Goal: Task Accomplishment & Management: Manage account settings

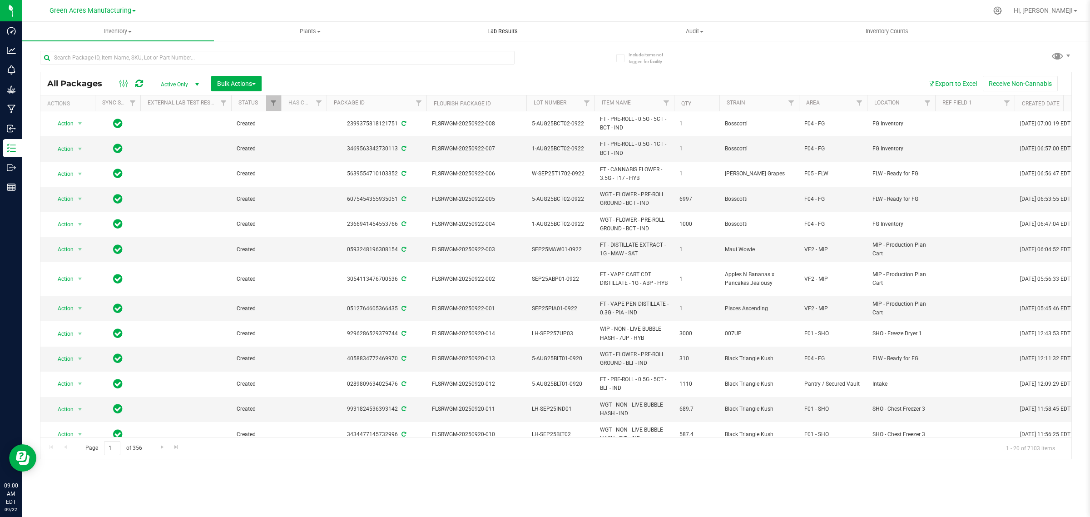
drag, startPoint x: 509, startPoint y: 30, endPoint x: 503, endPoint y: 35, distance: 7.6
click at [509, 30] on span "Lab Results" at bounding box center [502, 31] width 55 height 8
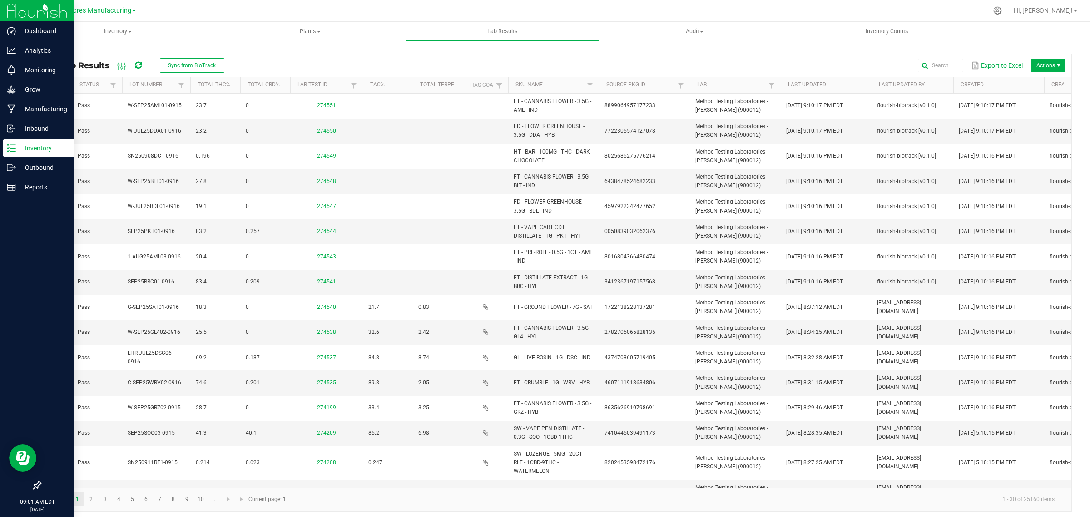
click at [8, 149] on icon at bounding box center [11, 148] width 9 height 9
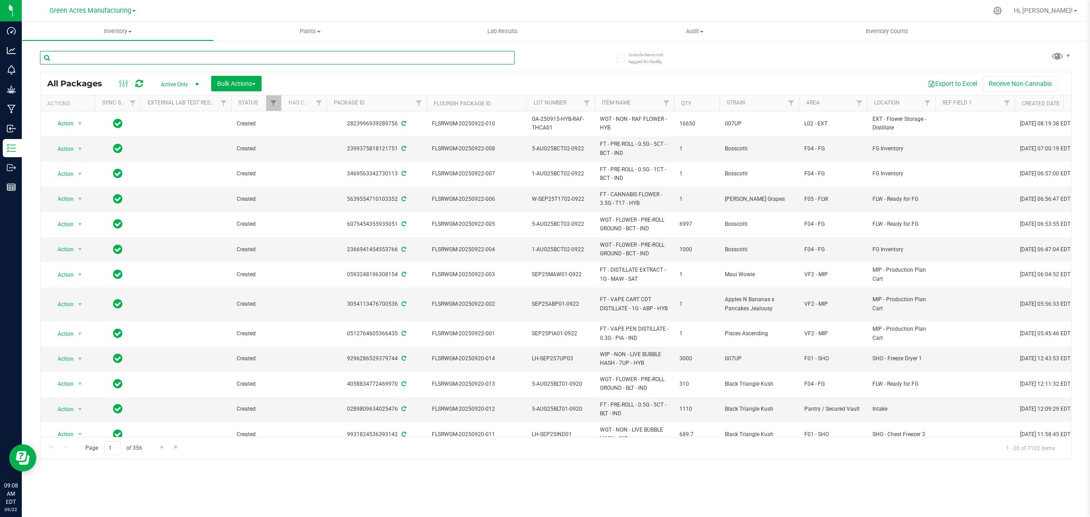
click at [128, 54] on input "text" at bounding box center [277, 58] width 475 height 14
paste input "W-SEP25GRZ02-0915"
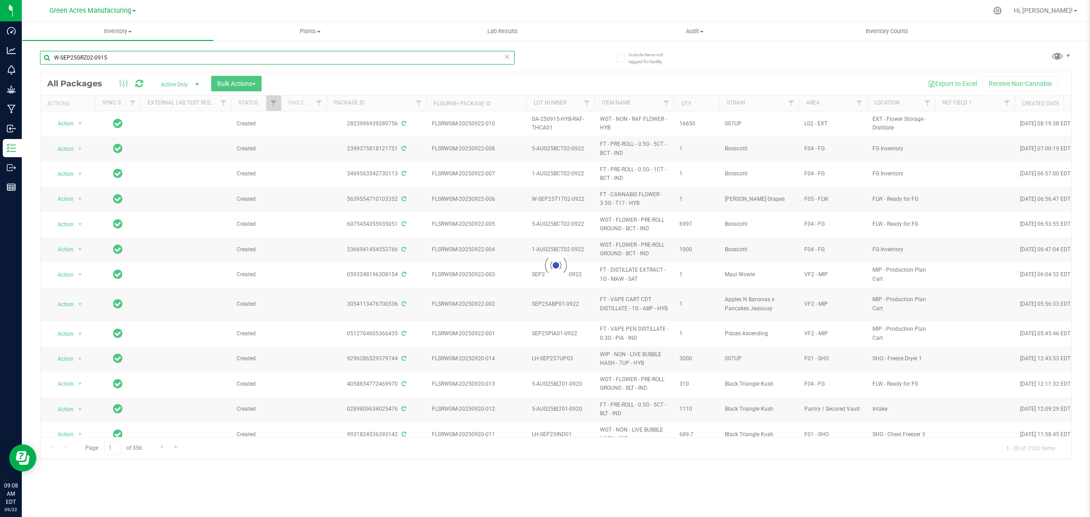
type input "W-SEP25GRZ02-0915"
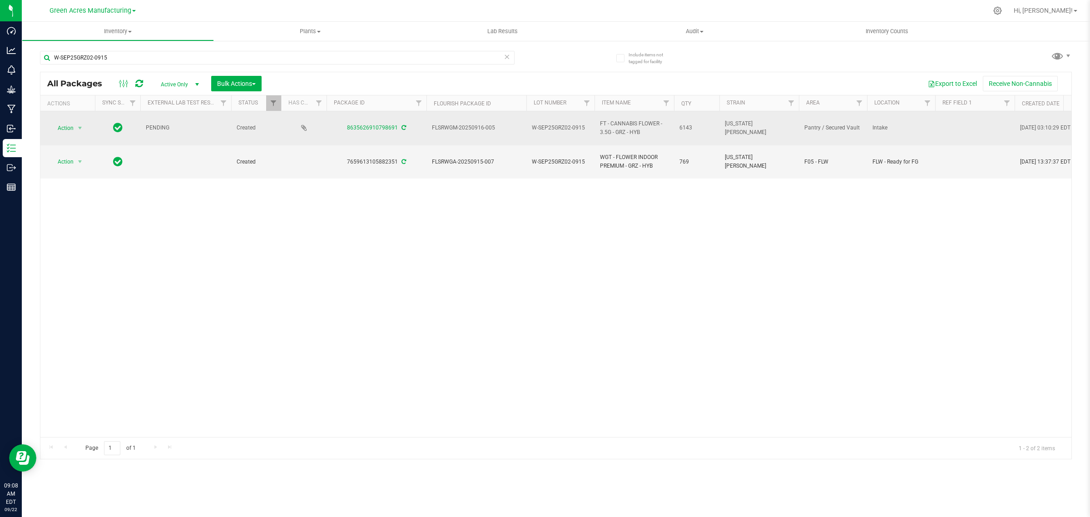
click at [402, 125] on icon at bounding box center [404, 127] width 5 height 5
click at [80, 124] on span "select" at bounding box center [79, 127] width 7 height 7
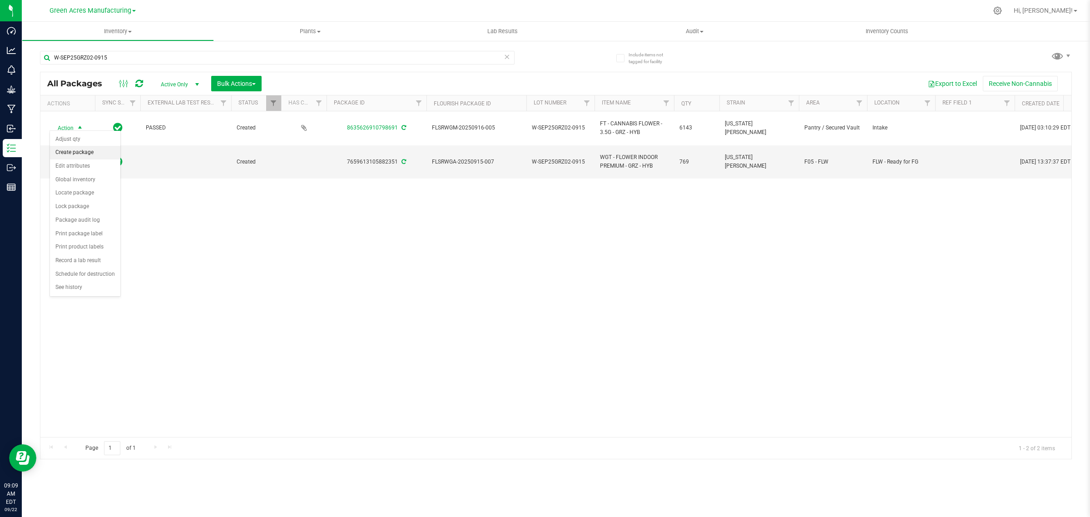
click at [87, 154] on li "Create package" at bounding box center [85, 153] width 70 height 14
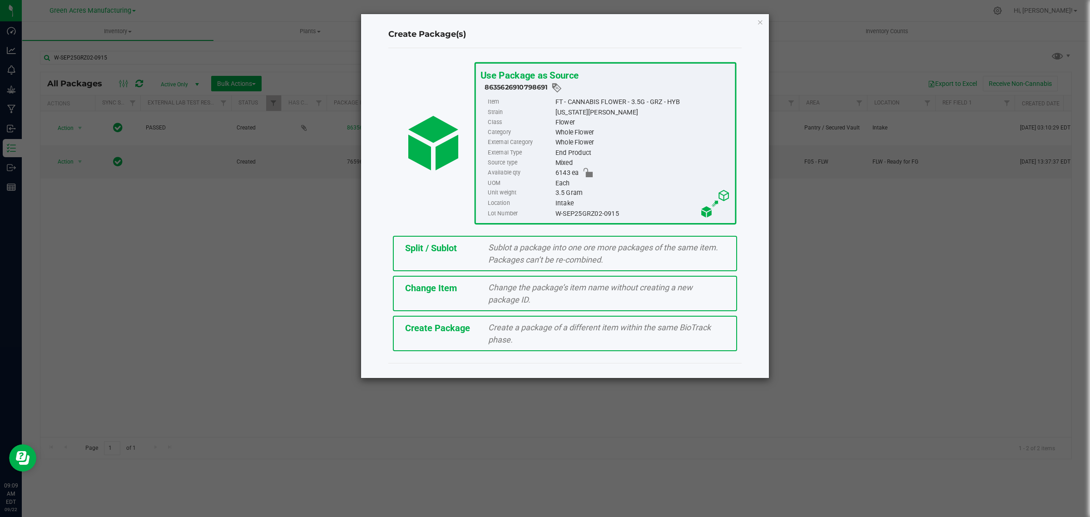
click at [466, 330] on span "Create Package" at bounding box center [437, 328] width 65 height 11
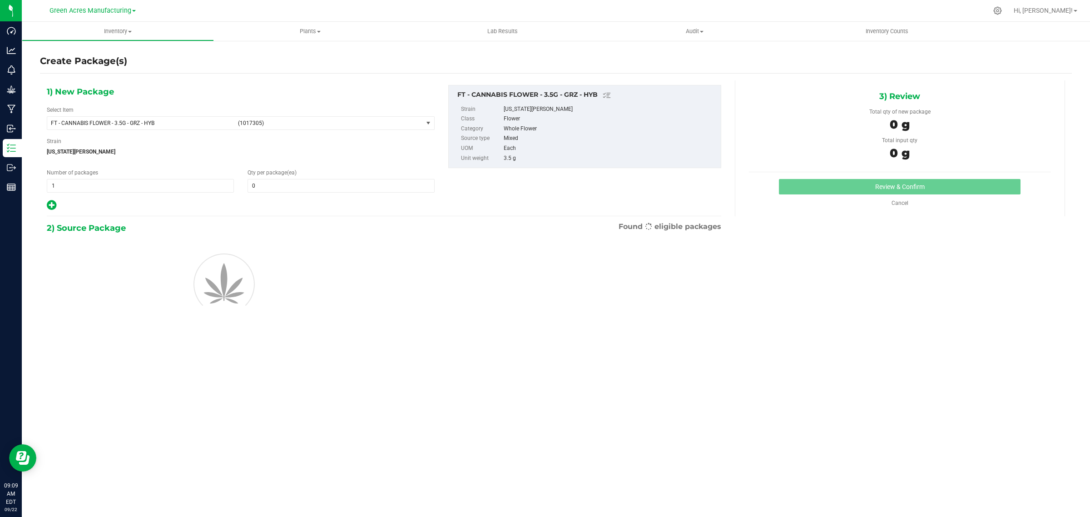
type input "0"
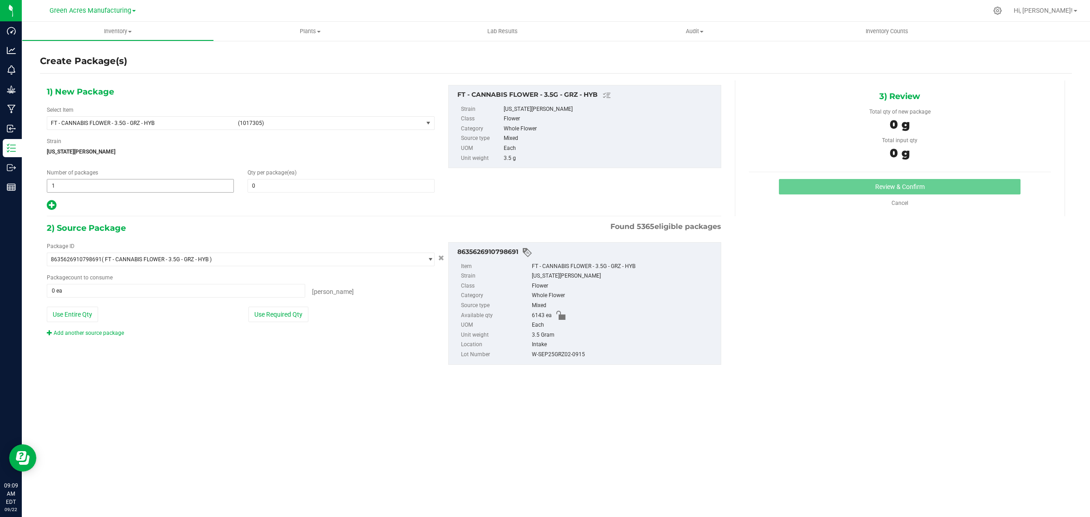
click at [94, 190] on span "1 1" at bounding box center [140, 186] width 187 height 14
click at [94, 190] on input "1" at bounding box center [140, 185] width 186 height 13
drag, startPoint x: 426, startPoint y: 119, endPoint x: 355, endPoint y: 119, distance: 70.9
click at [426, 119] on span "select" at bounding box center [428, 122] width 7 height 7
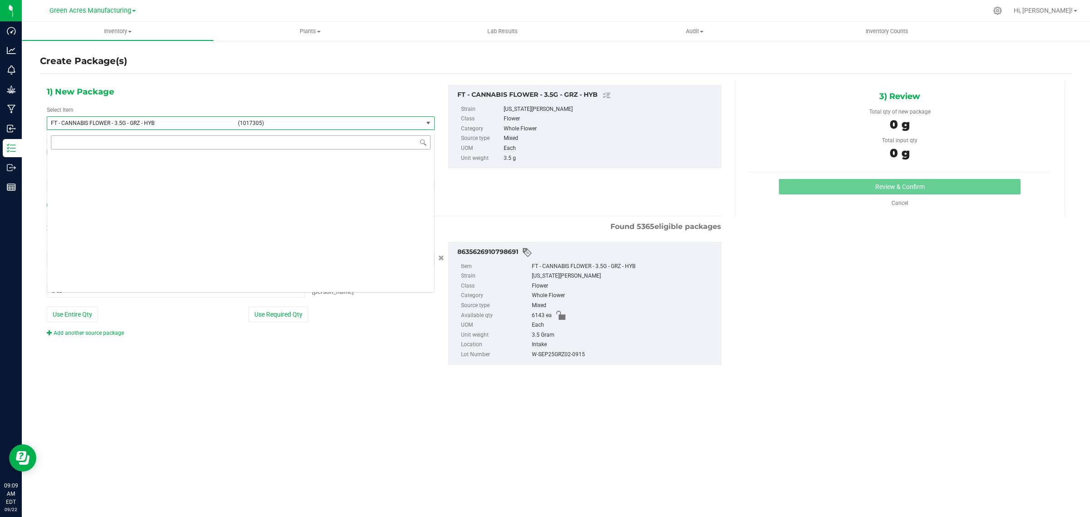
scroll to position [22824, 0]
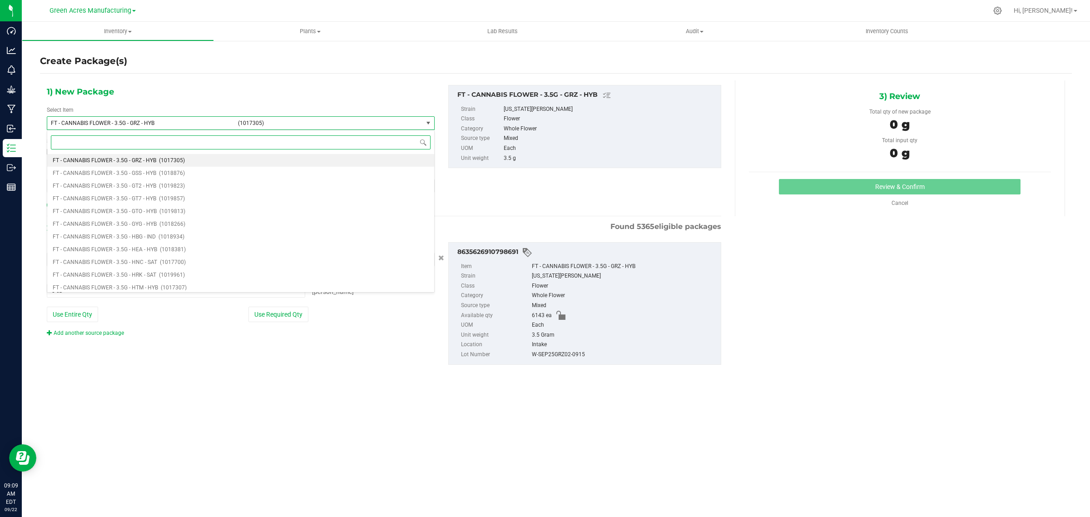
click at [231, 140] on input at bounding box center [241, 142] width 380 height 14
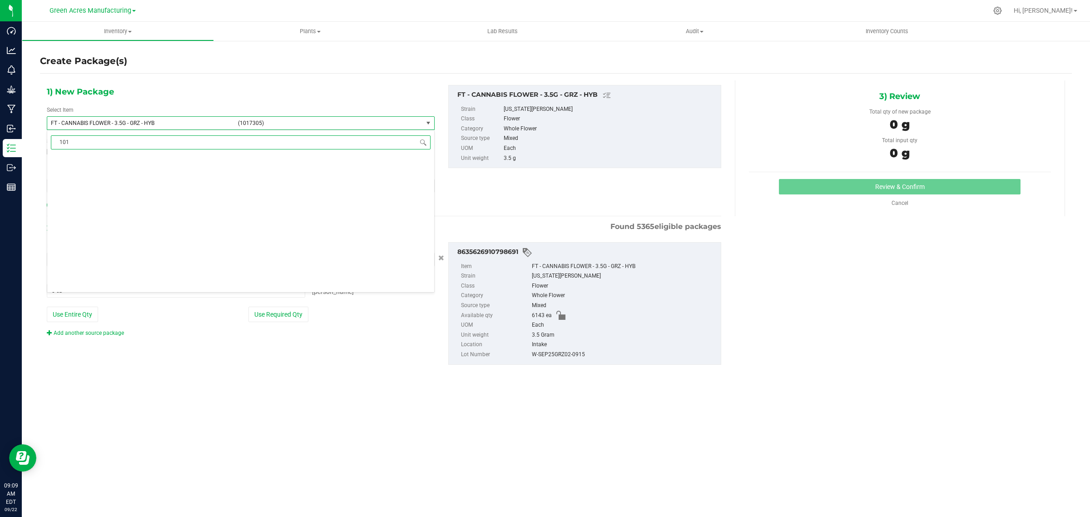
scroll to position [0, 0]
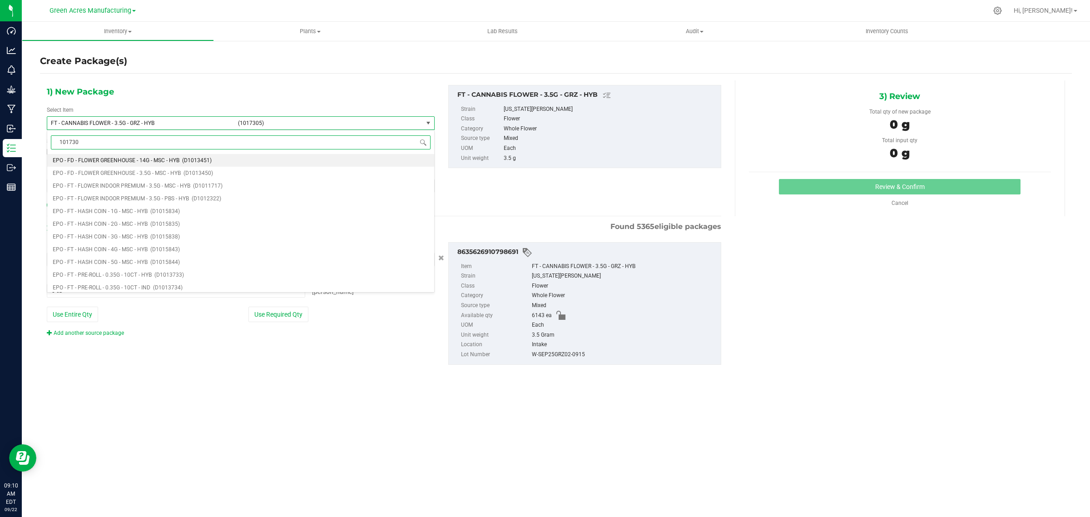
type input "1017305"
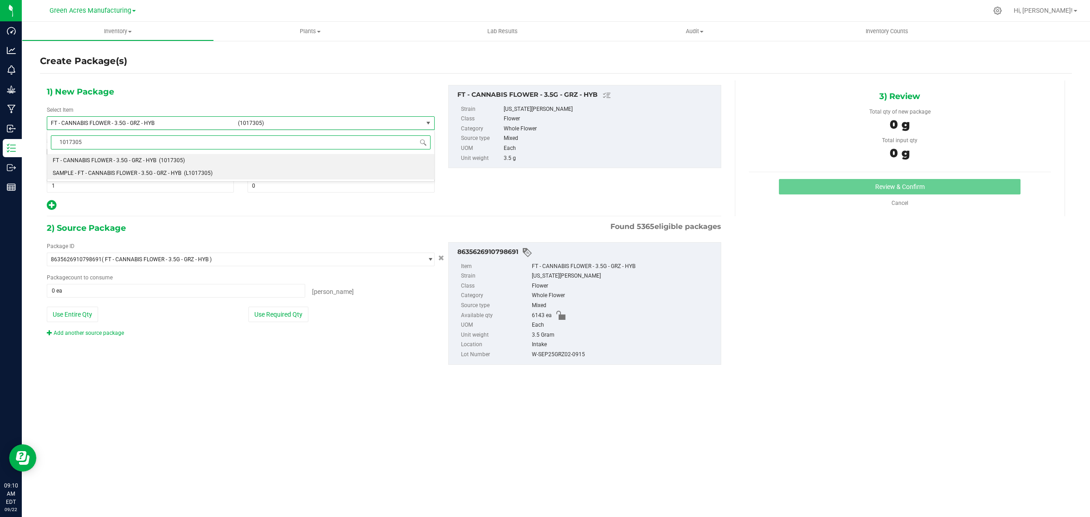
click at [137, 175] on span "SAMPLE - FT - CANNABIS FLOWER - 3.5G - GRZ - HYB" at bounding box center [117, 173] width 129 height 6
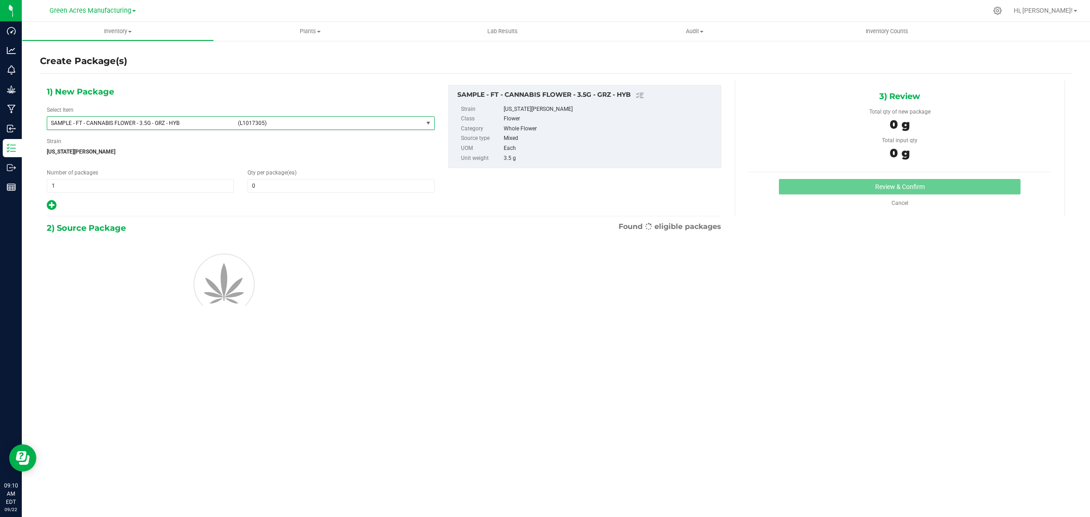
type input "0"
click at [94, 187] on span "1 1" at bounding box center [140, 186] width 187 height 14
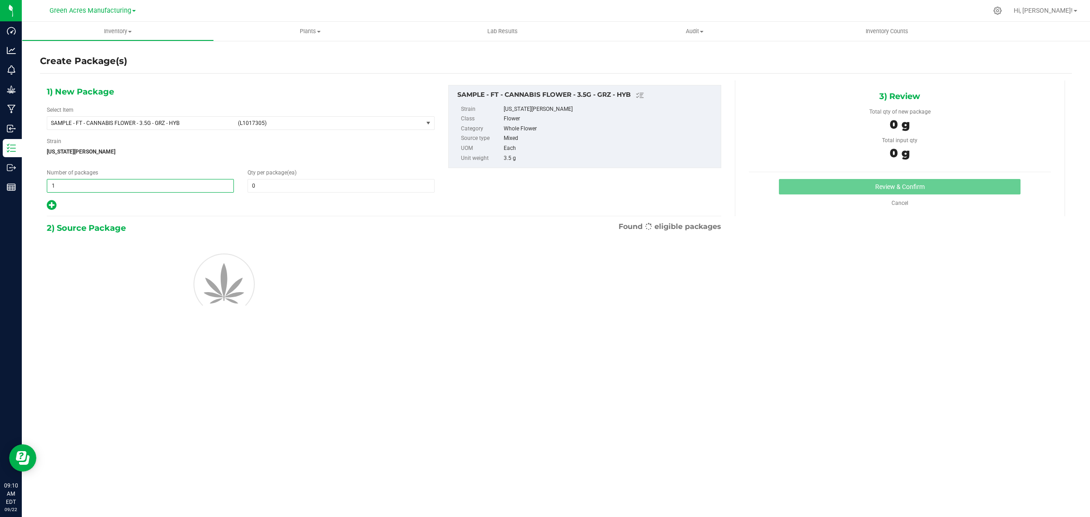
click at [94, 187] on input "1" at bounding box center [140, 185] width 186 height 13
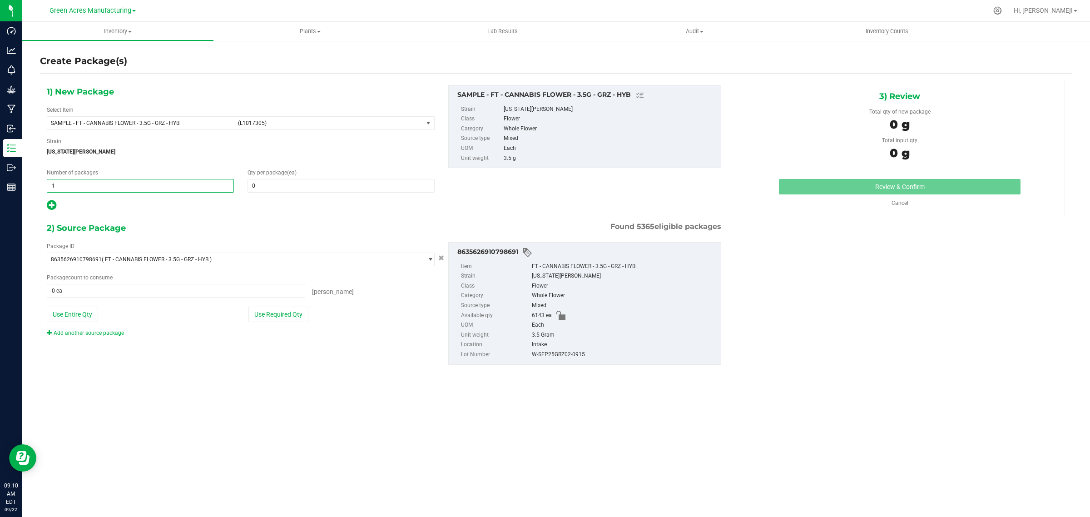
type input "2"
click at [263, 184] on span at bounding box center [341, 186] width 187 height 14
type input "1"
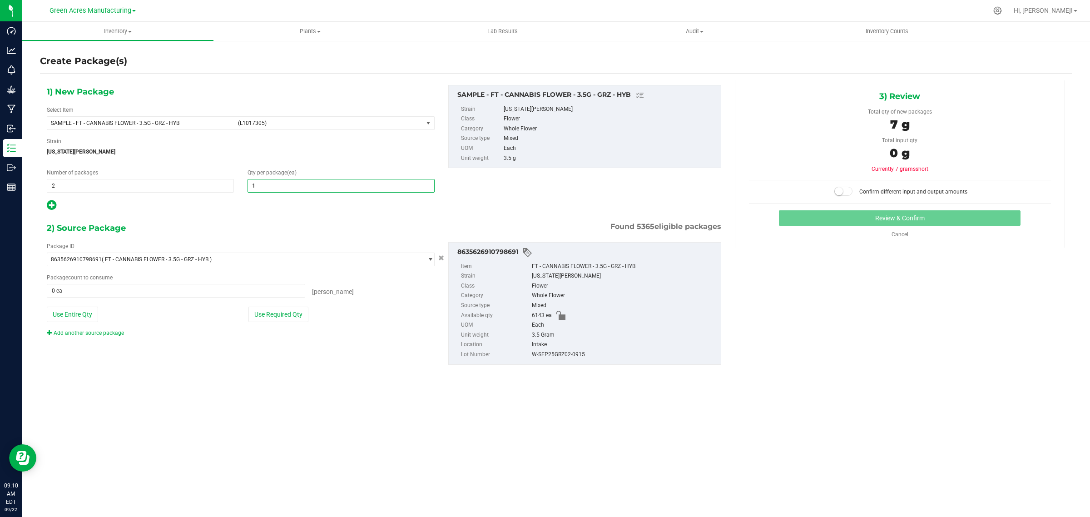
type input "1"
click at [217, 203] on div at bounding box center [241, 205] width 388 height 12
click at [253, 314] on button "Use Required Qty" at bounding box center [279, 314] width 60 height 15
type input "2 ea"
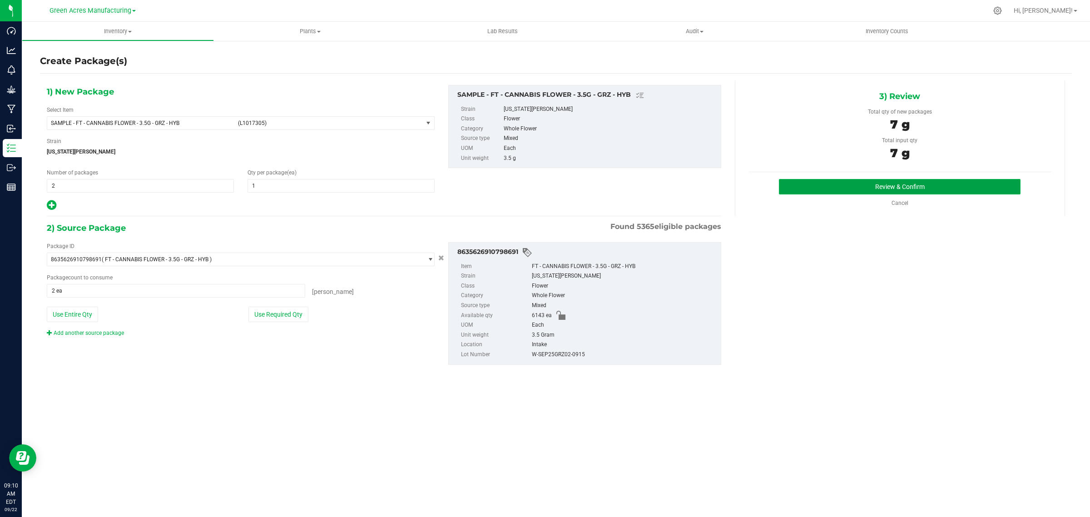
click at [836, 189] on button "Review & Confirm" at bounding box center [900, 186] width 242 height 15
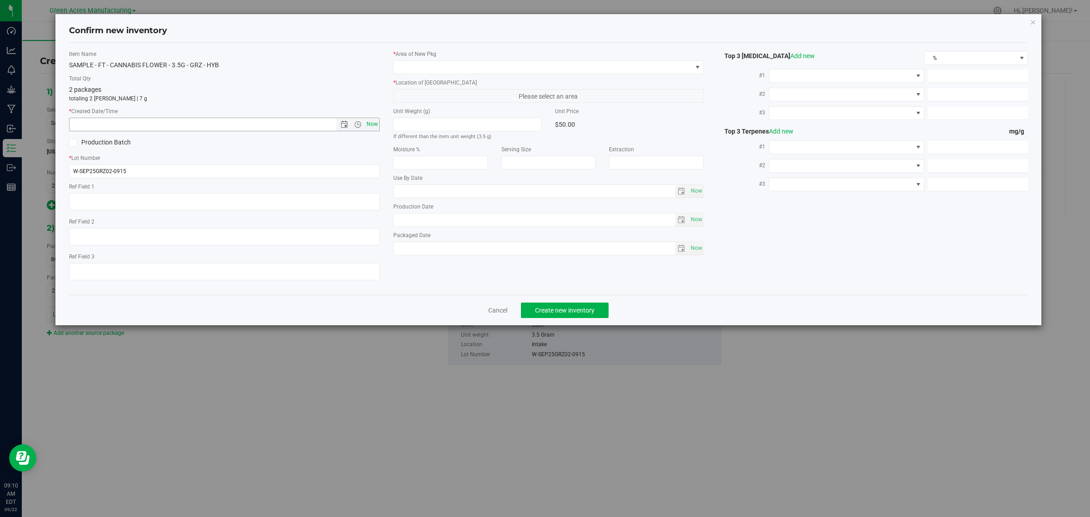
click at [373, 124] on span "Now" at bounding box center [371, 124] width 15 height 13
type input "[DATE] 9:10 AM"
click at [472, 67] on span at bounding box center [543, 67] width 299 height 13
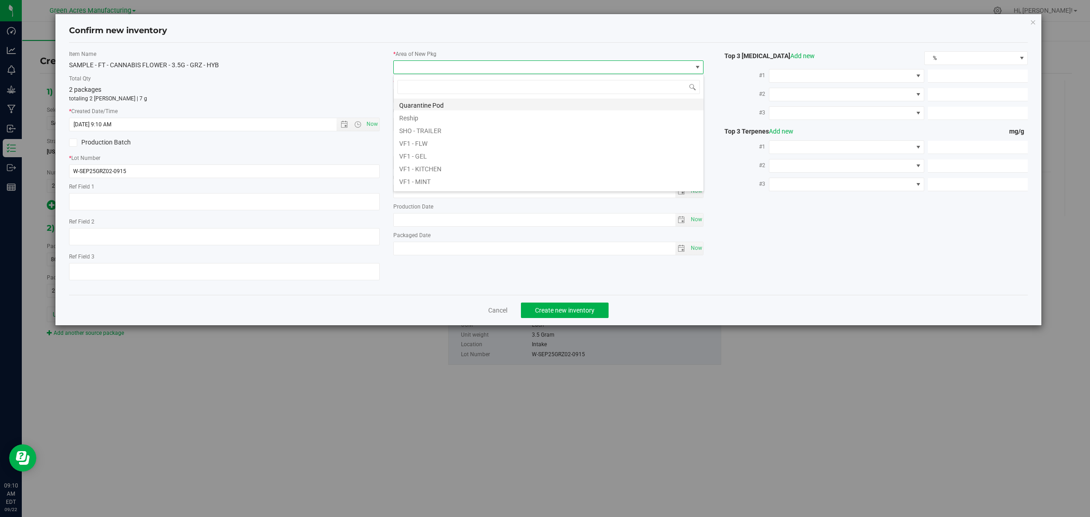
scroll to position [229, 0]
click at [452, 141] on li "Pantry / Secured Vault" at bounding box center [549, 142] width 310 height 13
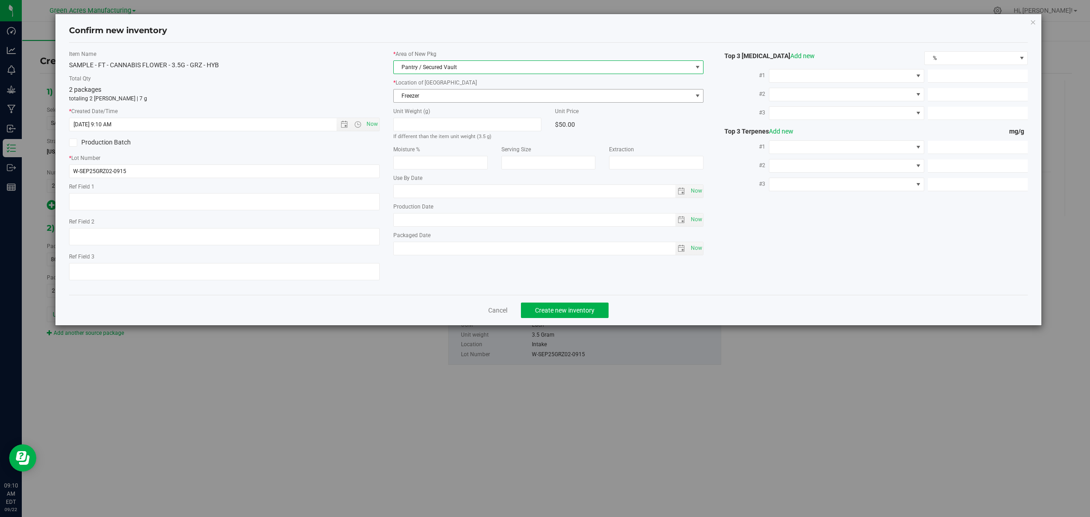
click at [436, 97] on span "Freezer" at bounding box center [543, 96] width 299 height 13
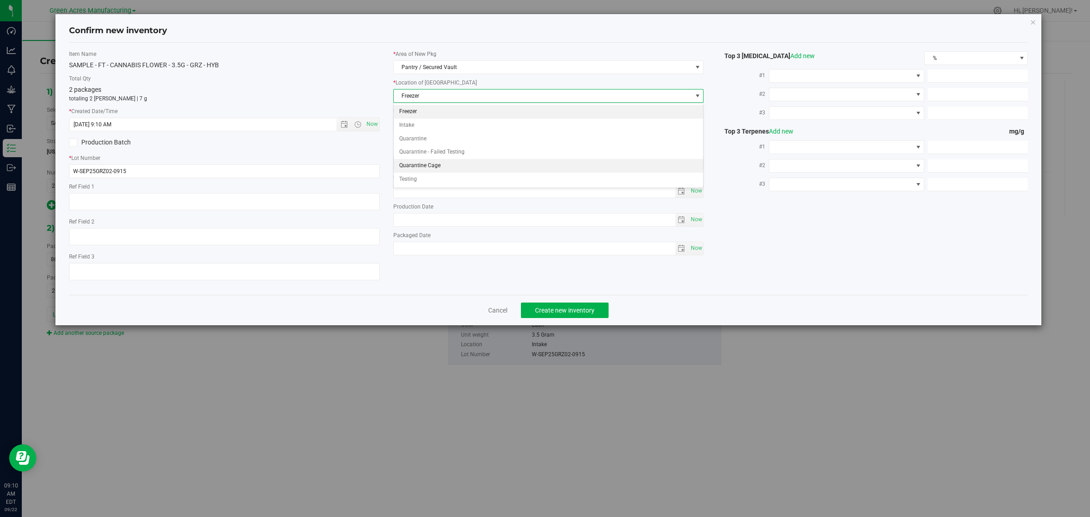
click at [438, 167] on li "Quarantine Cage" at bounding box center [549, 166] width 310 height 14
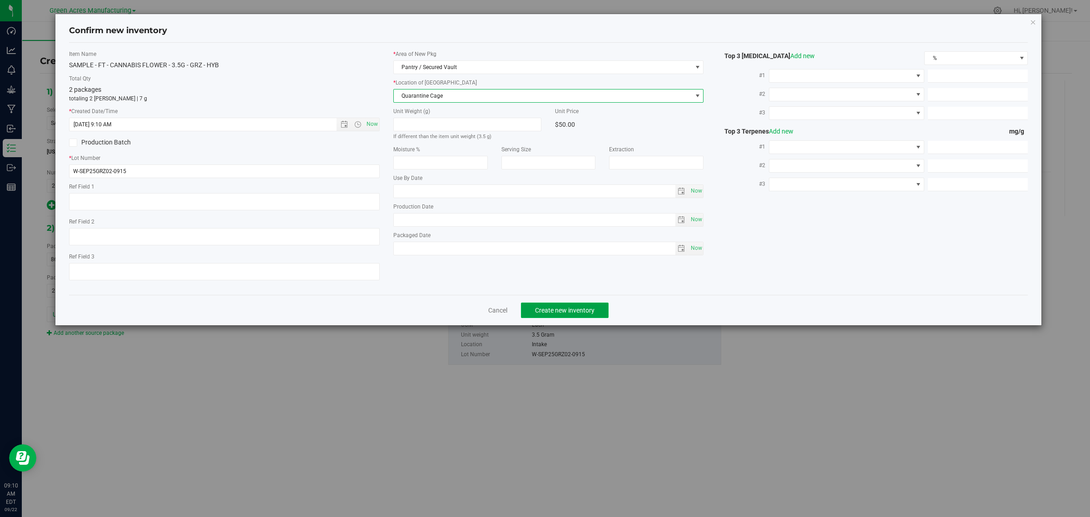
click at [548, 308] on span "Create new inventory" at bounding box center [565, 310] width 60 height 7
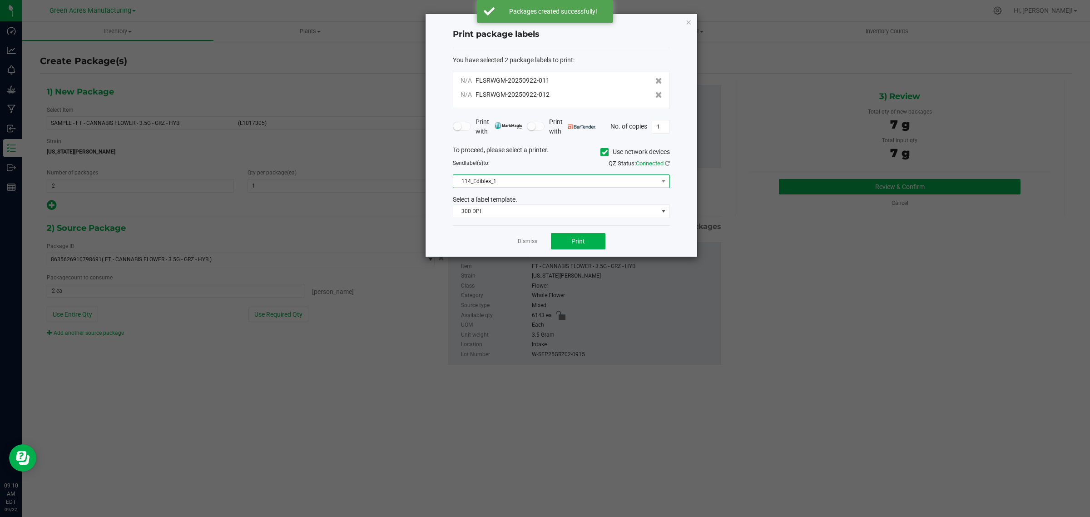
click at [573, 180] on span "114_Edibles_1" at bounding box center [555, 181] width 205 height 13
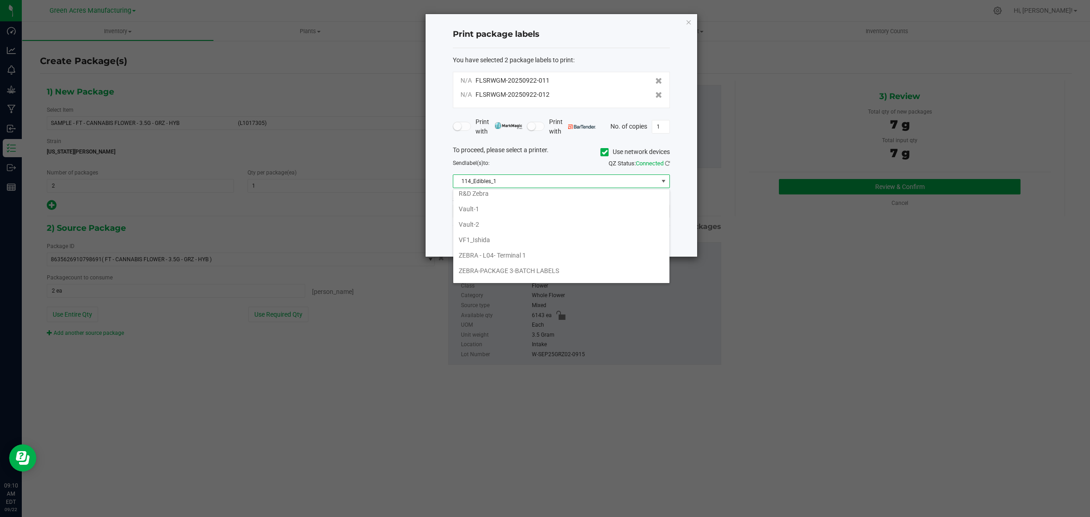
scroll to position [394, 0]
click at [501, 213] on li "Vault-2" at bounding box center [561, 211] width 216 height 15
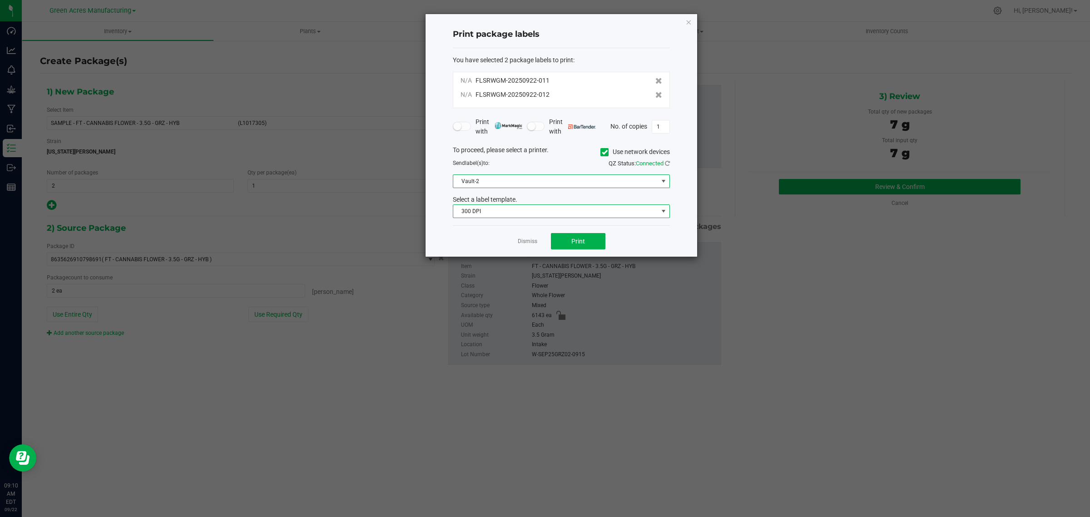
click at [501, 213] on span "300 DPI" at bounding box center [555, 211] width 205 height 13
click at [501, 246] on li "300 dpi FG" at bounding box center [561, 244] width 216 height 15
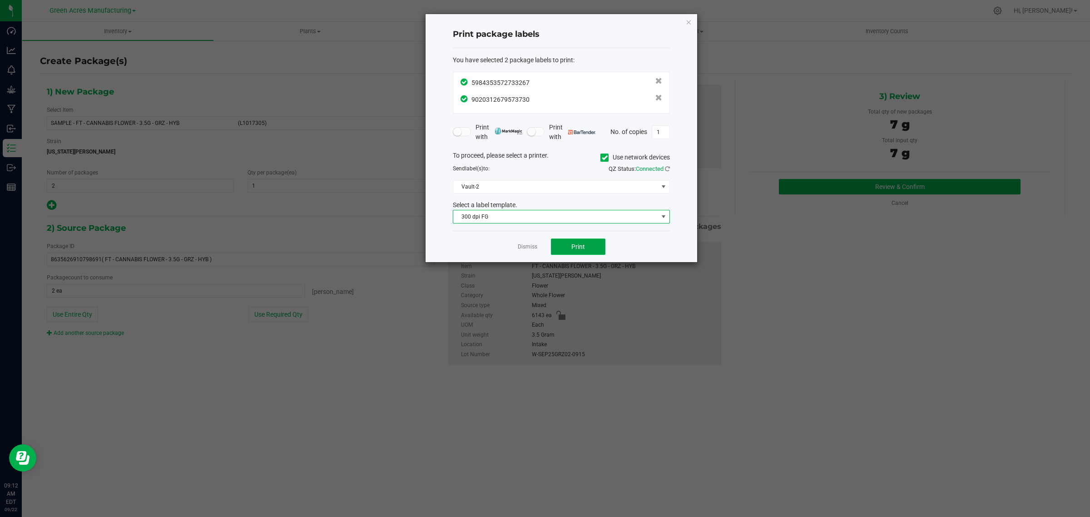
click at [564, 248] on button "Print" at bounding box center [578, 247] width 55 height 16
click at [523, 249] on link "Dismiss" at bounding box center [528, 247] width 20 height 8
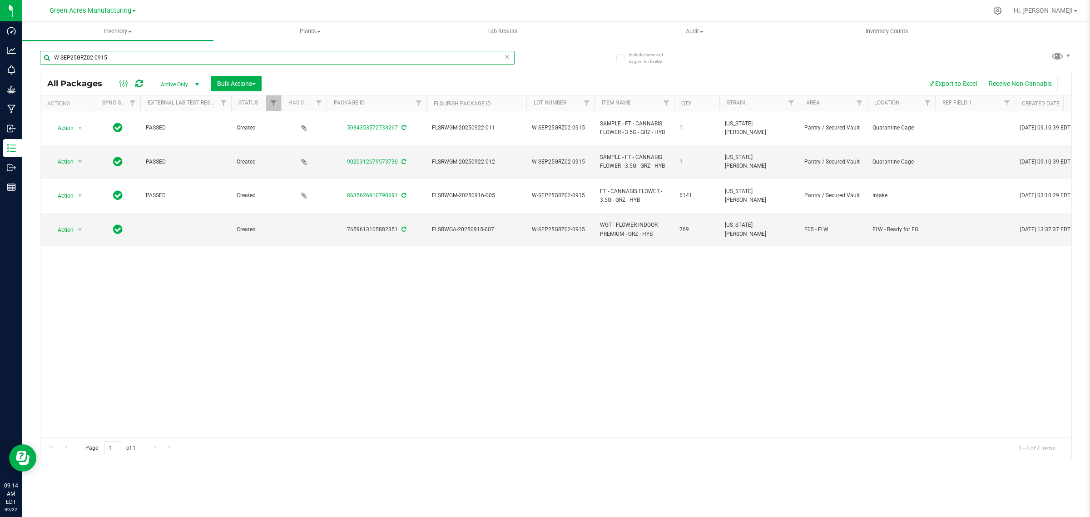
click at [115, 57] on input "W-SEP25GRZ02-0915" at bounding box center [277, 58] width 475 height 14
click at [114, 57] on input "W-SEP25GRZ02-0915" at bounding box center [277, 58] width 475 height 14
paste input "K-SEP25GMP01"
type input "K-SEP25GMP01-0915"
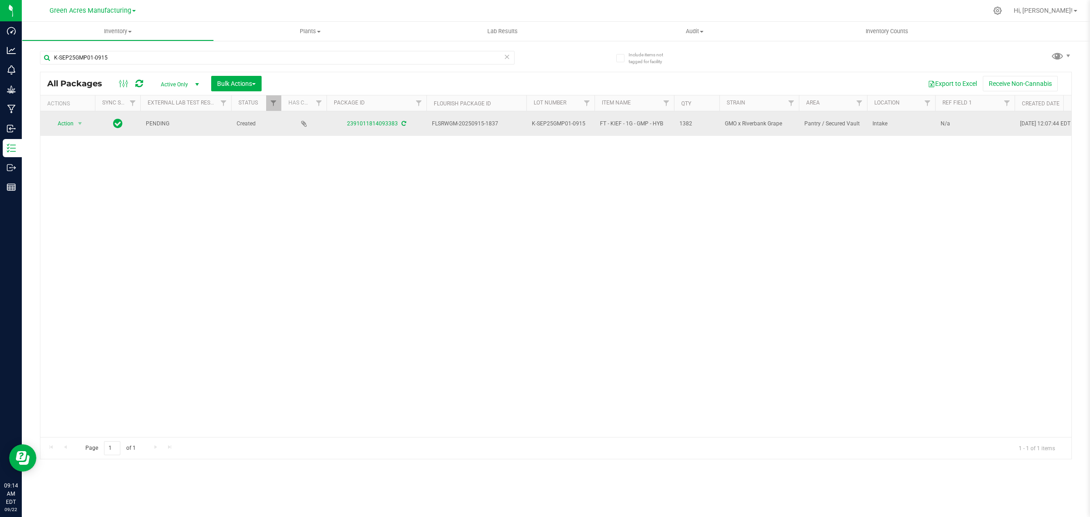
click at [403, 123] on icon at bounding box center [404, 123] width 5 height 5
click at [70, 121] on span "Action" at bounding box center [62, 123] width 25 height 13
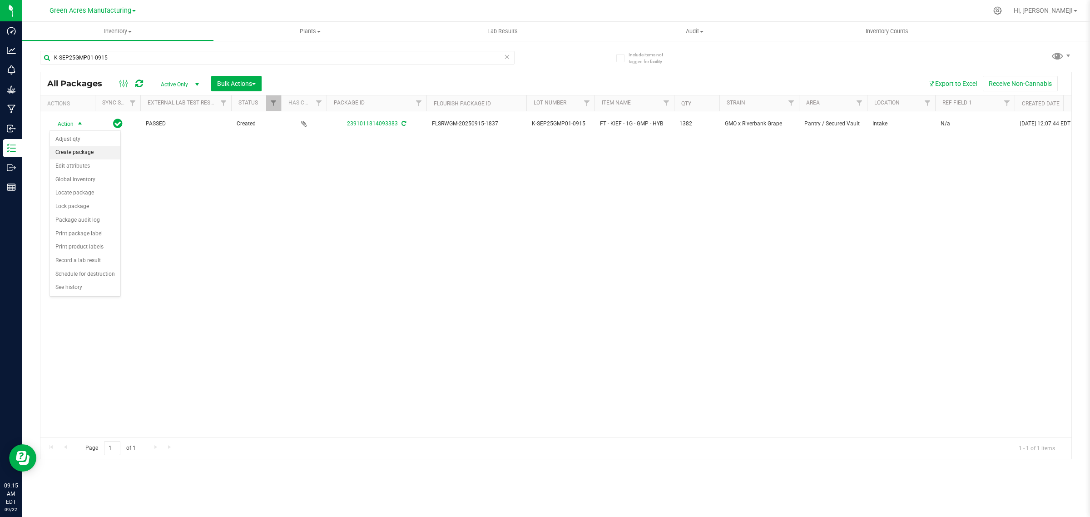
click at [70, 153] on li "Create package" at bounding box center [85, 153] width 70 height 14
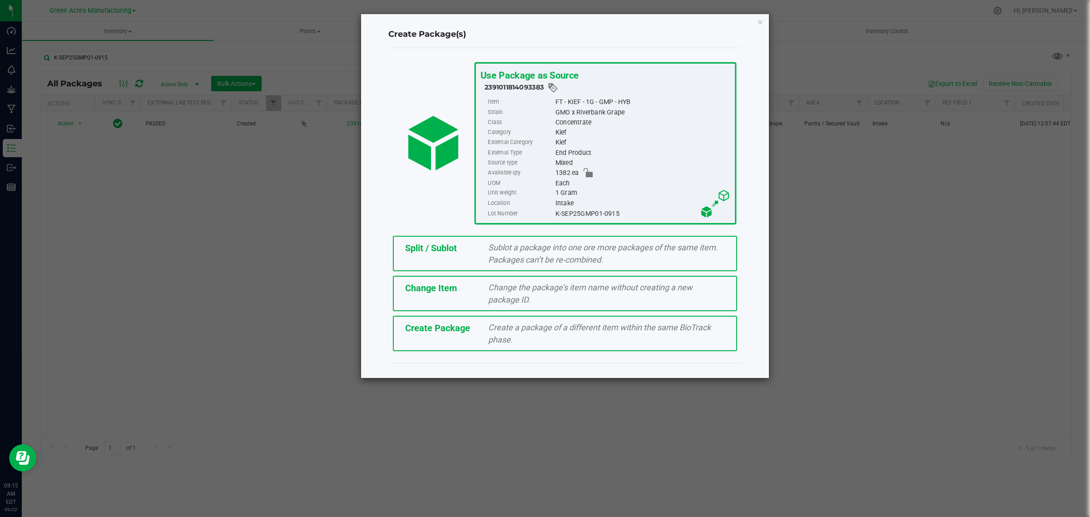
click at [455, 338] on div "Create Package Create a package of a different item within the same BioTrack ph…" at bounding box center [565, 333] width 344 height 35
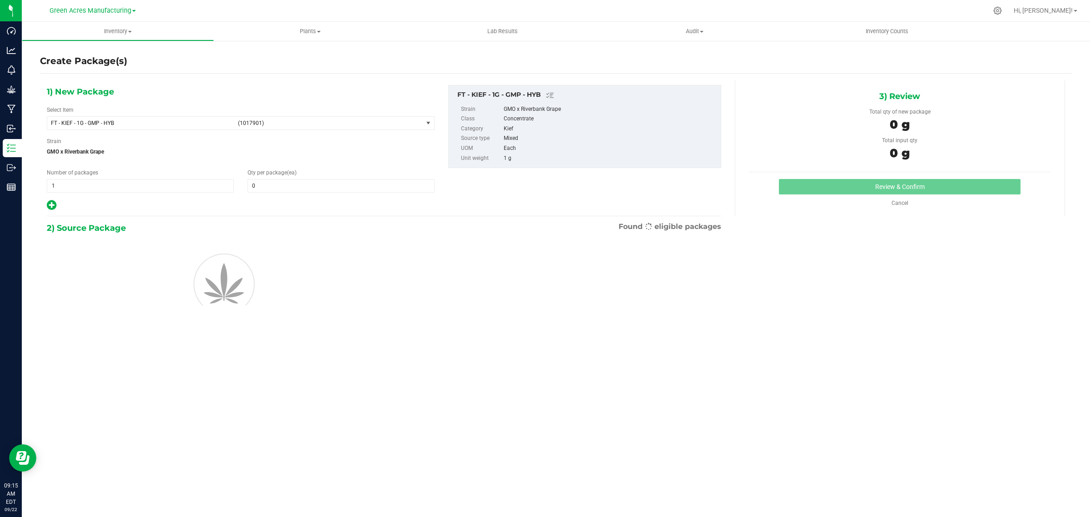
type input "0"
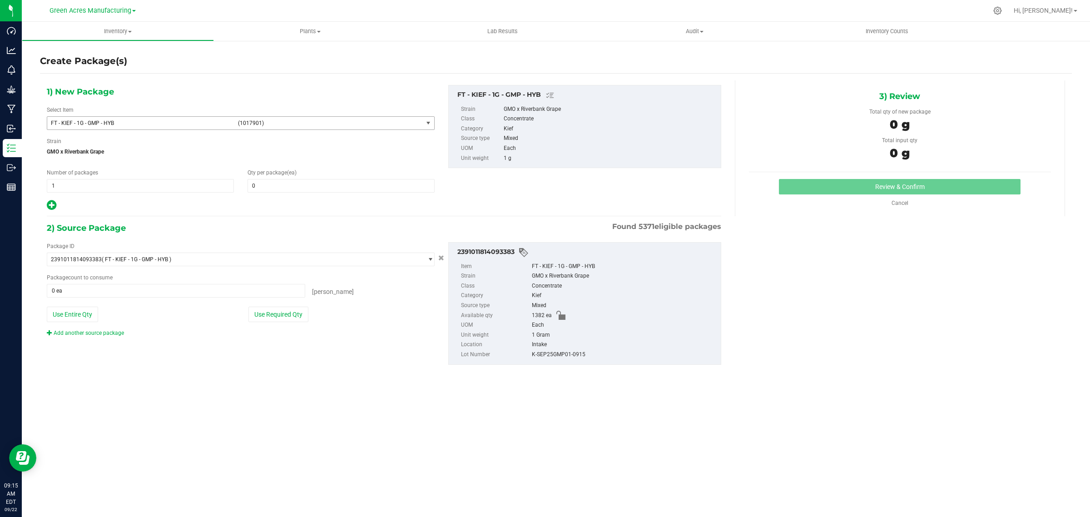
click at [426, 123] on span "select" at bounding box center [428, 122] width 7 height 7
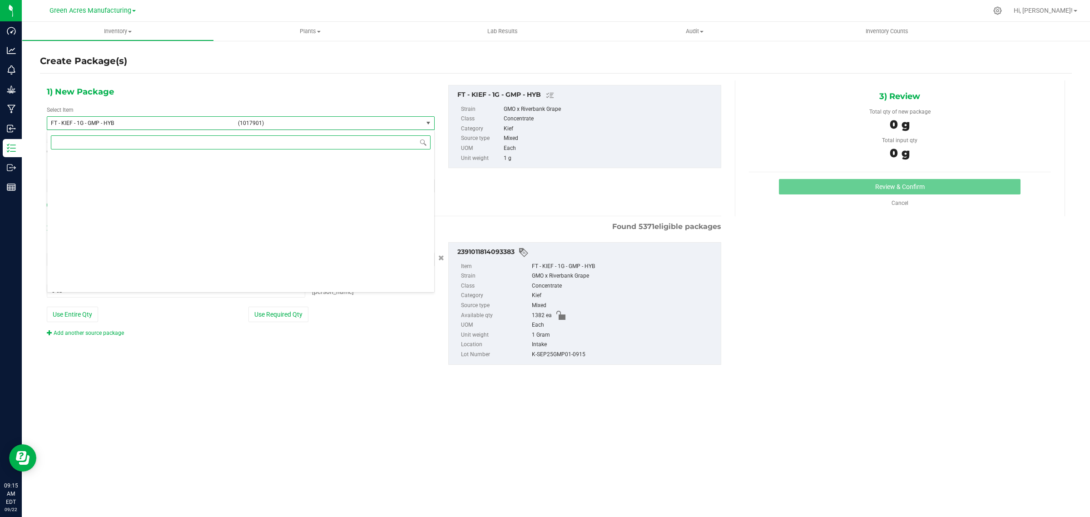
scroll to position [30826, 0]
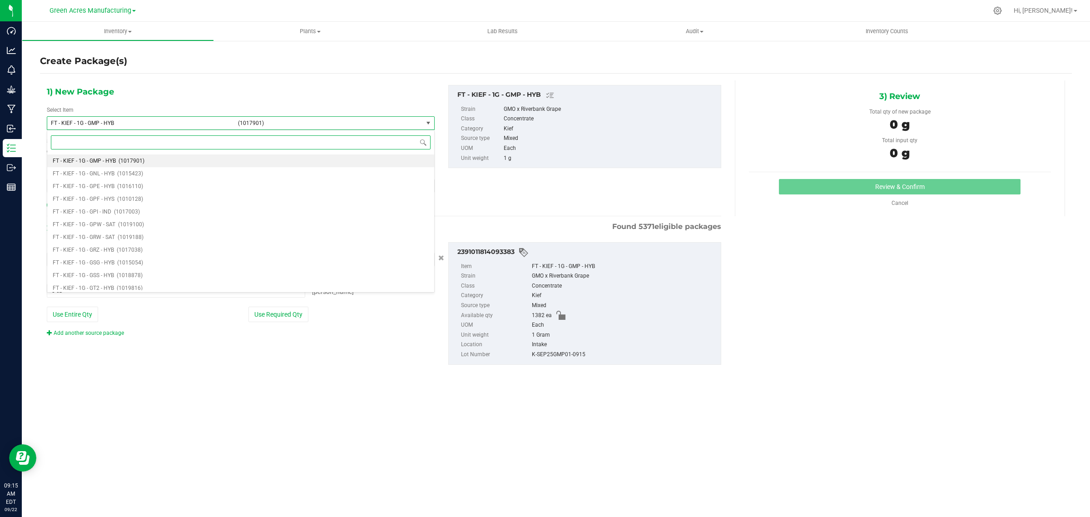
click at [299, 142] on input at bounding box center [241, 142] width 380 height 14
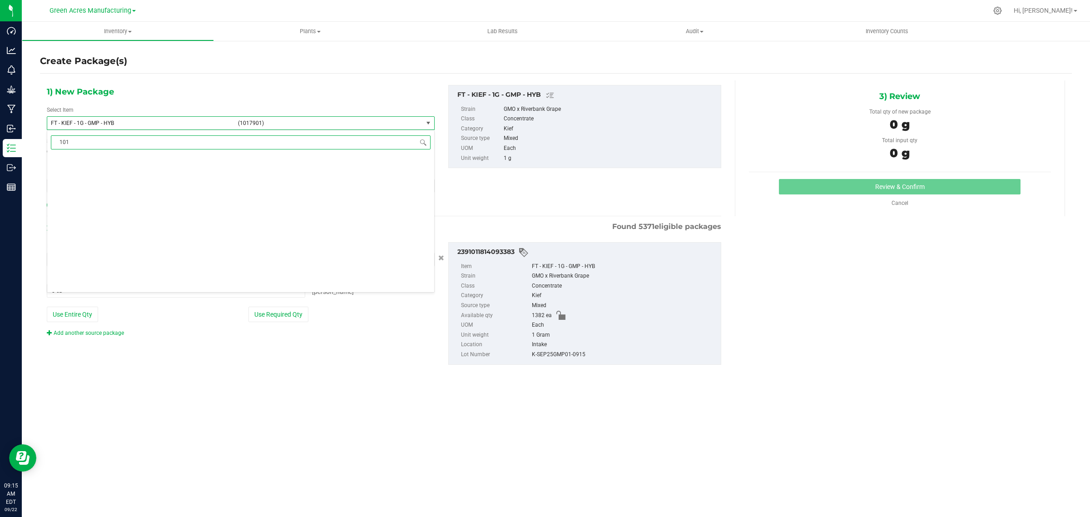
scroll to position [0, 0]
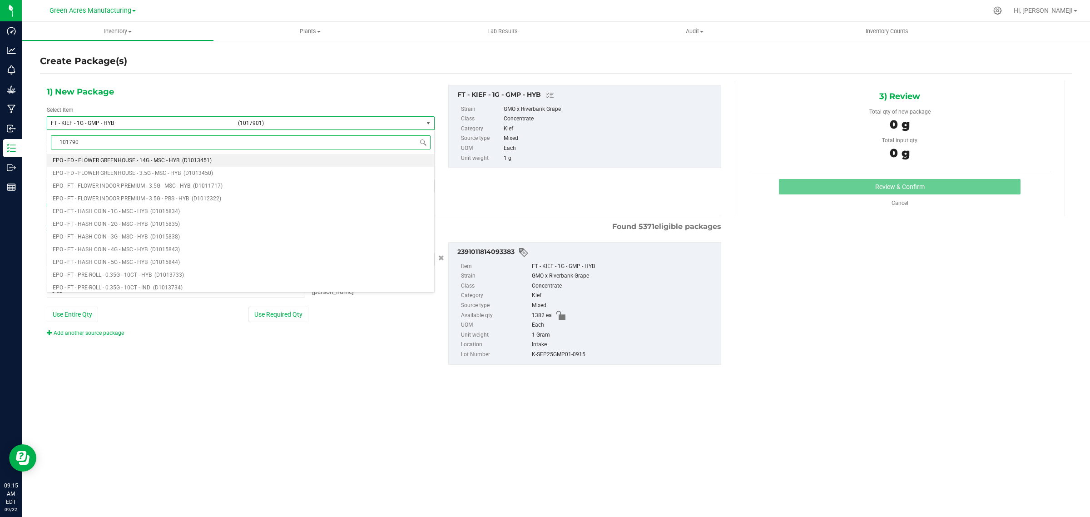
type input "1017901"
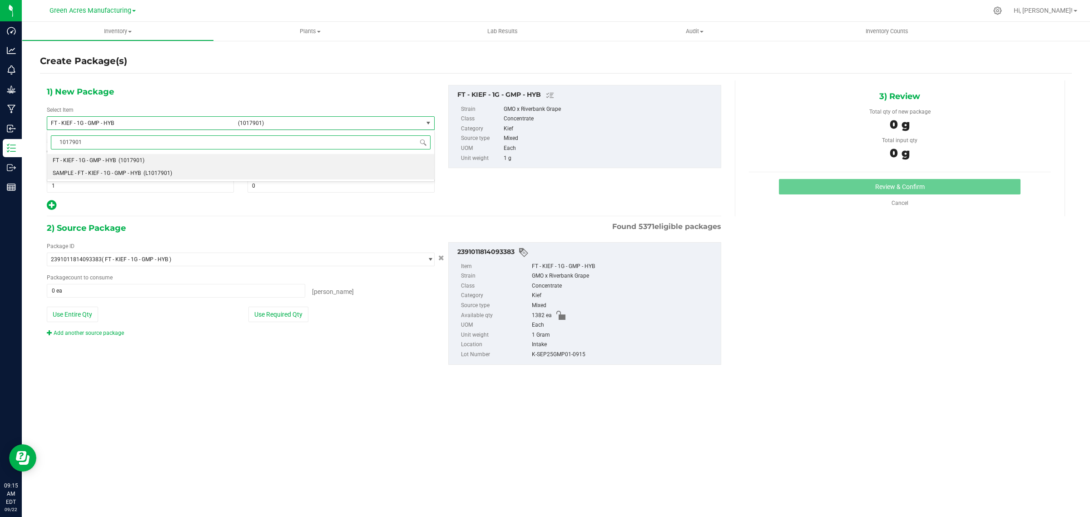
click at [144, 176] on span "(L1017901)" at bounding box center [158, 173] width 29 height 6
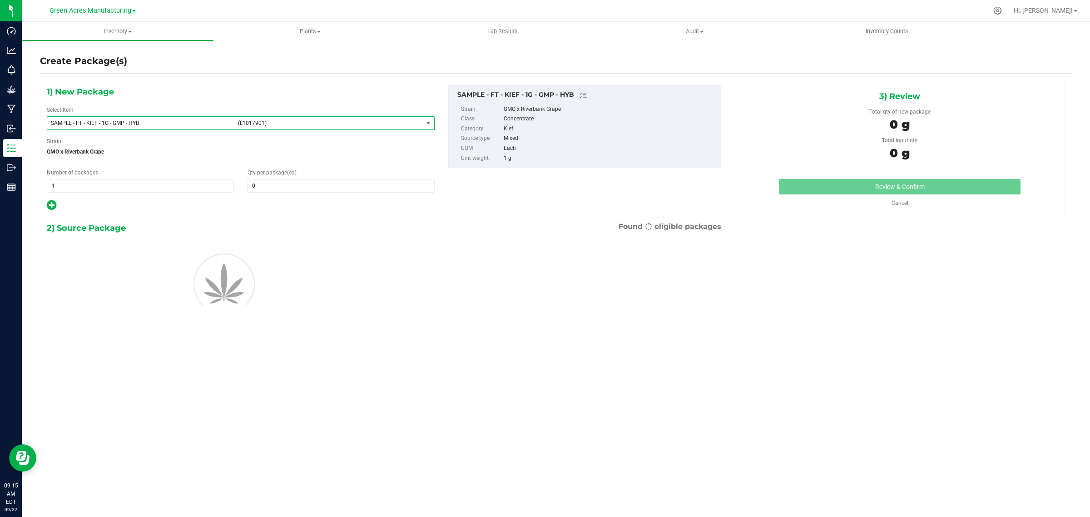
type input "0"
click at [65, 189] on span "1 1" at bounding box center [140, 186] width 187 height 14
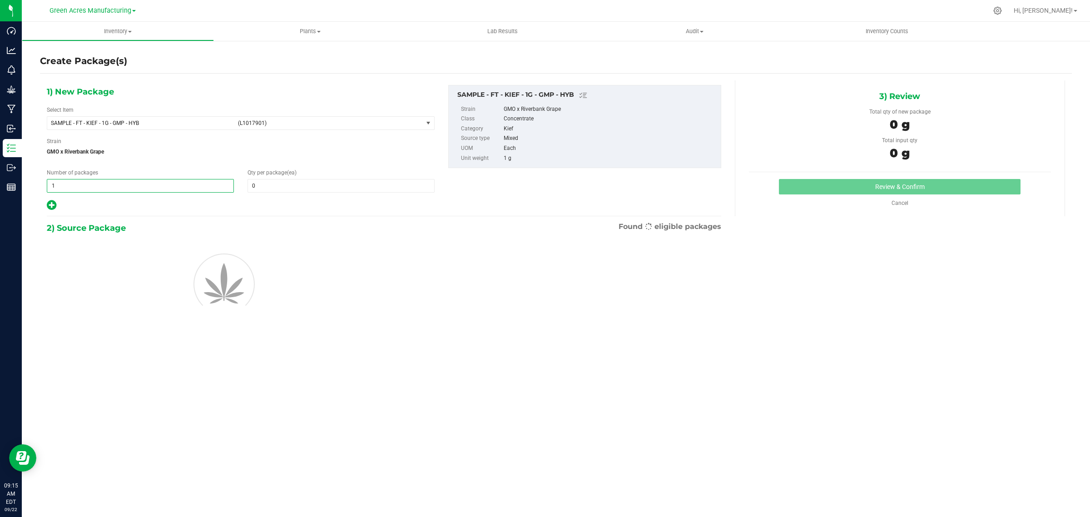
click at [65, 189] on input "1" at bounding box center [140, 185] width 186 height 13
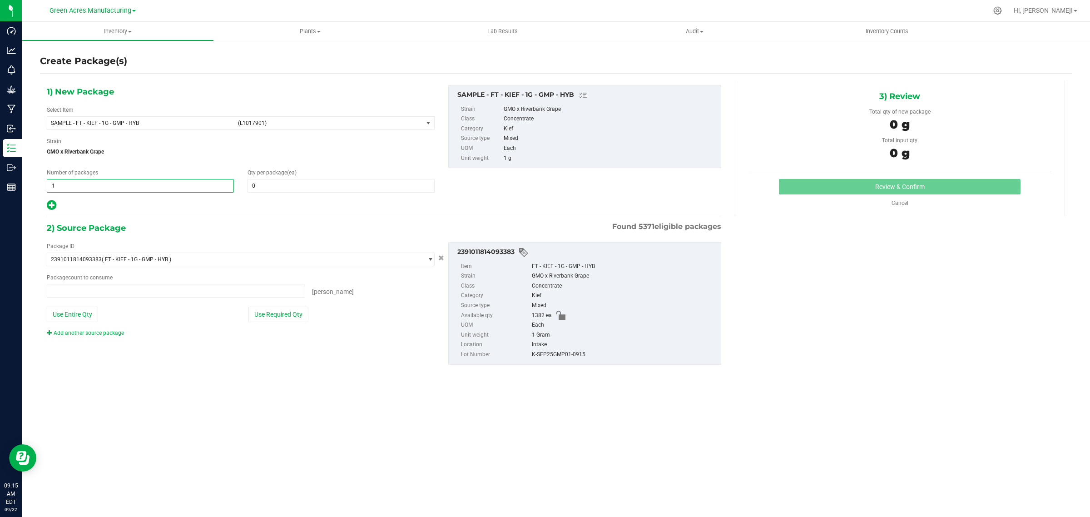
type input "0 ea"
type input "2"
click at [264, 187] on span at bounding box center [341, 186] width 187 height 14
type input "1"
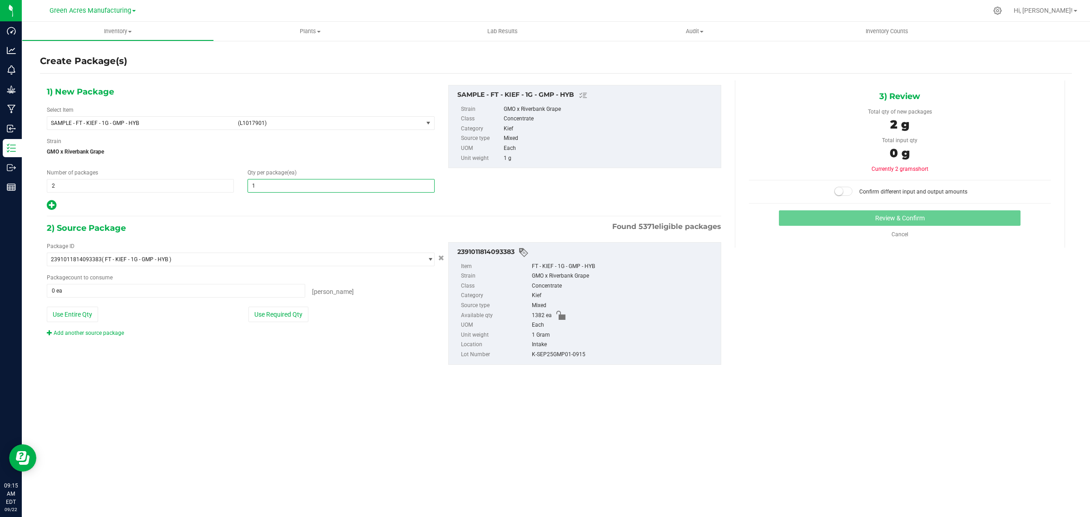
type input "1"
click at [219, 154] on span "GMO x Riverbank Grape" at bounding box center [241, 152] width 388 height 14
click at [271, 314] on button "Use Required Qty" at bounding box center [279, 314] width 60 height 15
type input "2 ea"
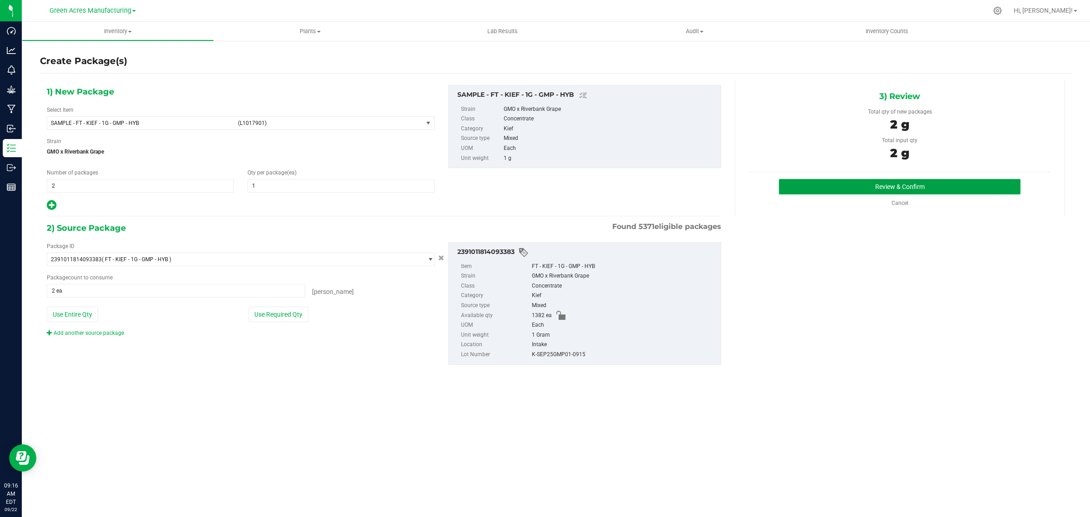
click at [862, 184] on button "Review & Confirm" at bounding box center [900, 186] width 242 height 15
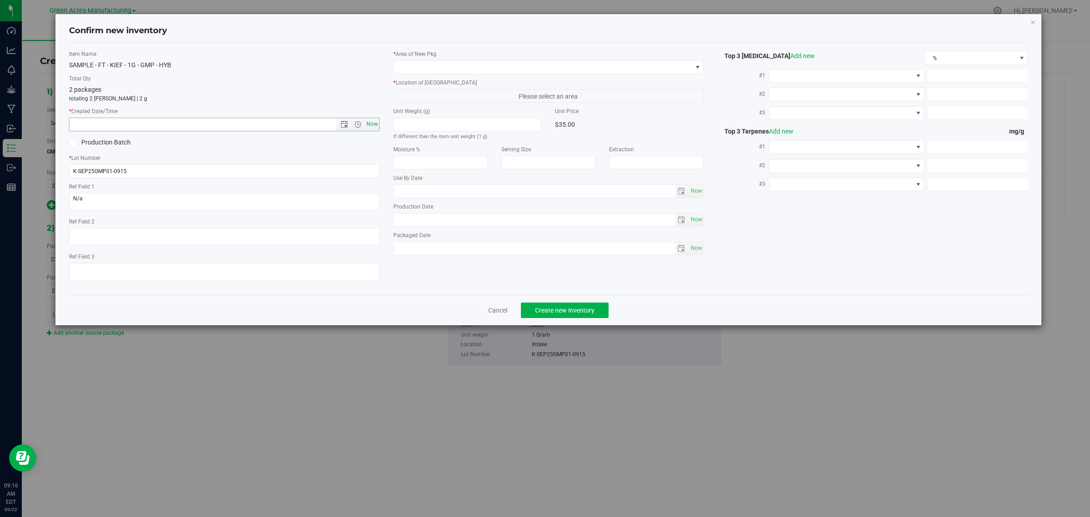
click at [372, 126] on span "Now" at bounding box center [371, 124] width 15 height 13
type input "[DATE] 9:16 AM"
click at [482, 62] on span at bounding box center [543, 67] width 299 height 13
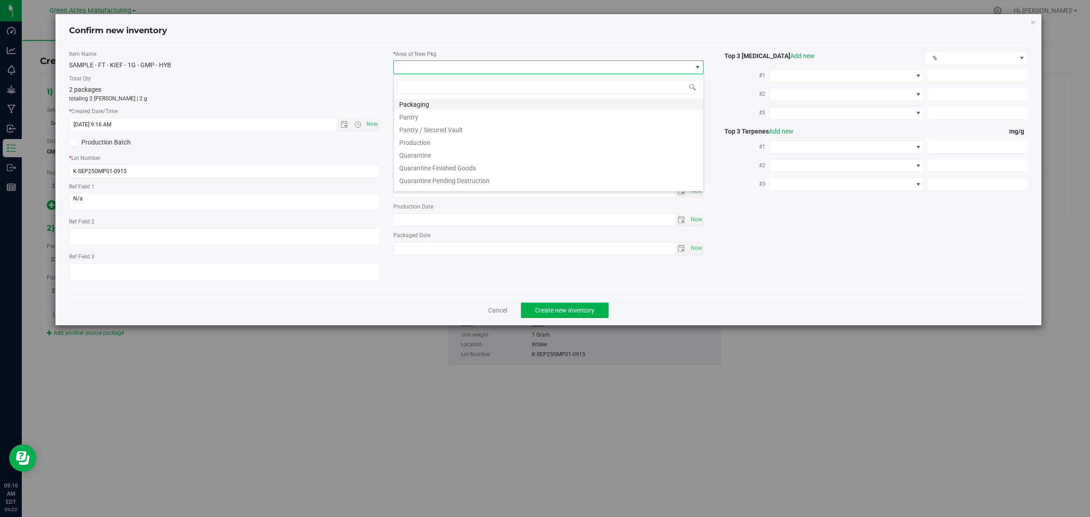
scroll to position [227, 0]
click at [428, 144] on li "Pantry / Secured Vault" at bounding box center [549, 145] width 310 height 13
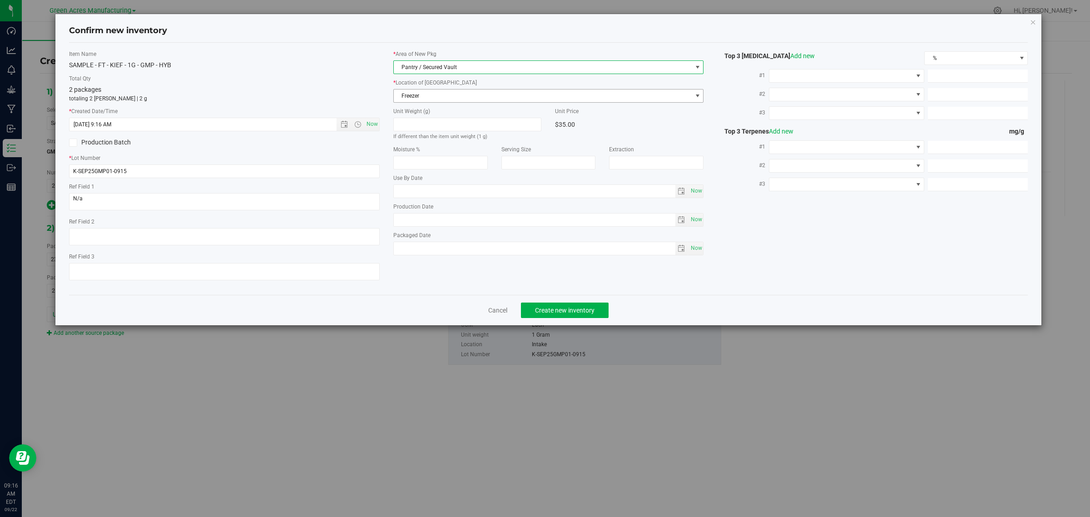
click at [421, 93] on span "Freezer" at bounding box center [543, 96] width 299 height 13
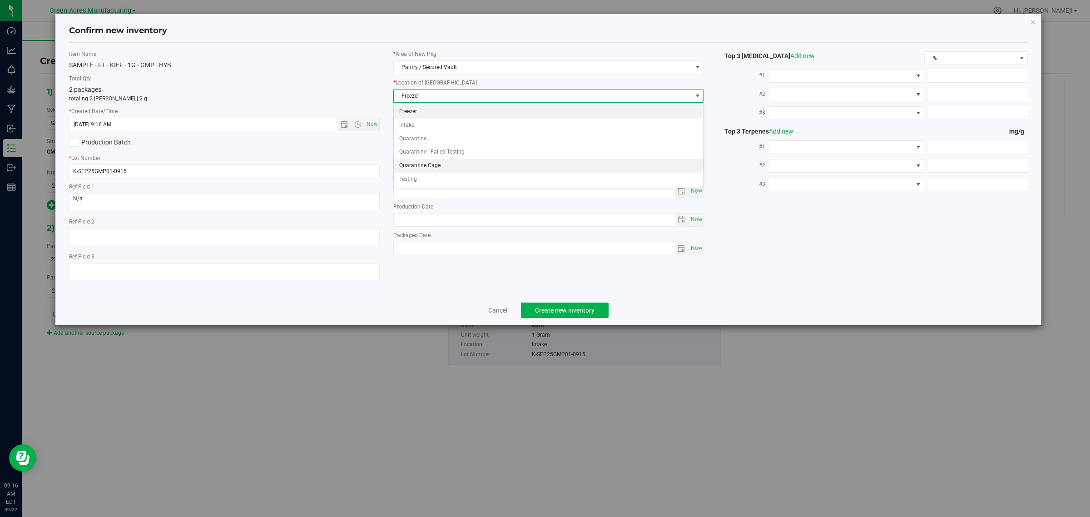
click at [441, 166] on li "Quarantine Cage" at bounding box center [549, 166] width 310 height 14
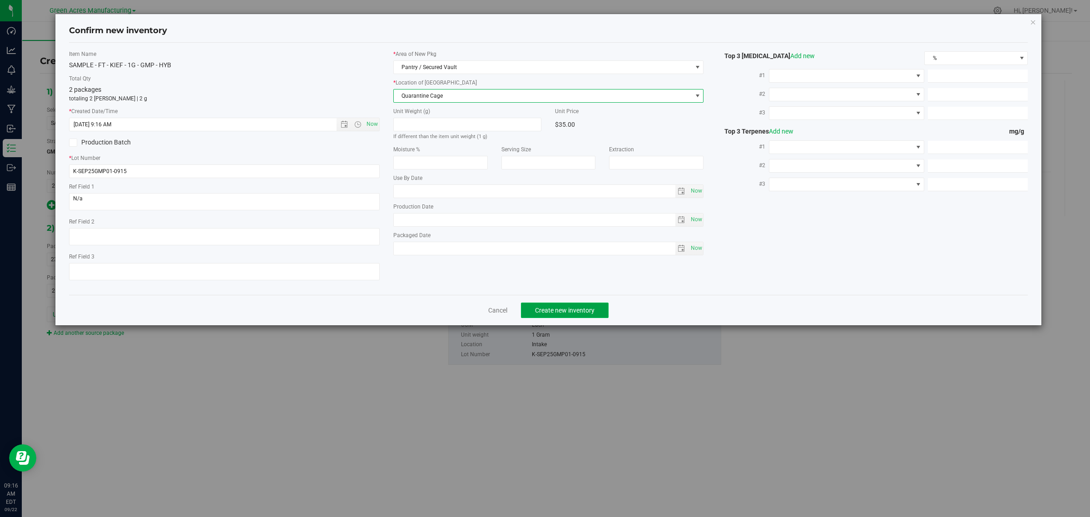
click at [556, 309] on span "Create new inventory" at bounding box center [565, 310] width 60 height 7
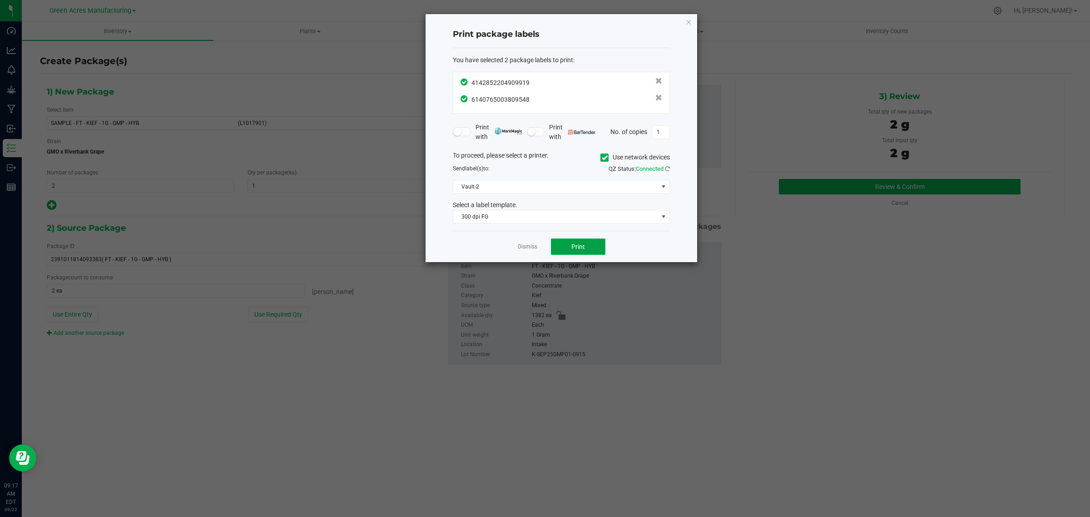
click at [575, 244] on span "Print" at bounding box center [579, 246] width 14 height 7
click at [526, 247] on link "Dismiss" at bounding box center [528, 247] width 20 height 8
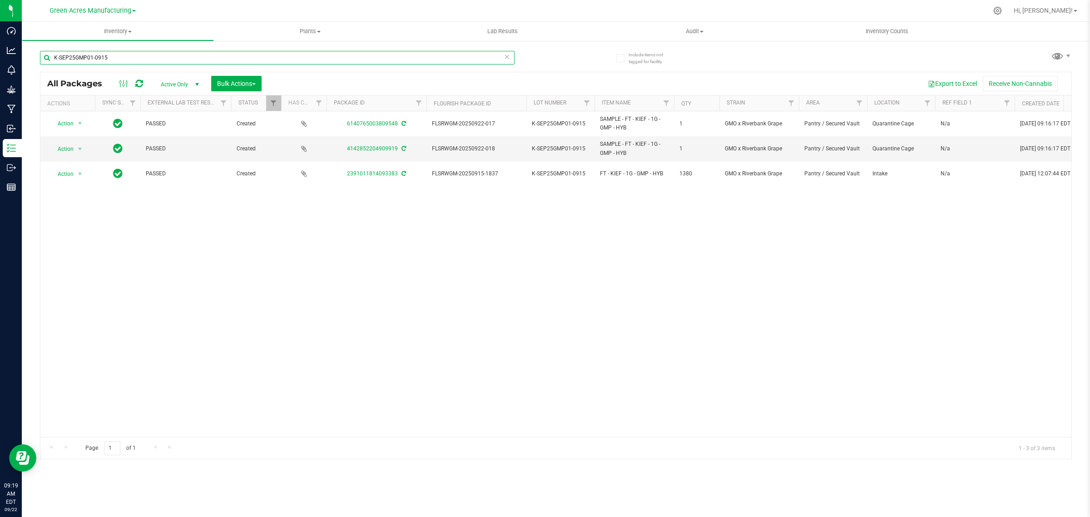
click at [105, 55] on input "K-SEP25GMP01-0915" at bounding box center [277, 58] width 475 height 14
paste input "SEP25T1601C"
type input "SEP25T1601C-0915"
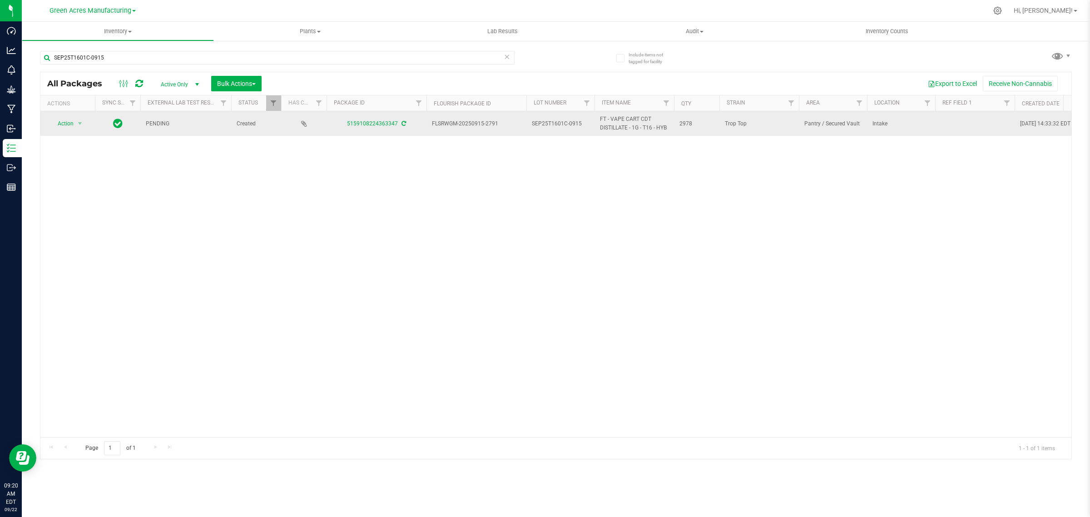
click at [403, 125] on icon at bounding box center [404, 123] width 5 height 5
click at [78, 124] on span "select" at bounding box center [79, 123] width 7 height 7
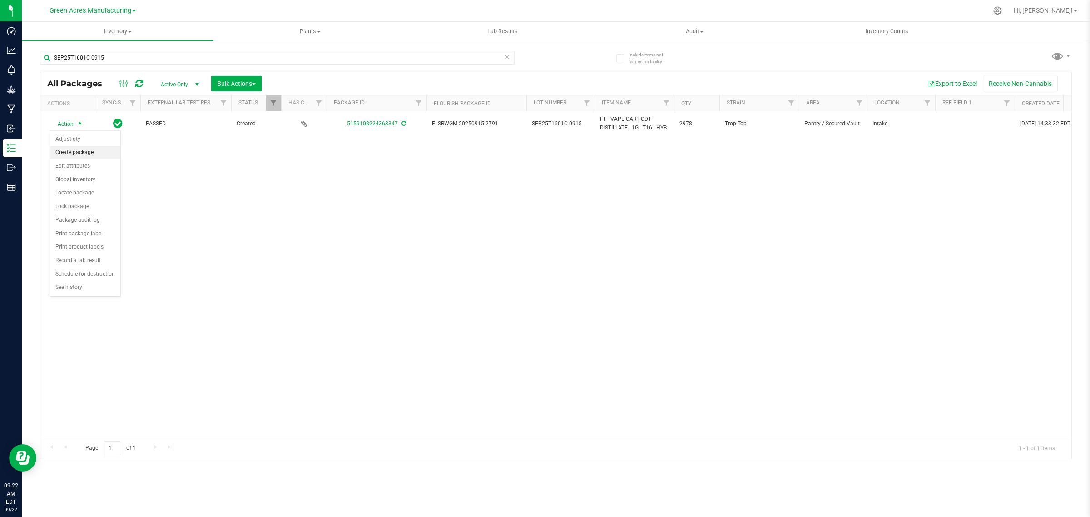
click at [80, 151] on li "Create package" at bounding box center [85, 153] width 70 height 14
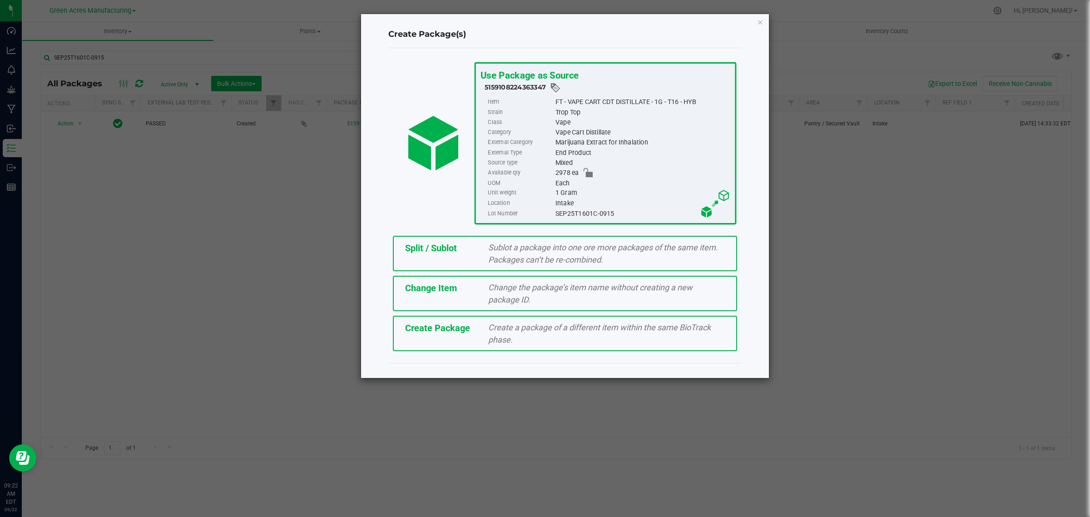
click at [537, 326] on span "Create a package of a different item within the same BioTrack phase." at bounding box center [599, 334] width 223 height 22
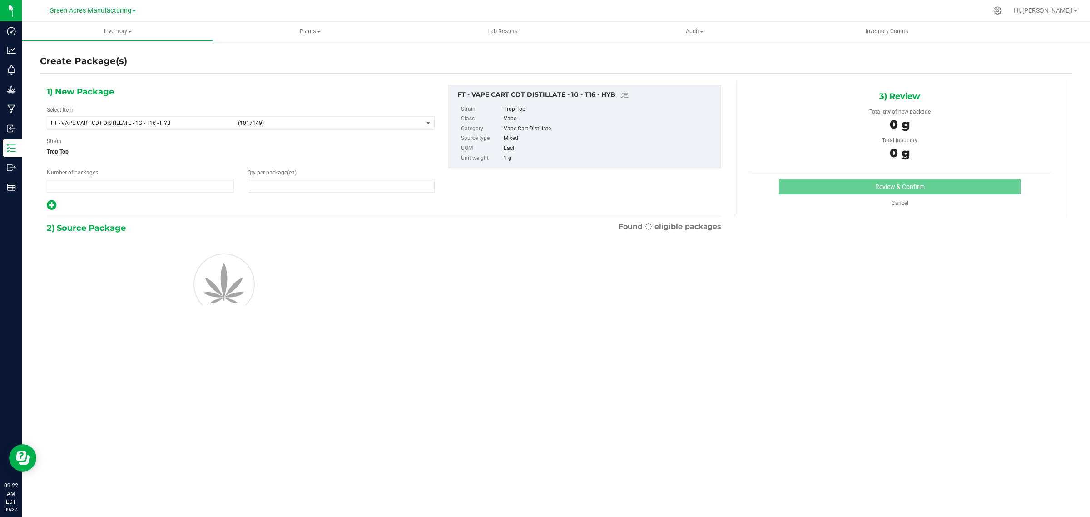
type input "1"
type input "0"
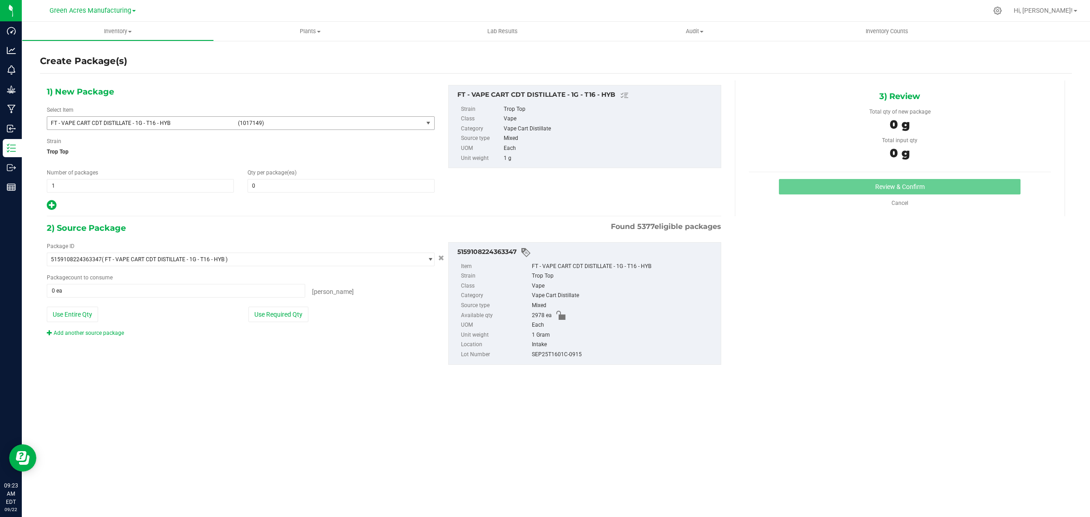
click at [428, 122] on span "select" at bounding box center [428, 122] width 7 height 7
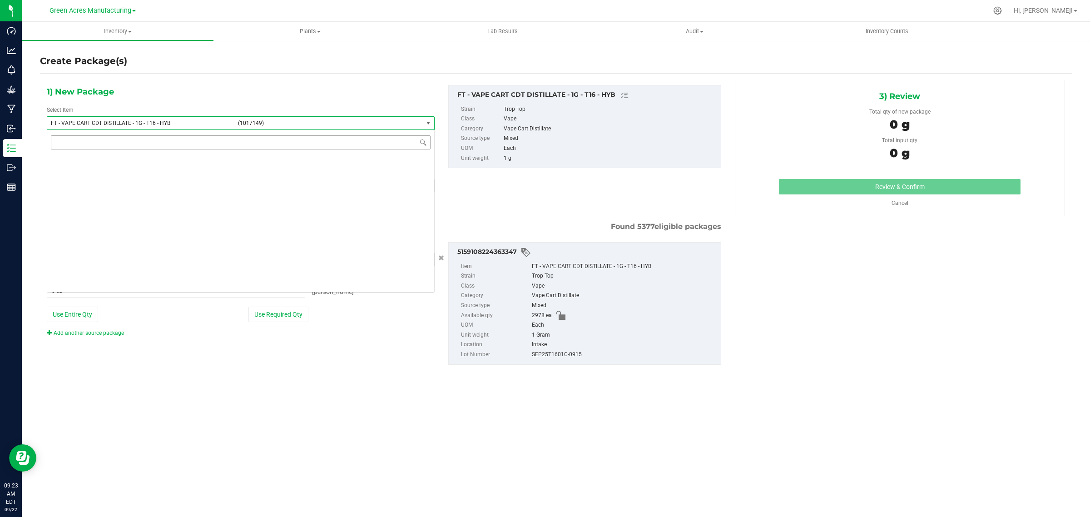
scroll to position [58535, 0]
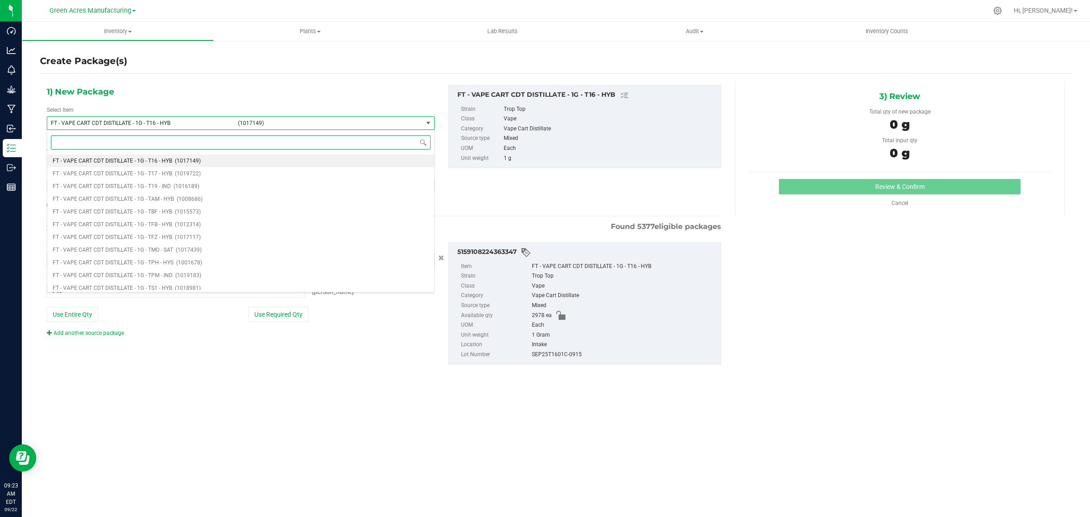
click at [236, 141] on input at bounding box center [241, 142] width 380 height 14
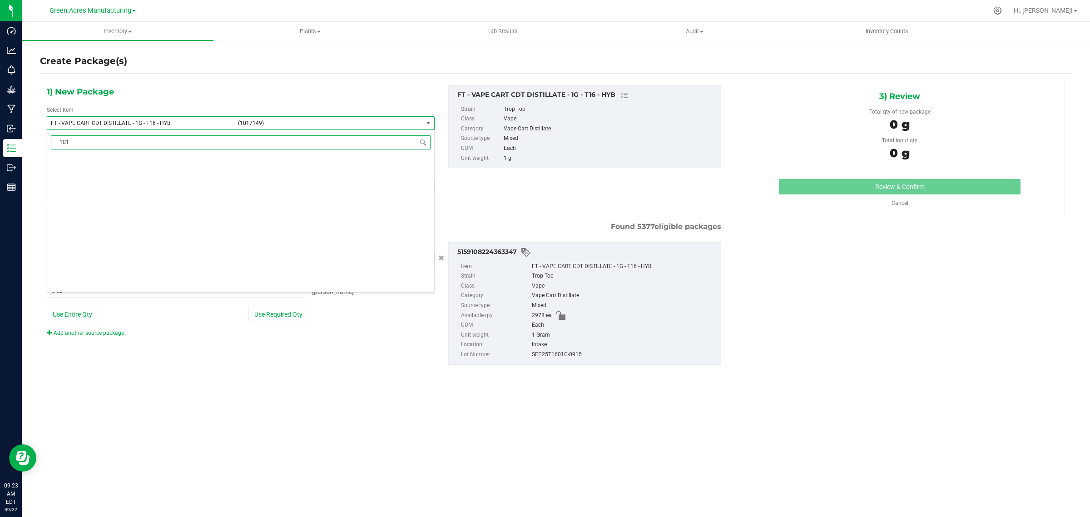
scroll to position [0, 0]
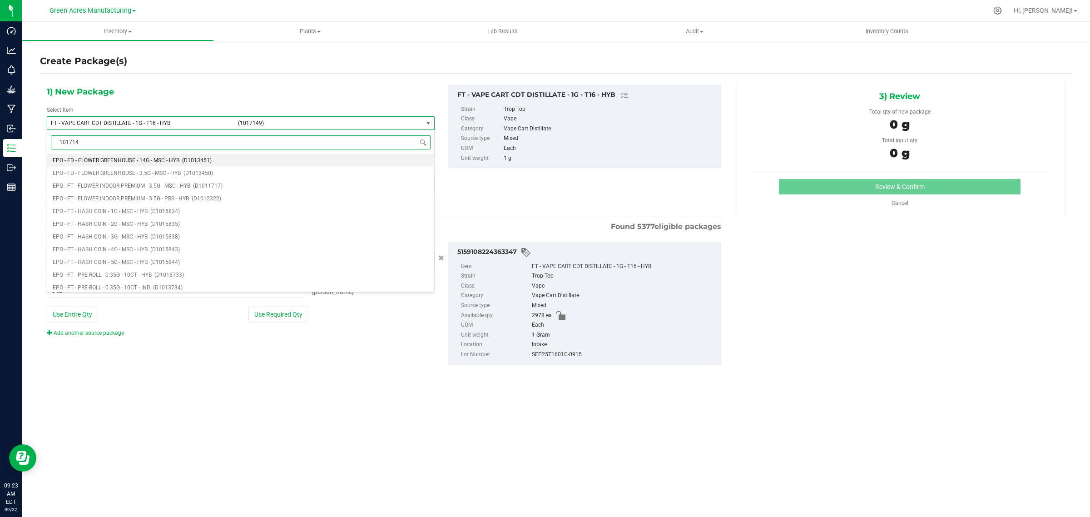
type input "1017149"
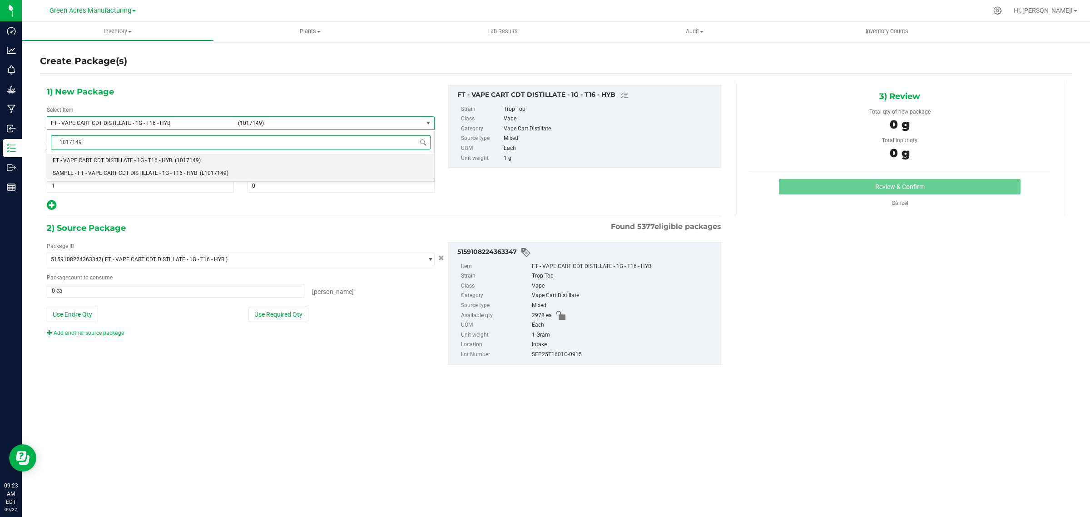
click at [144, 174] on span "SAMPLE - FT - VAPE CART CDT DISTILLATE - 1G - T16 - HYB" at bounding box center [125, 173] width 144 height 6
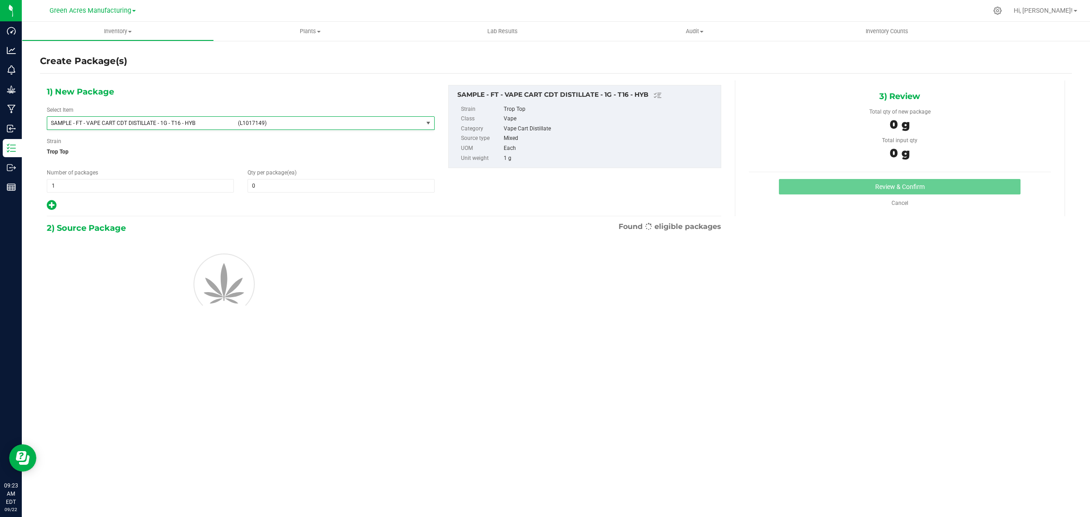
type input "0"
click at [80, 194] on div "1) New Package Select Item SAMPLE - FT - VAPE CART CDT DISTILLATE - 1G - T16 - …" at bounding box center [241, 148] width 402 height 126
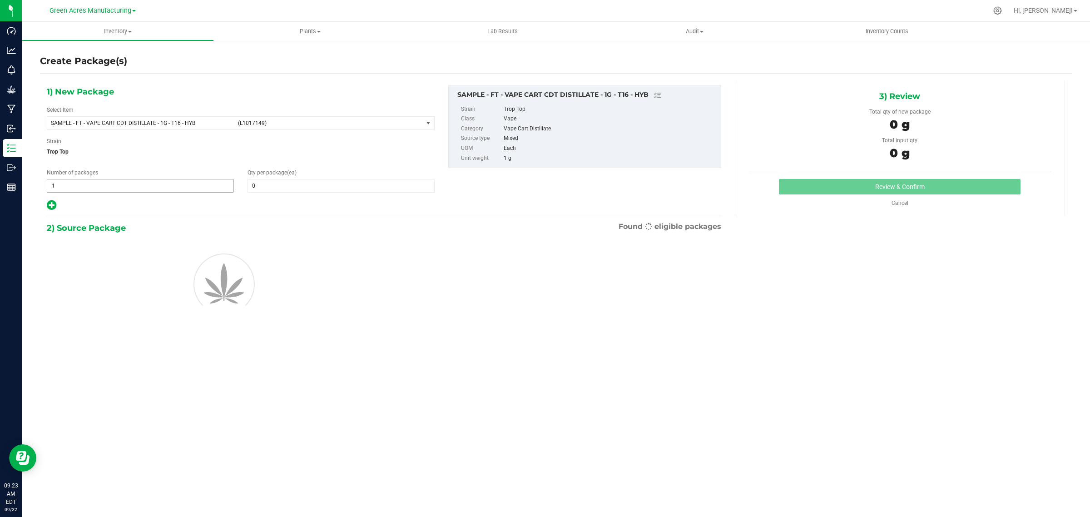
click at [78, 185] on span "1 1" at bounding box center [140, 186] width 187 height 14
click at [78, 185] on input "1" at bounding box center [140, 185] width 186 height 13
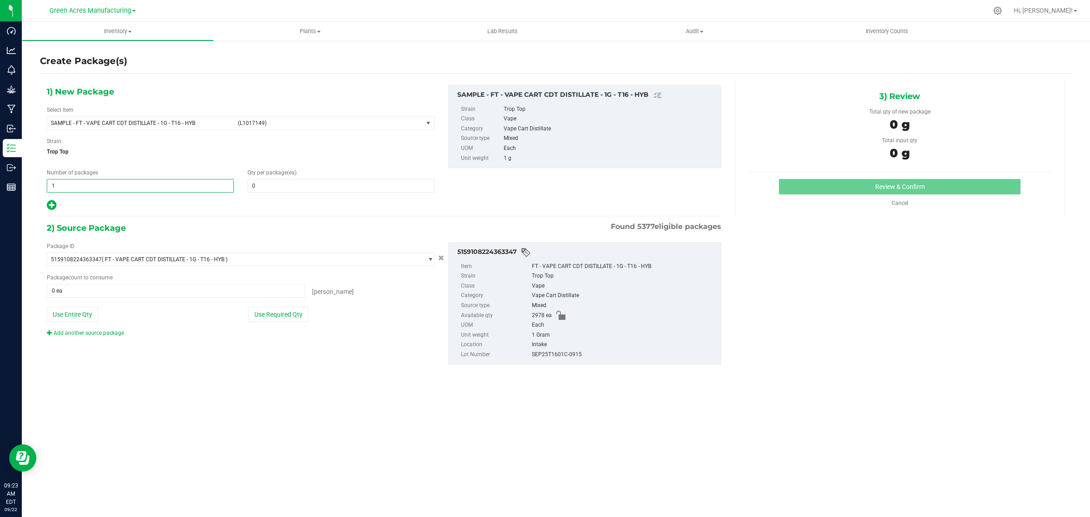
type input "2"
click at [294, 183] on span at bounding box center [341, 186] width 187 height 14
type input "1"
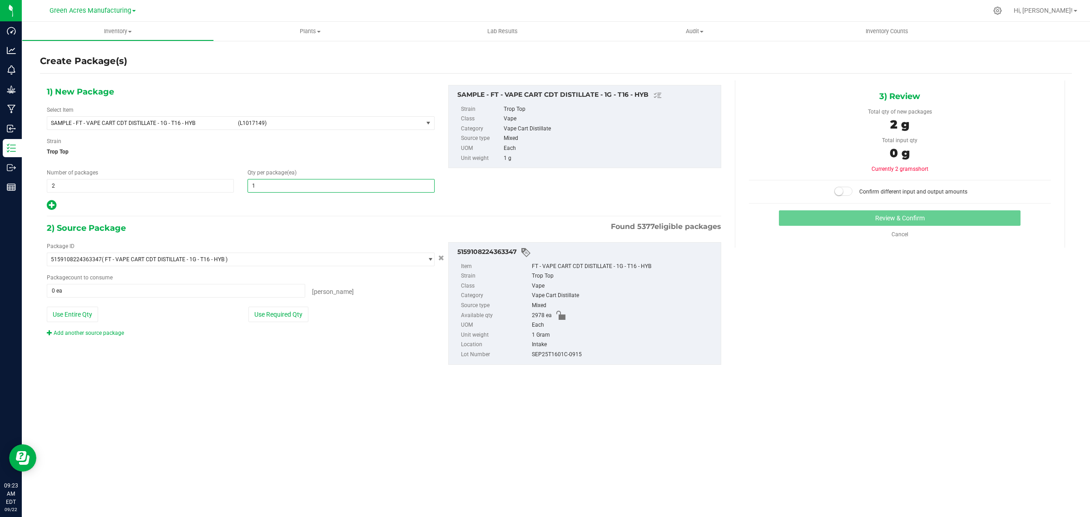
type input "1"
click at [276, 208] on div at bounding box center [241, 205] width 388 height 12
click at [278, 314] on button "Use Required Qty" at bounding box center [279, 314] width 60 height 15
type input "2 ea"
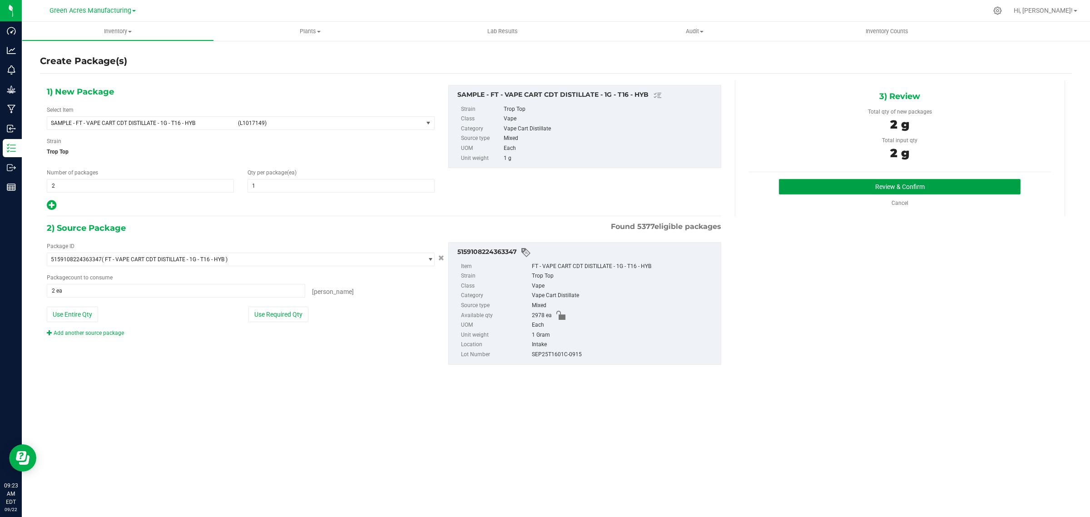
click at [847, 184] on button "Review & Confirm" at bounding box center [900, 186] width 242 height 15
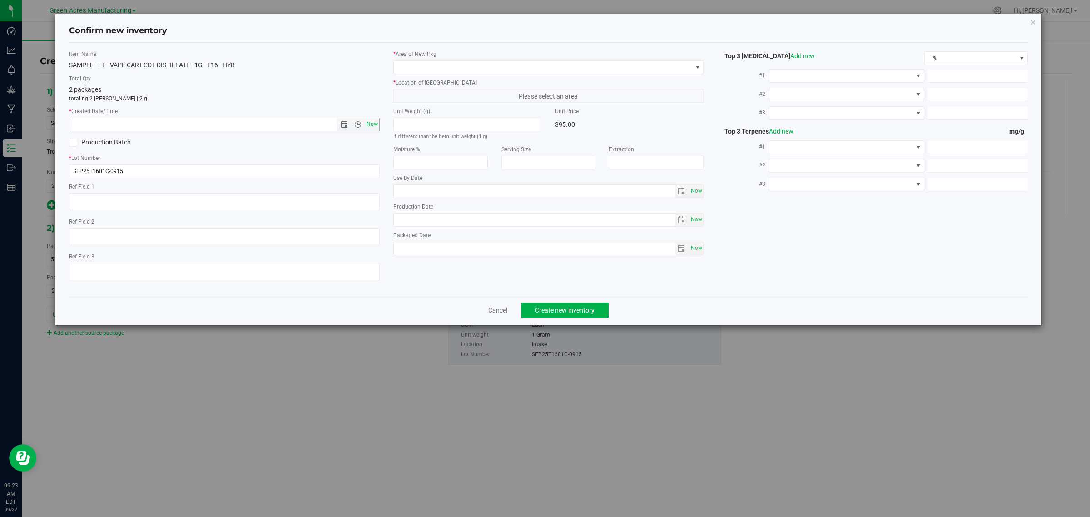
click at [366, 126] on span "Now" at bounding box center [371, 124] width 15 height 13
type input "[DATE] 9:23 AM"
click at [441, 65] on span at bounding box center [543, 67] width 299 height 13
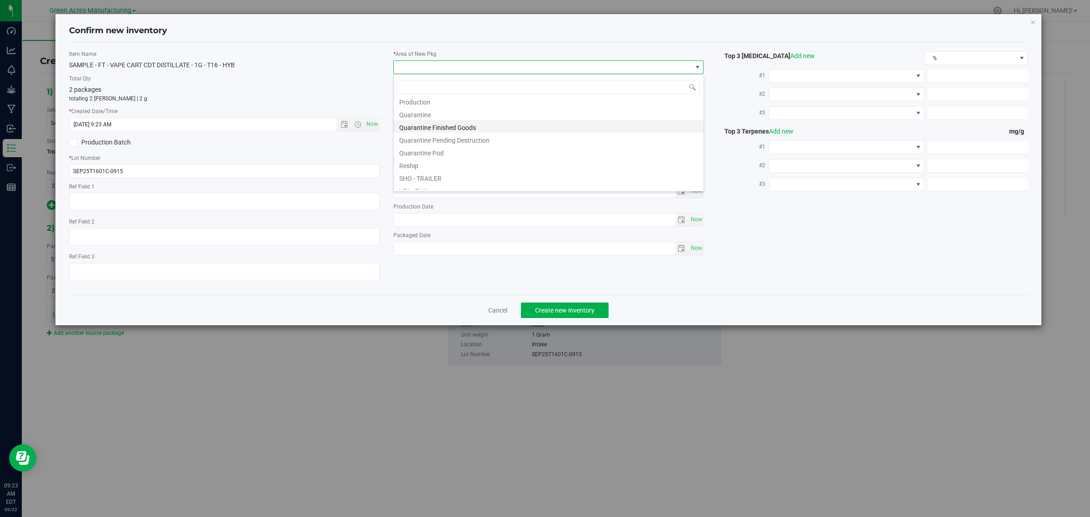
scroll to position [227, 0]
click at [448, 147] on li "Pantry / Secured Vault" at bounding box center [549, 145] width 310 height 13
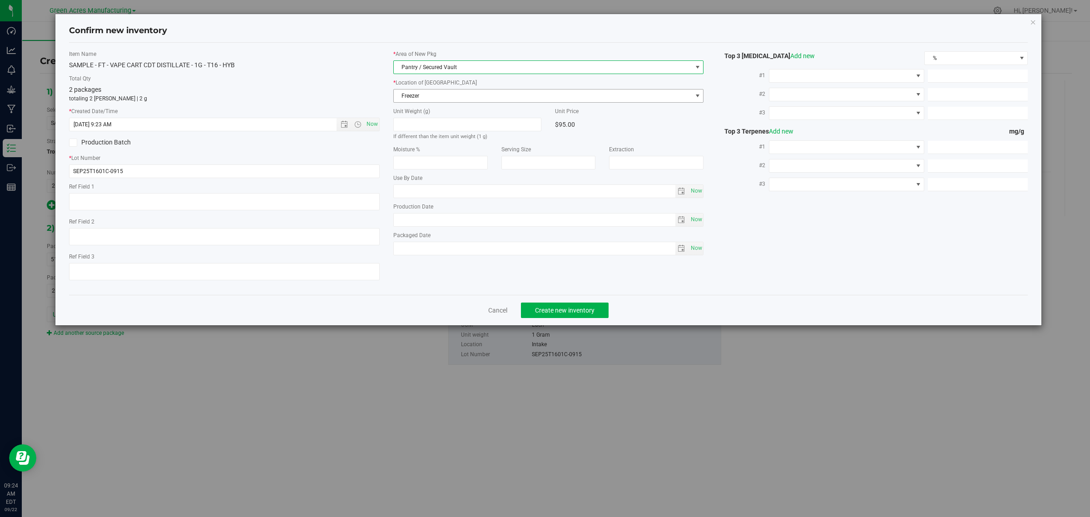
click at [420, 99] on span "Freezer" at bounding box center [543, 96] width 299 height 13
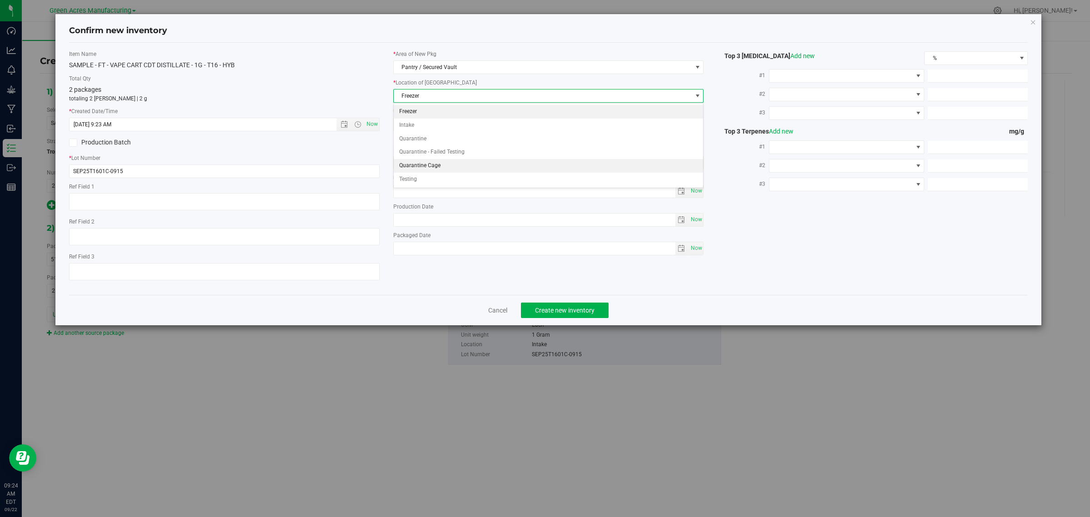
click at [435, 165] on li "Quarantine Cage" at bounding box center [549, 166] width 310 height 14
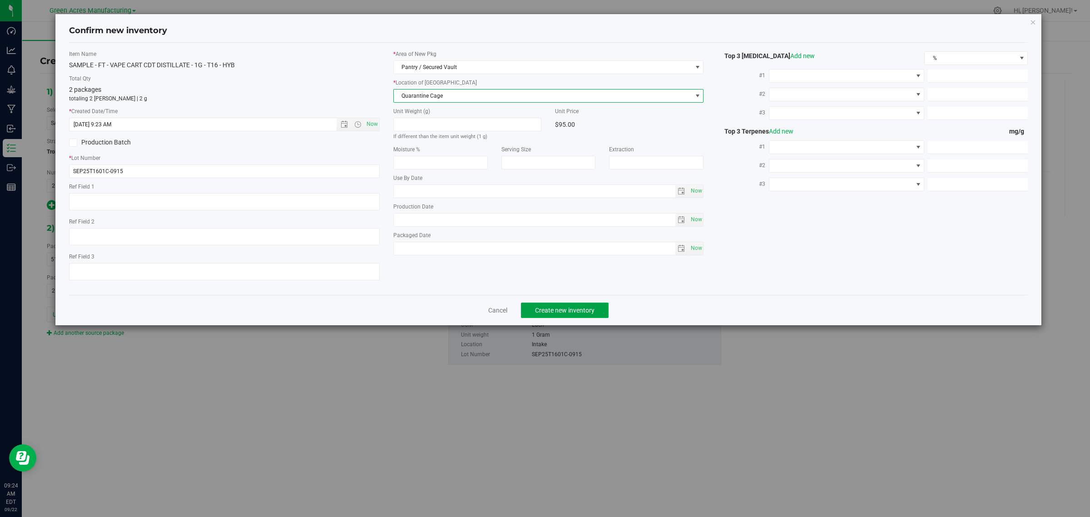
click at [554, 308] on span "Create new inventory" at bounding box center [565, 310] width 60 height 7
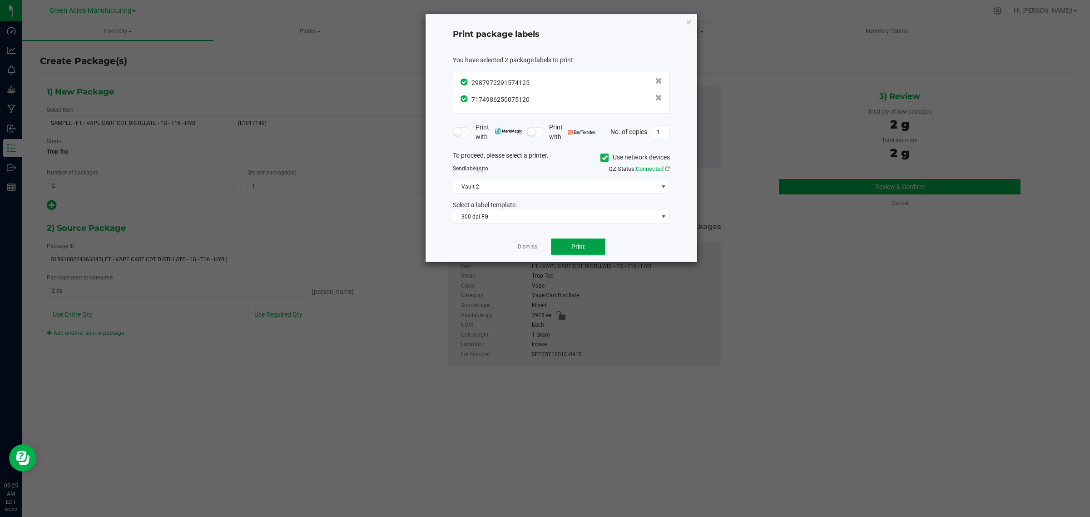
click at [570, 251] on button "Print" at bounding box center [578, 247] width 55 height 16
click at [532, 249] on link "Dismiss" at bounding box center [528, 247] width 20 height 8
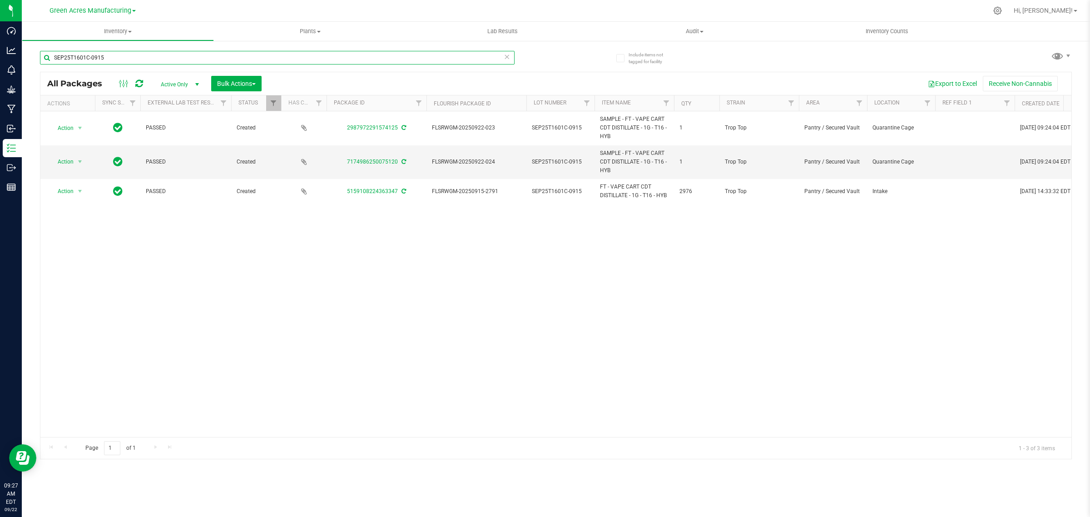
click at [121, 57] on input "SEP25T1601C-0915" at bounding box center [277, 58] width 475 height 14
paste input "N250911TRP1"
type input "SN250911TRP1-0915"
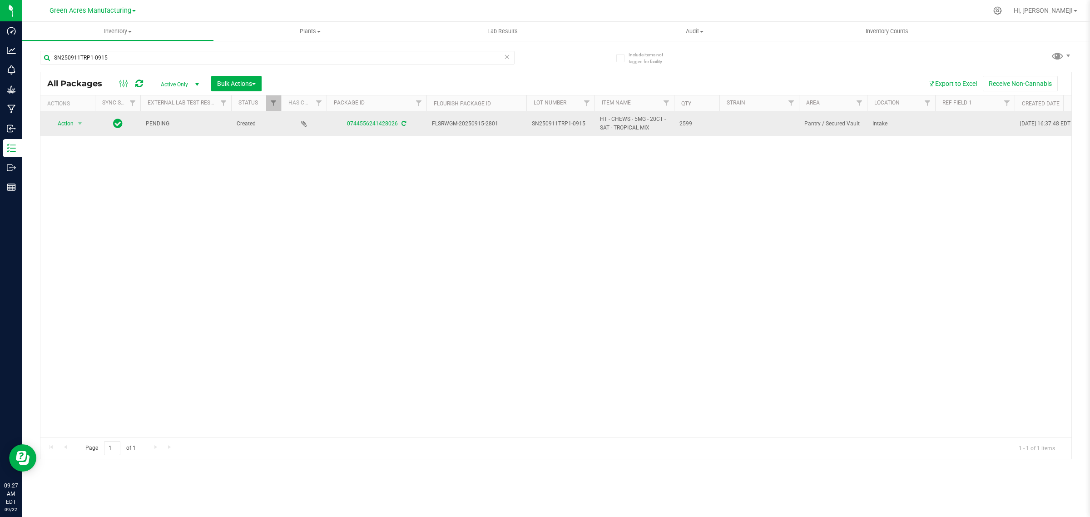
click at [402, 125] on icon at bounding box center [404, 123] width 5 height 5
click at [70, 124] on span "Action" at bounding box center [62, 123] width 25 height 13
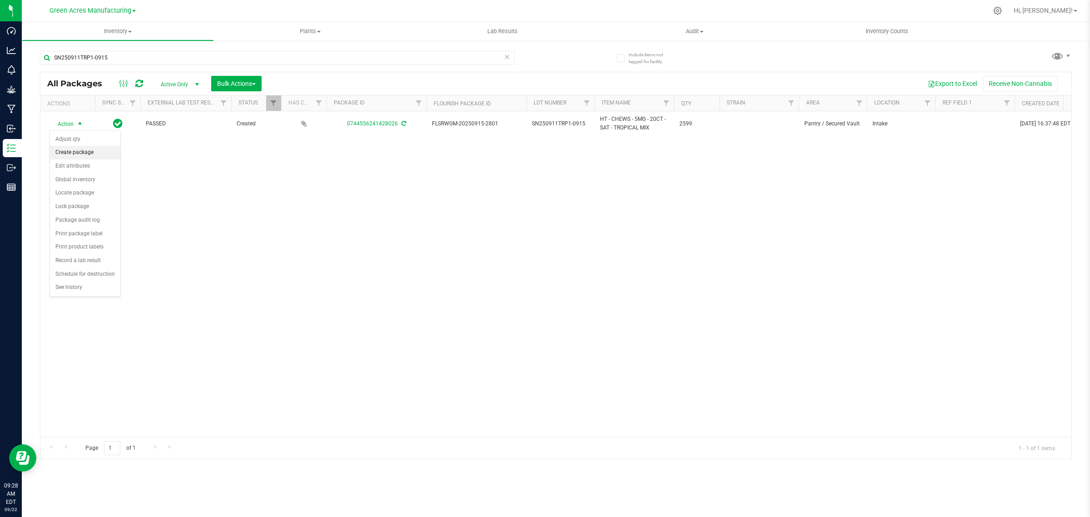
click at [75, 151] on li "Create package" at bounding box center [85, 153] width 70 height 14
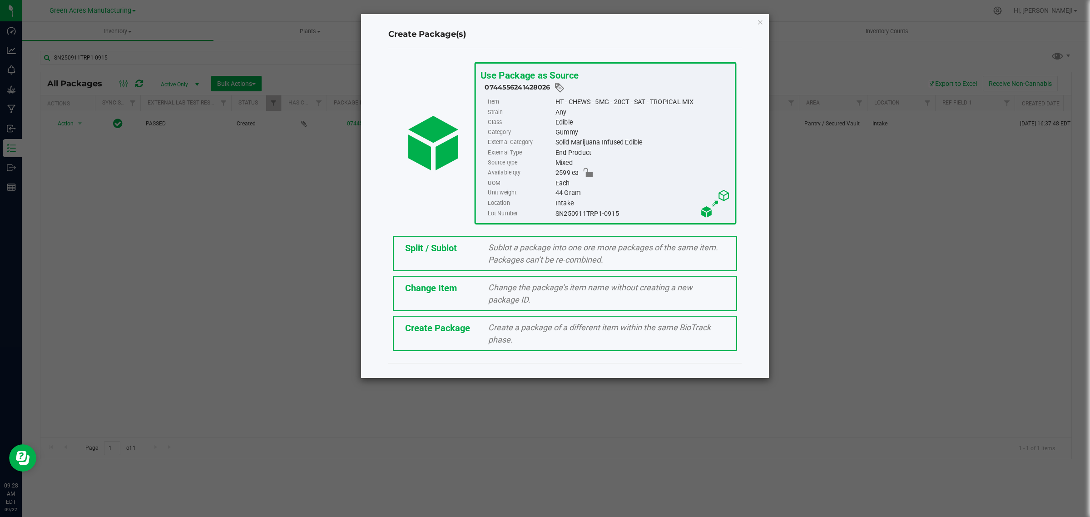
click at [500, 324] on span "Create a package of a different item within the same BioTrack phase." at bounding box center [599, 334] width 223 height 22
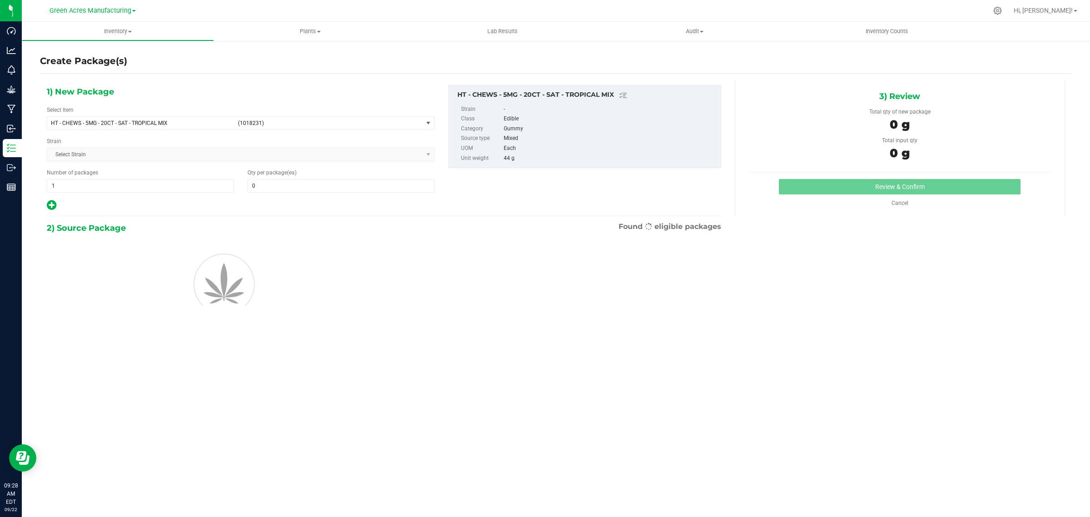
type input "0"
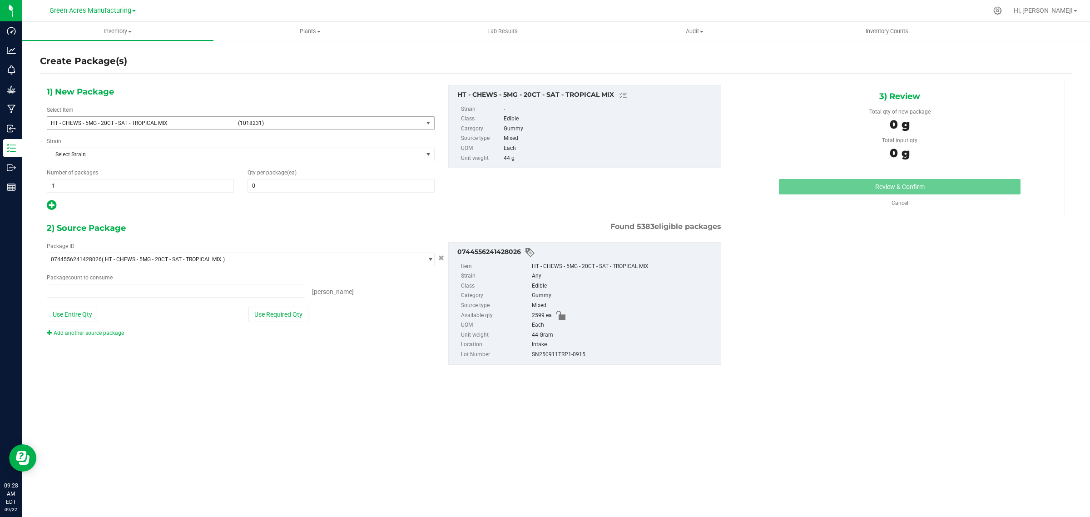
type input "0 ea"
click at [426, 121] on span "select" at bounding box center [428, 122] width 7 height 7
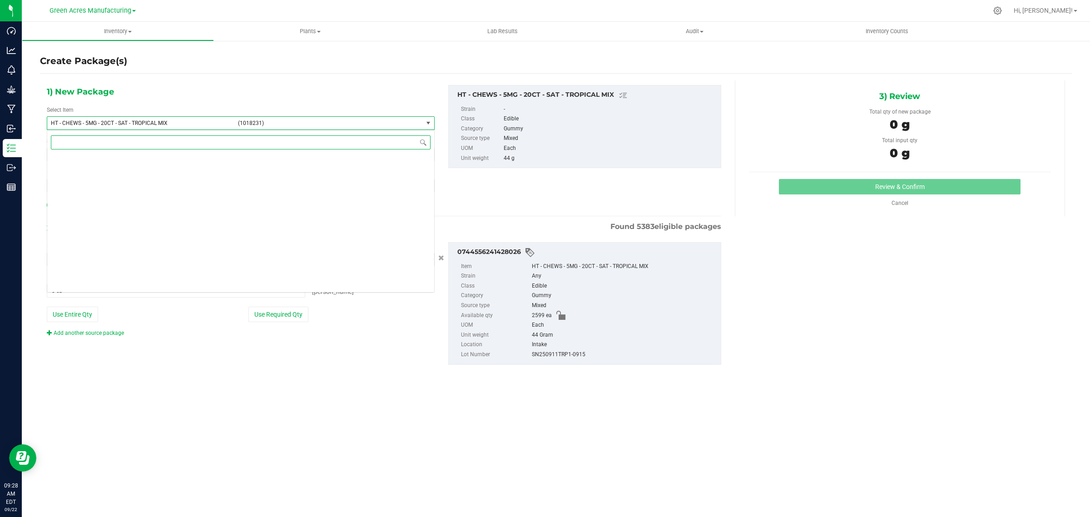
scroll to position [70392, 0]
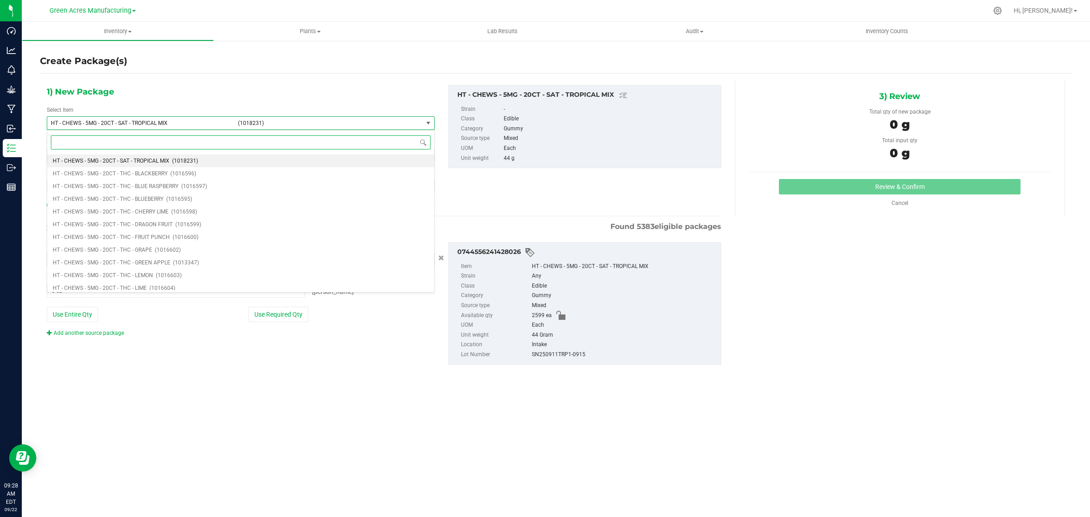
click at [332, 144] on input at bounding box center [241, 142] width 380 height 14
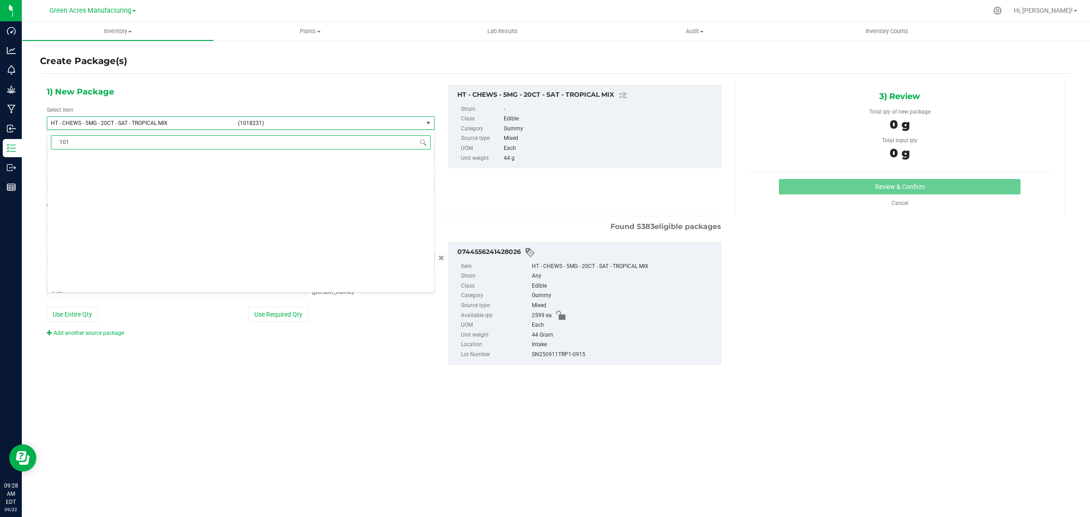
scroll to position [0, 0]
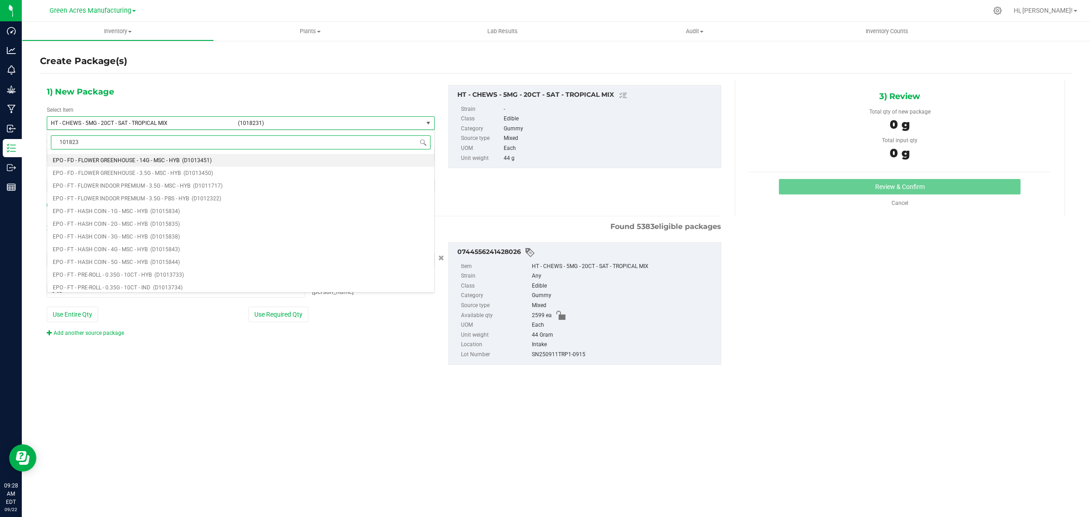
type input "1018231"
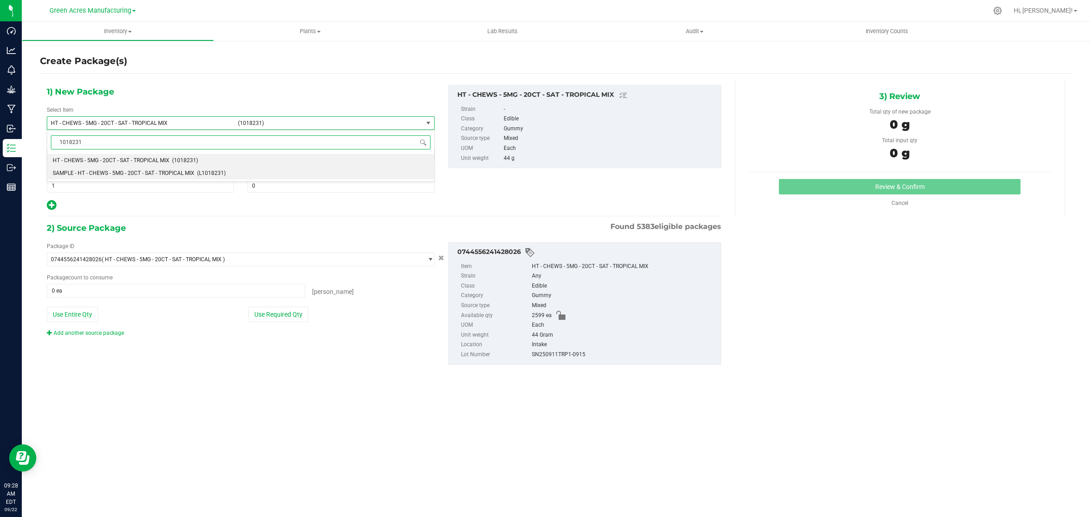
click at [141, 172] on span "SAMPLE - HT - CHEWS - 5MG - 20CT - SAT - TROPICAL MIX" at bounding box center [124, 173] width 142 height 6
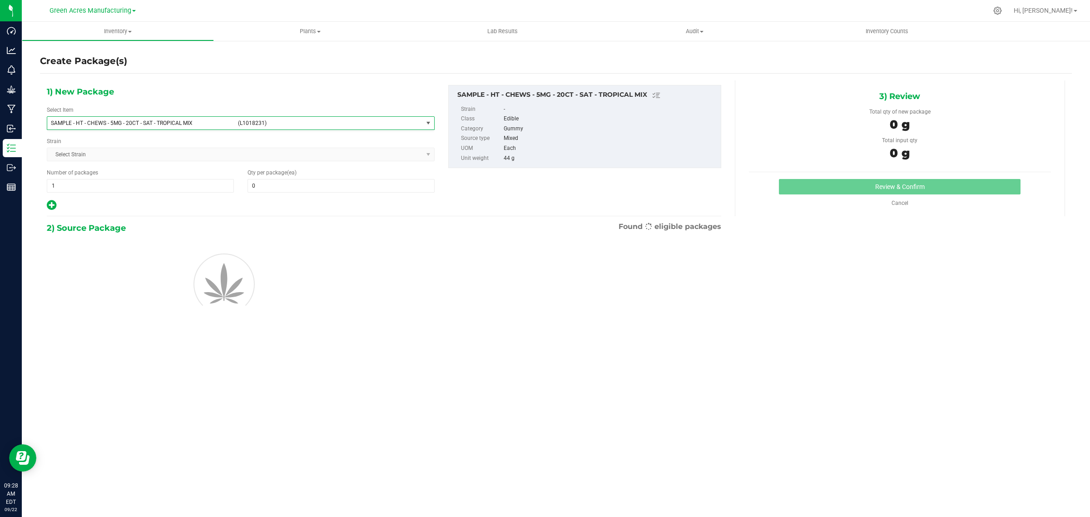
type input "0"
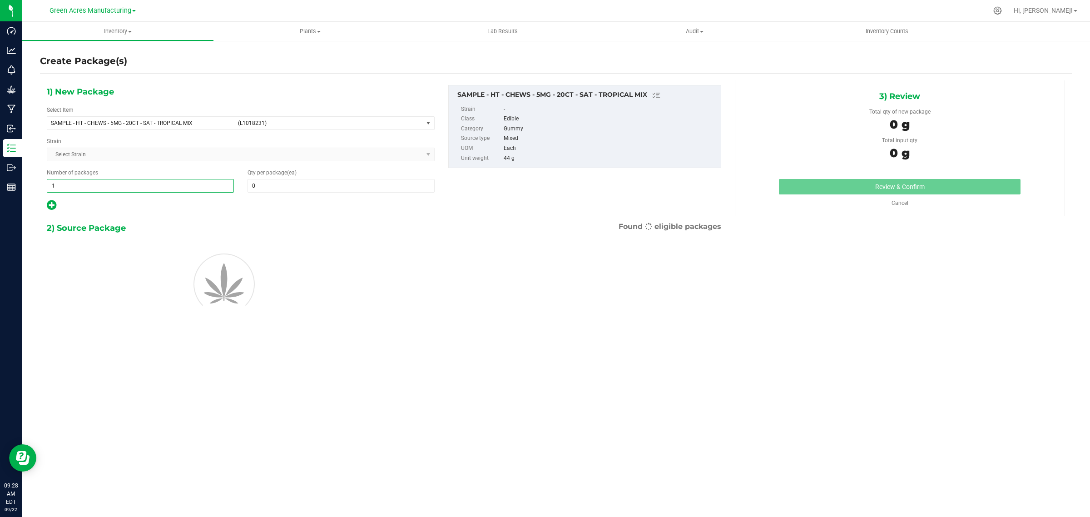
click at [85, 188] on span "1 1" at bounding box center [140, 186] width 187 height 14
click at [85, 188] on input "1" at bounding box center [140, 185] width 186 height 13
type input "2"
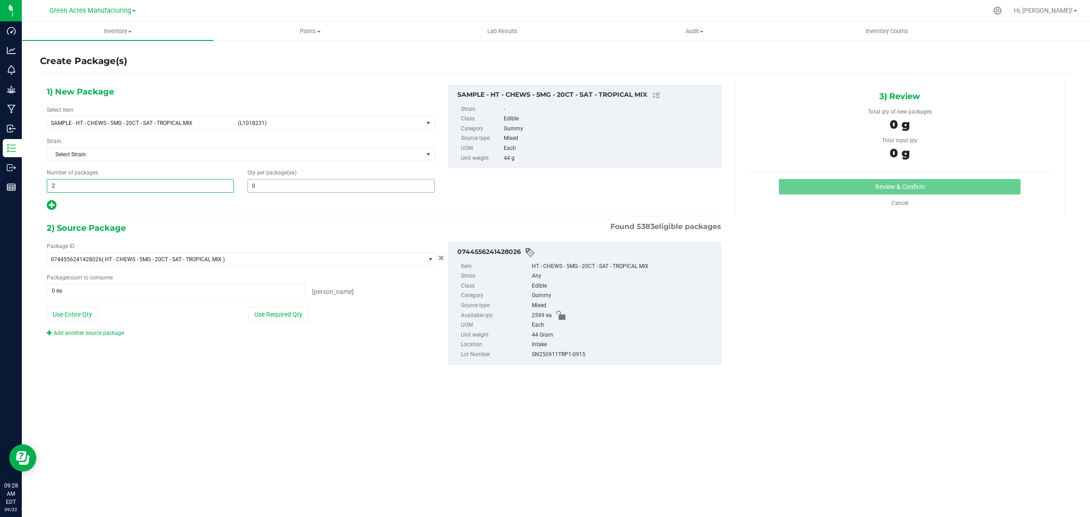
type input "2"
click at [269, 190] on span at bounding box center [341, 186] width 187 height 14
type input "1"
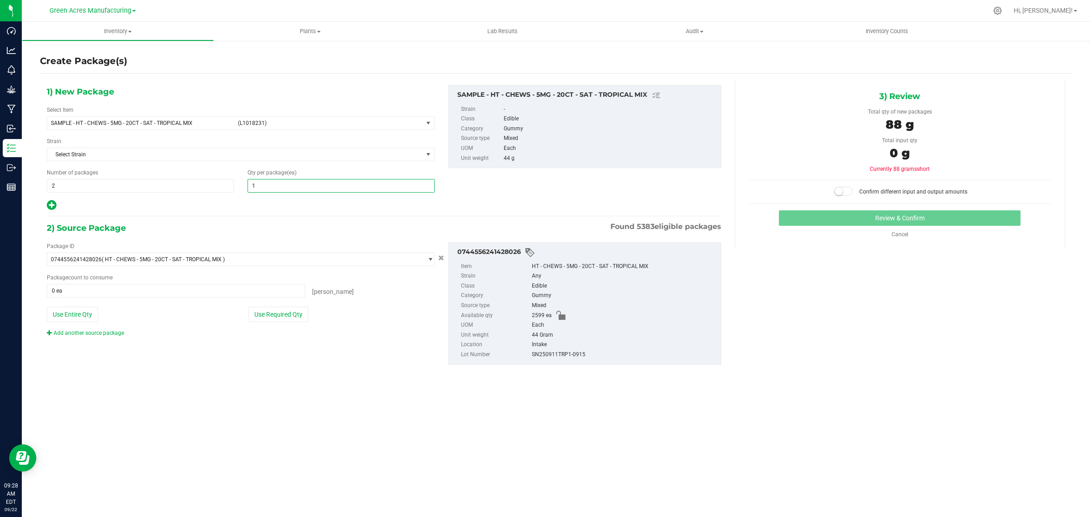
type input "1"
click at [259, 202] on div at bounding box center [241, 205] width 388 height 12
click at [274, 319] on button "Use Required Qty" at bounding box center [279, 314] width 60 height 15
type input "2 ea"
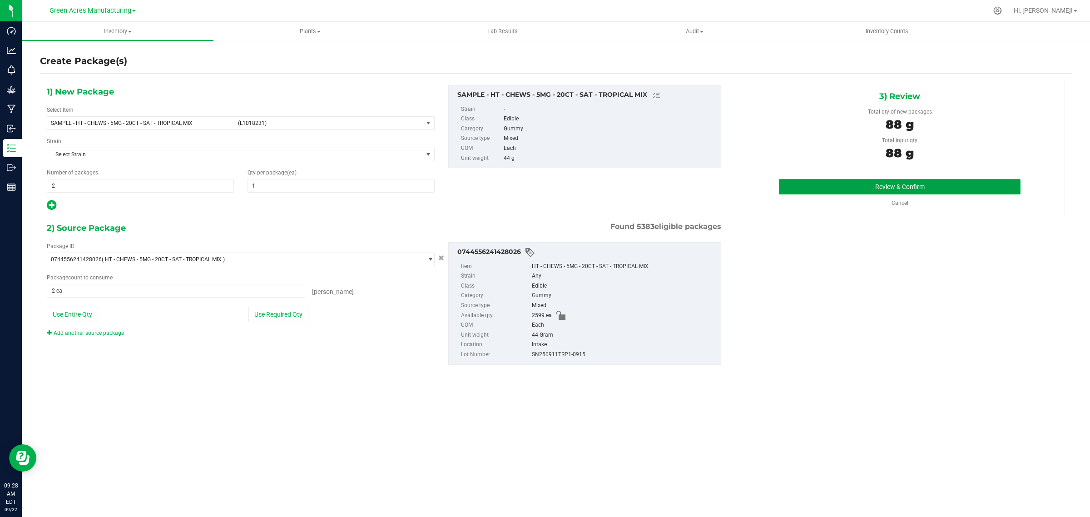
click at [899, 182] on button "Review & Confirm" at bounding box center [900, 186] width 242 height 15
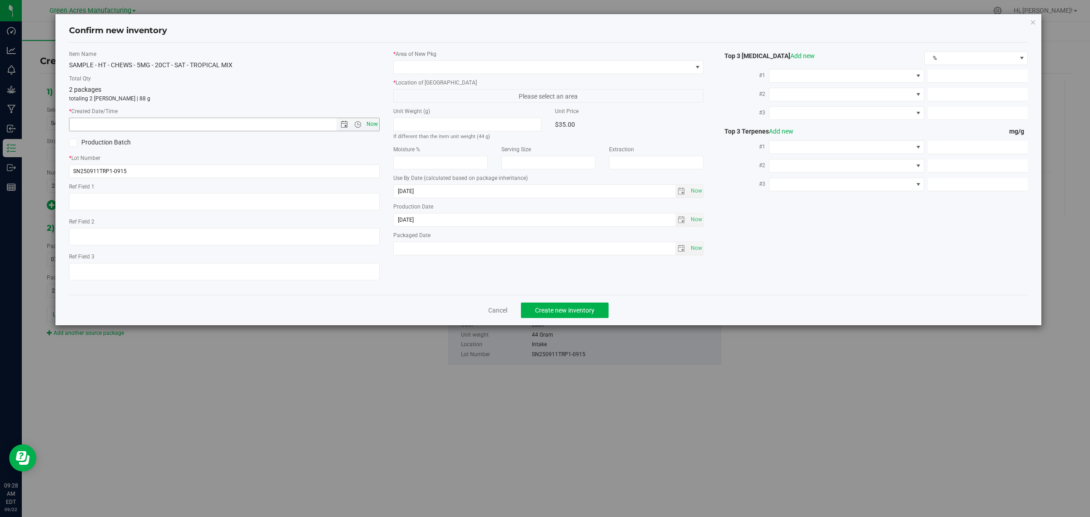
click at [372, 126] on span "Now" at bounding box center [371, 124] width 15 height 13
type input "[DATE] 9:28 AM"
click at [471, 65] on span at bounding box center [543, 67] width 299 height 13
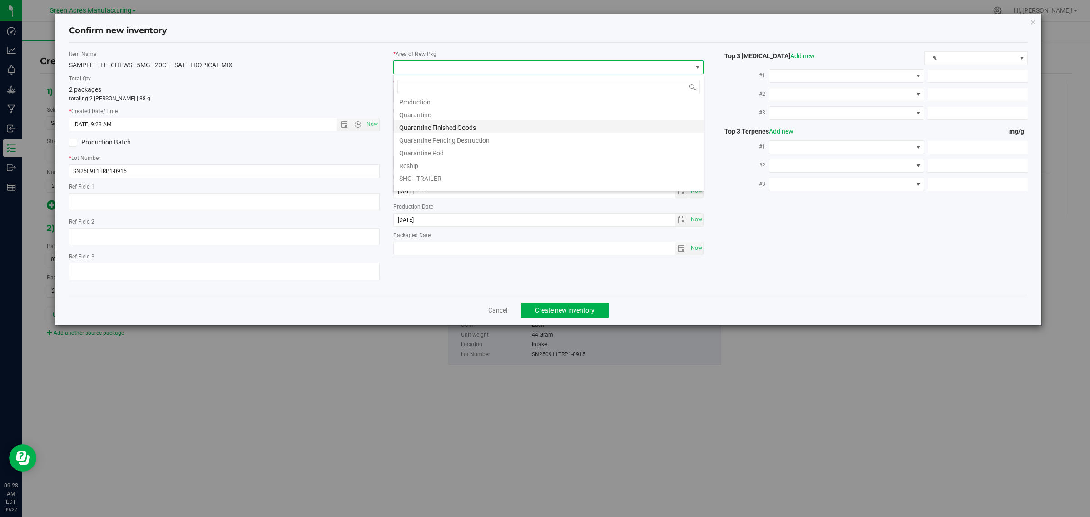
scroll to position [227, 0]
click at [451, 142] on li "Pantry / Secured Vault" at bounding box center [549, 145] width 310 height 13
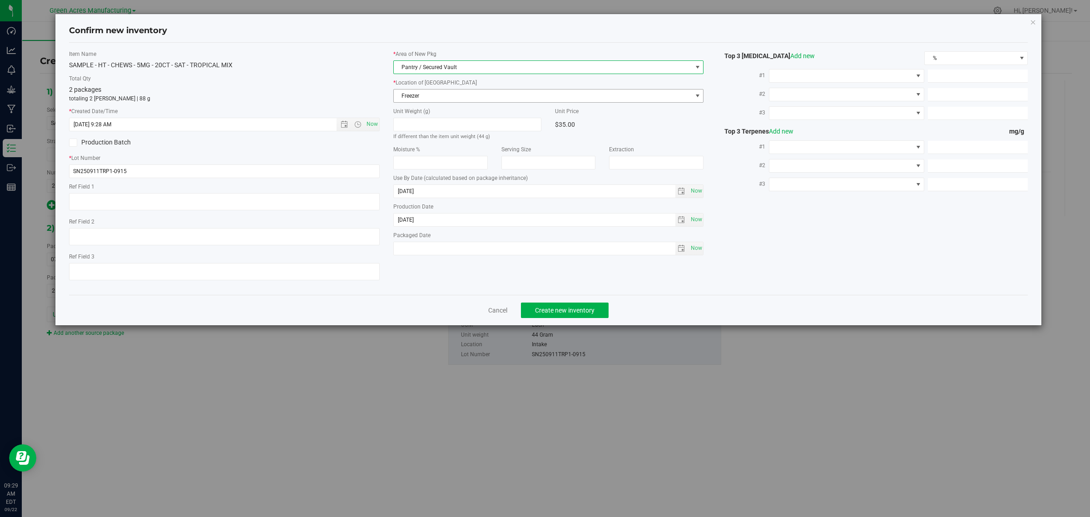
click at [439, 90] on span "Freezer" at bounding box center [543, 96] width 299 height 13
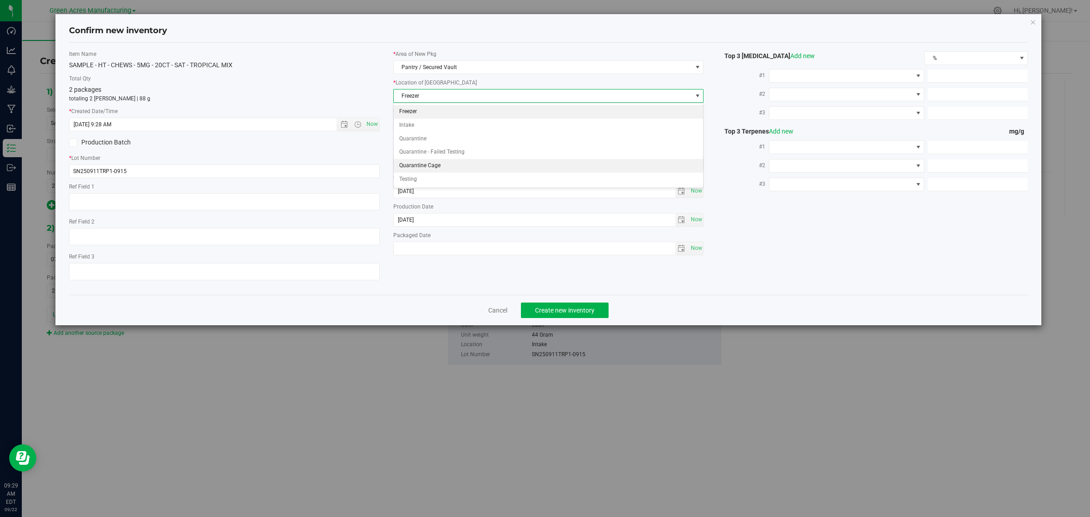
click at [440, 164] on li "Quarantine Cage" at bounding box center [549, 166] width 310 height 14
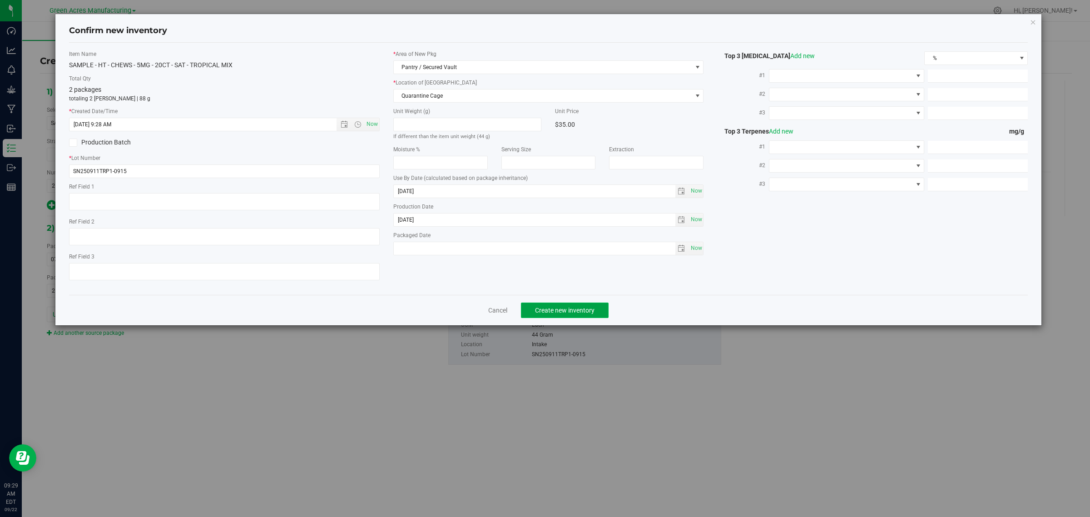
click at [535, 313] on span "Create new inventory" at bounding box center [565, 310] width 60 height 7
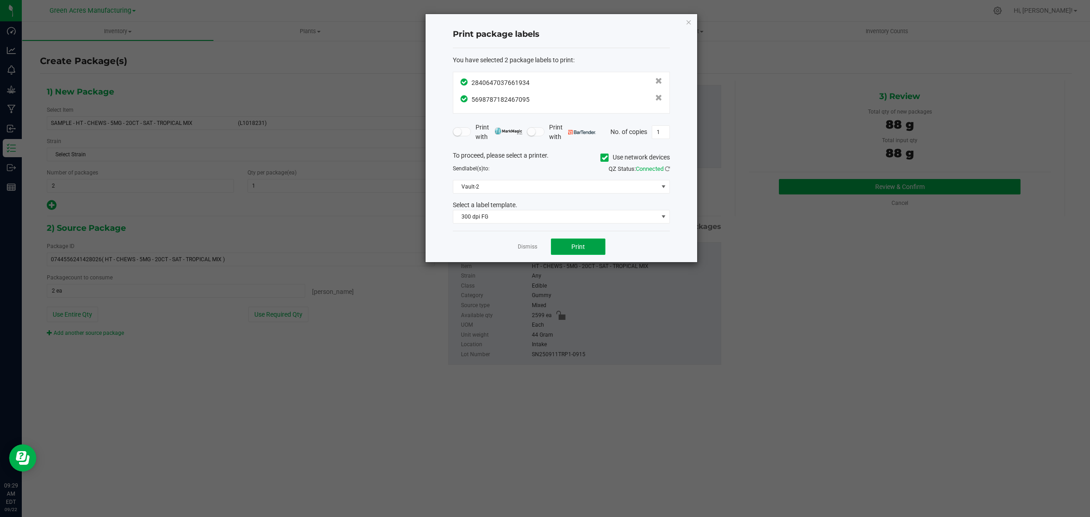
click at [585, 248] on button "Print" at bounding box center [578, 247] width 55 height 16
click at [525, 245] on link "Dismiss" at bounding box center [528, 247] width 20 height 8
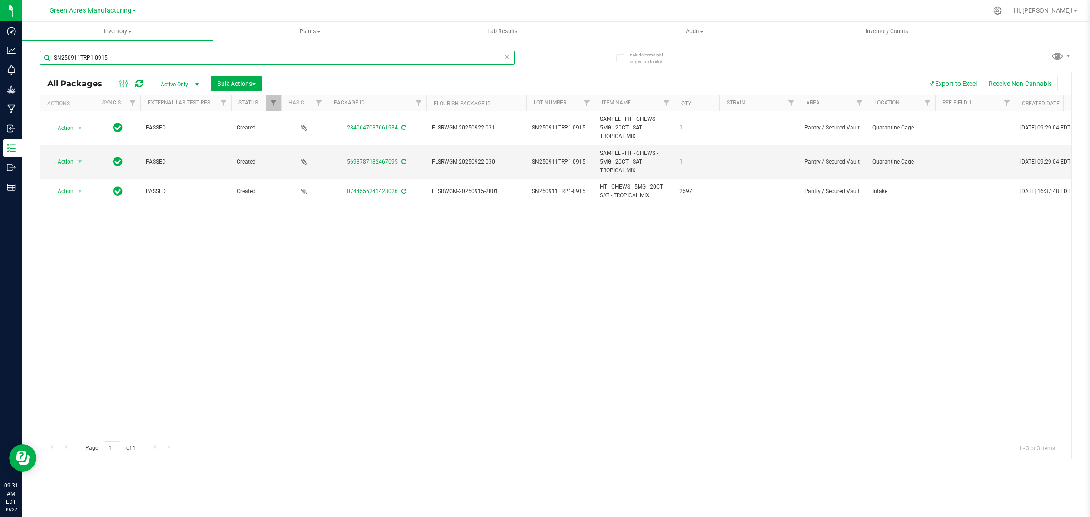
click at [189, 58] on input "SN250911TRP1-0915" at bounding box center [277, 58] width 475 height 14
paste input "W-SEP25GRZ02"
type input "W-SEP25GRZ02-0915"
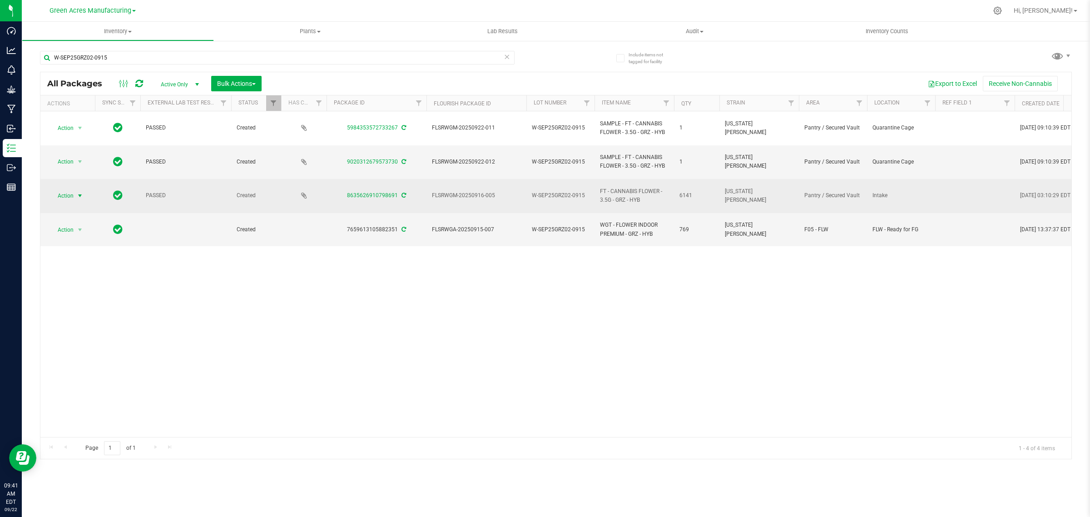
click at [77, 192] on span "select" at bounding box center [79, 195] width 7 height 7
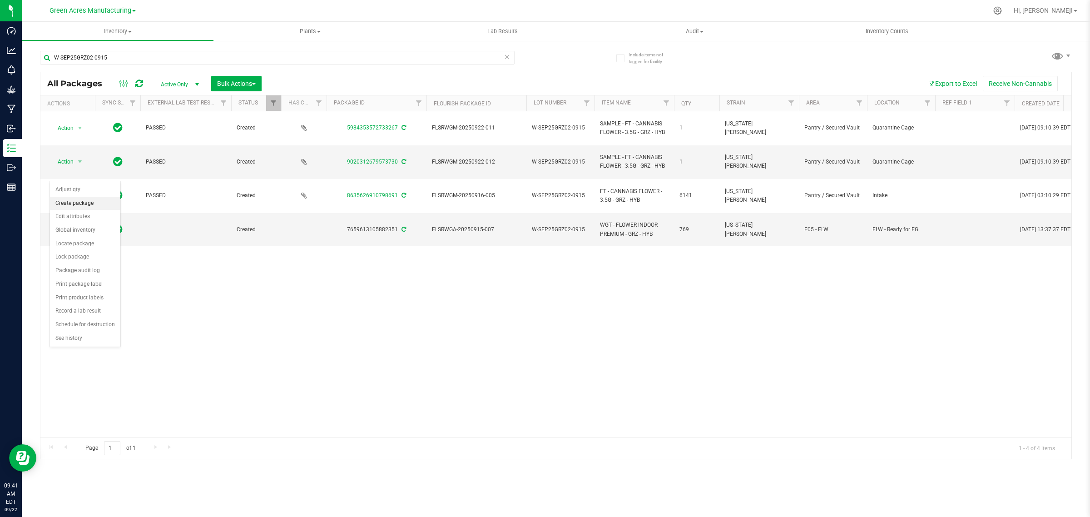
click at [77, 203] on li "Create package" at bounding box center [85, 204] width 70 height 14
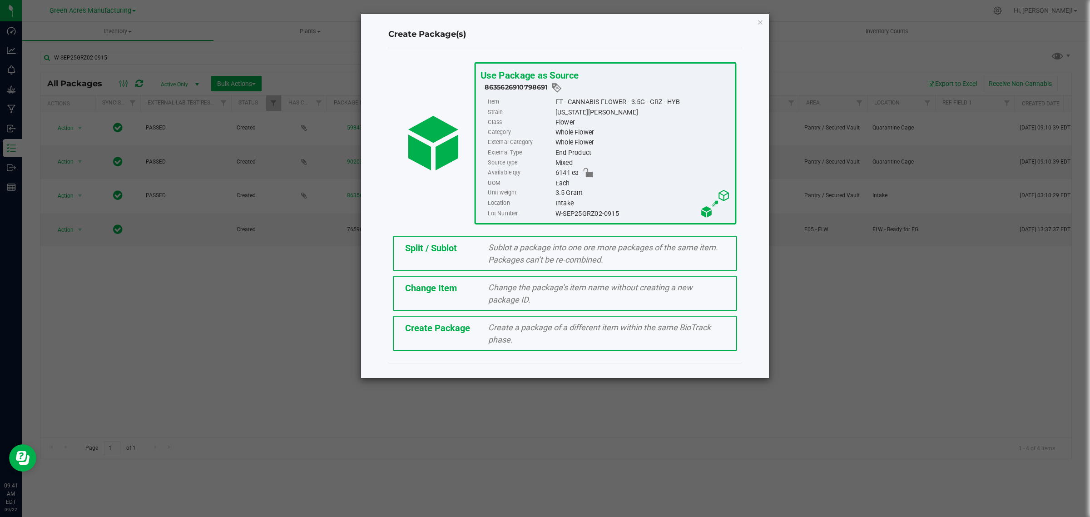
click at [417, 253] on div "Split / Sublot" at bounding box center [440, 248] width 84 height 14
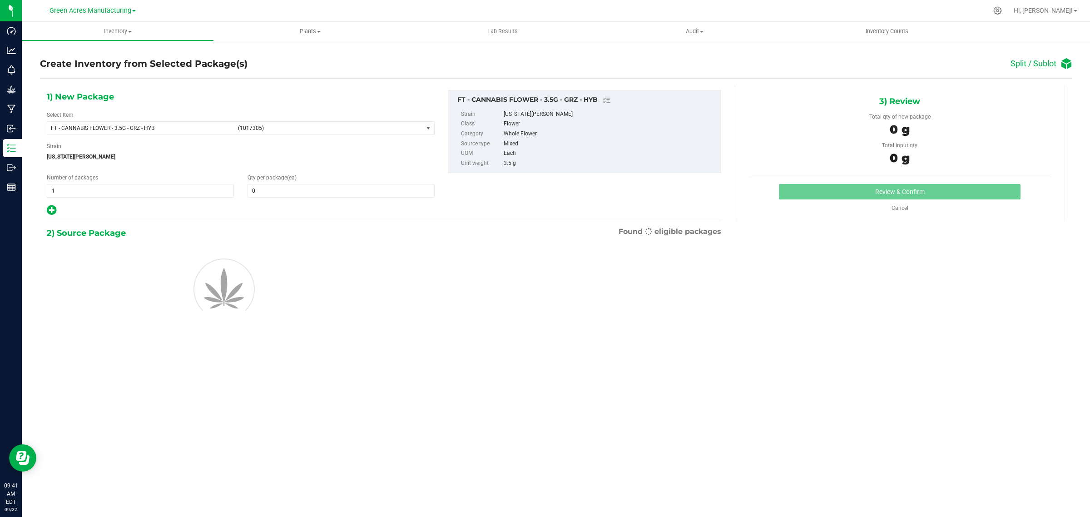
type input "0"
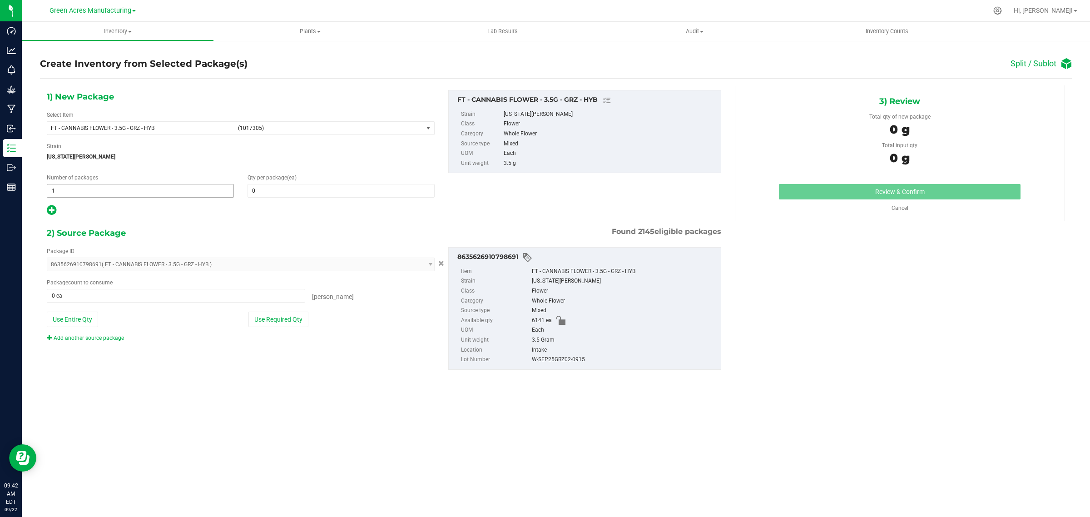
click at [83, 190] on span "1 1" at bounding box center [140, 191] width 187 height 14
click at [83, 190] on input "1" at bounding box center [140, 190] width 186 height 13
type input "307"
click at [263, 191] on span at bounding box center [341, 191] width 187 height 14
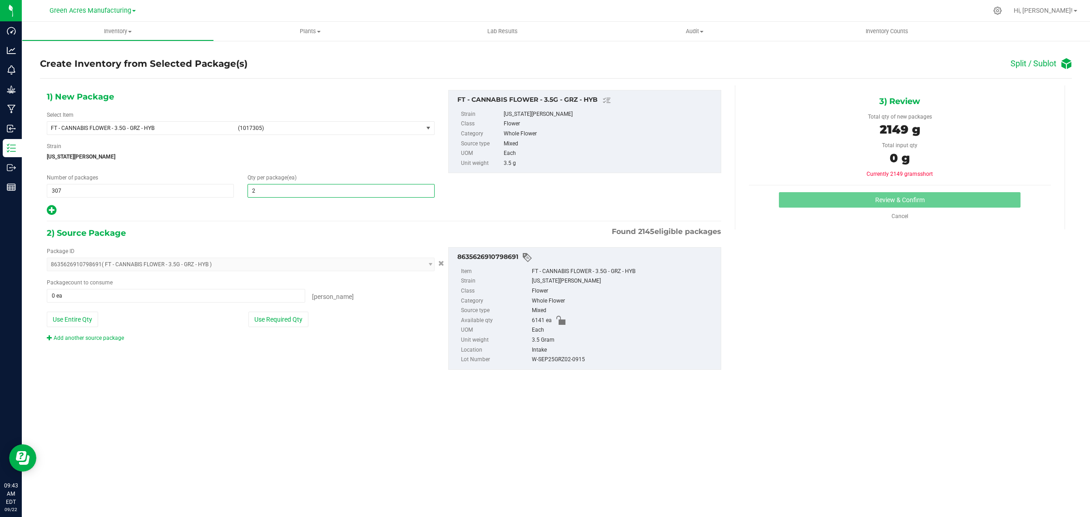
type input "20"
click at [48, 209] on icon at bounding box center [52, 209] width 10 height 11
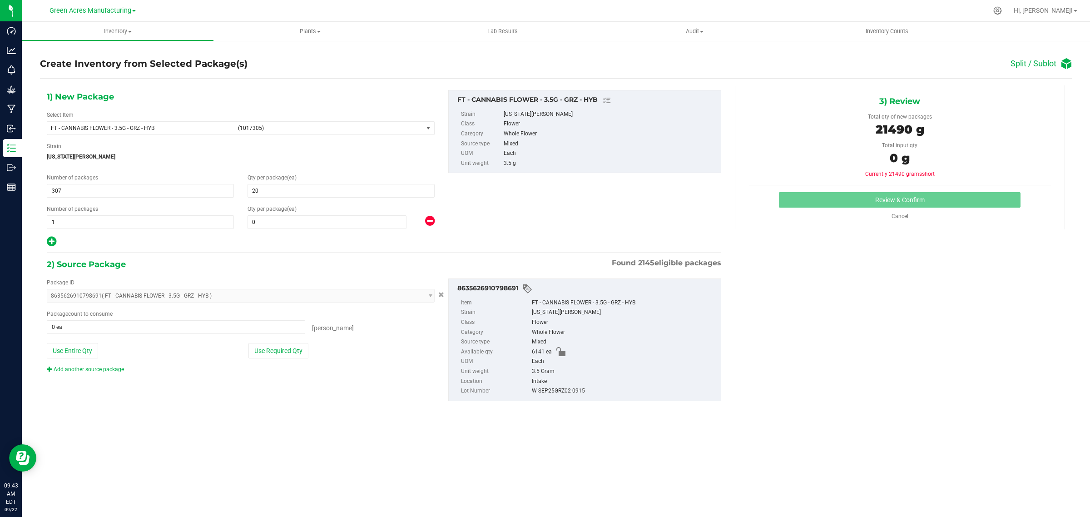
type input "20"
click at [262, 220] on span at bounding box center [327, 222] width 159 height 14
click at [262, 220] on input "text" at bounding box center [327, 222] width 158 height 13
type input "1"
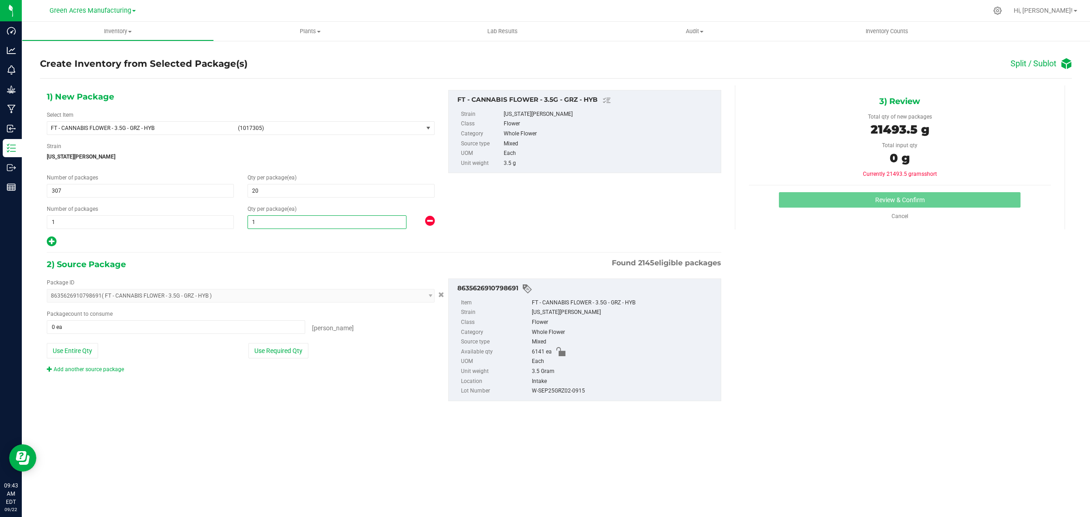
click at [251, 245] on div at bounding box center [241, 242] width 388 height 12
click at [86, 352] on button "Use Entire Qty" at bounding box center [72, 350] width 51 height 15
type input "6141 ea"
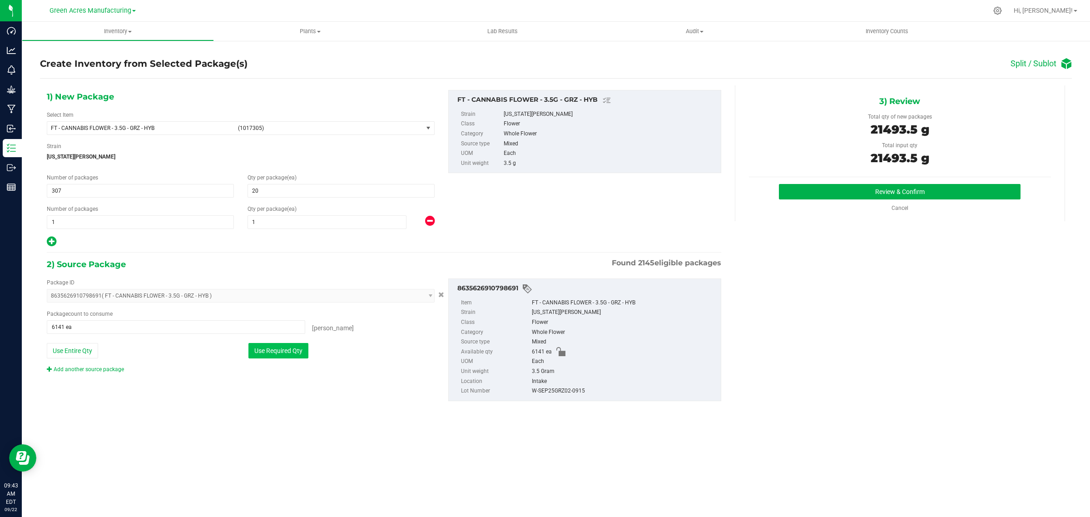
click at [260, 353] on button "Use Required Qty" at bounding box center [279, 350] width 60 height 15
click at [796, 194] on button "Review & Confirm" at bounding box center [900, 191] width 242 height 15
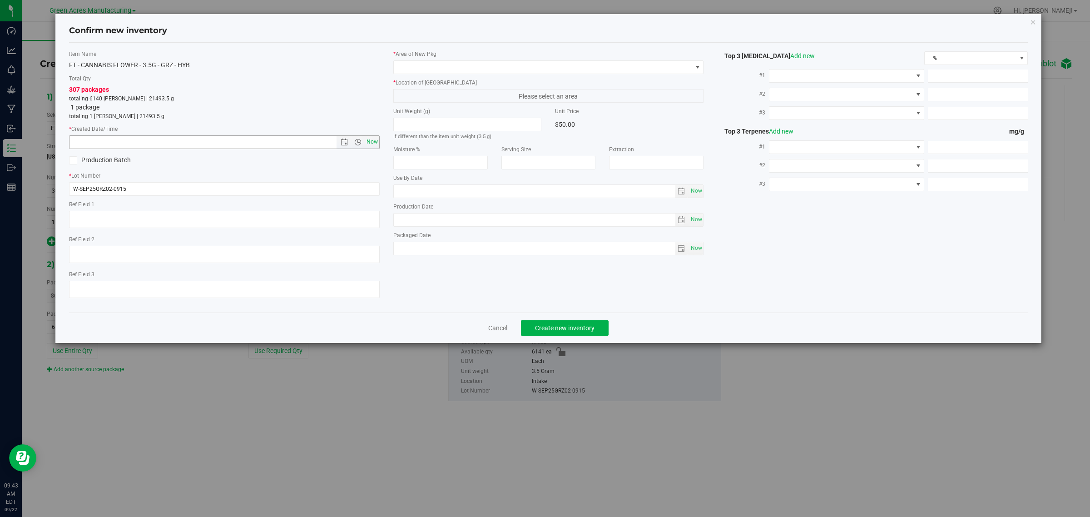
click at [373, 144] on span "Now" at bounding box center [371, 141] width 15 height 13
type input "[DATE] 9:43 AM"
click at [484, 66] on span at bounding box center [543, 67] width 299 height 13
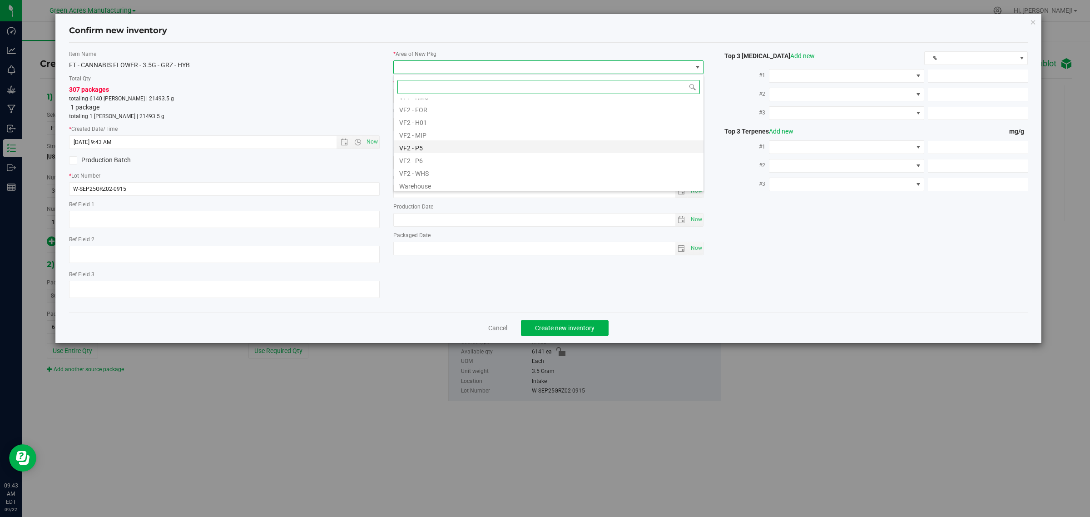
scroll to position [456, 0]
click at [418, 173] on li "VF2 - WHS" at bounding box center [549, 170] width 310 height 13
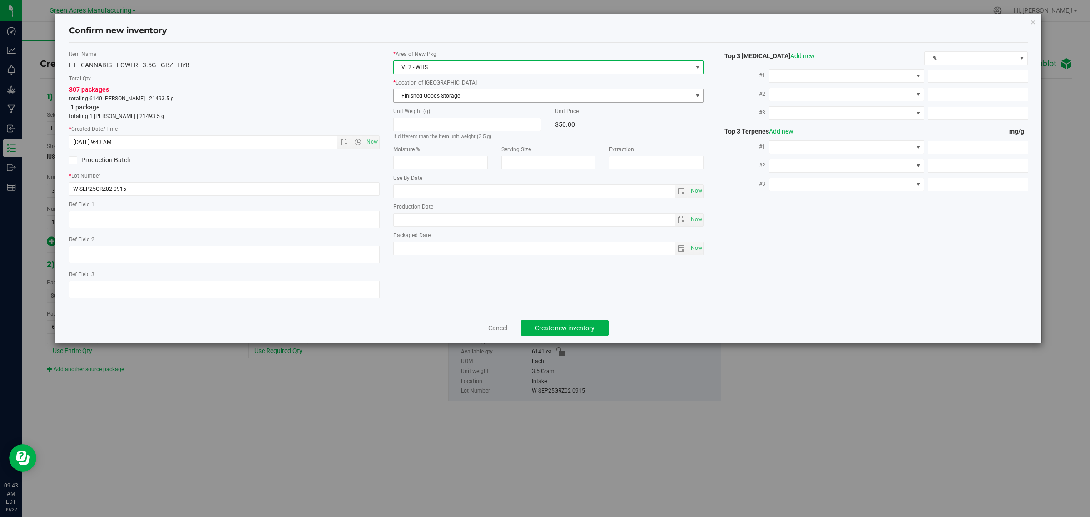
click at [464, 96] on span "Finished Goods Storage" at bounding box center [543, 96] width 299 height 13
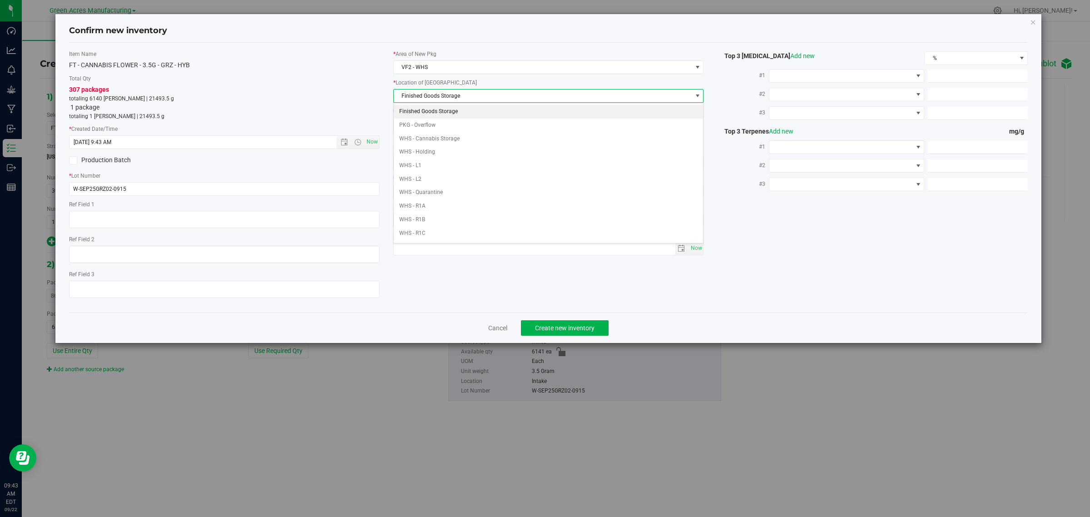
click at [455, 108] on li "Finished Goods Storage" at bounding box center [549, 112] width 310 height 14
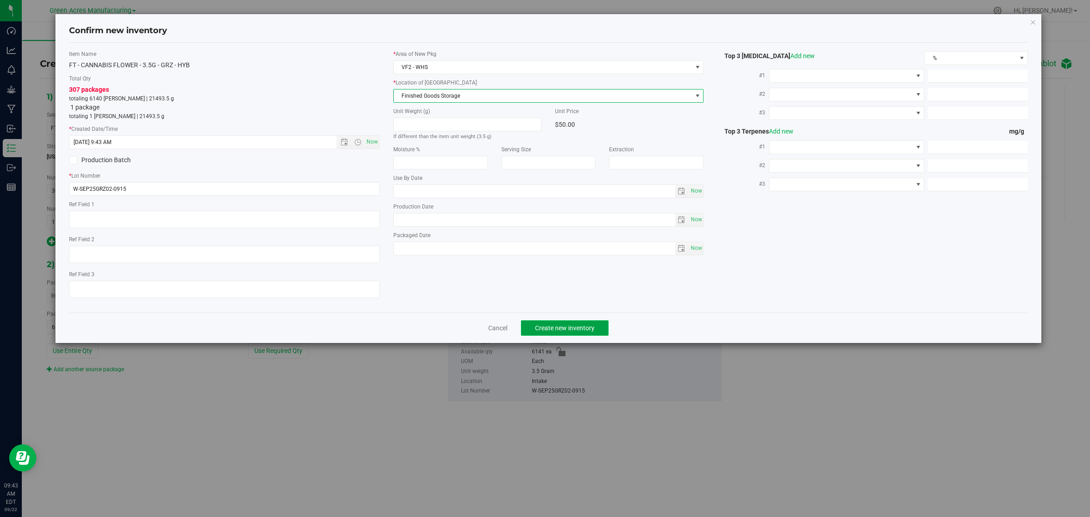
click at [548, 325] on span "Create new inventory" at bounding box center [565, 327] width 60 height 7
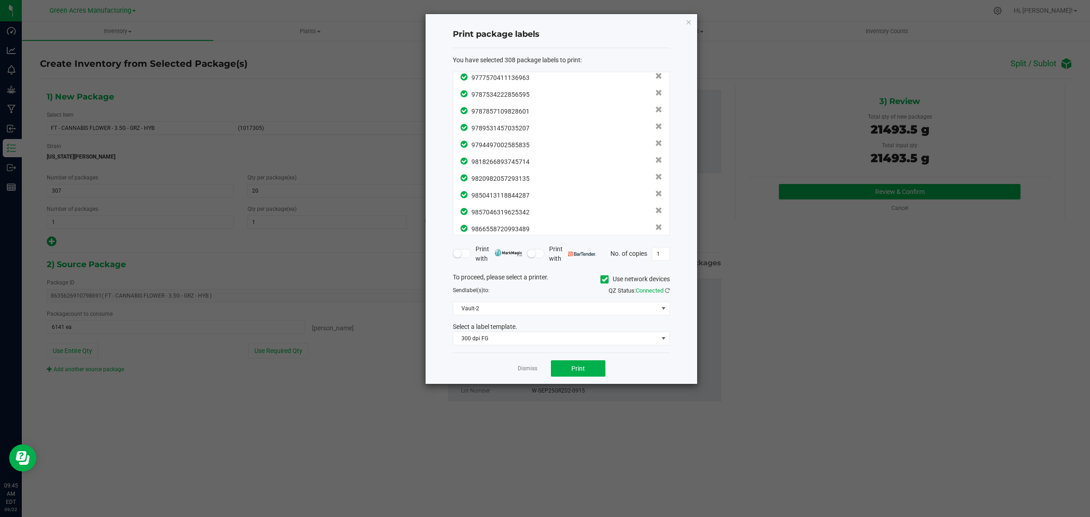
scroll to position [5024, 0]
click at [573, 366] on span "Print" at bounding box center [579, 368] width 14 height 7
click at [532, 371] on link "Dismiss" at bounding box center [528, 369] width 20 height 8
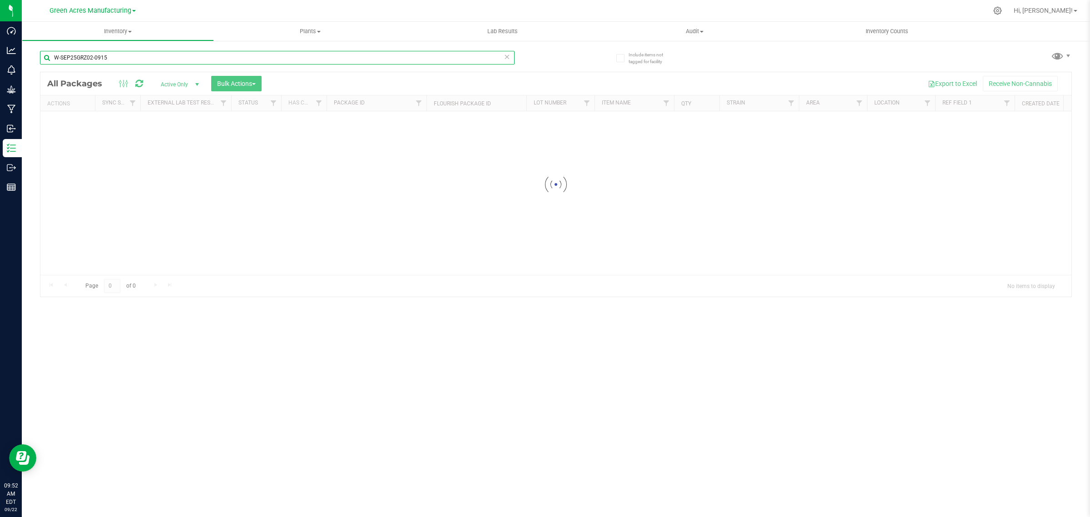
click at [84, 55] on input "W-SEP25GRZ02-0915" at bounding box center [277, 58] width 475 height 14
paste input "K-SEP25GMP01"
type input "K-SEP25GMP01-0915"
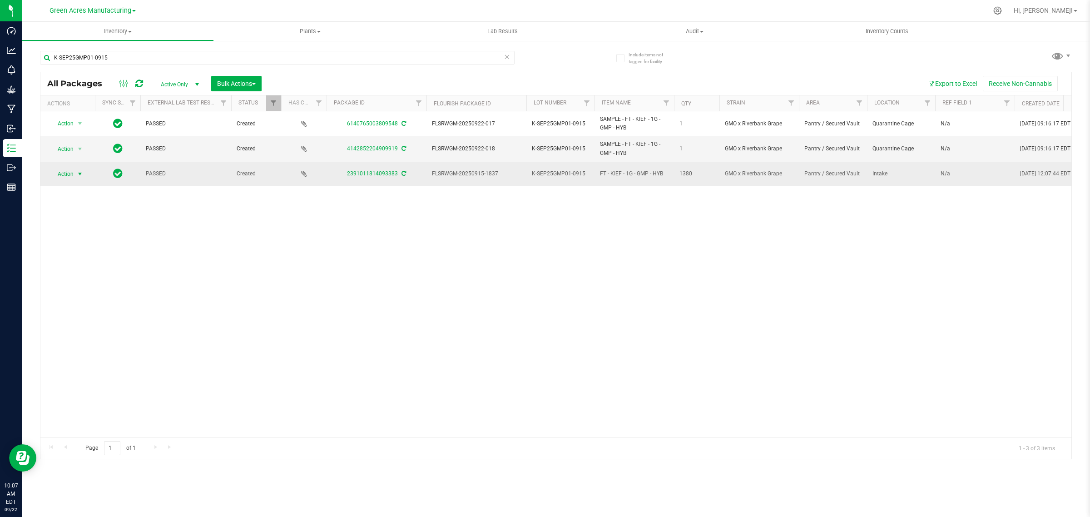
click at [78, 176] on span "select" at bounding box center [79, 173] width 7 height 7
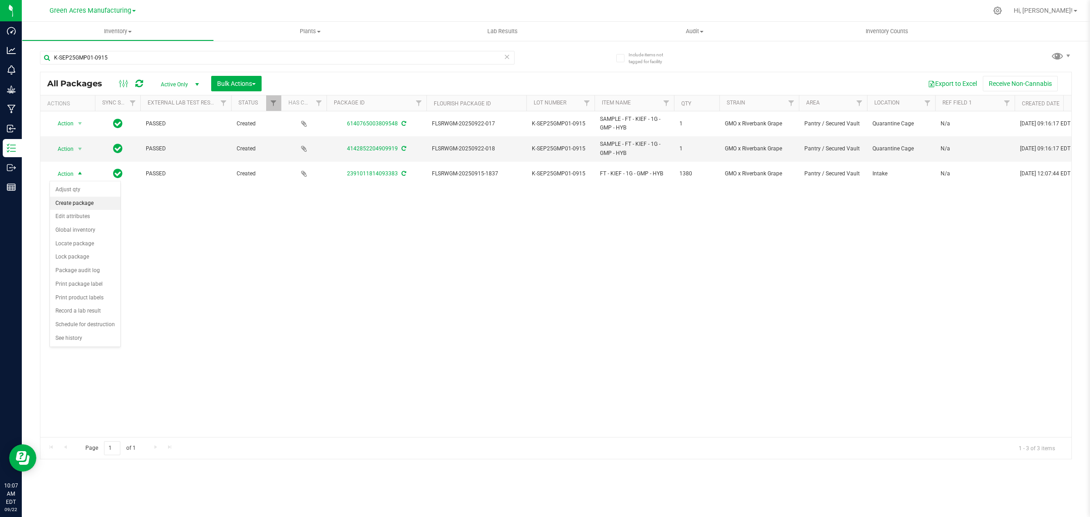
click at [83, 202] on li "Create package" at bounding box center [85, 204] width 70 height 14
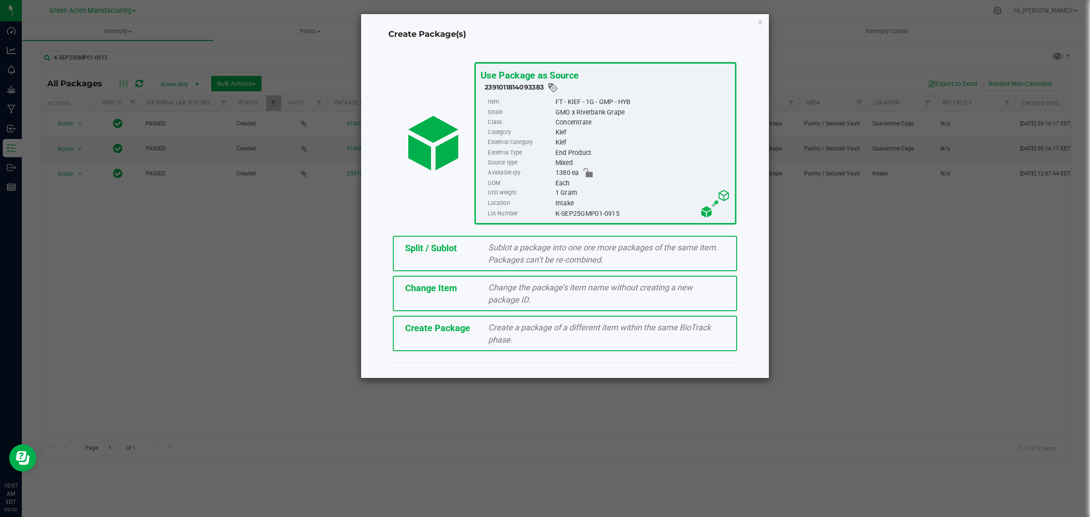
click at [421, 243] on span "Split / Sublot" at bounding box center [431, 248] width 52 height 11
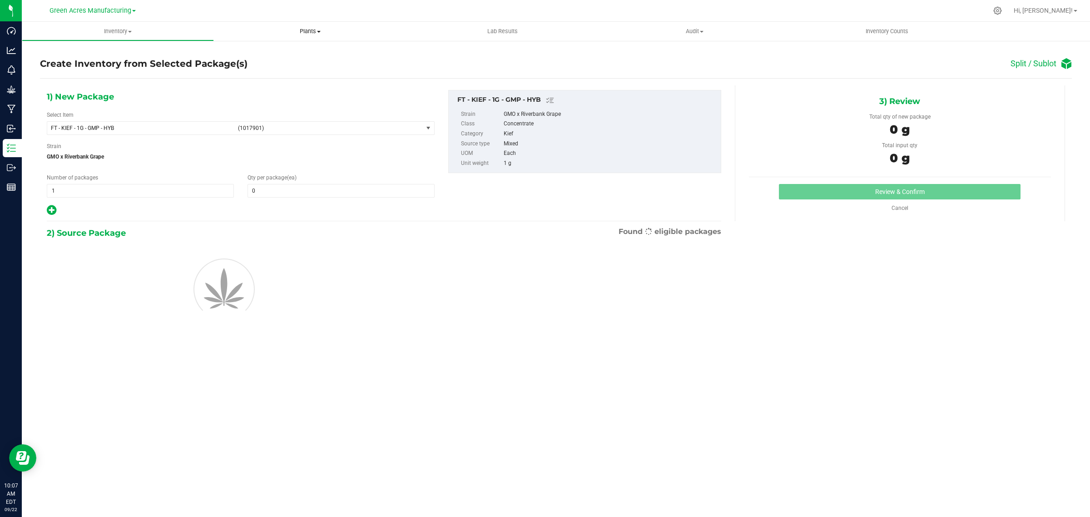
type input "0"
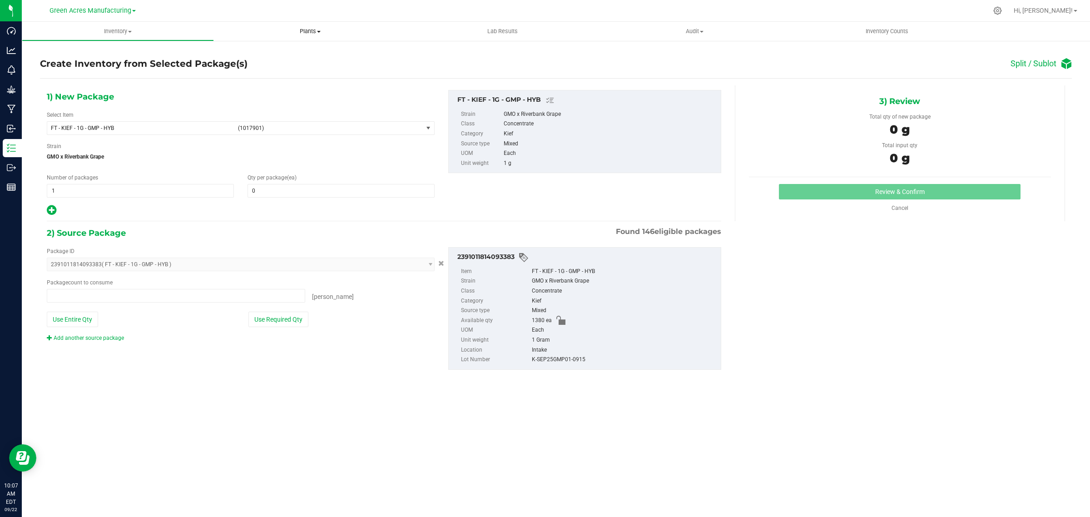
type input "0 ea"
click at [102, 191] on span "1 1" at bounding box center [140, 191] width 187 height 14
click at [102, 191] on input "1" at bounding box center [140, 190] width 186 height 13
type input "172"
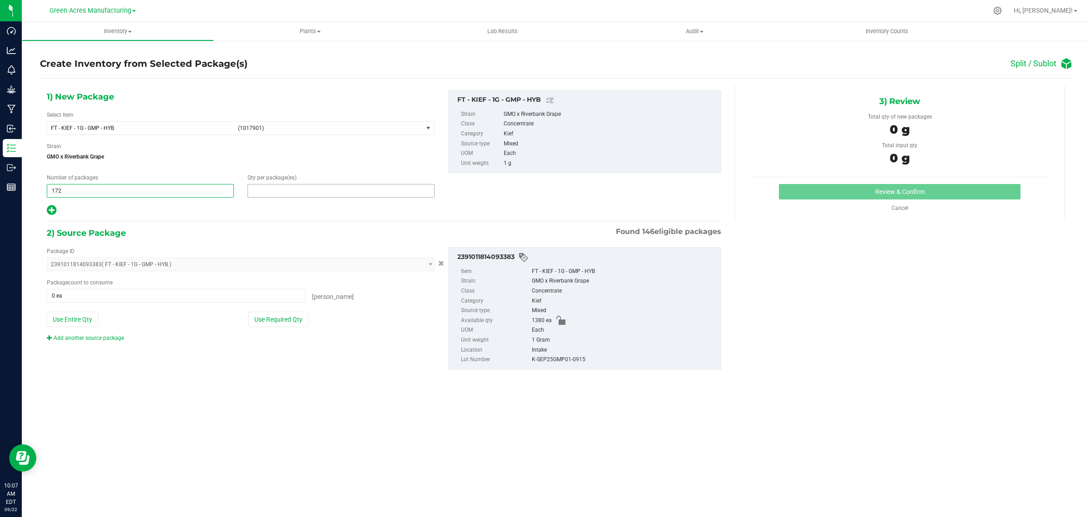
click at [276, 191] on span at bounding box center [341, 191] width 187 height 14
type input "8"
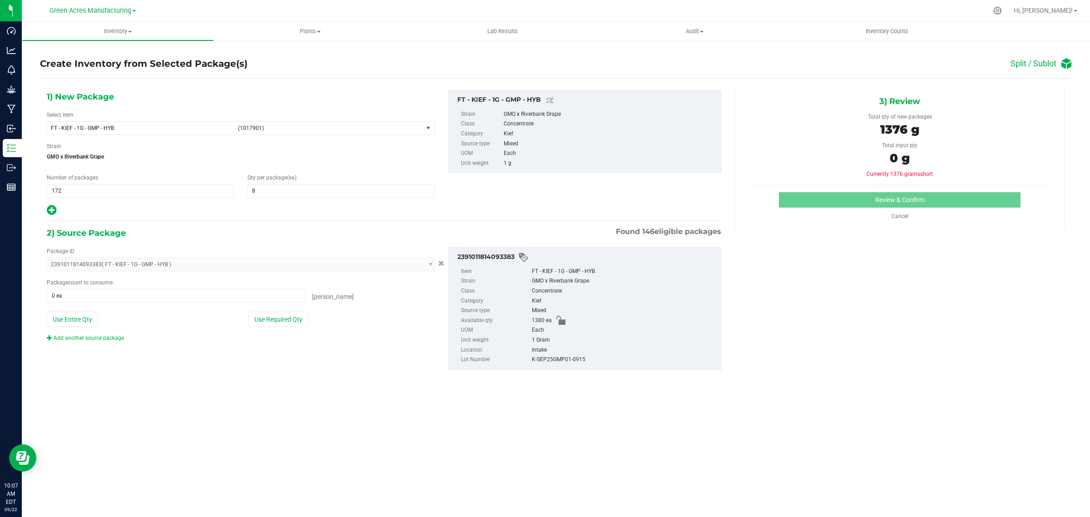
click at [50, 210] on icon at bounding box center [52, 209] width 10 height 11
type input "8"
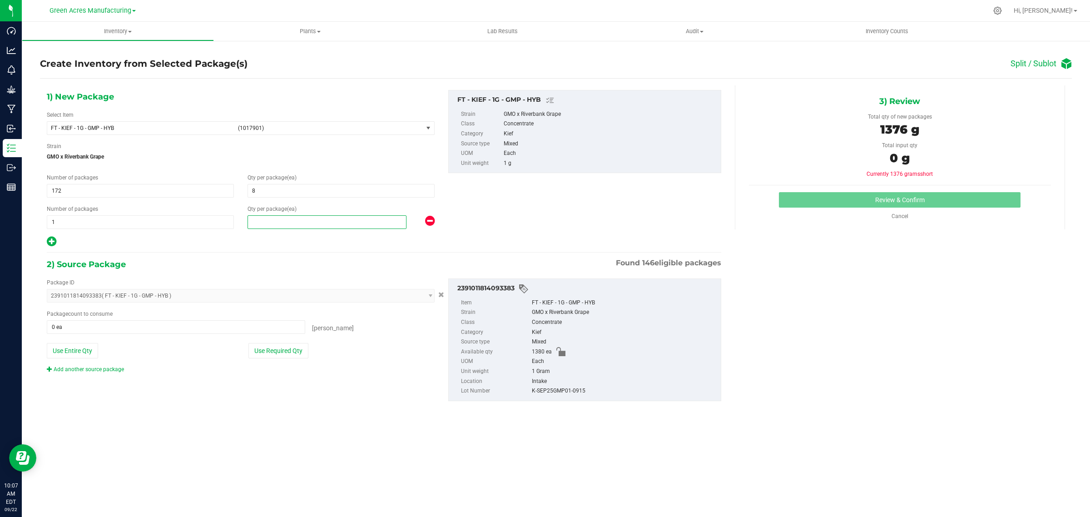
click at [257, 221] on span at bounding box center [327, 222] width 159 height 14
type input "4"
click at [219, 239] on div at bounding box center [241, 242] width 388 height 12
click at [264, 351] on button "Use Required Qty" at bounding box center [279, 350] width 60 height 15
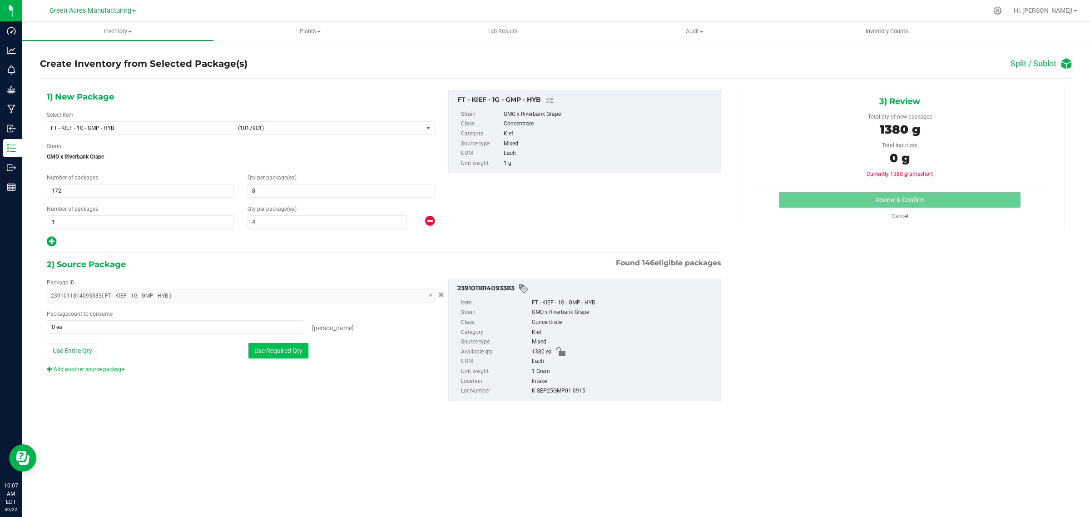
type input "1380 ea"
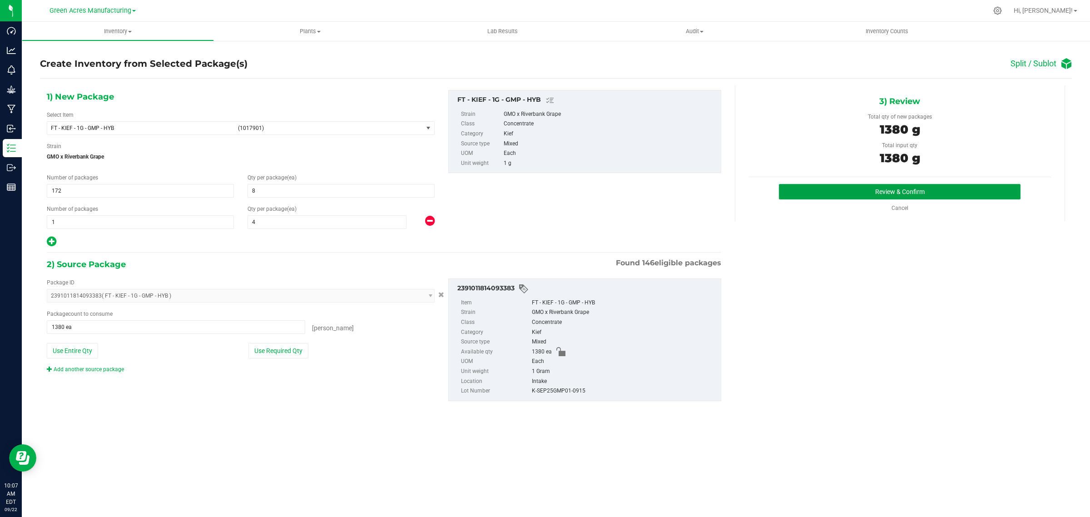
click at [869, 189] on button "Review & Confirm" at bounding box center [900, 191] width 242 height 15
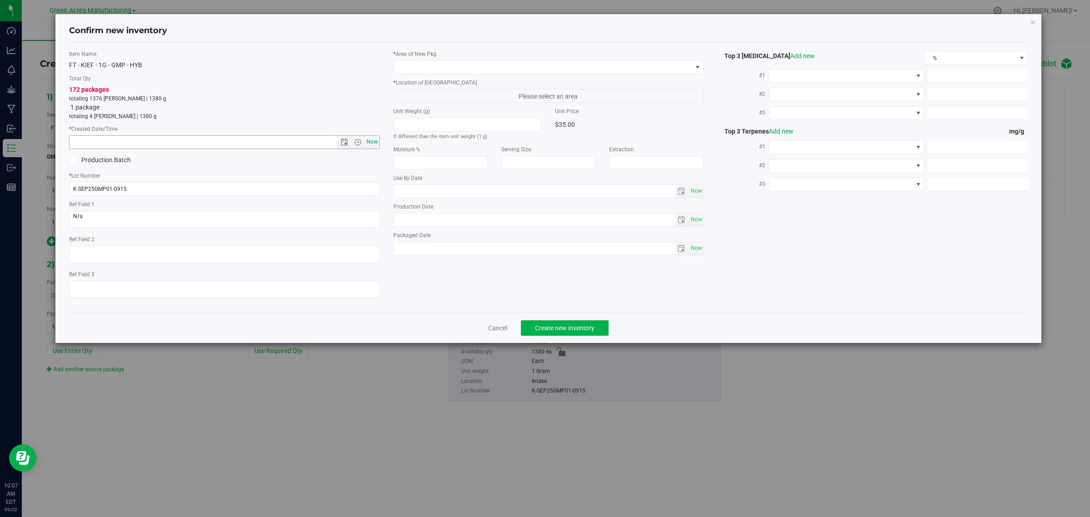
click at [376, 143] on span "Now" at bounding box center [371, 141] width 15 height 13
type input "[DATE] 10:07 AM"
click at [425, 71] on span at bounding box center [543, 67] width 299 height 13
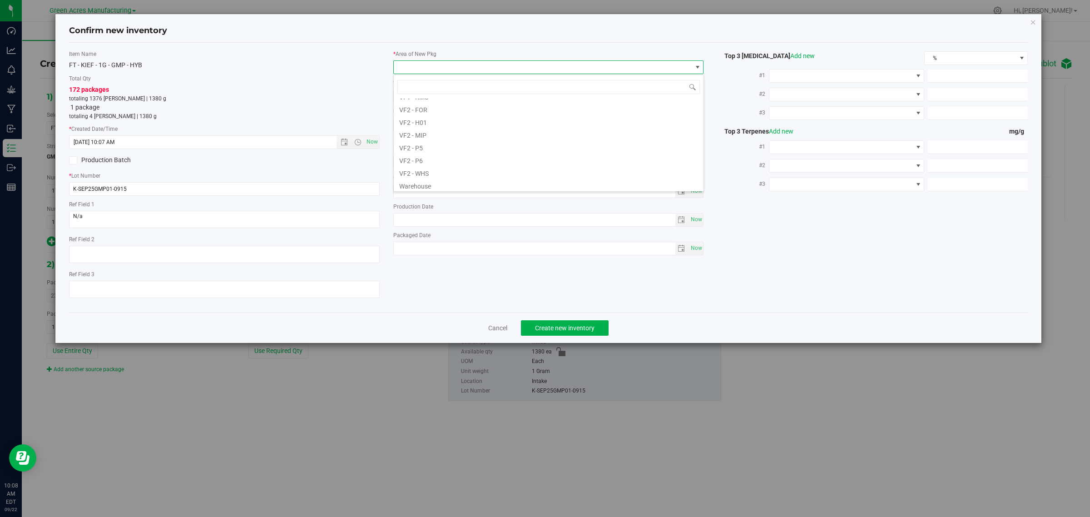
scroll to position [456, 0]
click at [432, 172] on li "VF2 - WHS" at bounding box center [549, 170] width 310 height 13
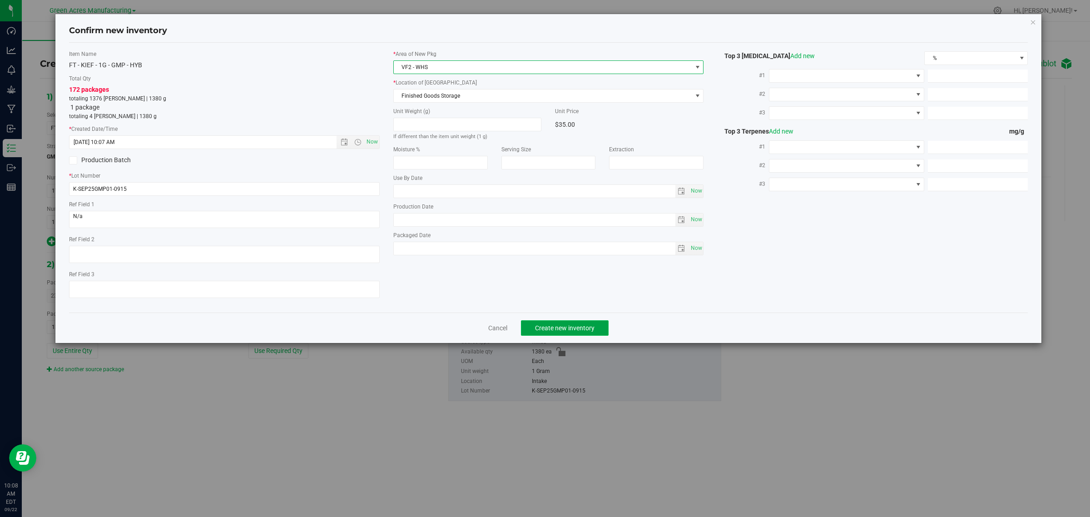
click at [552, 324] on span "Create new inventory" at bounding box center [565, 327] width 60 height 7
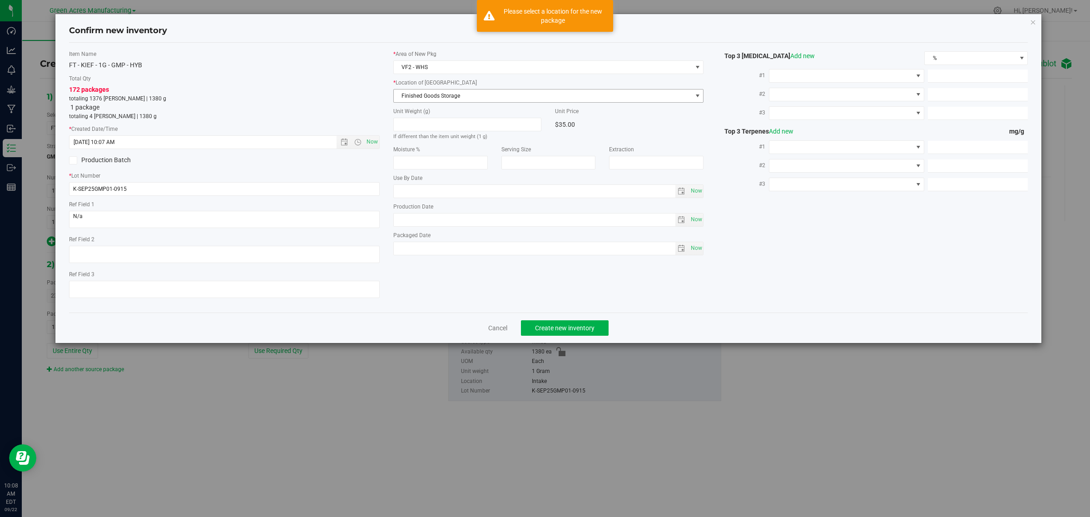
click at [460, 96] on span "Finished Goods Storage" at bounding box center [543, 96] width 299 height 13
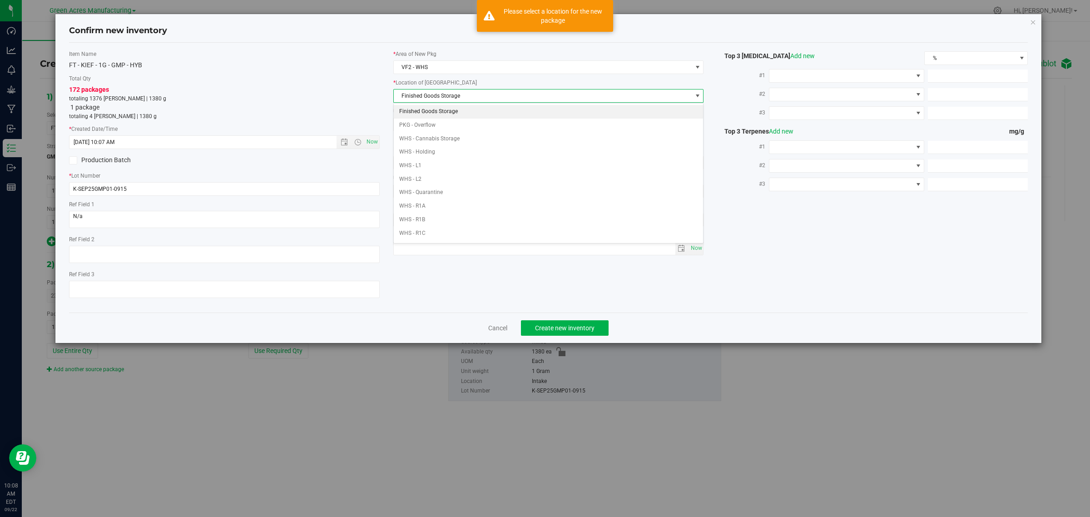
click at [457, 107] on li "Finished Goods Storage" at bounding box center [549, 112] width 310 height 14
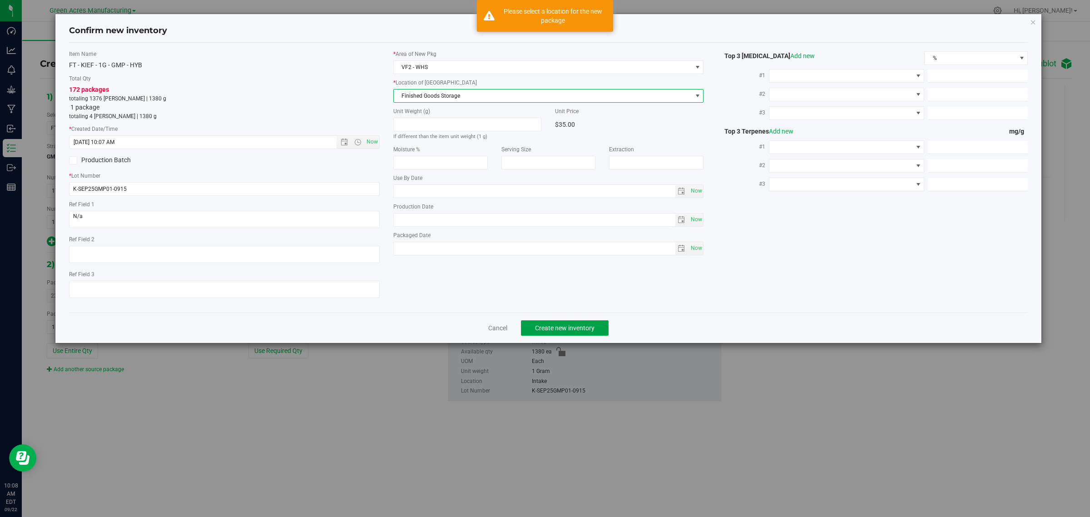
click at [550, 325] on span "Create new inventory" at bounding box center [565, 327] width 60 height 7
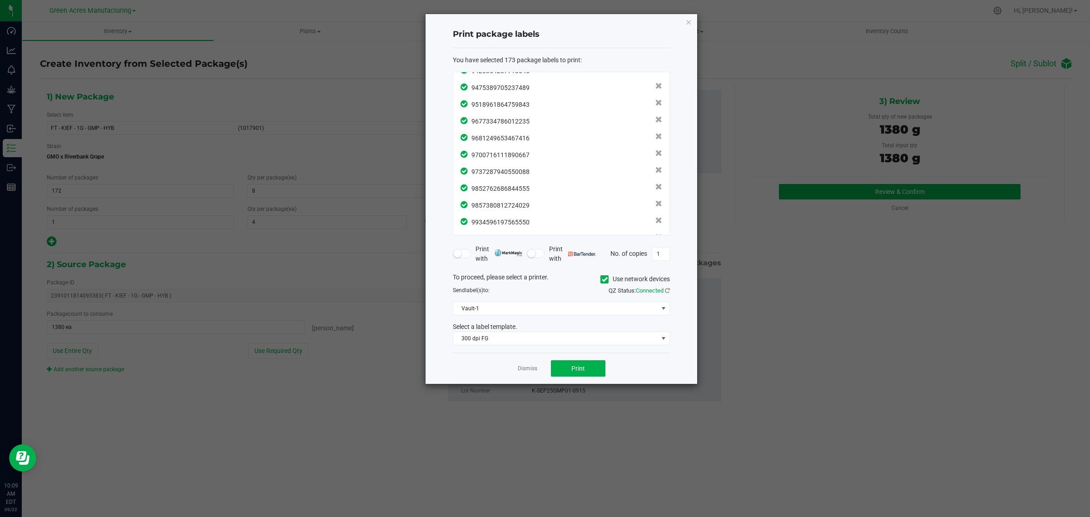
scroll to position [2754, 0]
click at [589, 370] on button "Print" at bounding box center [578, 368] width 55 height 16
click at [533, 370] on link "Dismiss" at bounding box center [528, 369] width 20 height 8
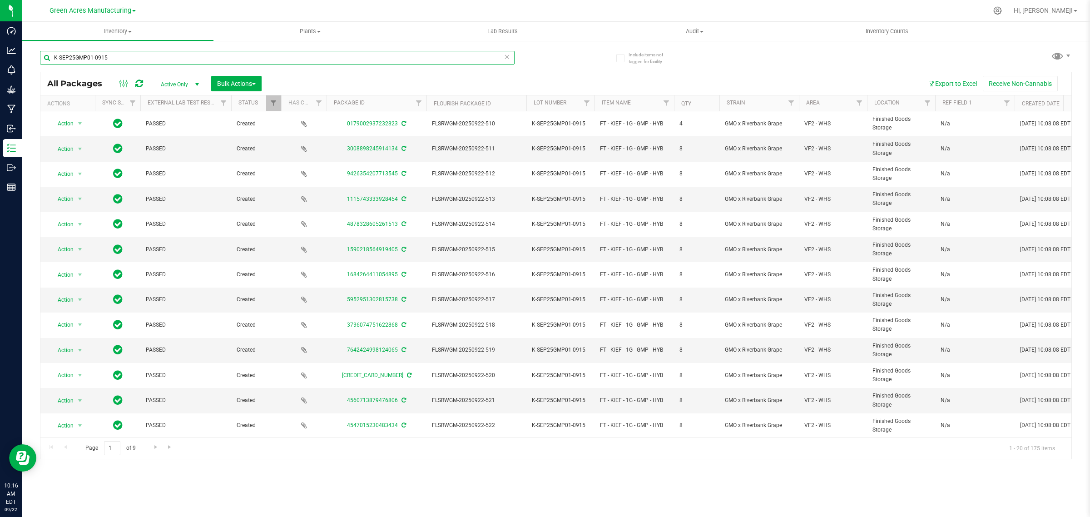
click at [94, 58] on input "K-SEP25GMP01-0915" at bounding box center [277, 58] width 475 height 14
paste input "SEP25T1601C"
type input "SEP25T1601C-0915"
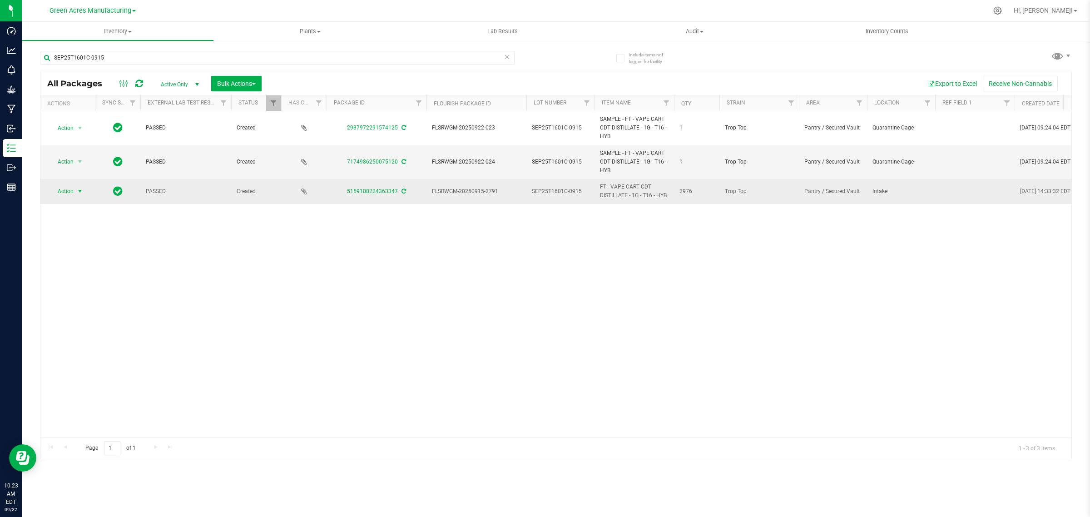
click at [73, 187] on span "Action" at bounding box center [62, 191] width 25 height 13
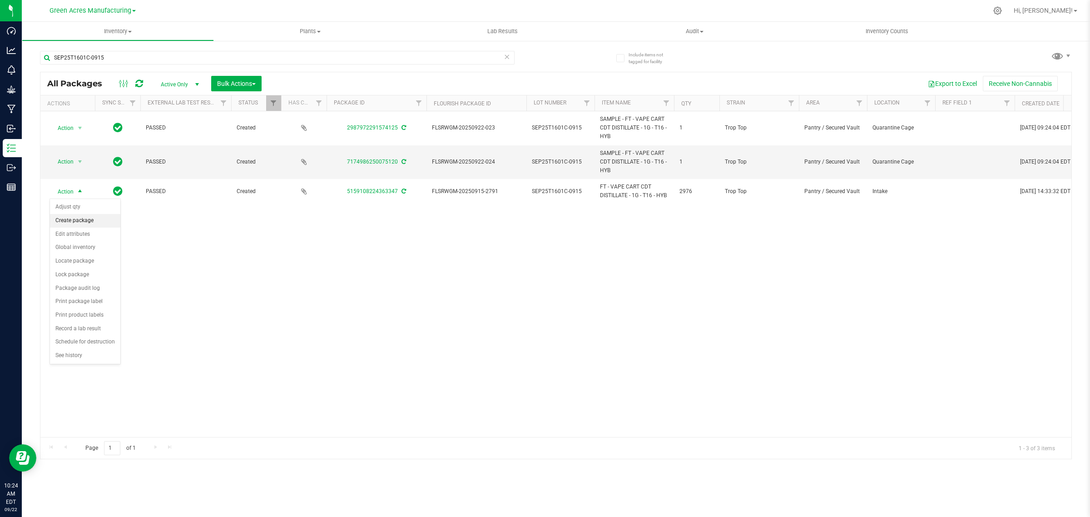
click at [85, 217] on li "Create package" at bounding box center [85, 221] width 70 height 14
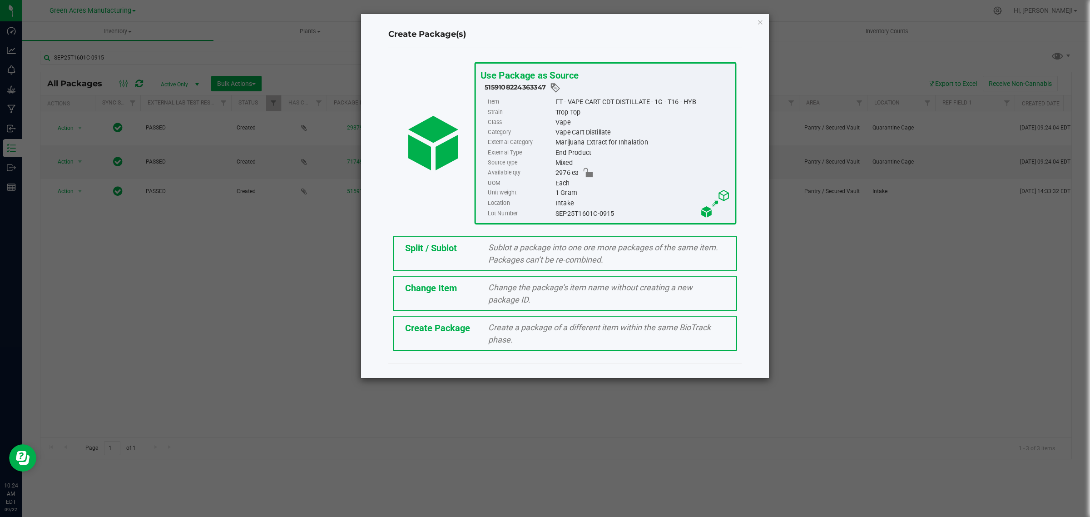
click at [443, 239] on div "Split / Sublot Sublot a package into one ore more packages of the same item. Pa…" at bounding box center [565, 253] width 344 height 35
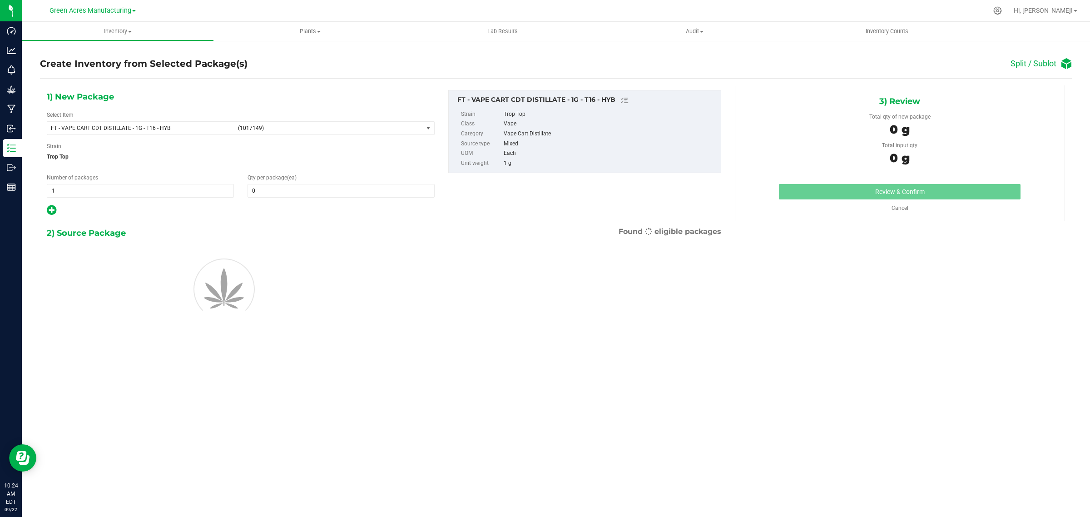
type input "0"
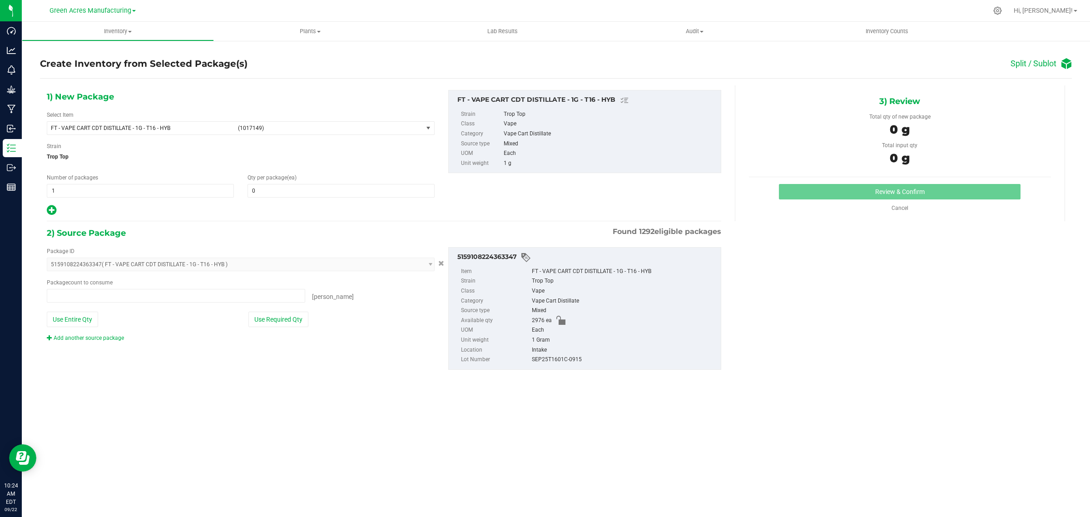
type input "0 ea"
click at [108, 191] on span "1 1" at bounding box center [140, 191] width 187 height 14
click at [108, 191] on input "1" at bounding box center [140, 190] width 186 height 13
click at [92, 197] on span "1 1" at bounding box center [140, 191] width 187 height 14
click at [91, 196] on input "1" at bounding box center [140, 190] width 186 height 13
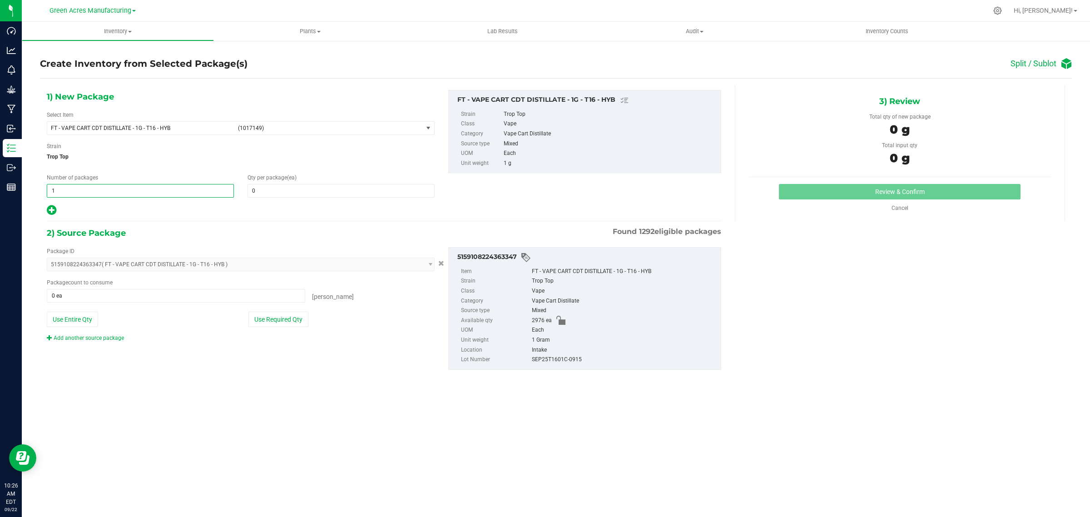
click at [91, 196] on input "1" at bounding box center [140, 190] width 186 height 13
type input "248"
click at [278, 194] on span at bounding box center [341, 191] width 187 height 14
type input "12"
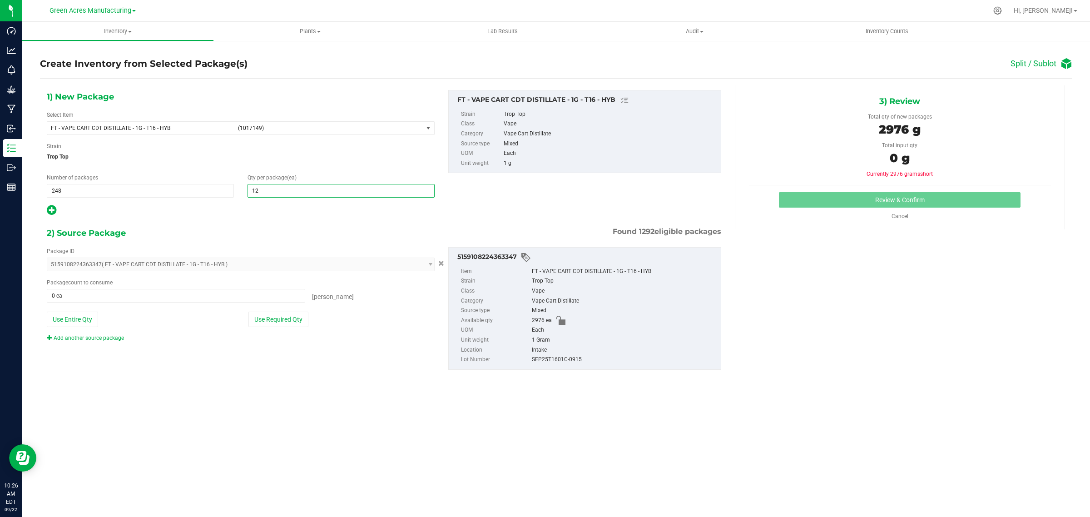
type input "12"
click at [130, 208] on div at bounding box center [241, 210] width 388 height 12
click at [278, 319] on button "Use Required Qty" at bounding box center [279, 319] width 60 height 15
type input "2976 ea"
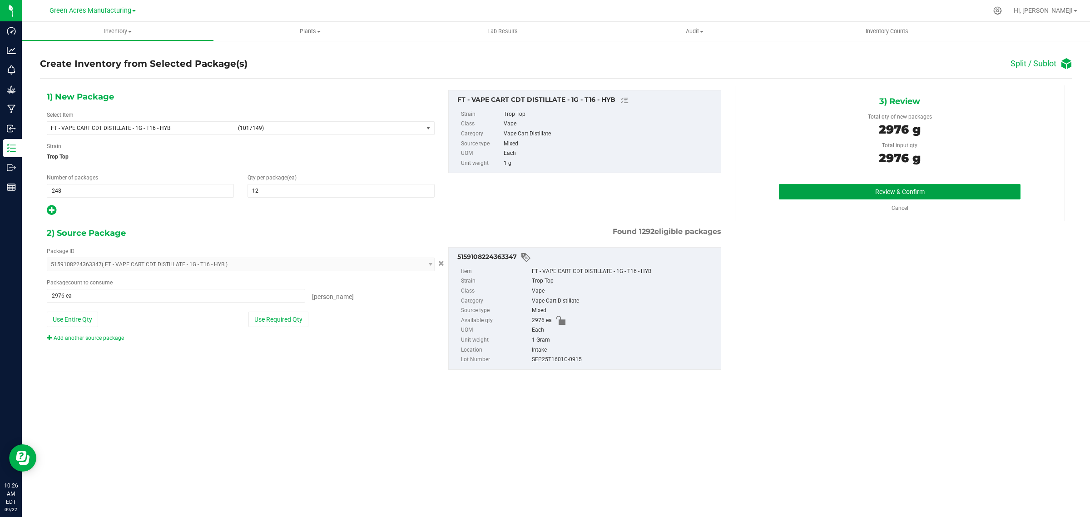
click at [929, 188] on button "Review & Confirm" at bounding box center [900, 191] width 242 height 15
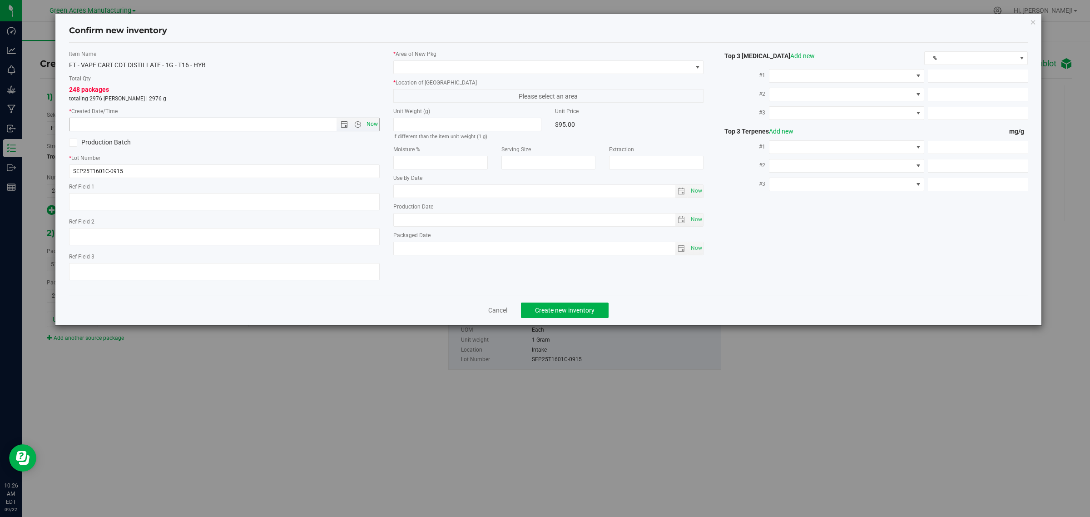
click at [374, 129] on span "Now" at bounding box center [371, 124] width 15 height 13
type input "[DATE] 10:26 AM"
click at [476, 69] on span at bounding box center [543, 67] width 299 height 13
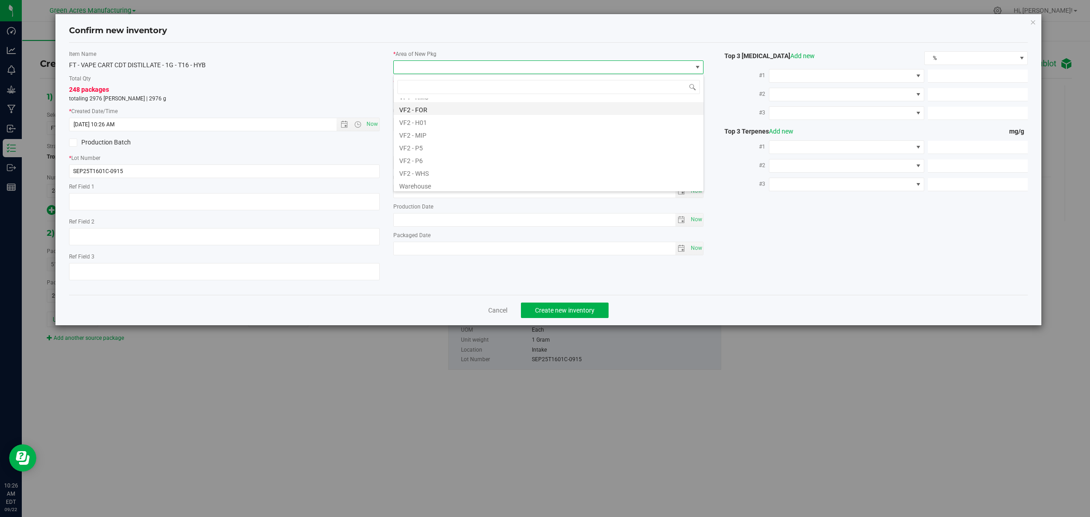
scroll to position [456, 0]
click at [428, 170] on li "VF2 - WHS" at bounding box center [549, 170] width 310 height 13
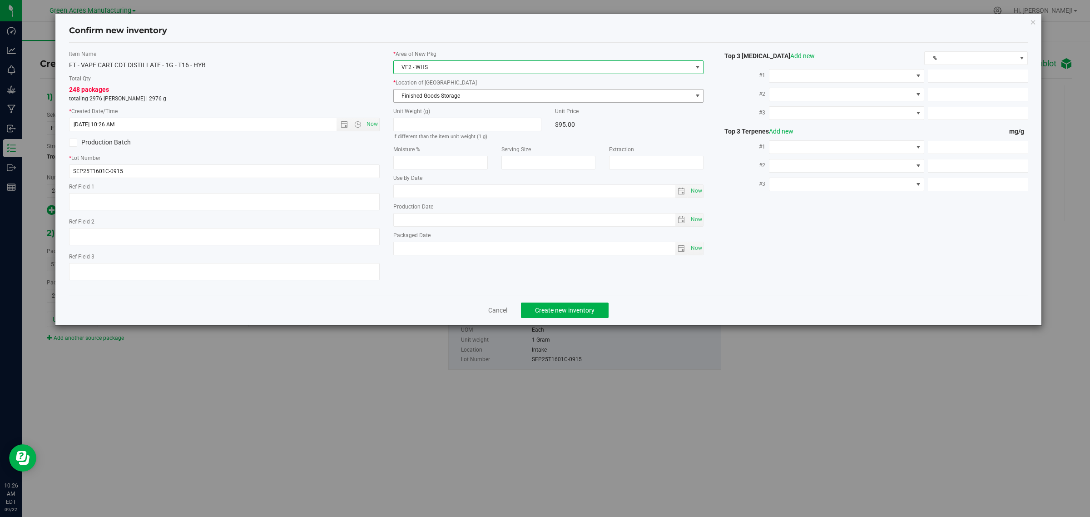
click at [476, 93] on span "Finished Goods Storage" at bounding box center [543, 96] width 299 height 13
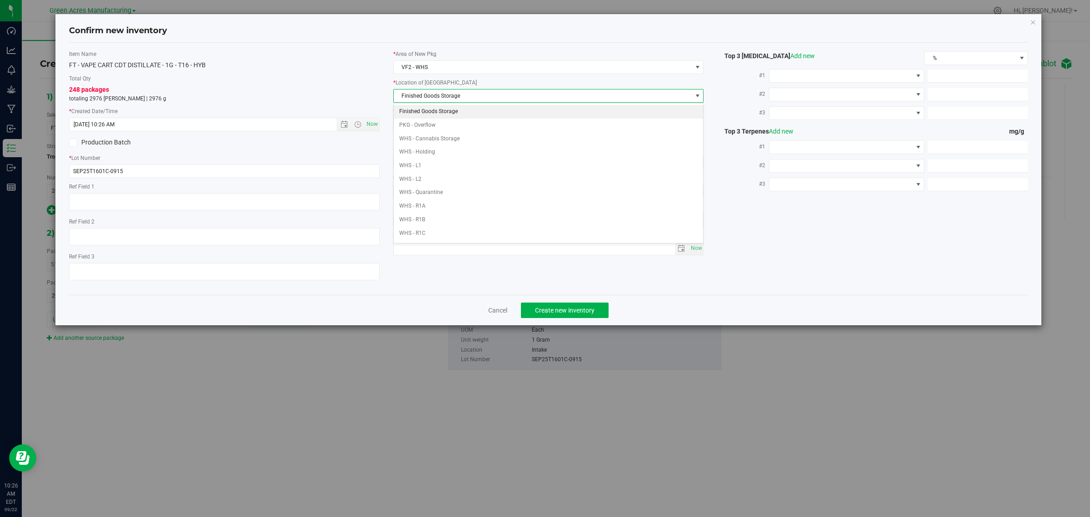
click at [459, 110] on li "Finished Goods Storage" at bounding box center [549, 112] width 310 height 14
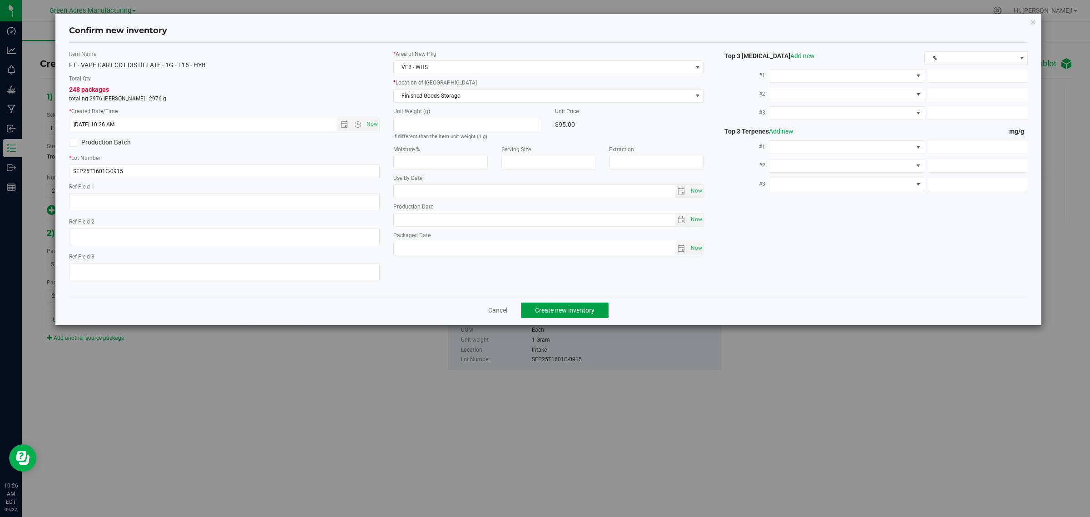
click at [560, 308] on span "Create new inventory" at bounding box center [565, 310] width 60 height 7
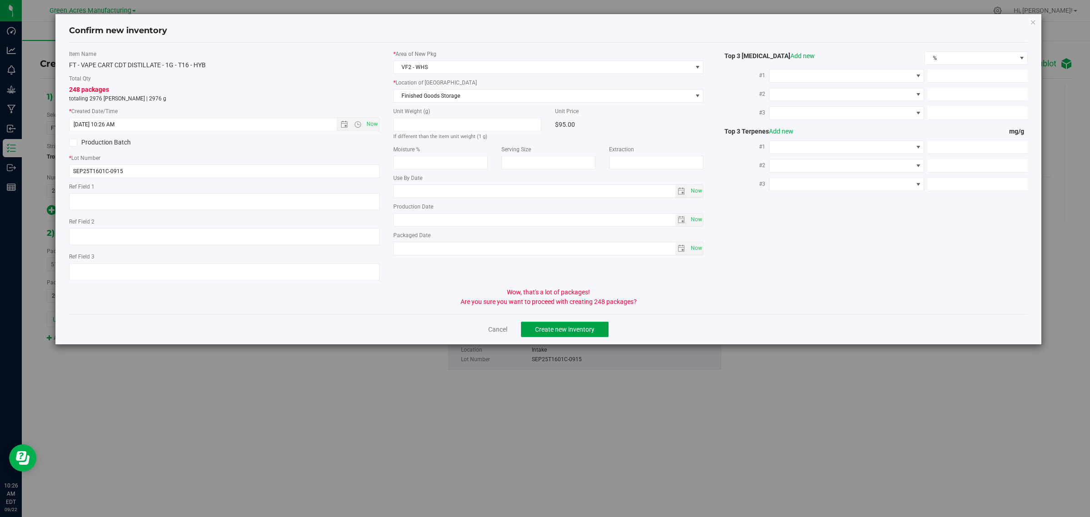
click at [573, 334] on button "Create new inventory" at bounding box center [565, 329] width 88 height 15
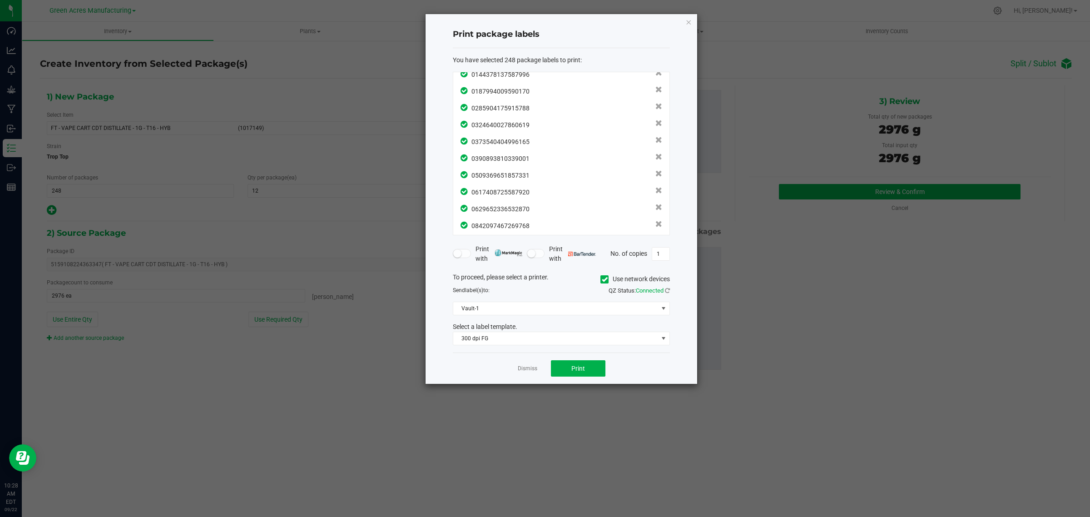
scroll to position [0, 0]
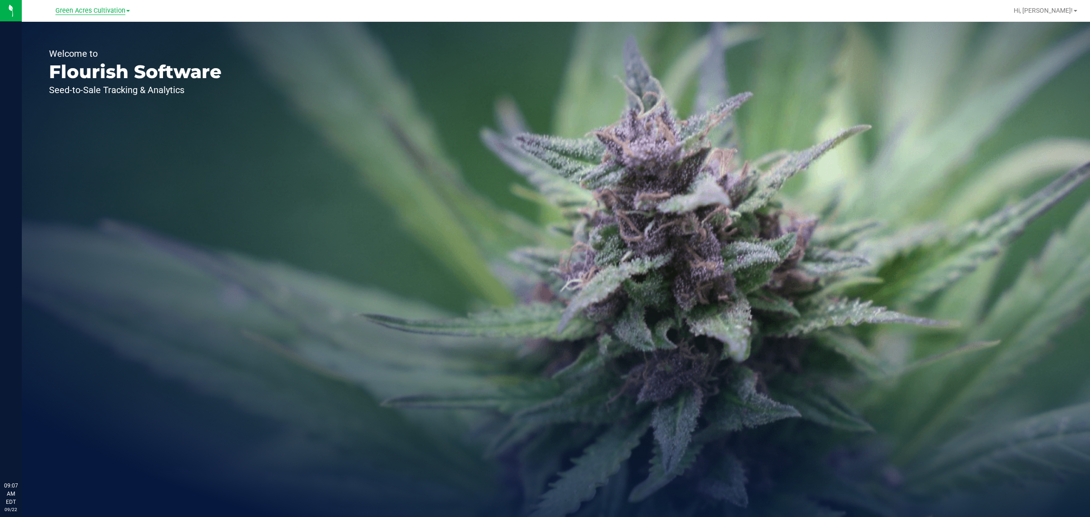
click at [116, 12] on span "Green Acres Cultivation" at bounding box center [90, 11] width 70 height 8
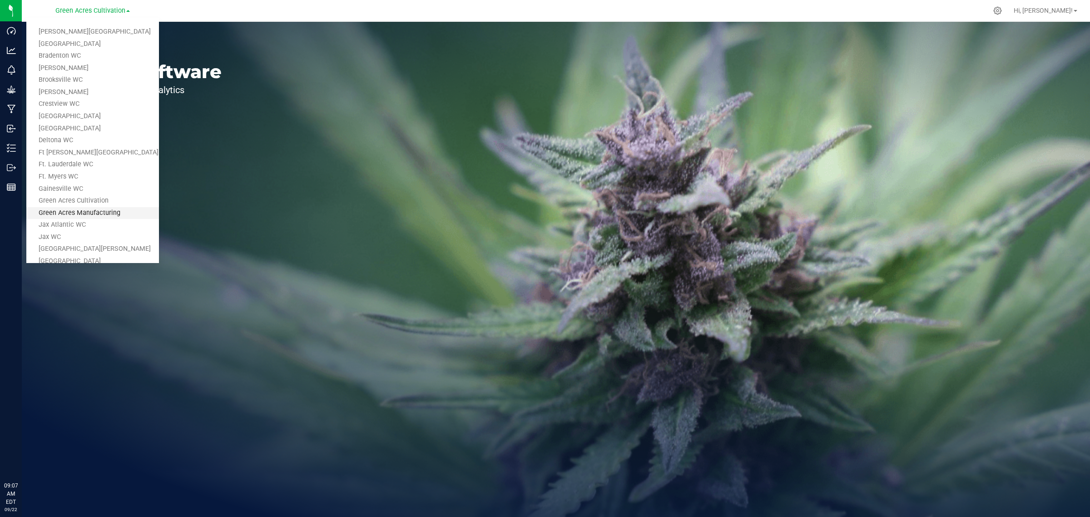
click at [76, 217] on link "Green Acres Manufacturing" at bounding box center [92, 213] width 133 height 12
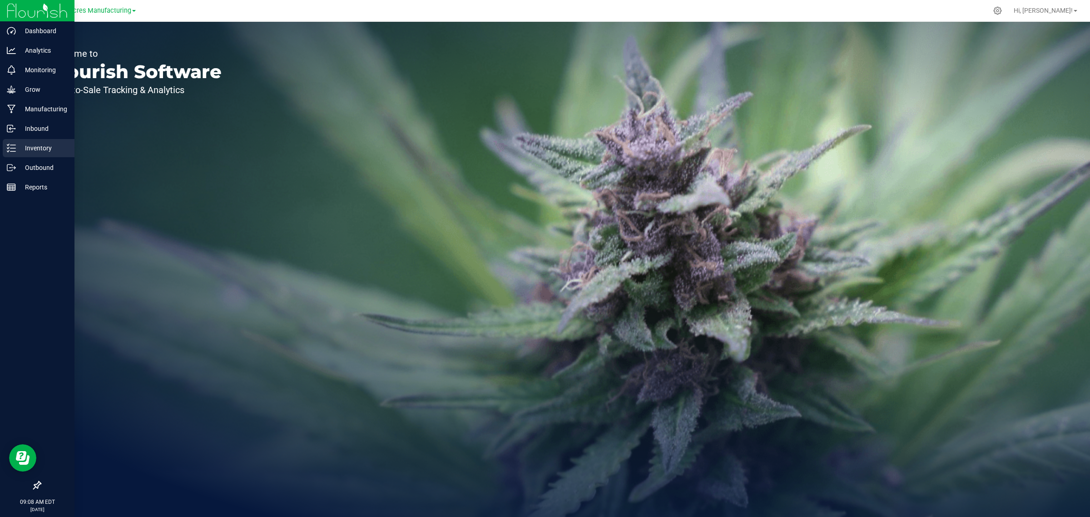
click at [21, 145] on p "Inventory" at bounding box center [43, 148] width 55 height 11
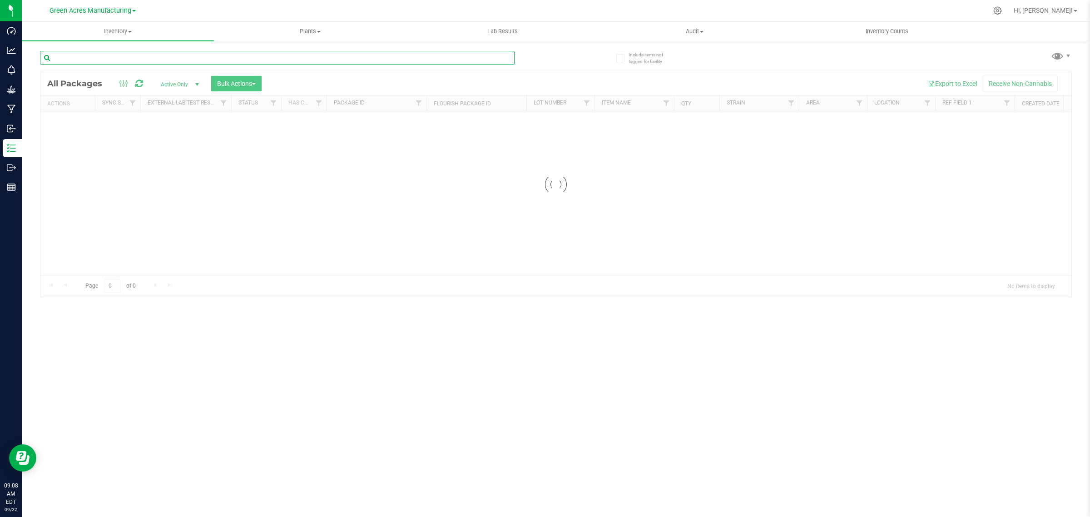
click at [105, 54] on input "text" at bounding box center [277, 58] width 475 height 14
paste input "1-AUG25RHB01-0915"
type input "1-AUG25RHB01-0915"
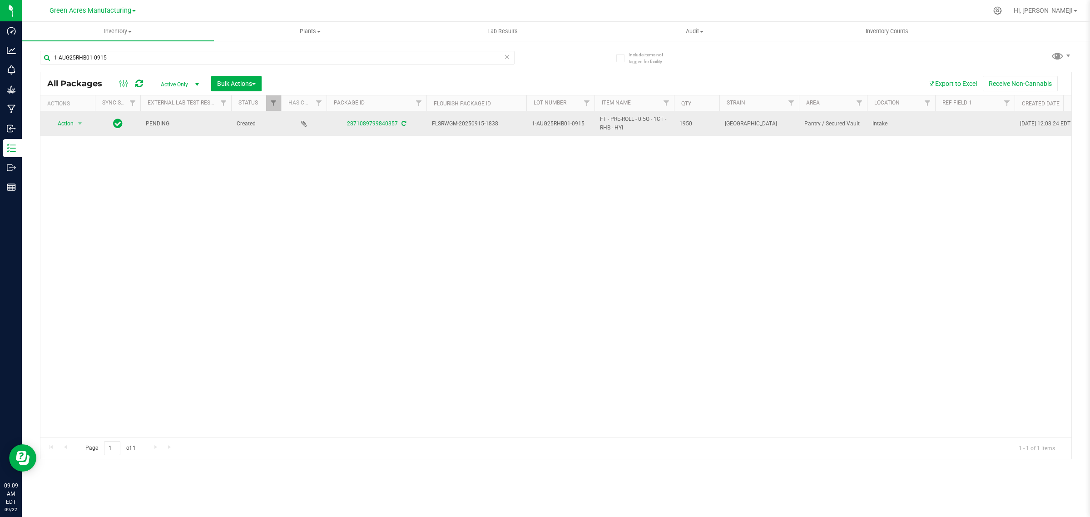
click at [403, 124] on icon at bounding box center [404, 123] width 5 height 5
click at [80, 126] on span "select" at bounding box center [79, 123] width 7 height 7
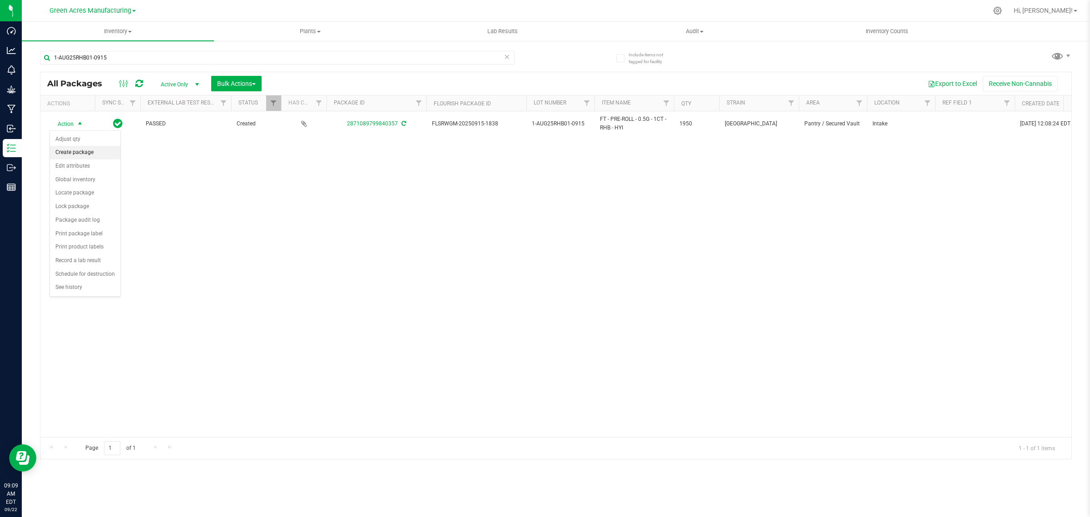
click at [78, 153] on li "Create package" at bounding box center [85, 153] width 70 height 14
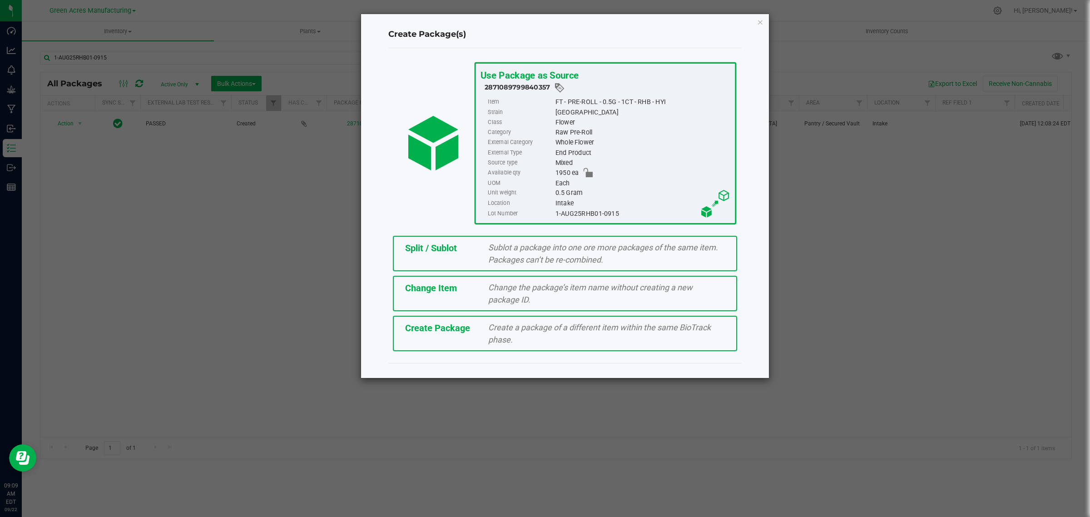
click at [545, 326] on span "Create a package of a different item within the same BioTrack phase." at bounding box center [599, 334] width 223 height 22
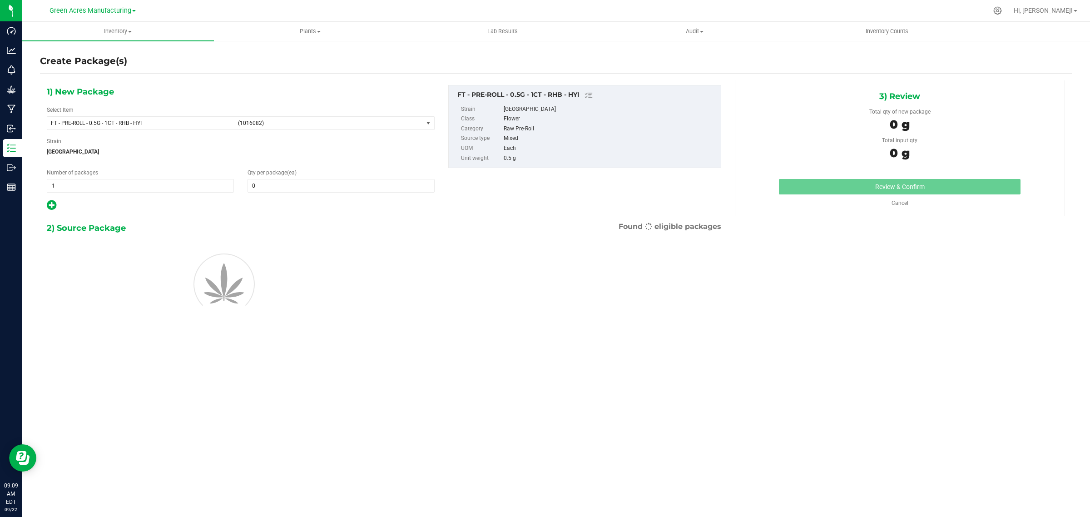
type input "0"
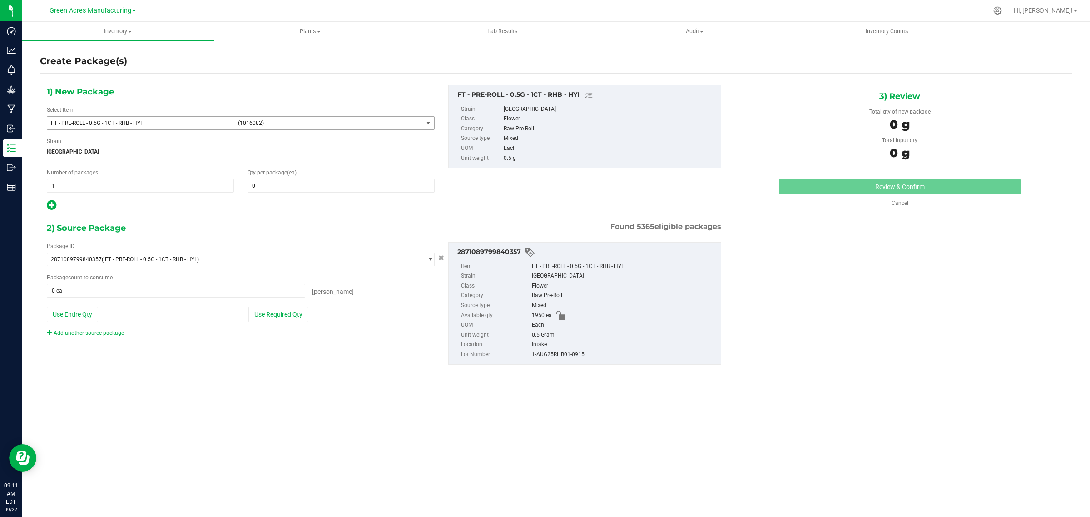
click at [427, 121] on span "select" at bounding box center [428, 122] width 7 height 7
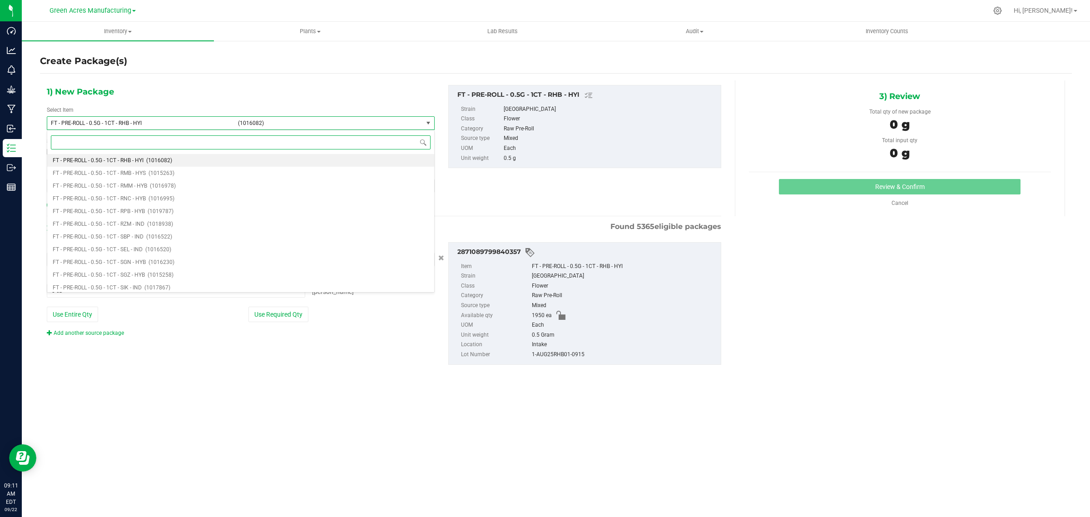
click at [252, 144] on input at bounding box center [241, 142] width 380 height 14
type input "1016082"
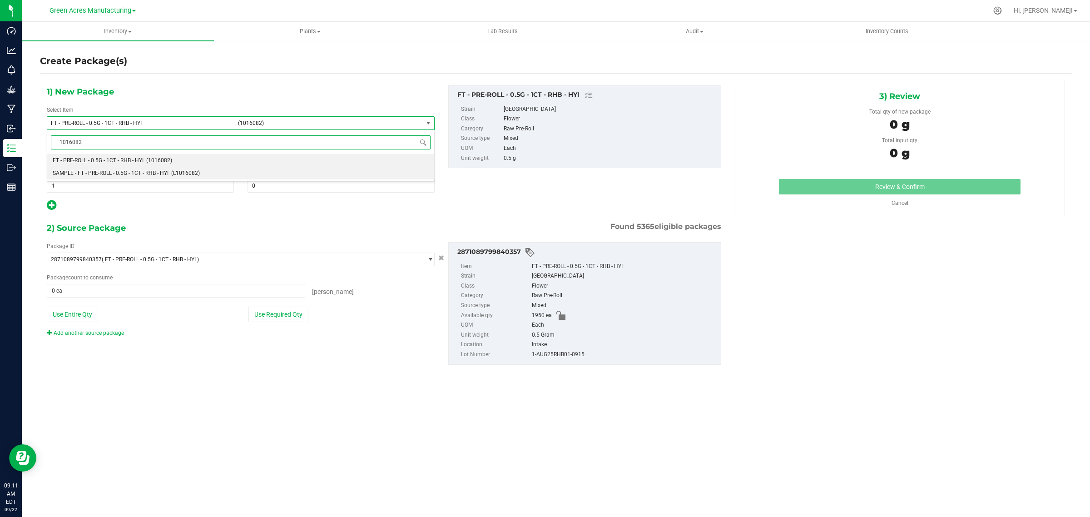
click at [80, 169] on li "SAMPLE - FT - PRE-ROLL - 0.5G - 1CT - RHB - HYI (L1016082)" at bounding box center [240, 173] width 387 height 13
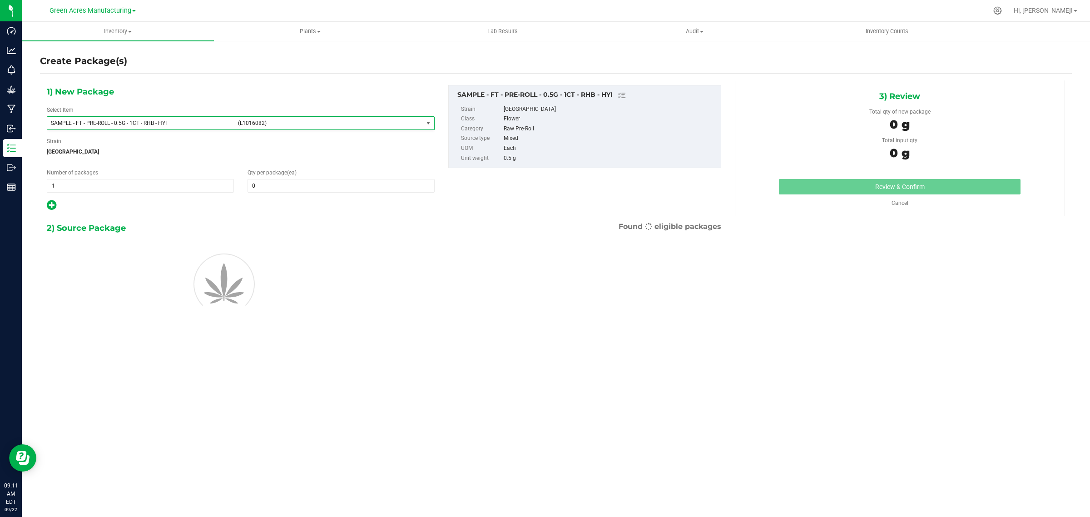
type input "0"
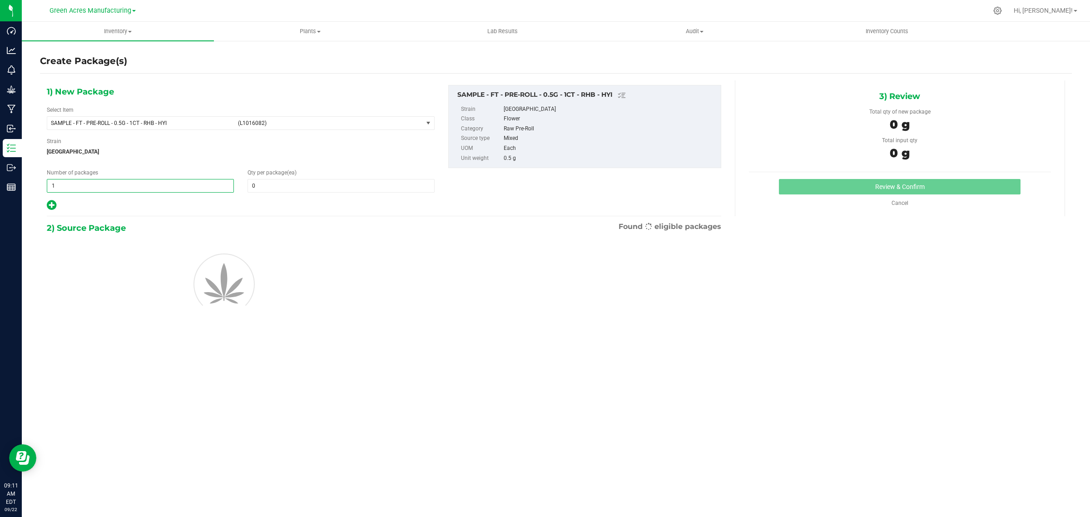
click at [82, 184] on span "1 1" at bounding box center [140, 186] width 187 height 14
click at [82, 184] on input "1" at bounding box center [140, 185] width 186 height 13
type input "2"
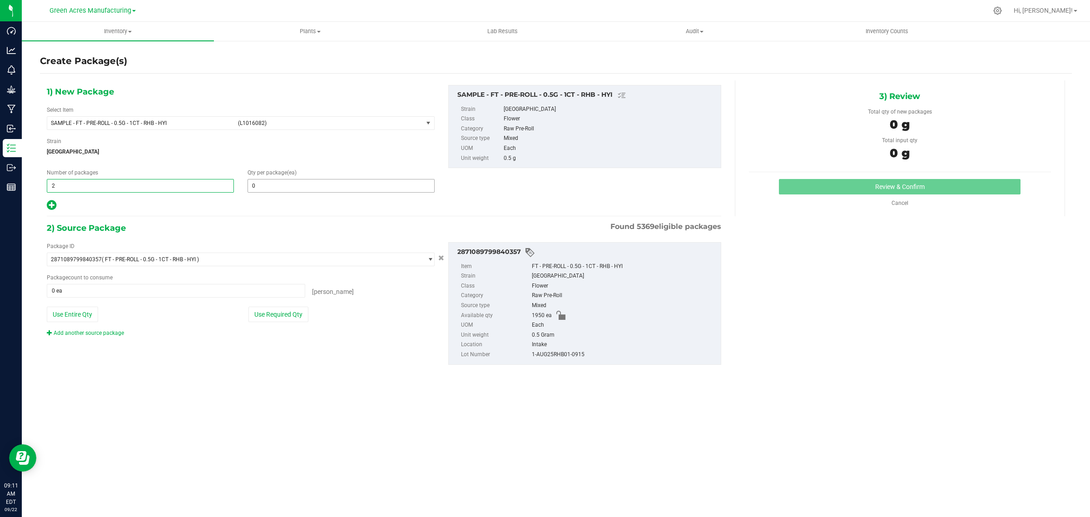
type input "2"
click at [255, 189] on span at bounding box center [341, 186] width 187 height 14
type input "1"
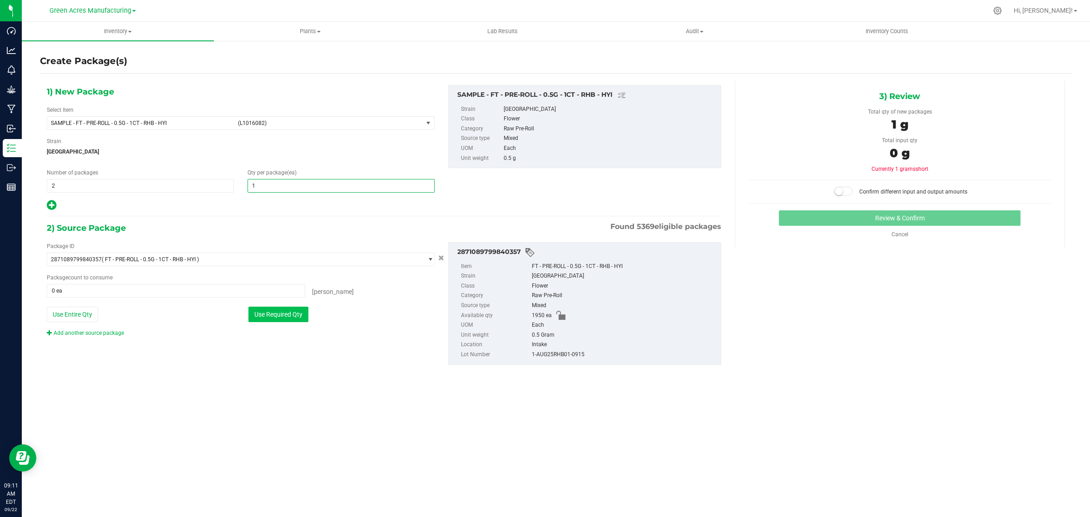
type input "1"
click at [271, 317] on button "Use Required Qty" at bounding box center [279, 314] width 60 height 15
type input "2 ea"
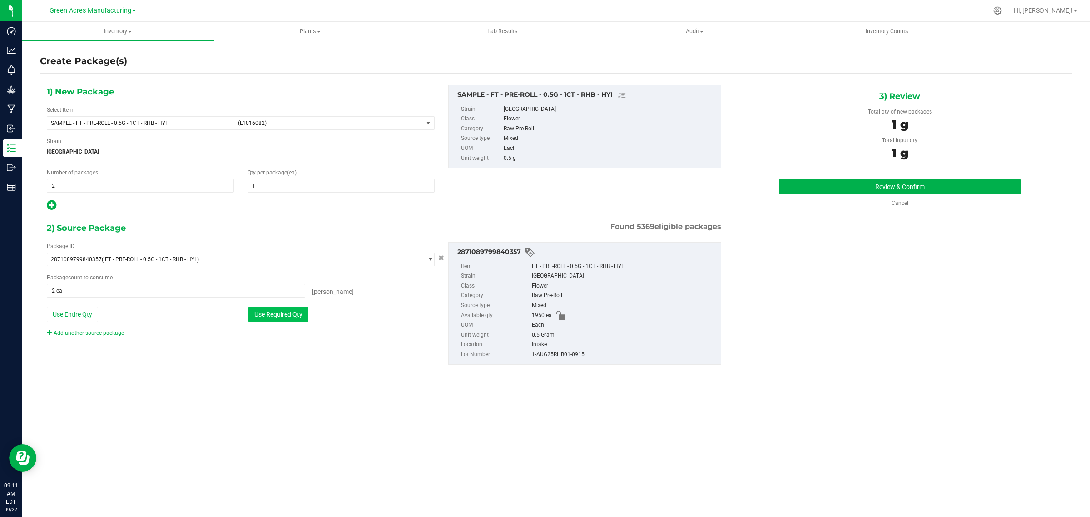
click at [278, 316] on button "Use Required Qty" at bounding box center [279, 314] width 60 height 15
click at [864, 187] on button "Review & Confirm" at bounding box center [900, 186] width 242 height 15
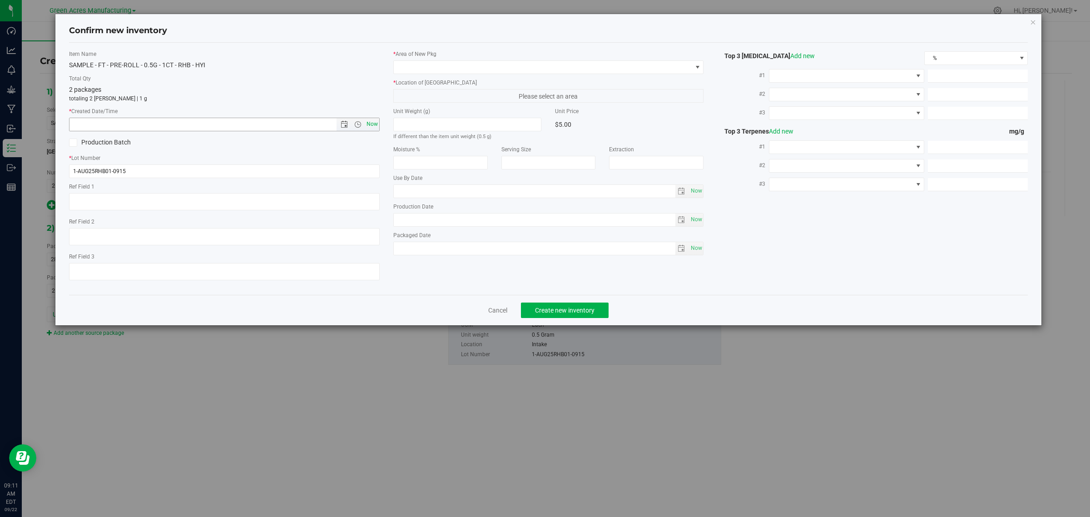
click at [374, 124] on span "Now" at bounding box center [371, 124] width 15 height 13
type input "9/22/2025 9:11 AM"
click at [411, 70] on span at bounding box center [543, 67] width 299 height 13
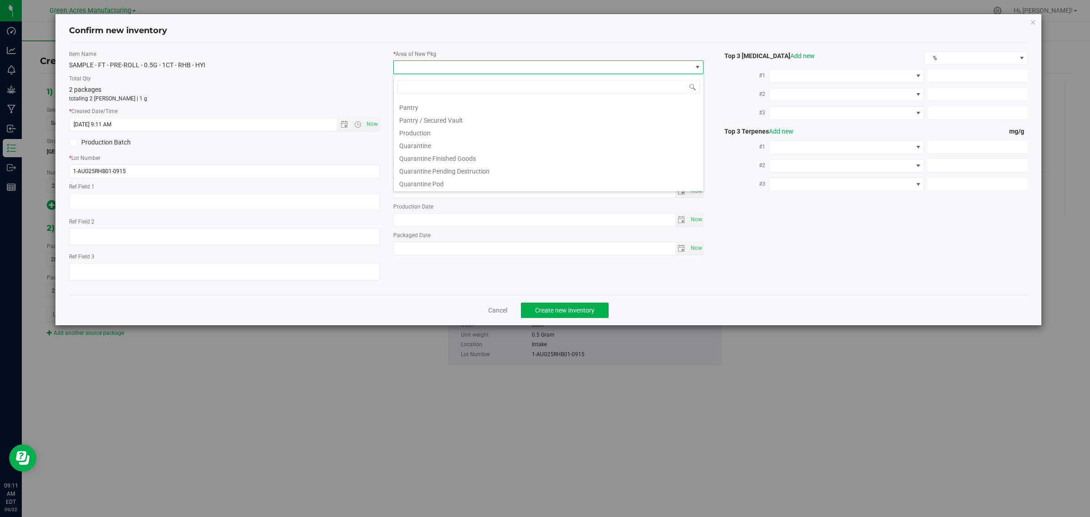
scroll to position [227, 0]
click at [442, 142] on li "Pantry / Secured Vault" at bounding box center [549, 145] width 310 height 13
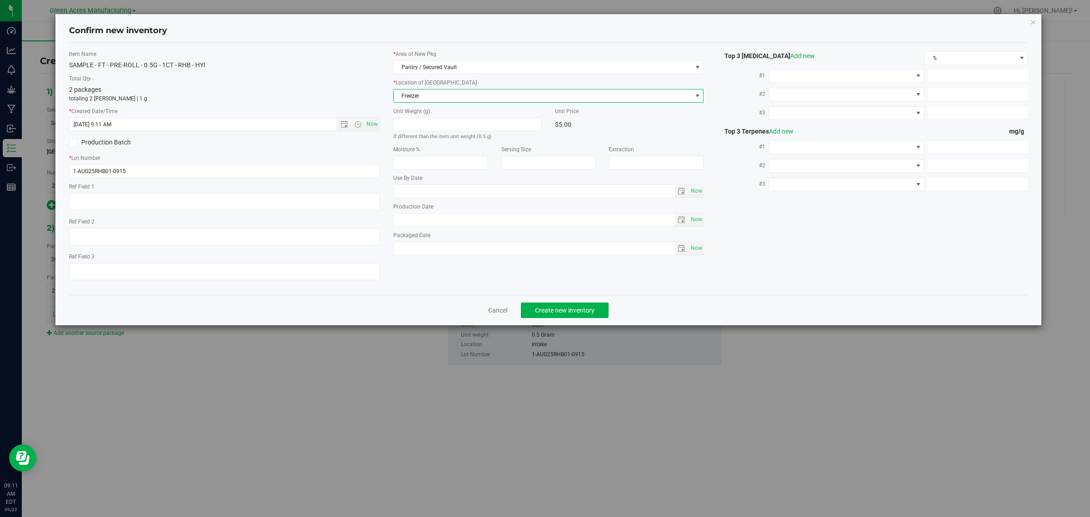
click at [437, 95] on span "Freezer" at bounding box center [543, 96] width 299 height 13
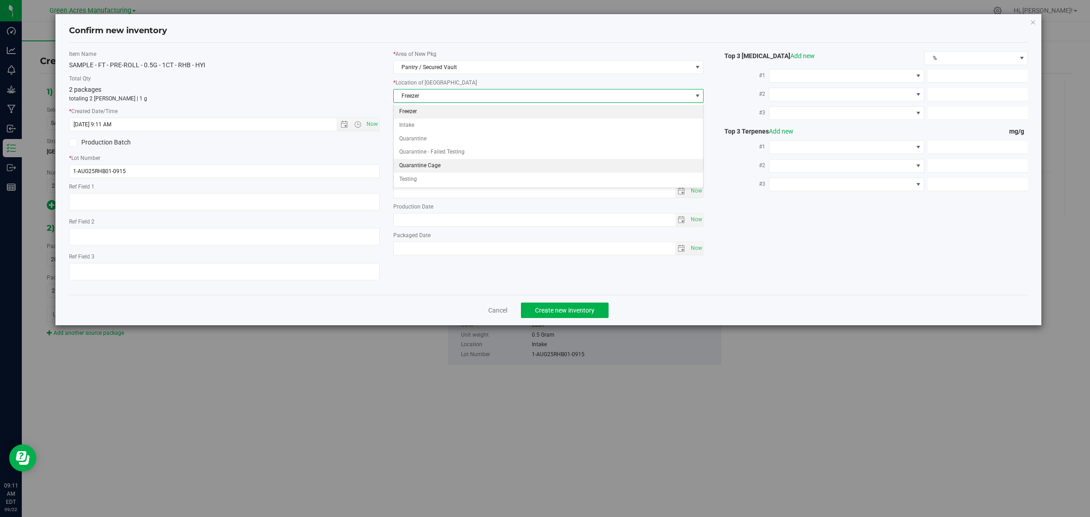
click at [435, 164] on li "Quarantine Cage" at bounding box center [549, 166] width 310 height 14
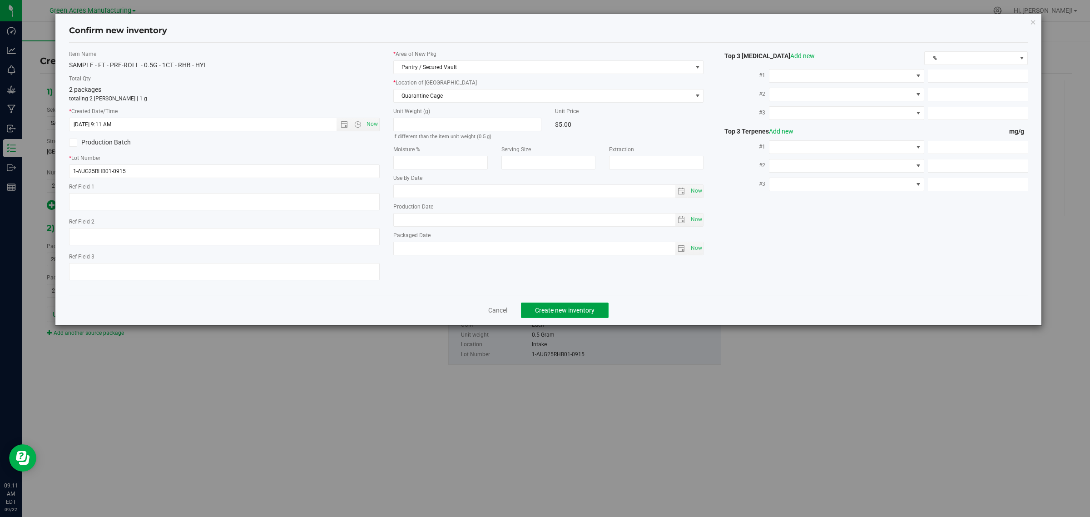
click at [575, 310] on span "Create new inventory" at bounding box center [565, 310] width 60 height 7
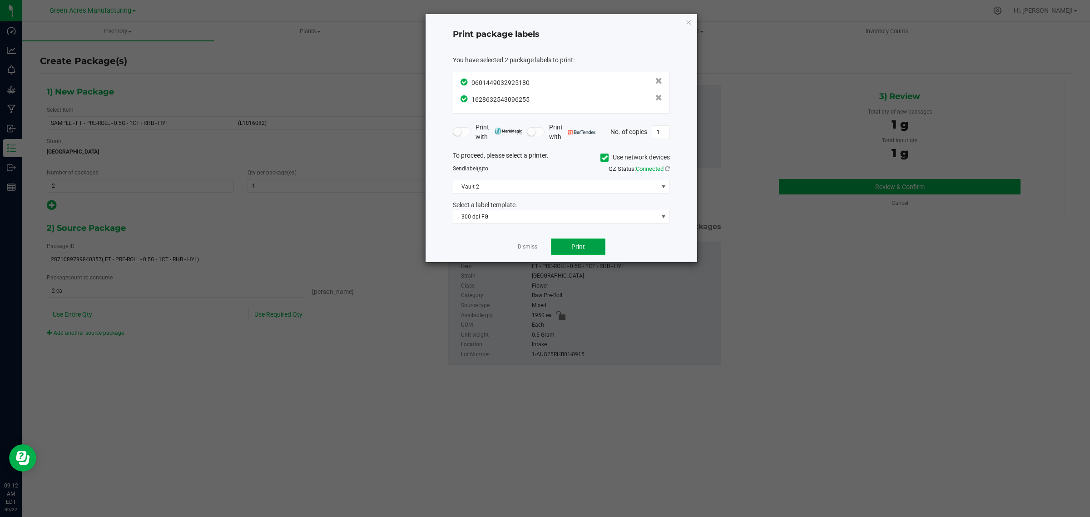
click at [580, 248] on span "Print" at bounding box center [579, 246] width 14 height 7
click at [526, 249] on link "Dismiss" at bounding box center [528, 247] width 20 height 8
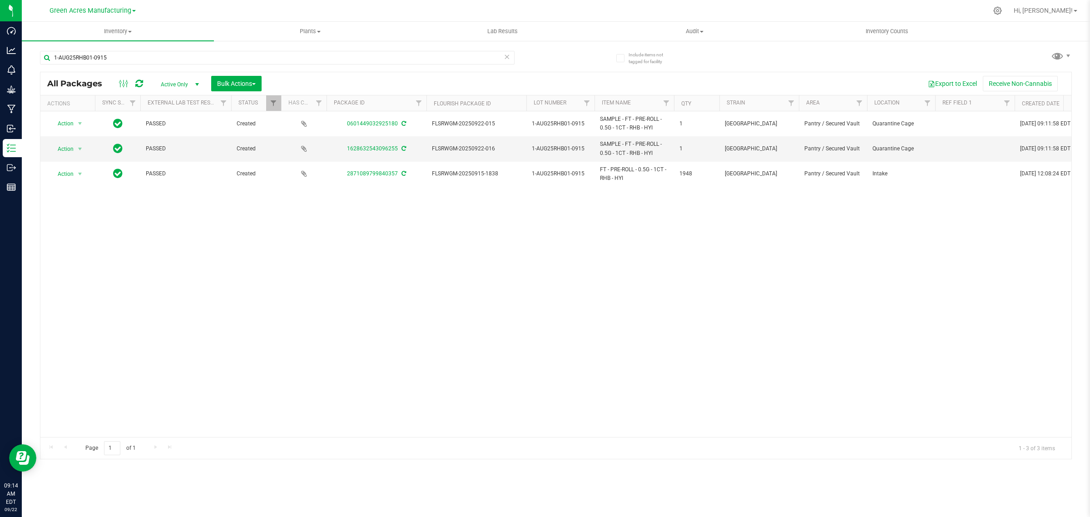
click at [126, 50] on div "1-AUG25RHB01-0915" at bounding box center [298, 57] width 516 height 29
click at [128, 54] on input "1-AUG25RHB01-0915" at bounding box center [277, 58] width 475 height 14
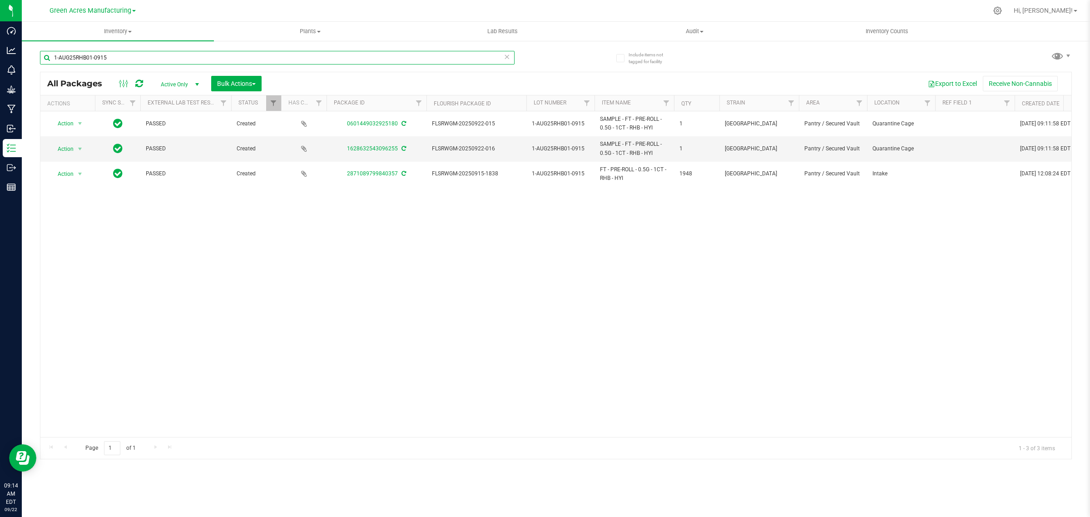
paste input "LRV-JUL25T1704"
type input "LRV-JUL25T1704-0915"
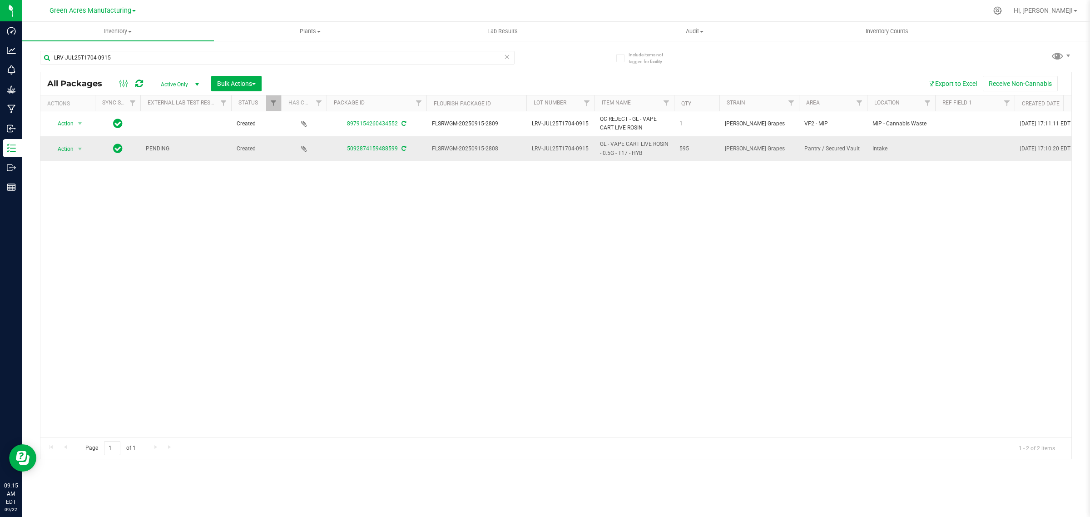
click at [403, 150] on icon at bounding box center [404, 148] width 5 height 5
click at [80, 147] on span "select" at bounding box center [79, 148] width 7 height 7
click at [90, 179] on li "Create package" at bounding box center [85, 178] width 70 height 14
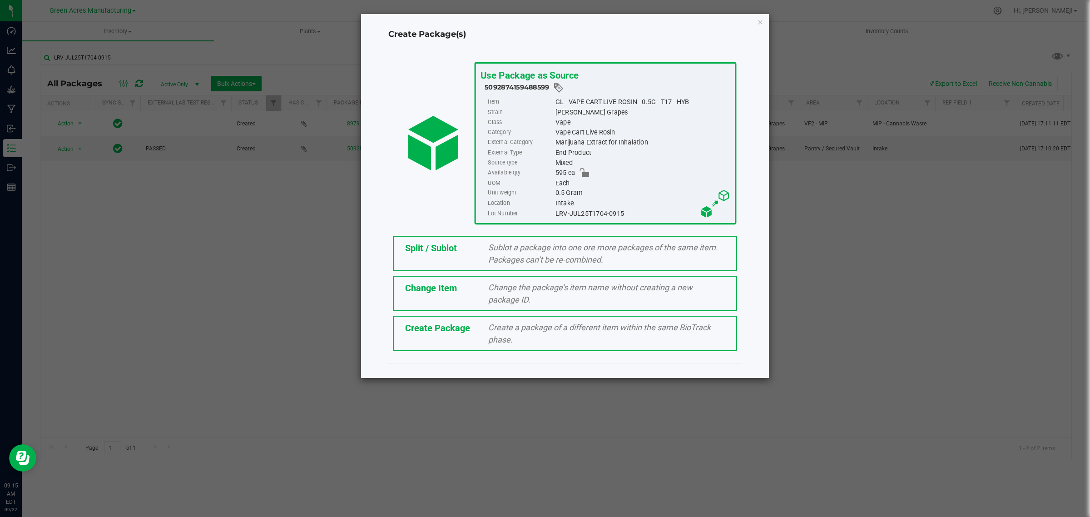
click at [482, 330] on div "Create a package of a different item within the same BioTrack phase." at bounding box center [607, 333] width 250 height 25
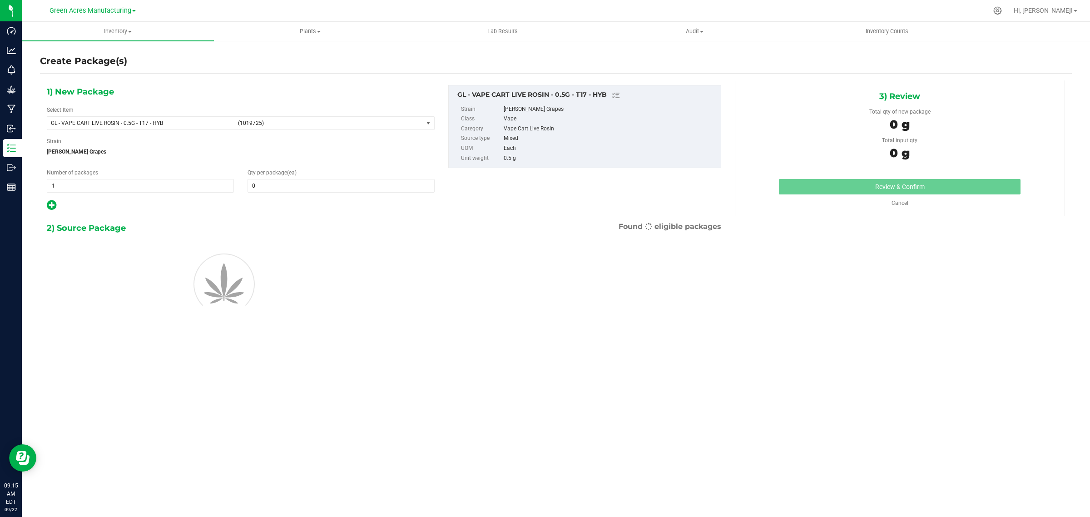
type input "0"
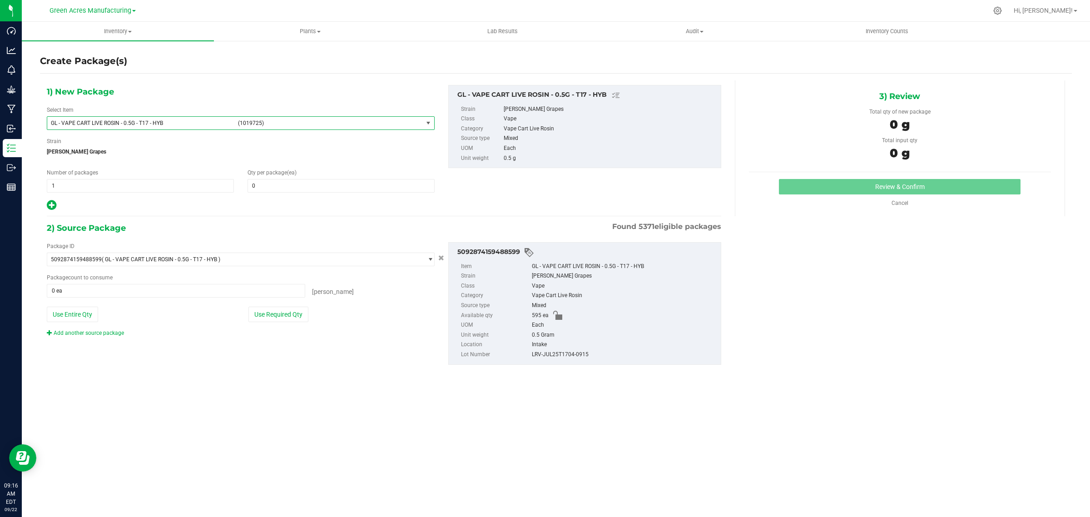
click at [430, 123] on span "select" at bounding box center [428, 122] width 7 height 7
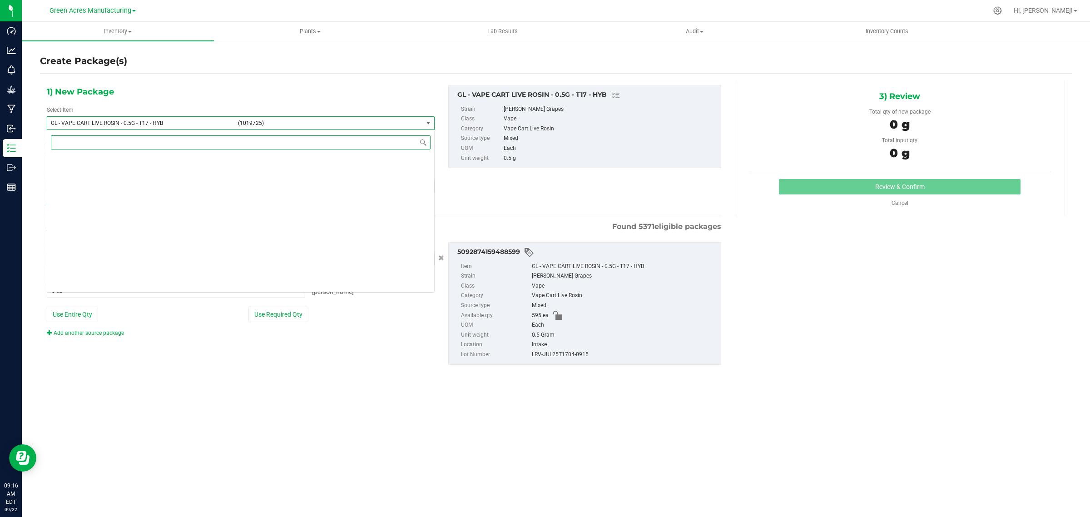
scroll to position [68662, 0]
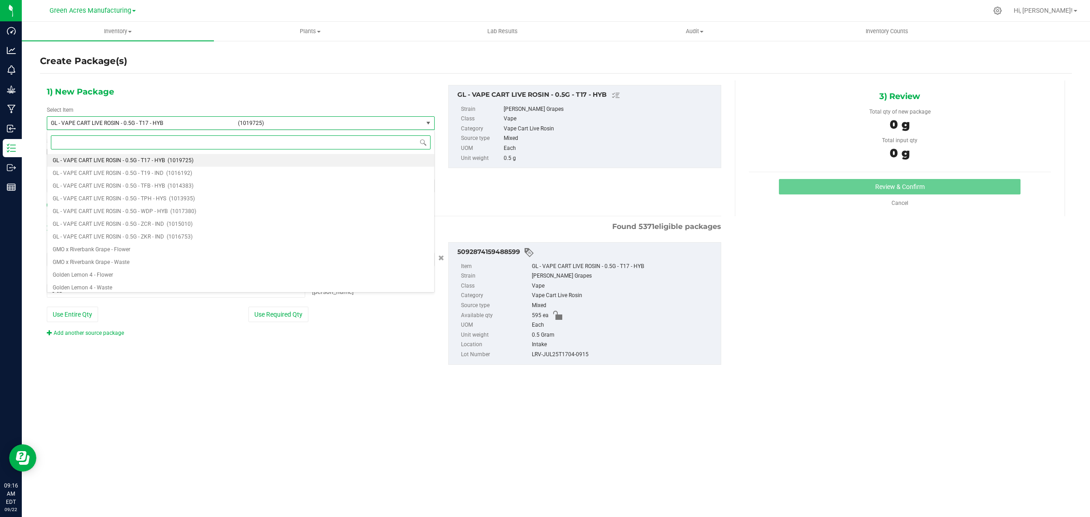
click at [398, 143] on input at bounding box center [241, 142] width 380 height 14
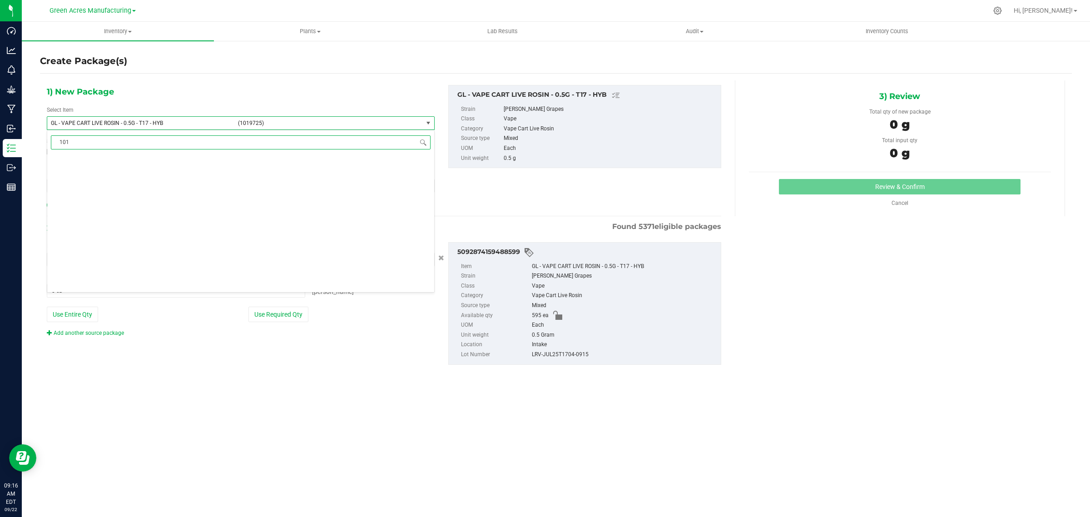
scroll to position [0, 0]
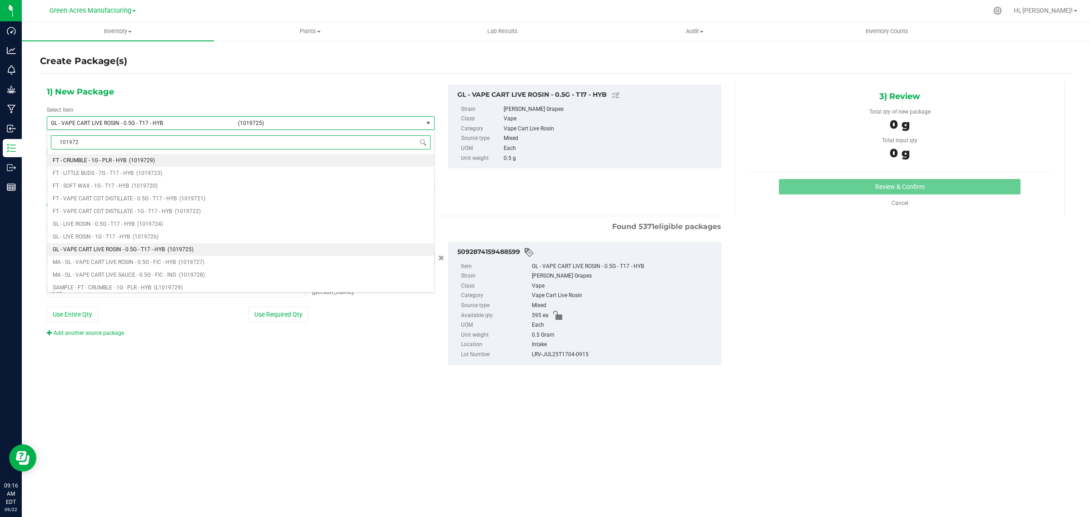
type input "1019725"
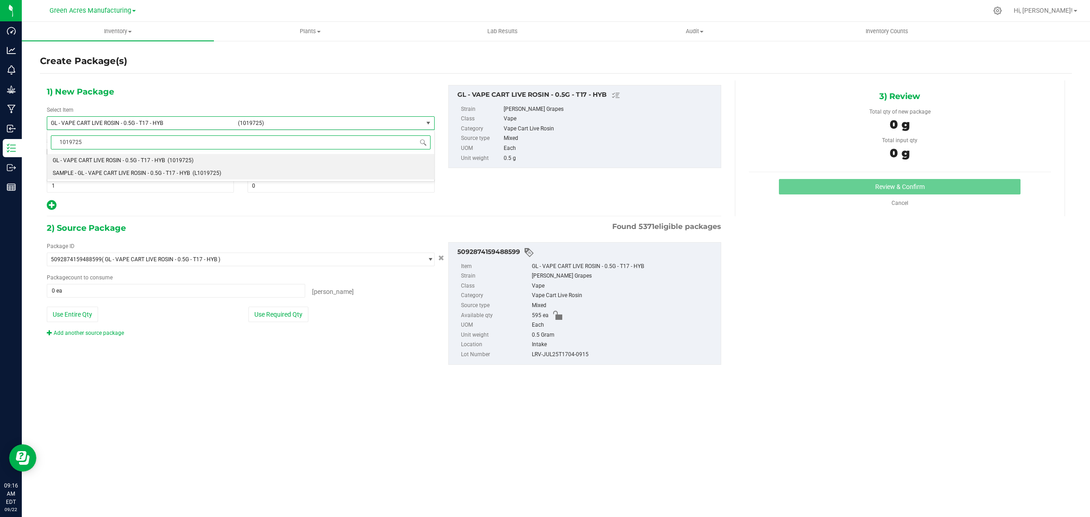
click at [208, 175] on span "(L1019725)" at bounding box center [207, 173] width 29 height 6
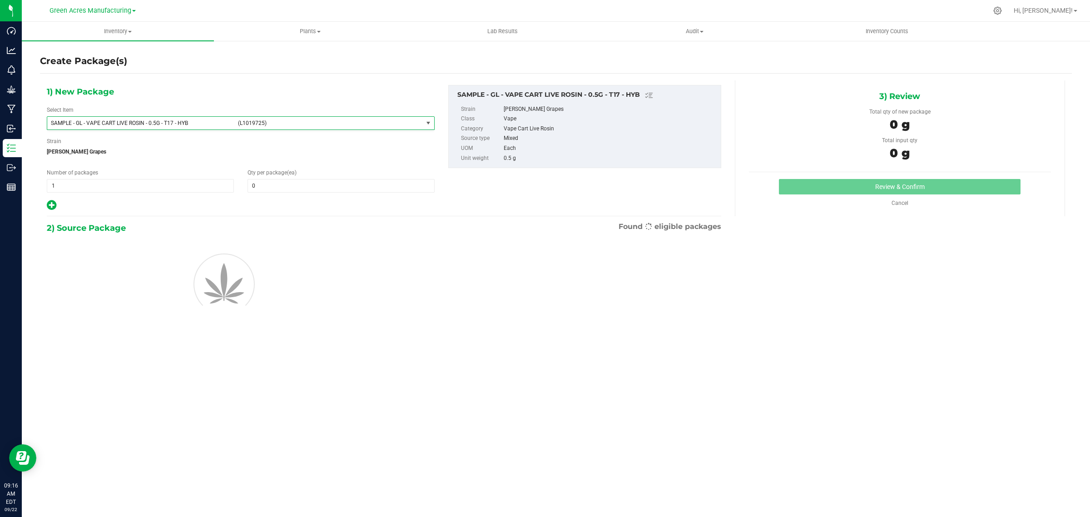
type input "0"
click at [99, 187] on span "1 1" at bounding box center [140, 186] width 187 height 14
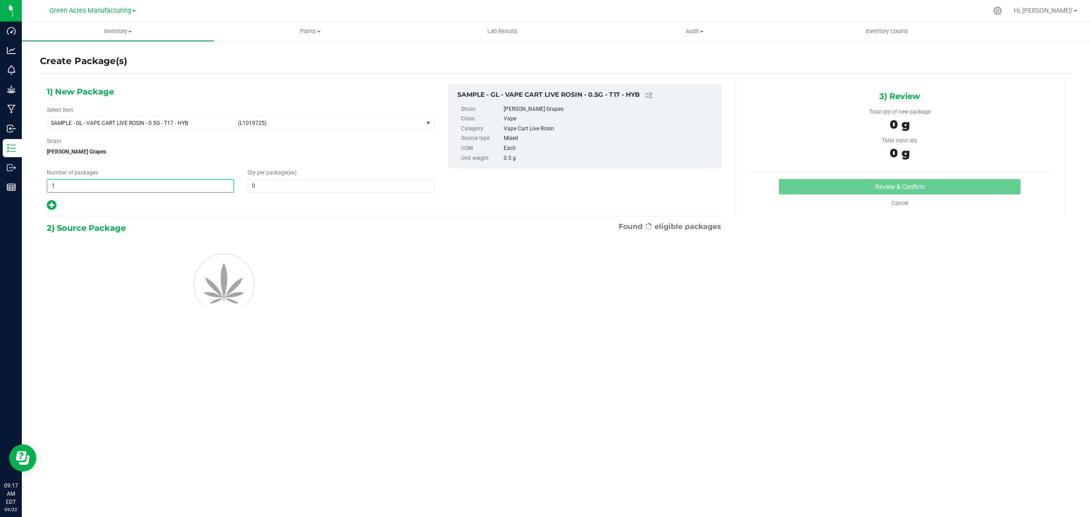
click at [99, 187] on input "1" at bounding box center [140, 185] width 186 height 13
type input "2"
click at [269, 187] on input "0" at bounding box center [341, 185] width 186 height 13
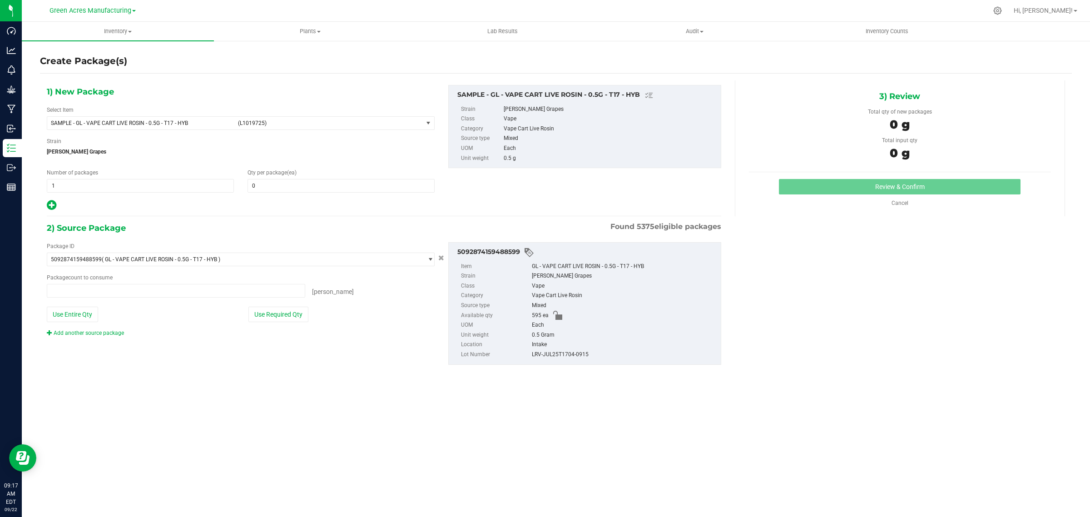
type input "2"
type input "0 ea"
type input "1"
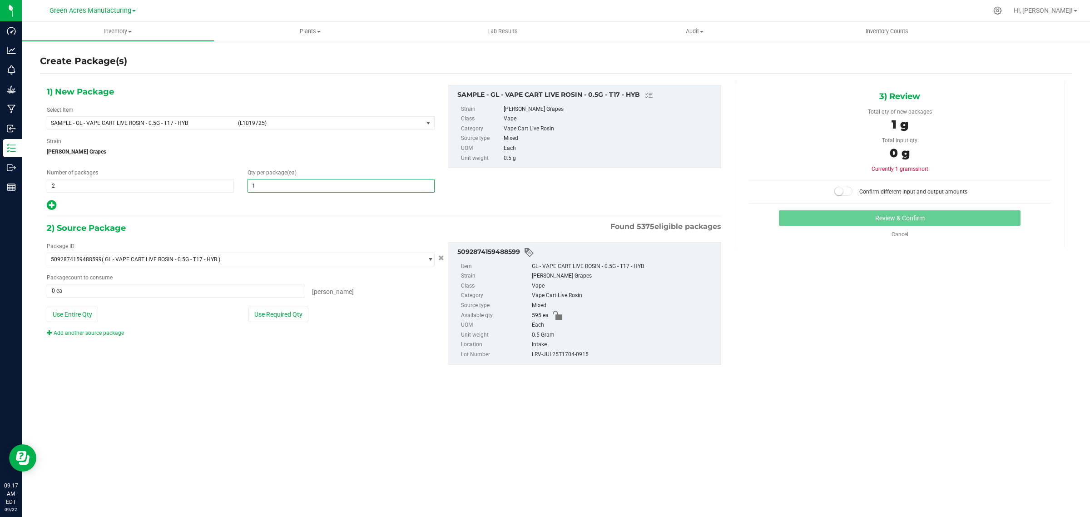
type input "1"
click at [207, 169] on div "Number of packages 2 2" at bounding box center [140, 181] width 201 height 24
click at [271, 314] on button "Use Required Qty" at bounding box center [279, 314] width 60 height 15
type input "2 ea"
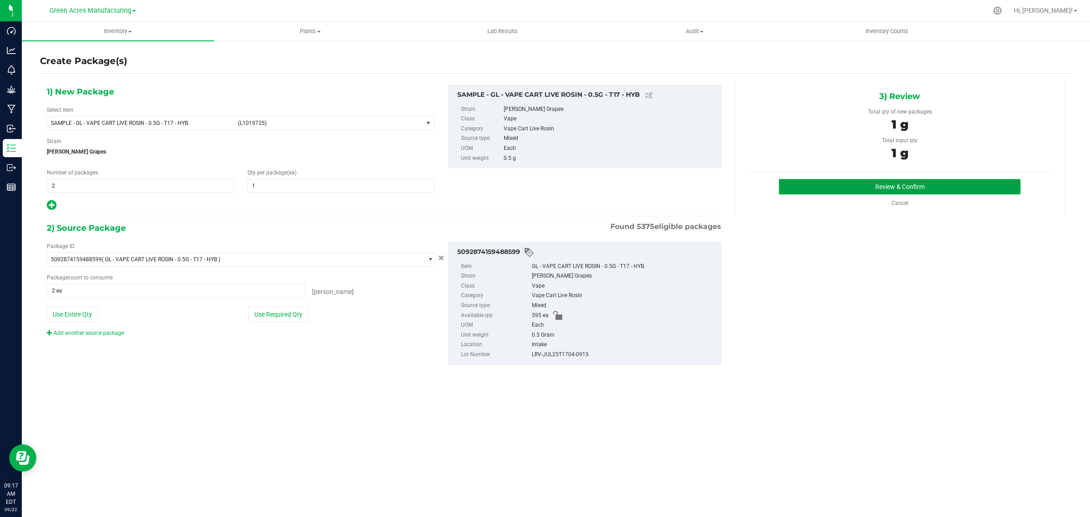
click at [869, 184] on button "Review & Confirm" at bounding box center [900, 186] width 242 height 15
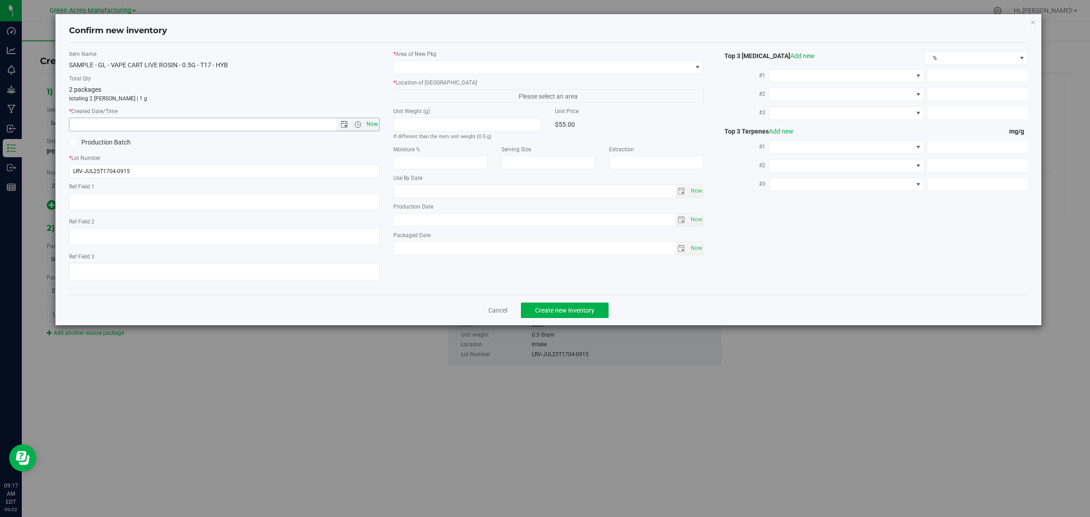
click at [371, 121] on span "Now" at bounding box center [371, 124] width 15 height 13
type input "9/22/2025 9:17 AM"
click at [435, 66] on span at bounding box center [543, 67] width 299 height 13
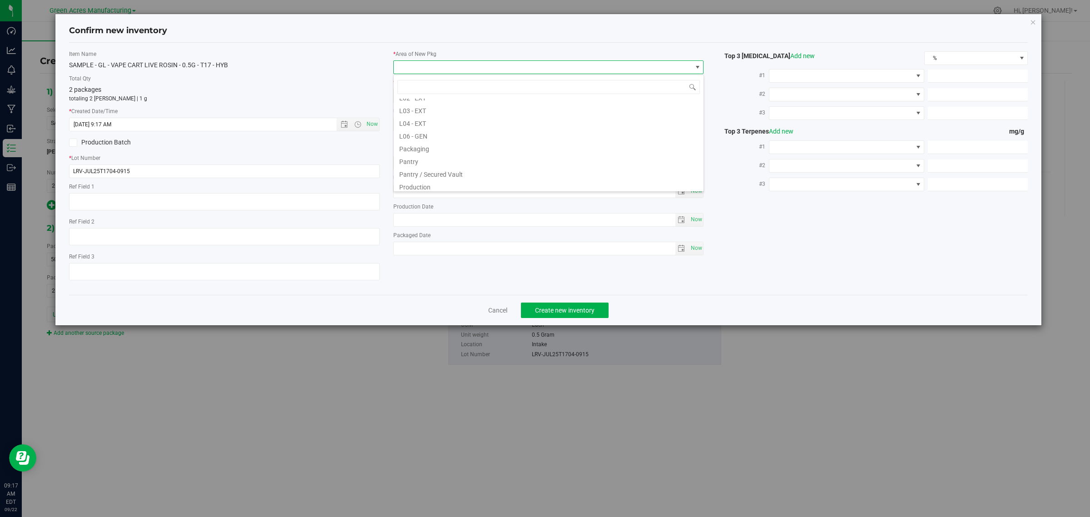
scroll to position [227, 0]
click at [450, 142] on li "Pantry / Secured Vault" at bounding box center [549, 145] width 310 height 13
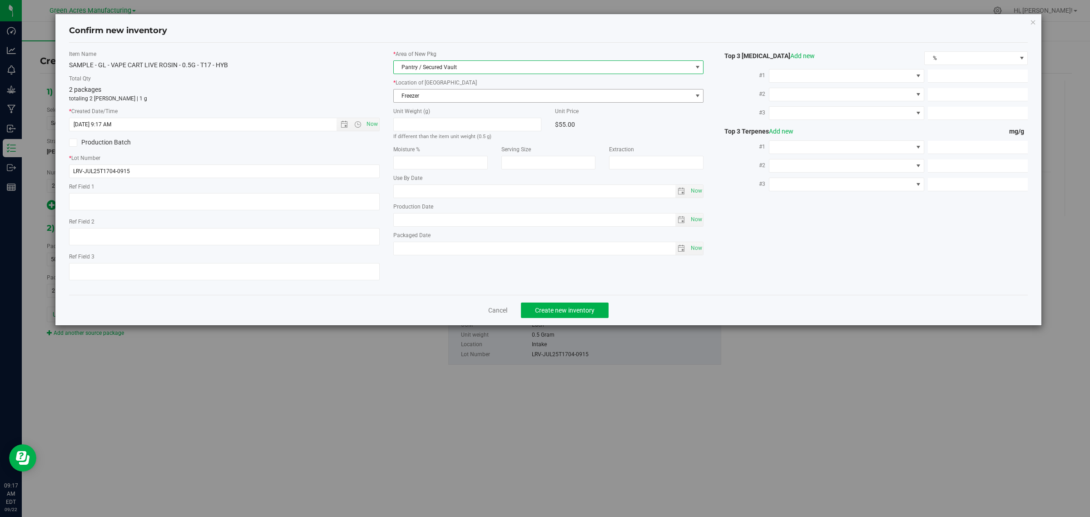
click at [431, 95] on span "Freezer" at bounding box center [543, 96] width 299 height 13
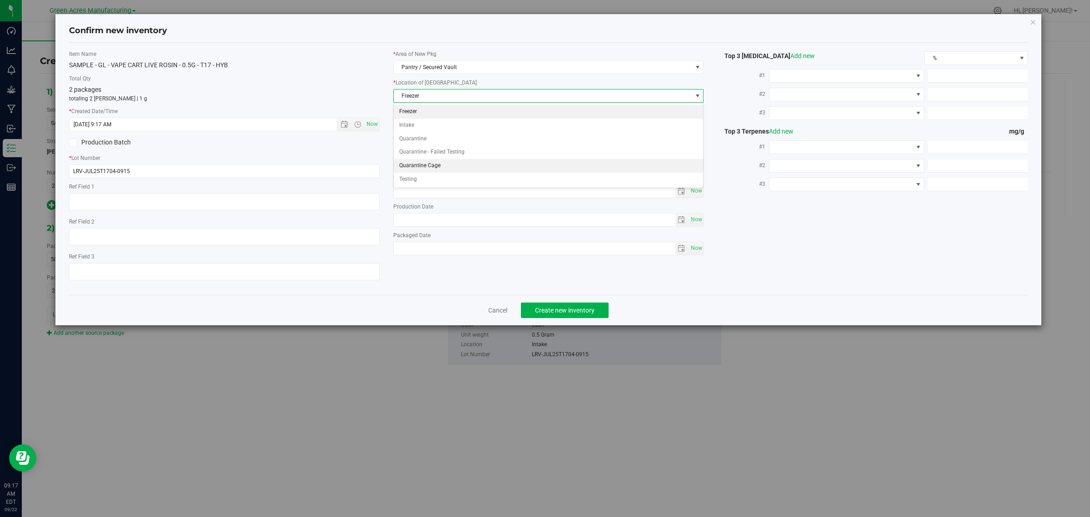
click at [457, 164] on li "Quarantine Cage" at bounding box center [549, 166] width 310 height 14
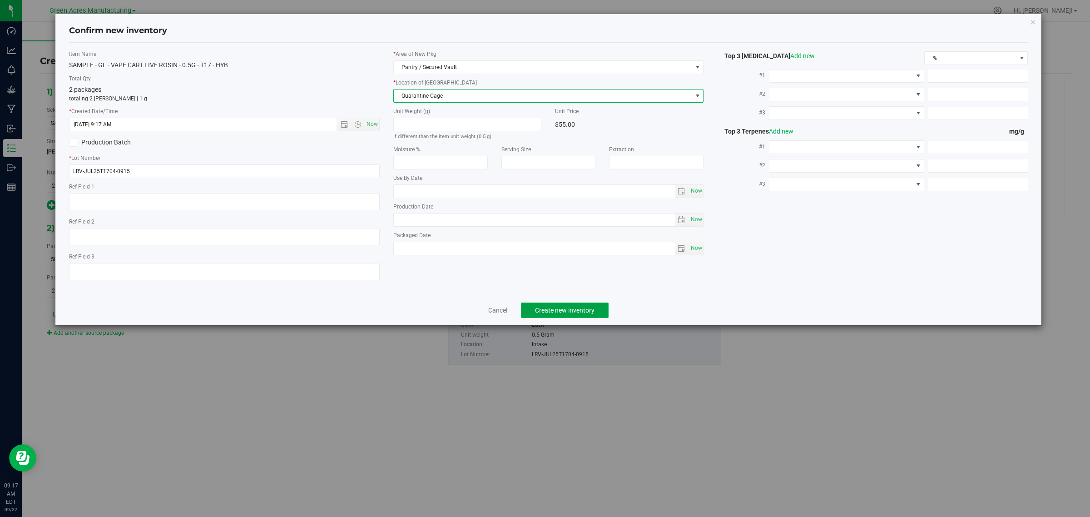
click at [553, 312] on span "Create new inventory" at bounding box center [565, 310] width 60 height 7
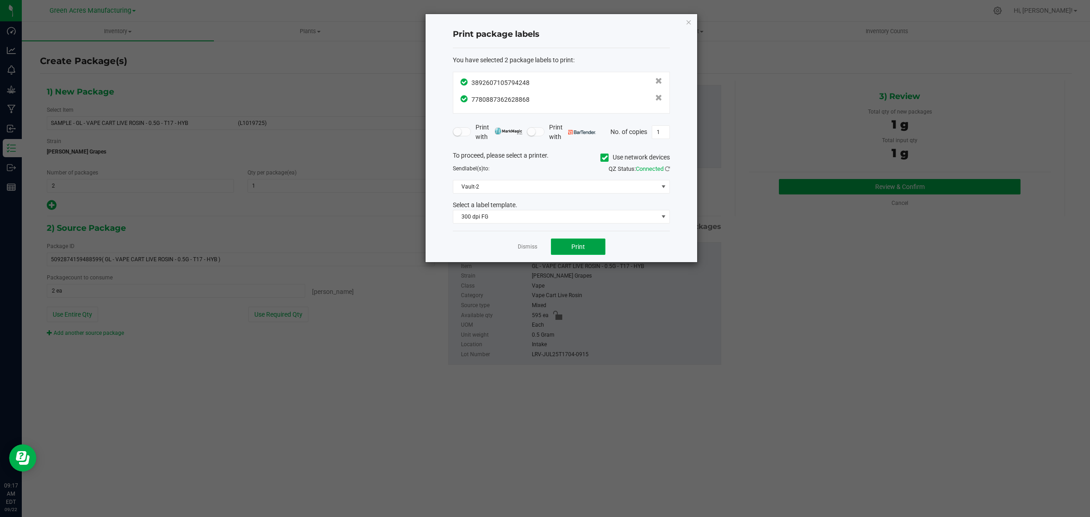
click at [572, 249] on span "Print" at bounding box center [579, 246] width 14 height 7
click at [526, 248] on link "Dismiss" at bounding box center [528, 247] width 20 height 8
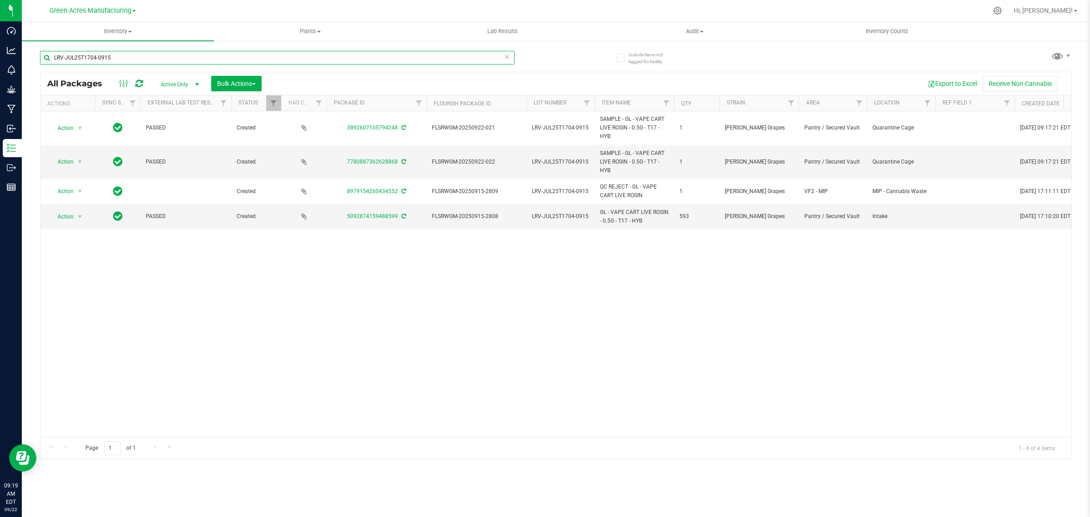
click at [155, 53] on input "LRV-JUL25T1704-0915" at bounding box center [277, 58] width 475 height 14
paste input "SEP25SOO03"
type input "SEP25SOO03-0915"
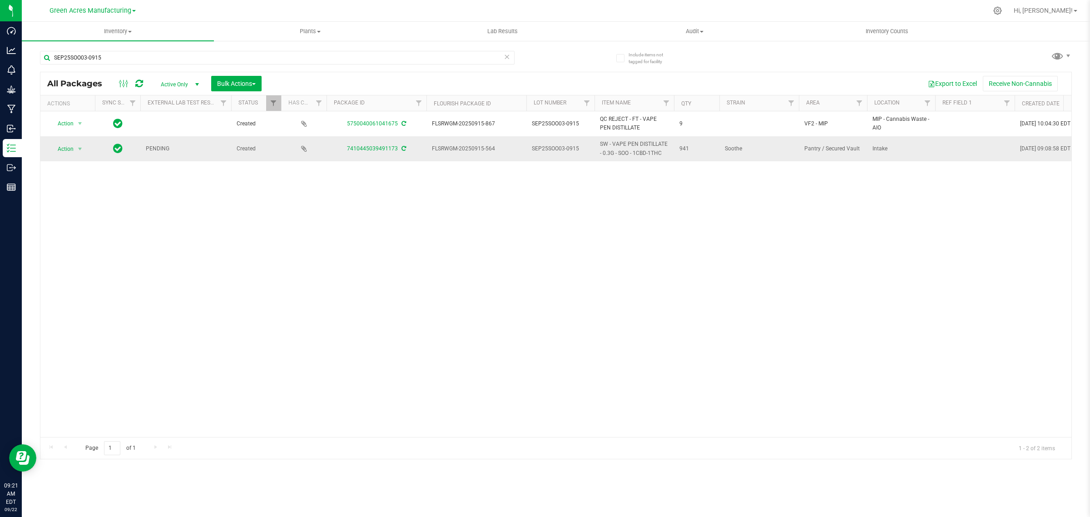
click at [402, 148] on icon at bounding box center [404, 148] width 5 height 5
click at [78, 151] on span "select" at bounding box center [79, 148] width 7 height 7
click at [85, 180] on li "Create package" at bounding box center [85, 178] width 70 height 14
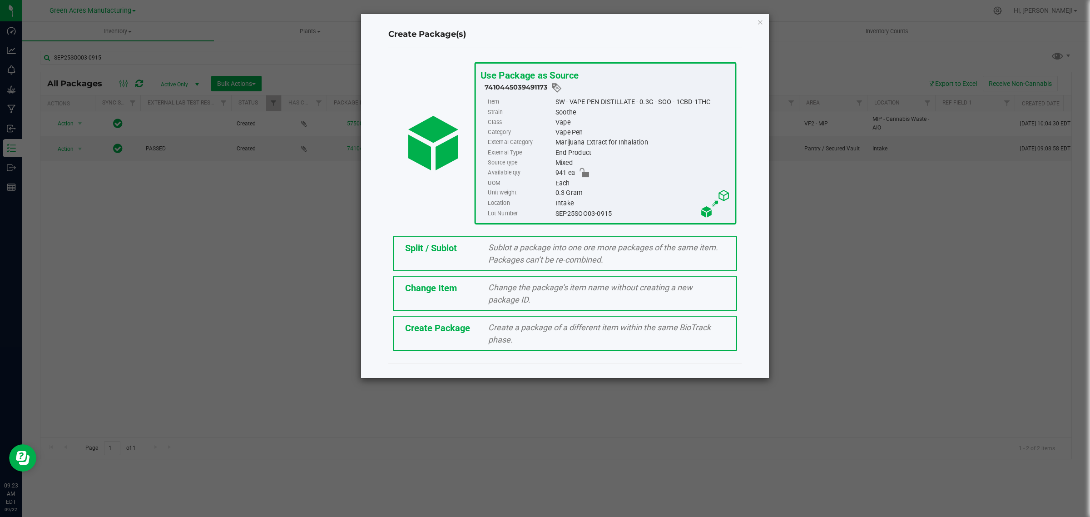
click at [432, 330] on span "Create Package" at bounding box center [437, 328] width 65 height 11
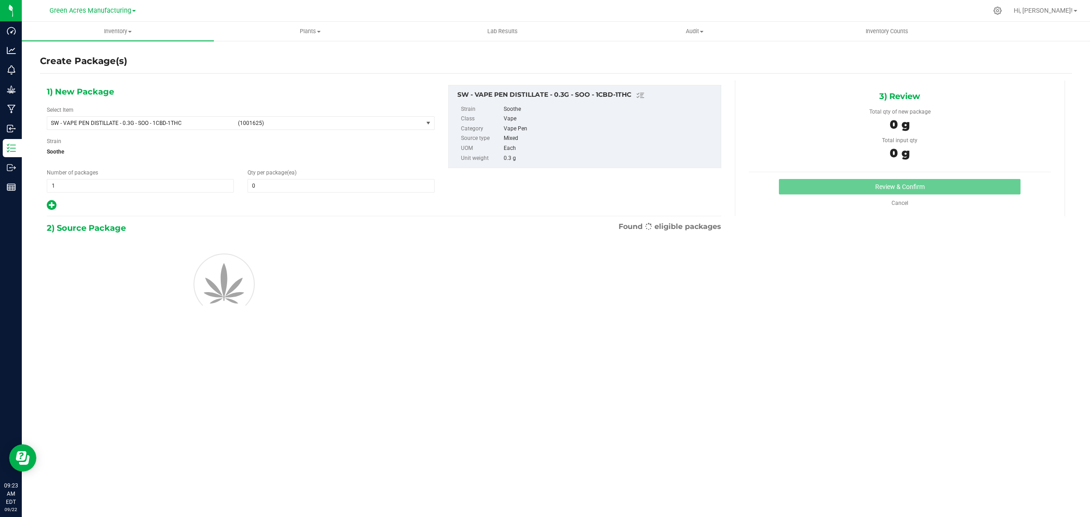
type input "0"
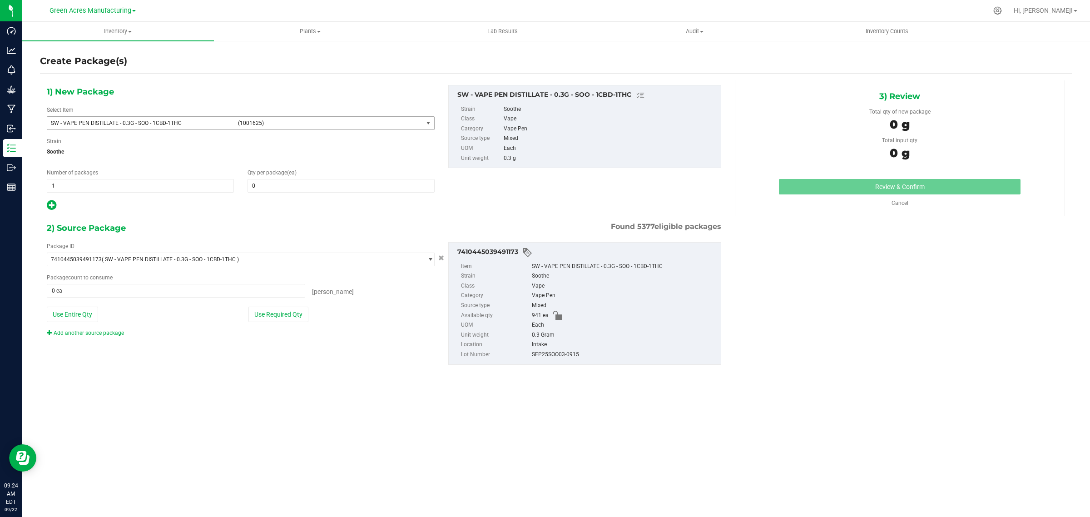
click at [429, 119] on span "select" at bounding box center [428, 123] width 11 height 13
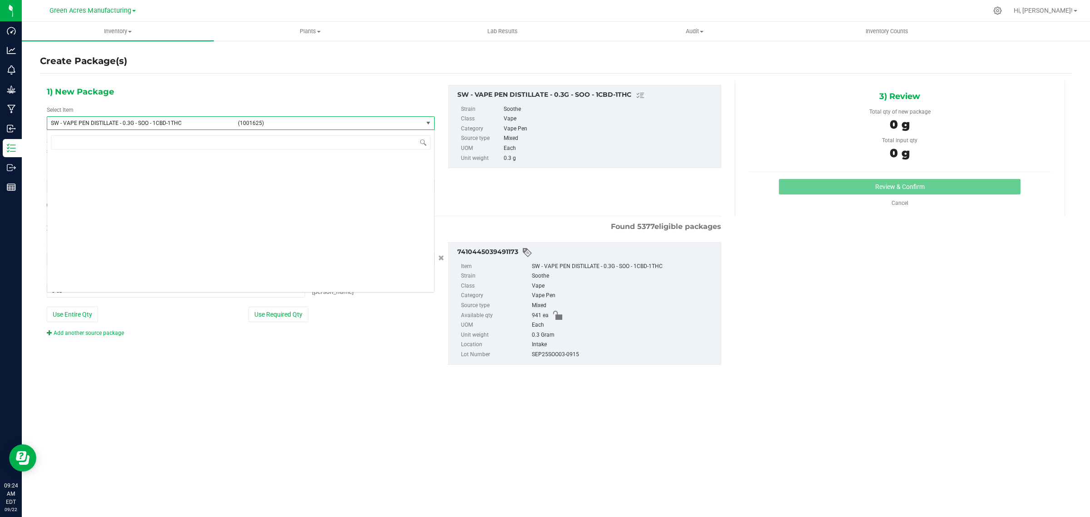
scroll to position [157069, 0]
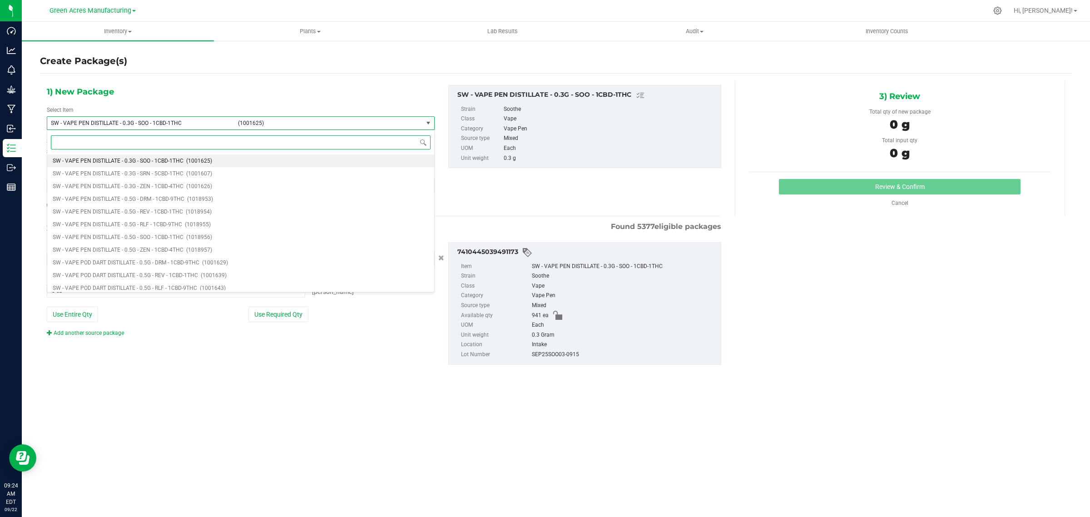
click at [326, 142] on input at bounding box center [241, 142] width 380 height 14
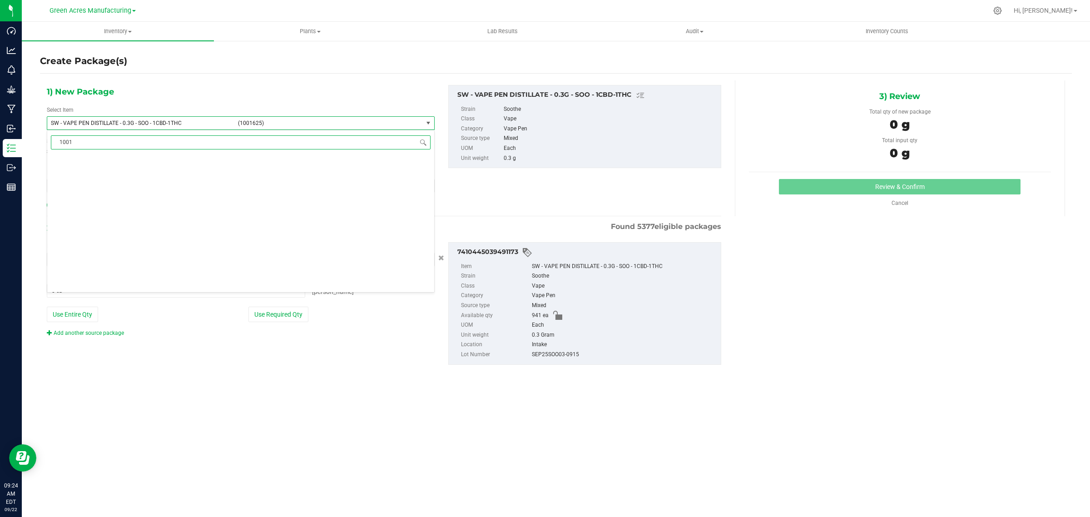
scroll to position [0, 0]
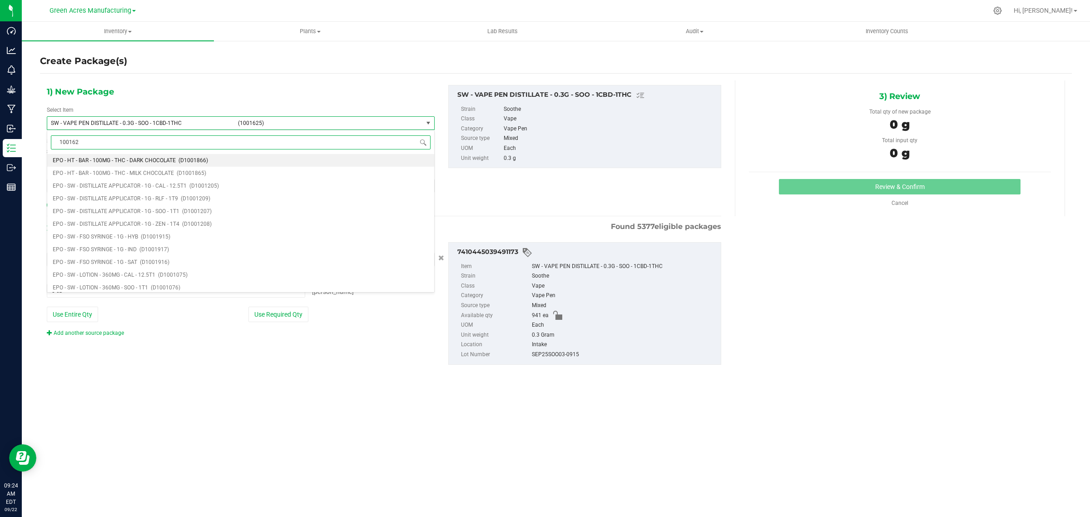
type input "1001625"
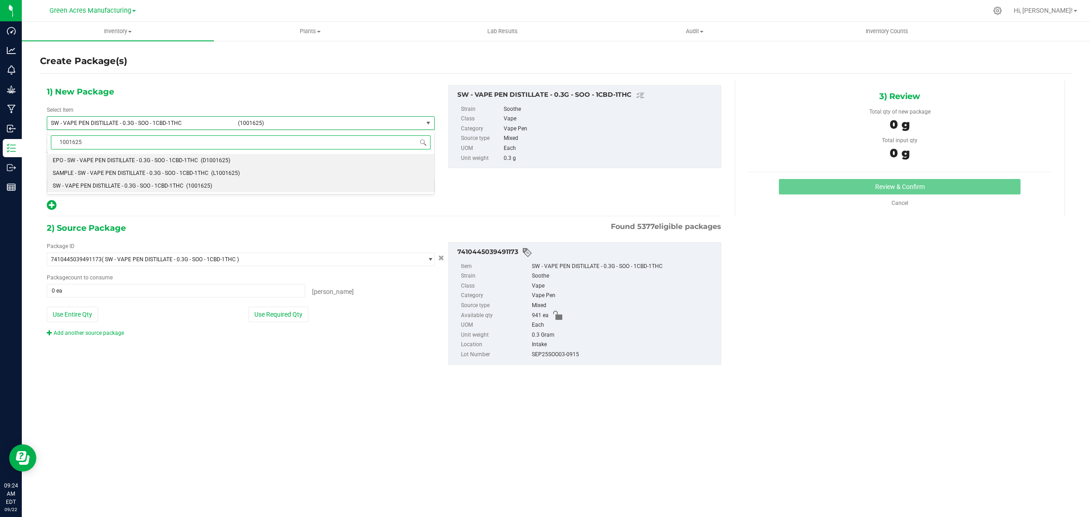
click at [151, 174] on span "SAMPLE - SW - VAPE PEN DISTILLATE - 0.3G - SOO - 1CBD-1THC" at bounding box center [131, 173] width 156 height 6
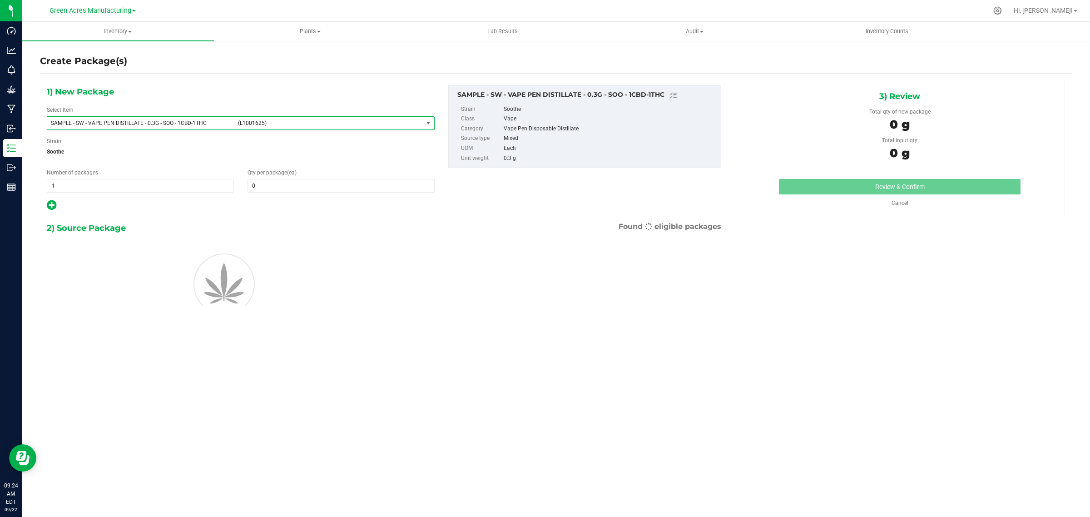
type input "0"
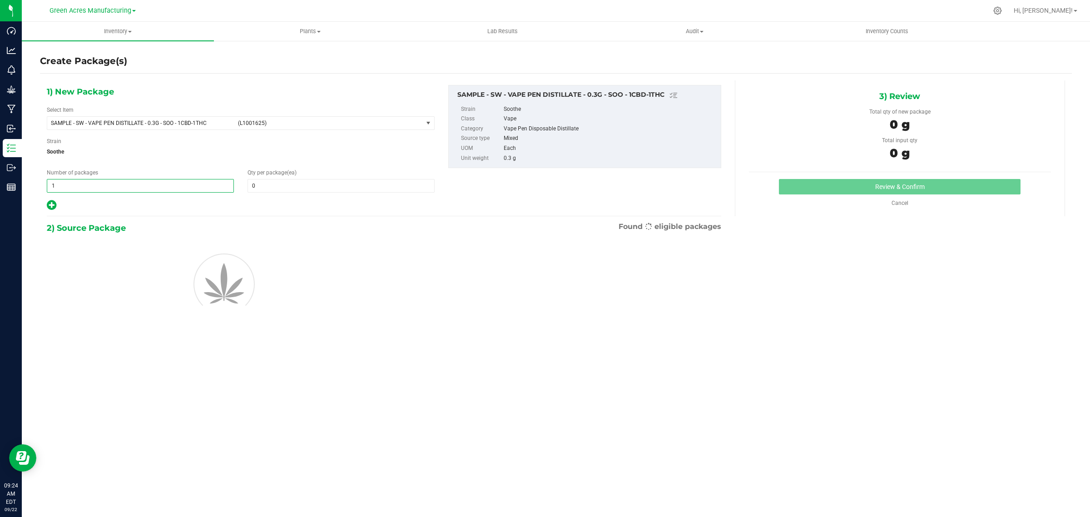
click at [101, 189] on span "1 1" at bounding box center [140, 186] width 187 height 14
click at [101, 189] on input "1" at bounding box center [140, 185] width 186 height 13
type input "2"
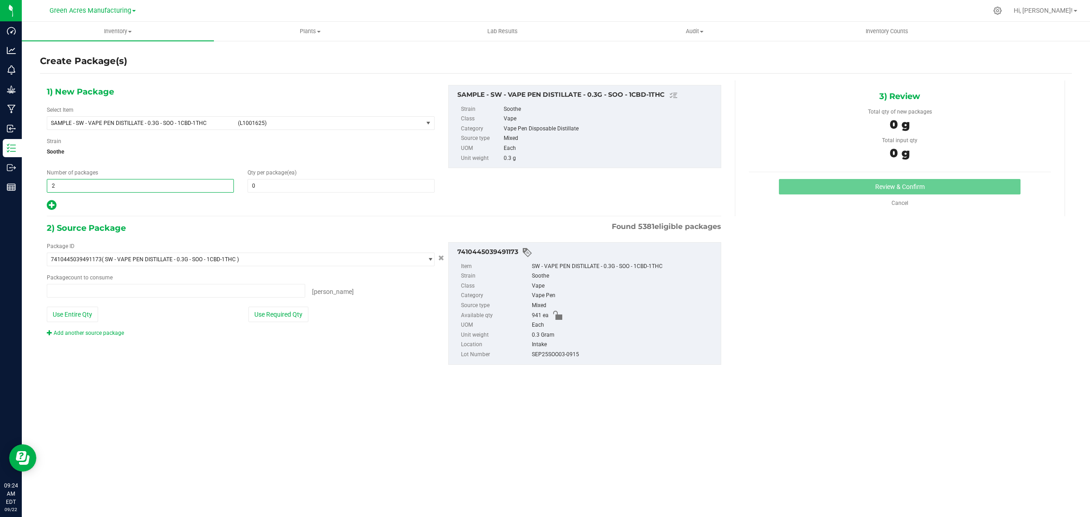
type input "0 ea"
type input "2"
click at [262, 185] on span at bounding box center [341, 186] width 187 height 14
type input "1"
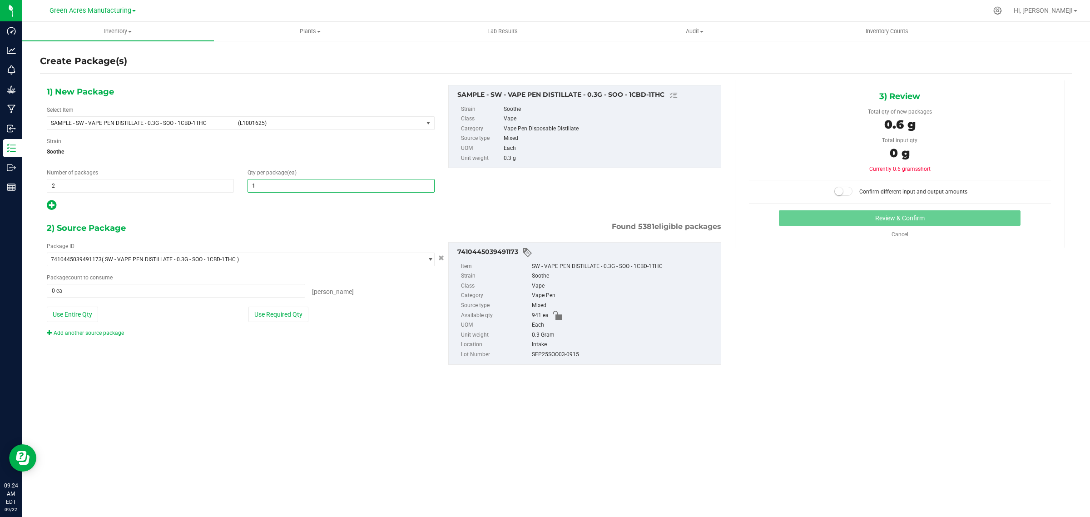
type input "1"
click at [262, 207] on div at bounding box center [241, 205] width 388 height 12
click at [266, 308] on button "Use Required Qty" at bounding box center [279, 314] width 60 height 15
type input "2 ea"
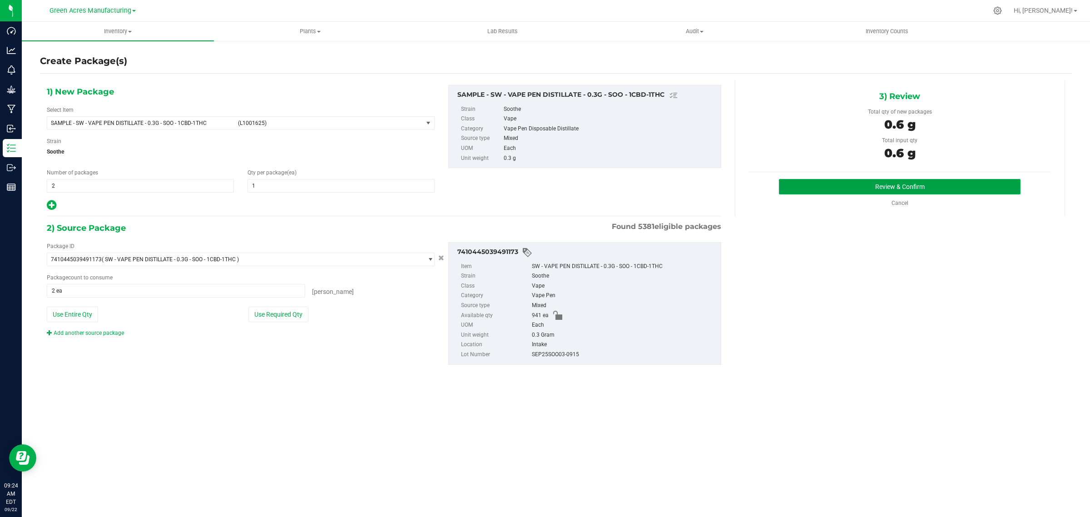
click at [905, 188] on button "Review & Confirm" at bounding box center [900, 186] width 242 height 15
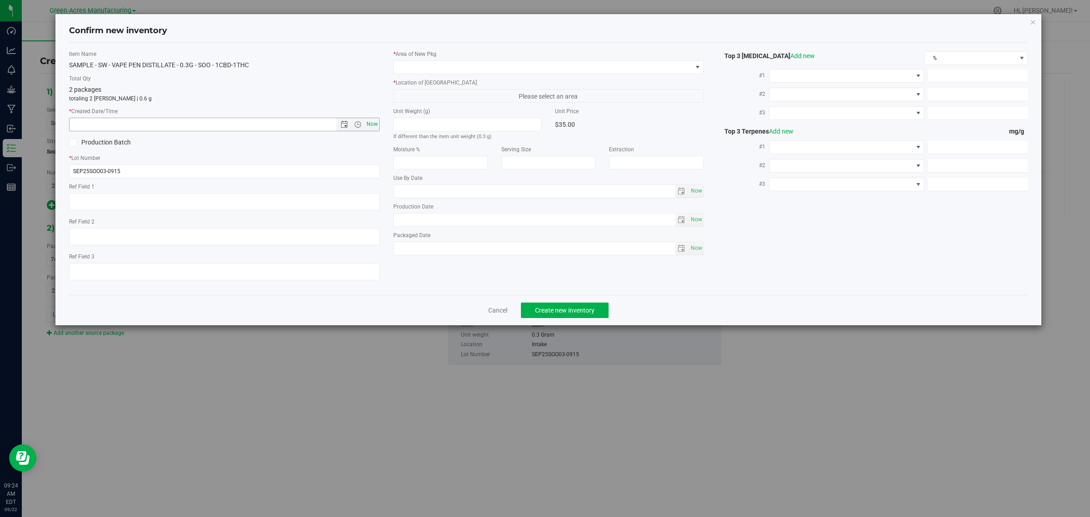
click at [375, 125] on span "Now" at bounding box center [371, 124] width 15 height 13
type input "9/22/2025 9:24 AM"
click at [419, 67] on span at bounding box center [543, 67] width 299 height 13
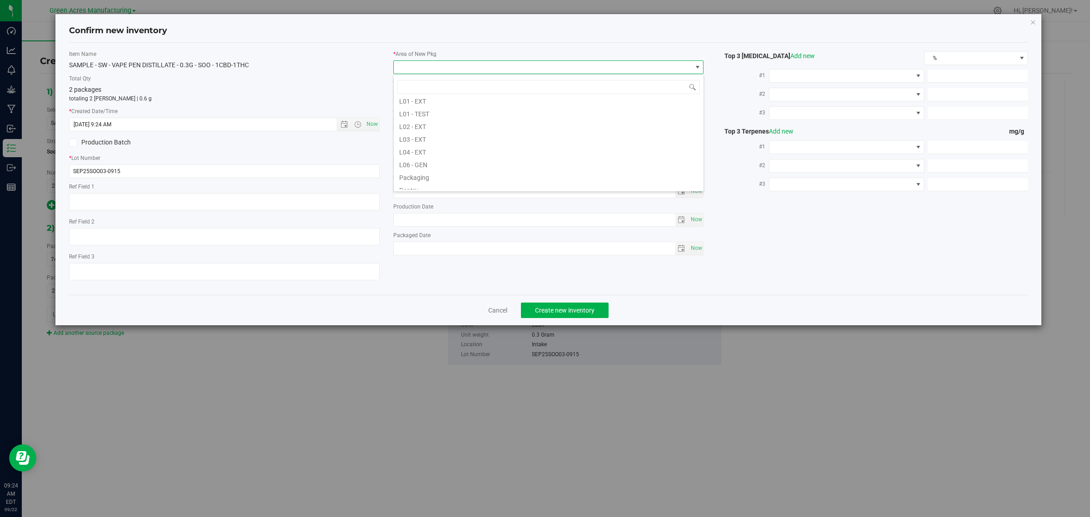
scroll to position [227, 0]
click at [442, 145] on li "Pantry / Secured Vault" at bounding box center [549, 145] width 310 height 13
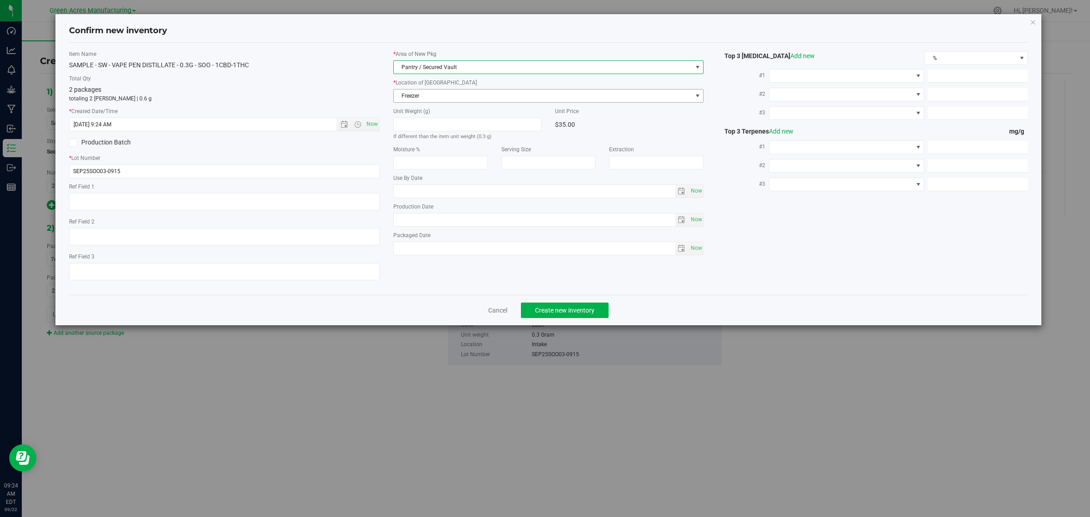
click at [424, 94] on span "Freezer" at bounding box center [543, 96] width 299 height 13
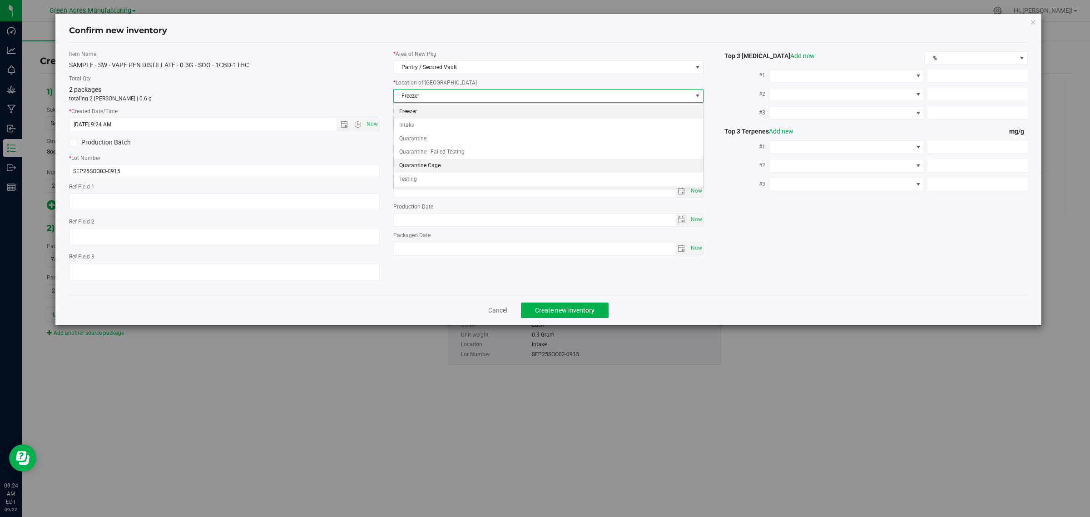
click at [428, 166] on li "Quarantine Cage" at bounding box center [549, 166] width 310 height 14
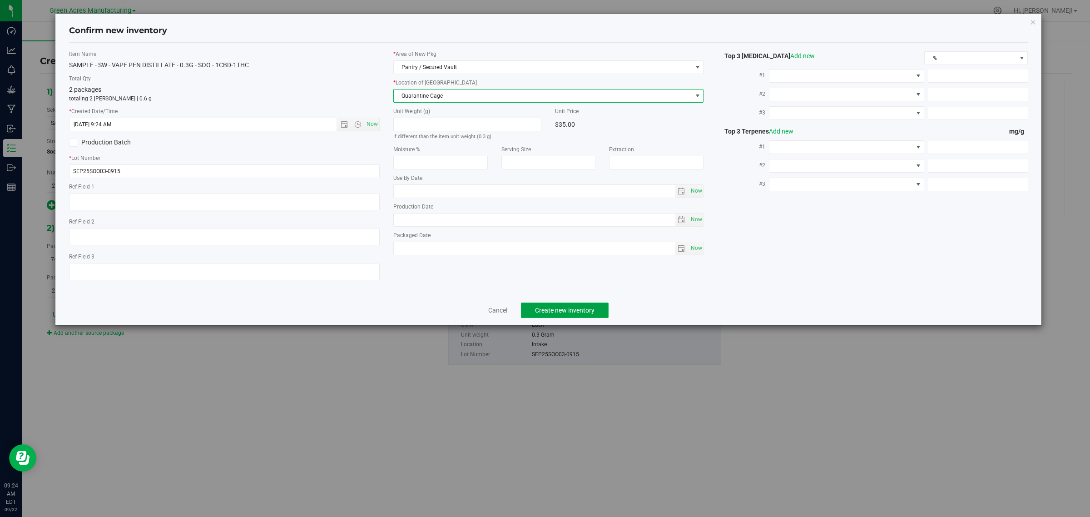
click at [546, 312] on span "Create new inventory" at bounding box center [565, 310] width 60 height 7
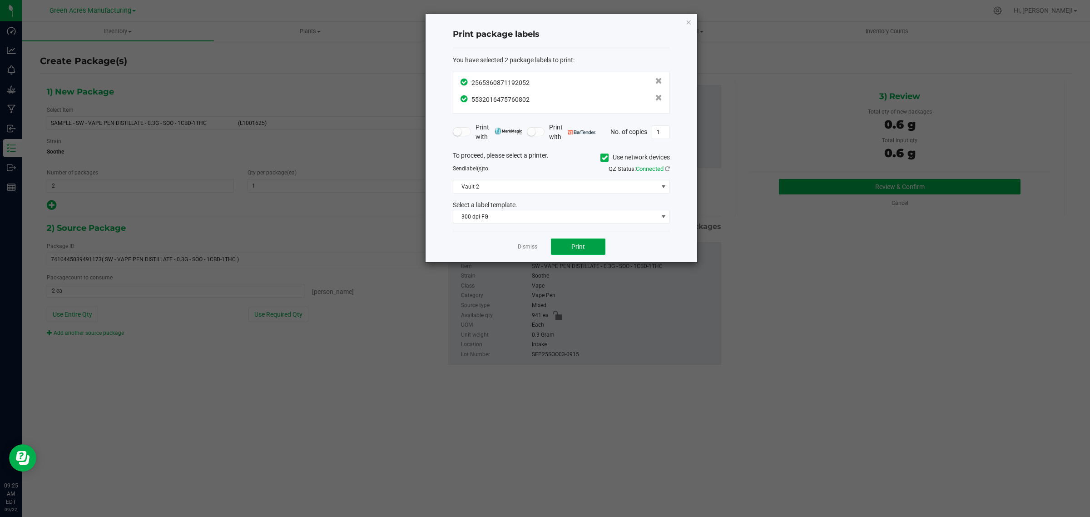
click at [566, 245] on button "Print" at bounding box center [578, 247] width 55 height 16
click at [527, 249] on link "Dismiss" at bounding box center [528, 247] width 20 height 8
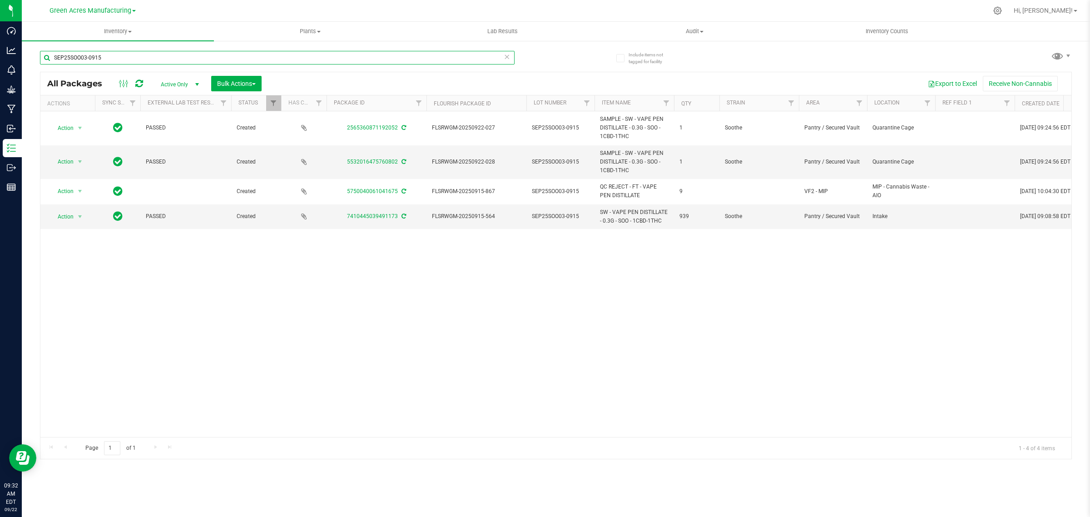
click at [173, 58] on input "SEP25SOO03-0915" at bounding box center [277, 58] width 475 height 14
paste input "1-AUG25RHB01"
type input "1-AUG25RHB01-0915"
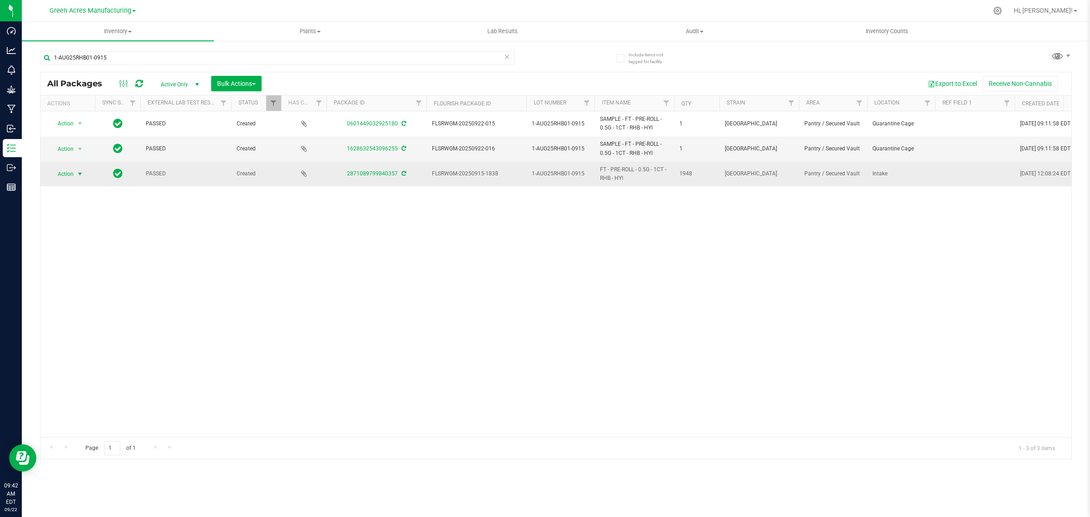
click at [74, 177] on span "Action" at bounding box center [62, 174] width 25 height 13
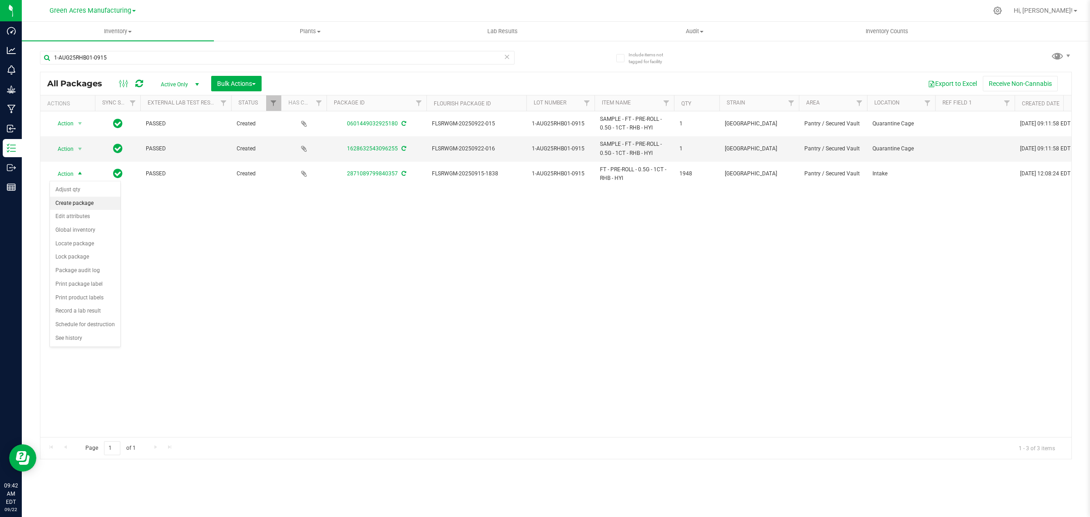
click at [67, 203] on li "Create package" at bounding box center [85, 204] width 70 height 14
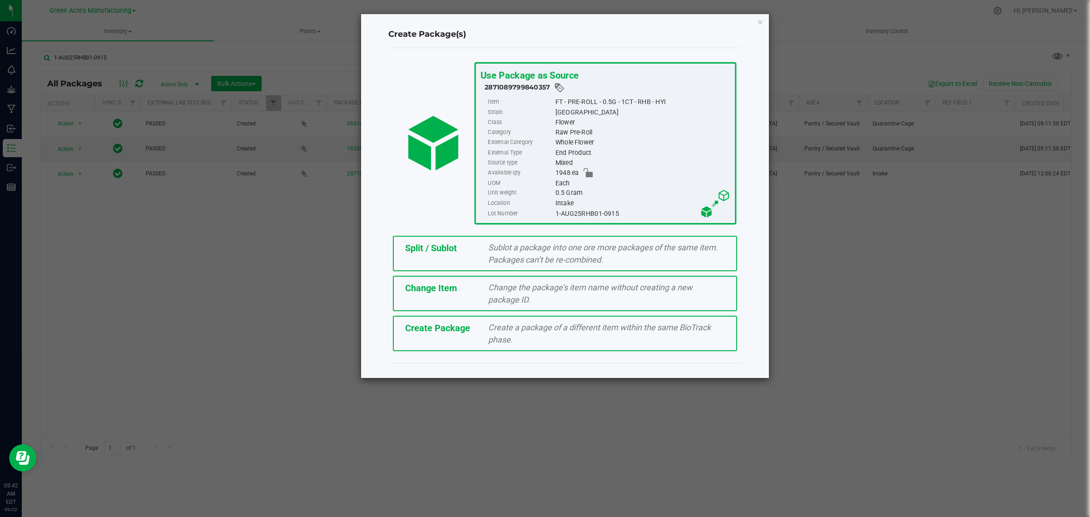
click at [450, 250] on span "Split / Sublot" at bounding box center [431, 248] width 52 height 11
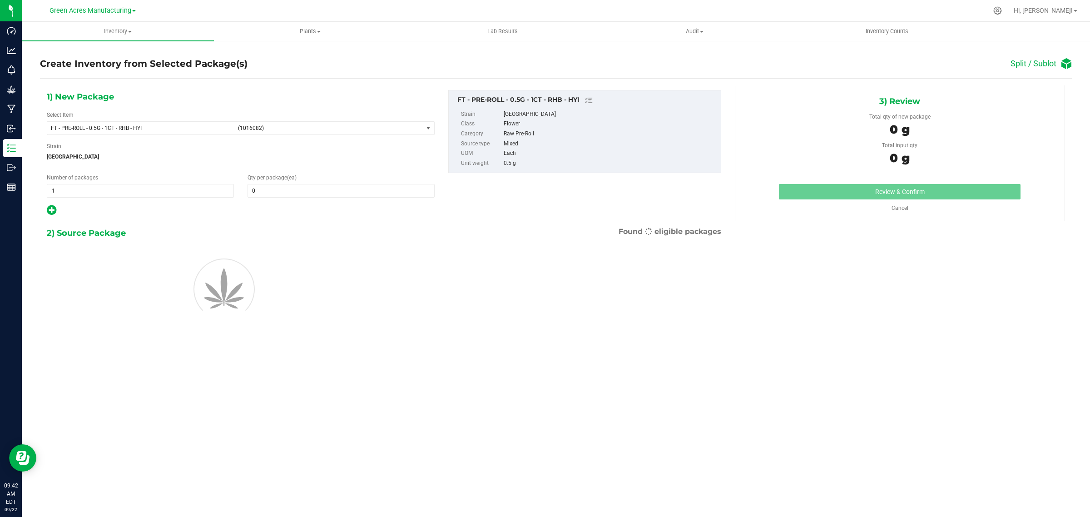
type input "0"
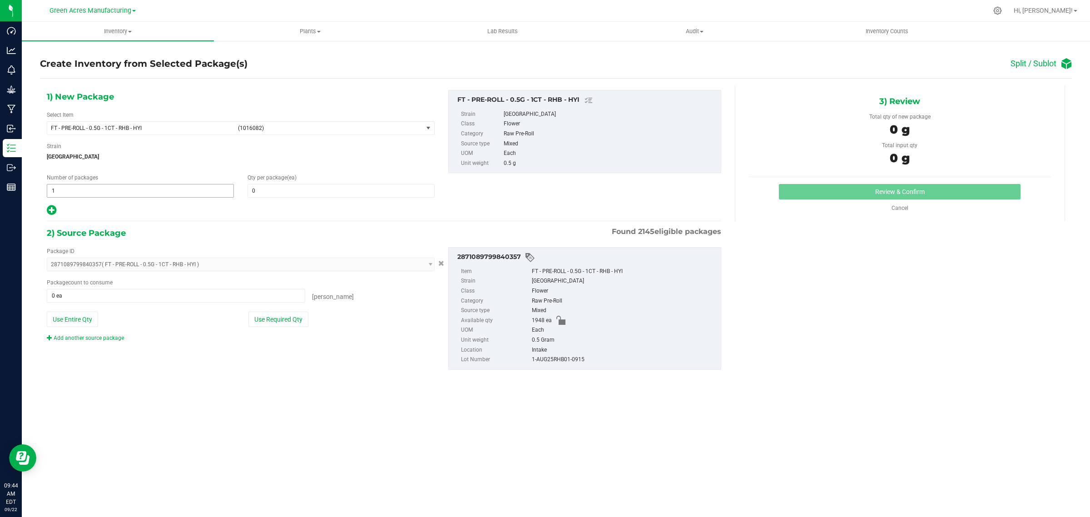
click at [104, 186] on span "1 1" at bounding box center [140, 191] width 187 height 14
click at [104, 186] on input "1" at bounding box center [140, 190] width 186 height 13
type input "77"
click at [268, 182] on div "Qty per package (ea) 0 0" at bounding box center [341, 186] width 201 height 24
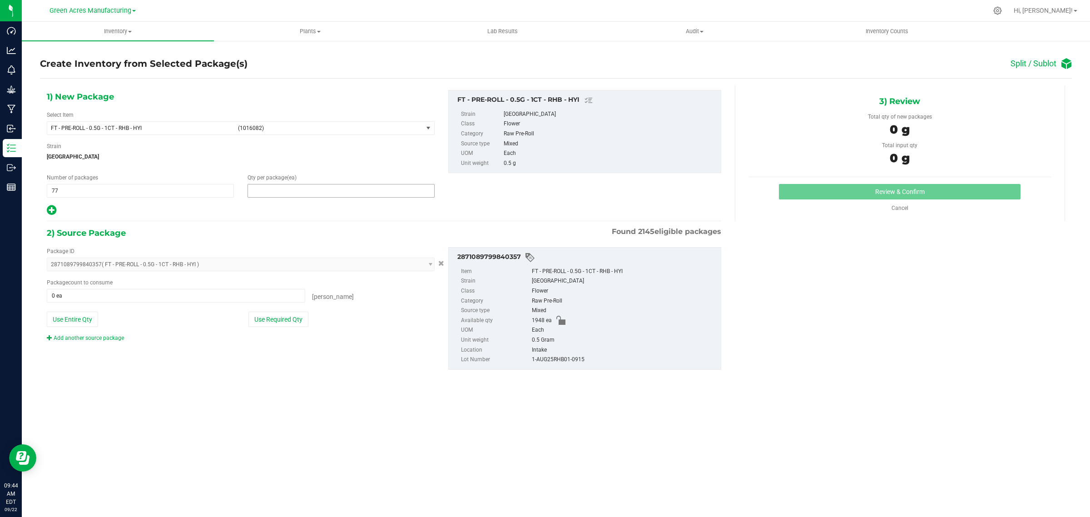
click at [267, 189] on span at bounding box center [341, 191] width 187 height 14
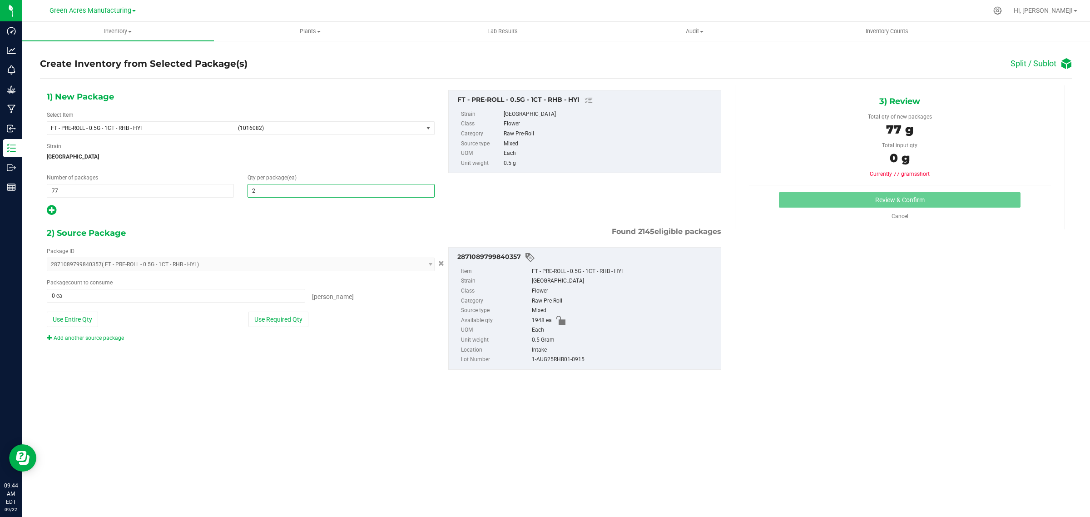
type input "25"
click at [53, 210] on icon at bounding box center [52, 209] width 10 height 11
type input "25"
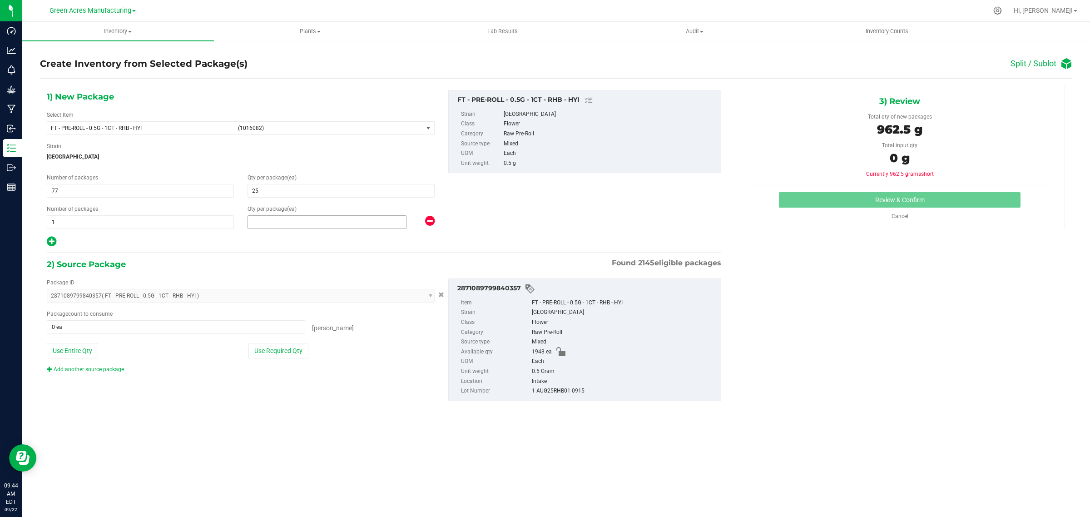
click at [284, 224] on span at bounding box center [327, 222] width 159 height 14
type input "23"
click at [276, 189] on span "25 25" at bounding box center [341, 191] width 187 height 14
click at [260, 351] on button "Use Required Qty" at bounding box center [279, 350] width 60 height 15
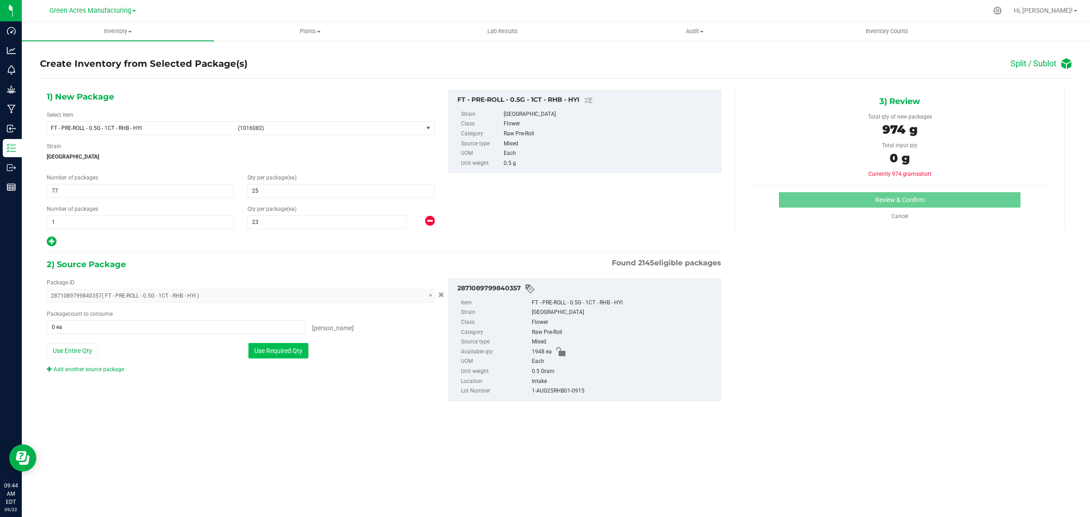
type input "1948 ea"
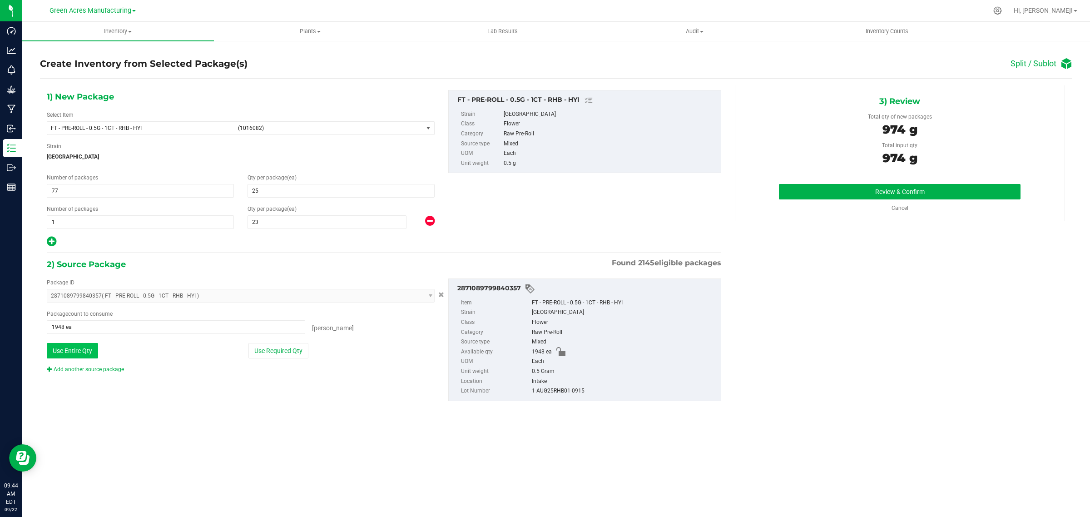
click at [76, 353] on button "Use Entire Qty" at bounding box center [72, 350] width 51 height 15
click at [860, 192] on button "Review & Confirm" at bounding box center [900, 191] width 242 height 15
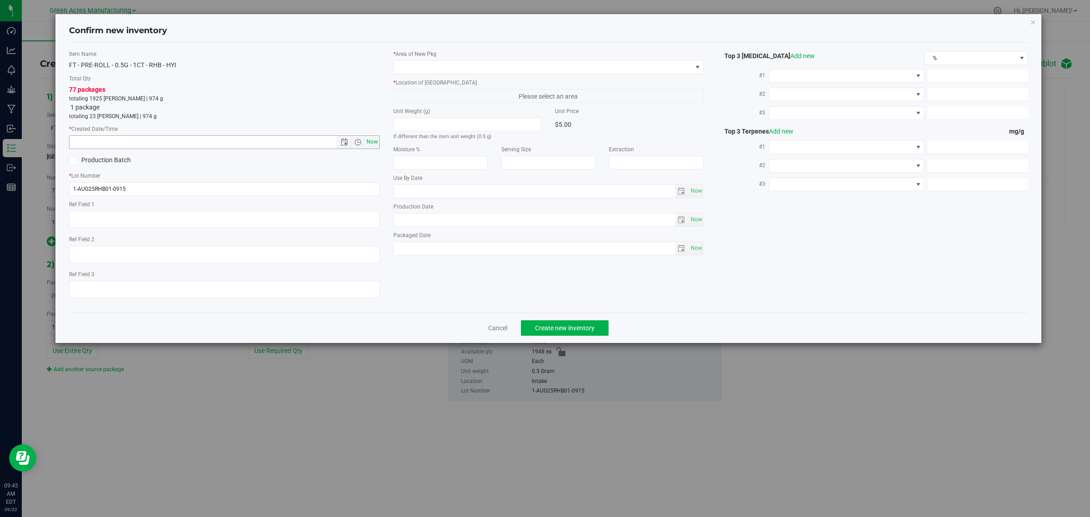
click at [374, 143] on span "Now" at bounding box center [371, 141] width 15 height 13
type input "9/22/2025 9:45 AM"
click at [437, 67] on span at bounding box center [543, 67] width 299 height 13
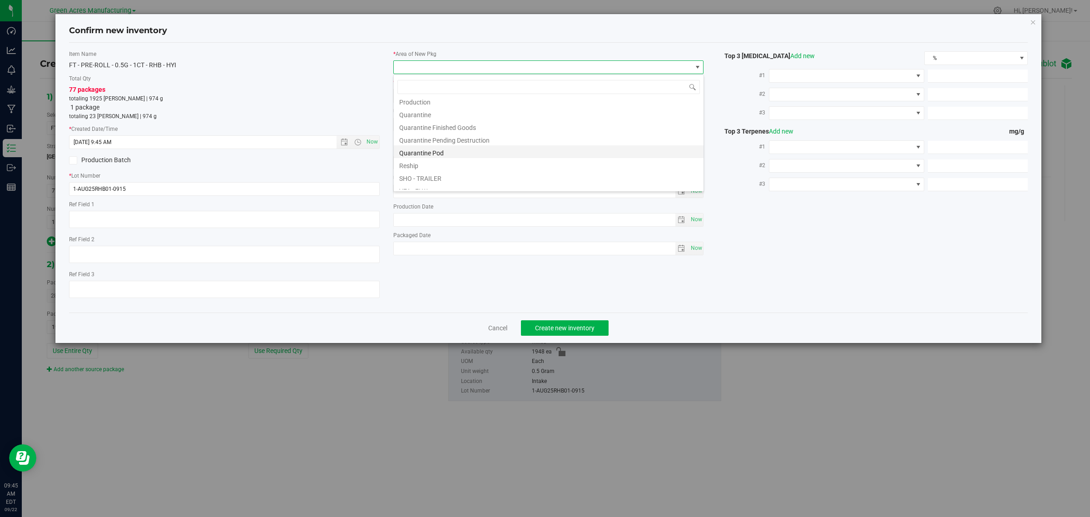
scroll to position [456, 0]
click at [433, 169] on li "VF2 - WHS" at bounding box center [549, 170] width 310 height 13
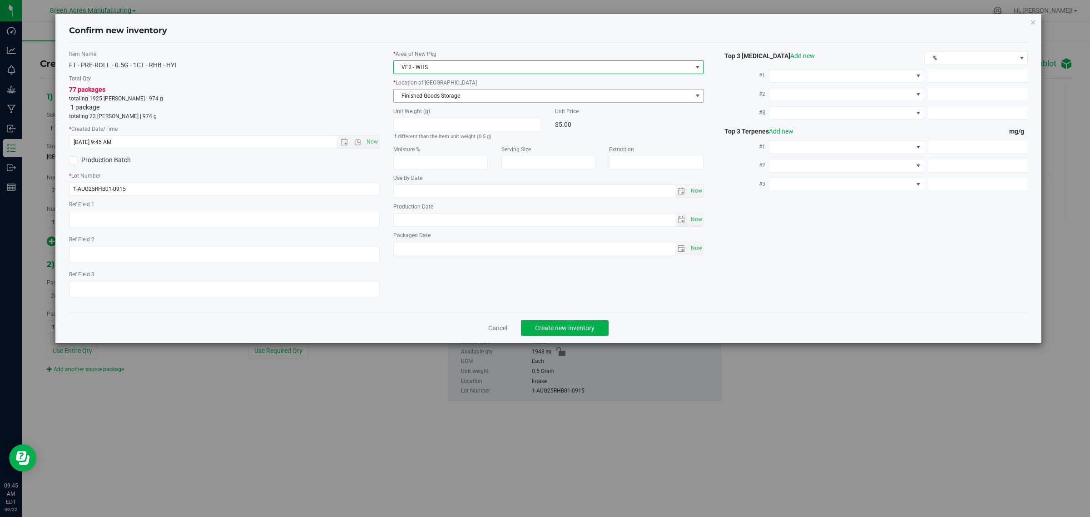
click at [433, 94] on span "Finished Goods Storage" at bounding box center [543, 96] width 299 height 13
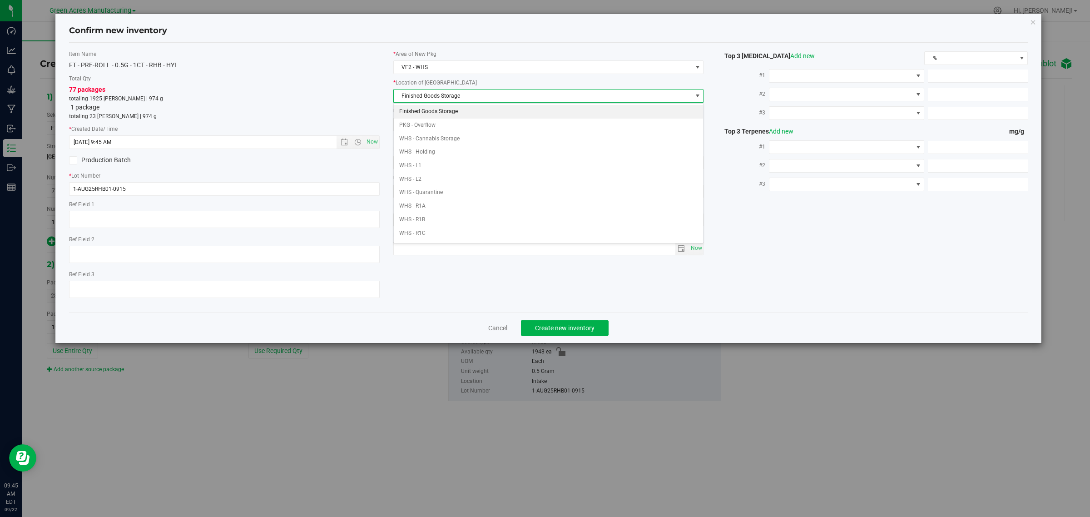
click at [427, 110] on li "Finished Goods Storage" at bounding box center [549, 112] width 310 height 14
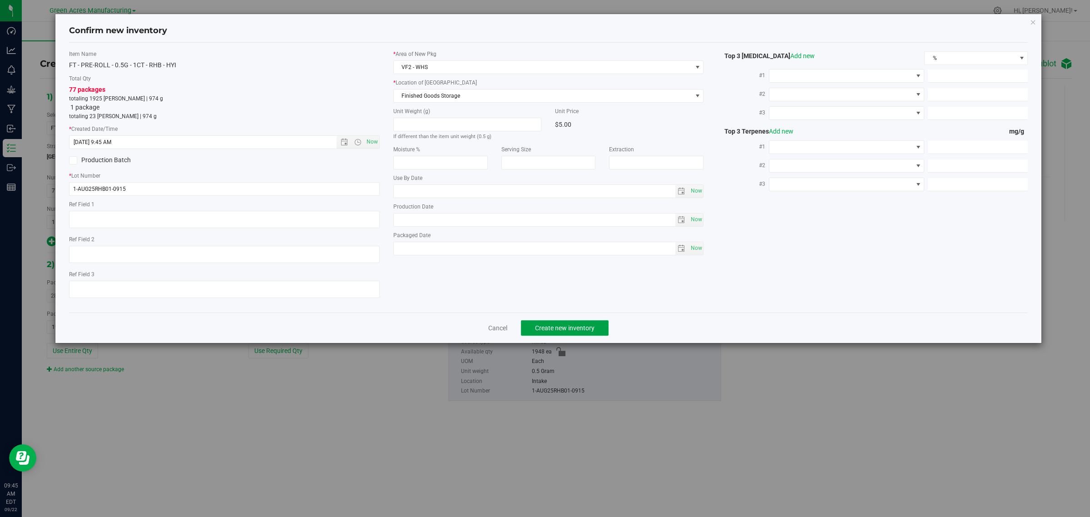
click at [553, 329] on span "Create new inventory" at bounding box center [565, 327] width 60 height 7
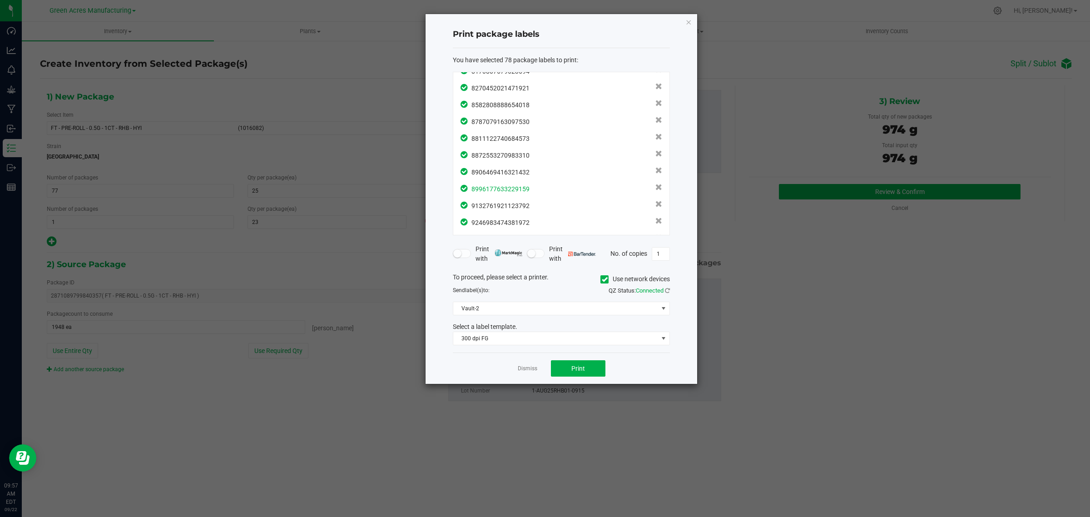
scroll to position [1156, 0]
click at [512, 312] on span "Vault-2" at bounding box center [555, 308] width 205 height 13
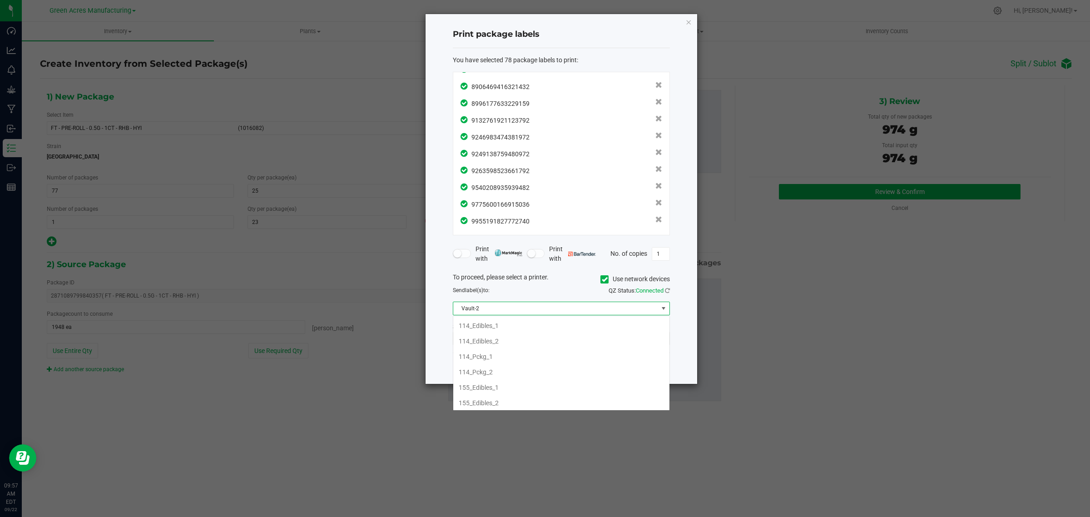
scroll to position [332, 0]
click at [495, 388] on li "Vault-1" at bounding box center [561, 379] width 216 height 15
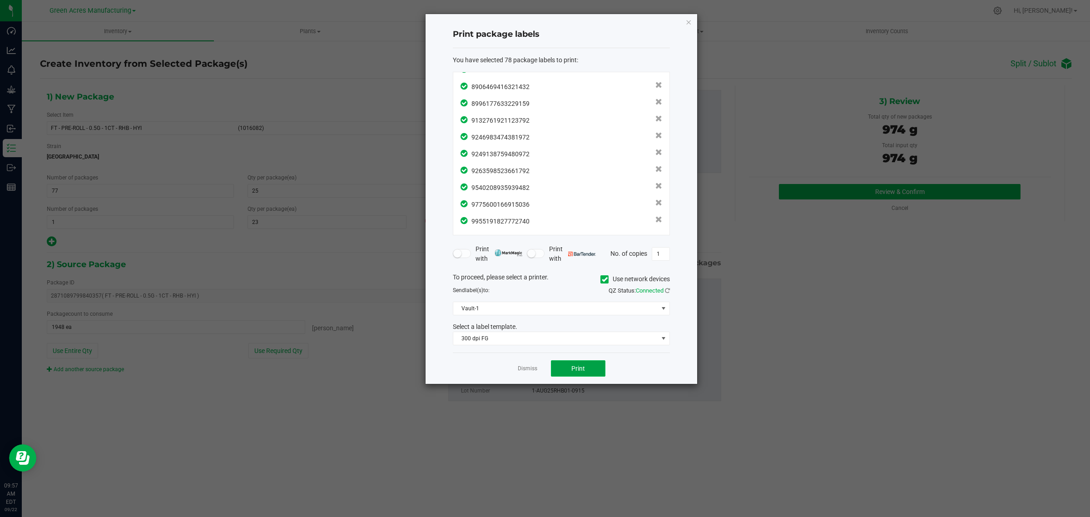
click at [560, 368] on button "Print" at bounding box center [578, 368] width 55 height 16
click at [524, 368] on link "Dismiss" at bounding box center [528, 369] width 20 height 8
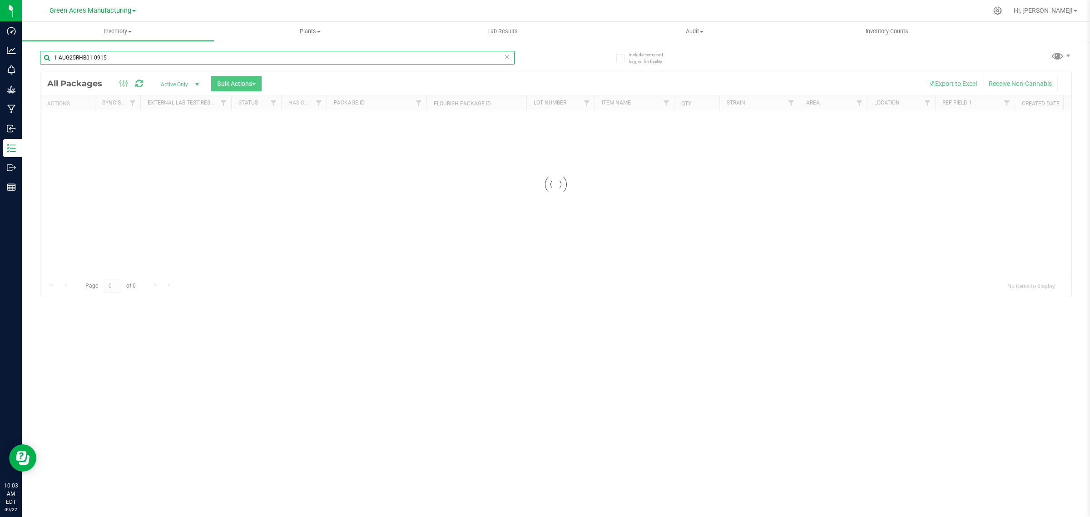
click at [128, 56] on input "1-AUG25RHB01-0915" at bounding box center [277, 58] width 475 height 14
paste input "LRV-JUL25T1704"
type input "LRV-JUL25T1704-0915"
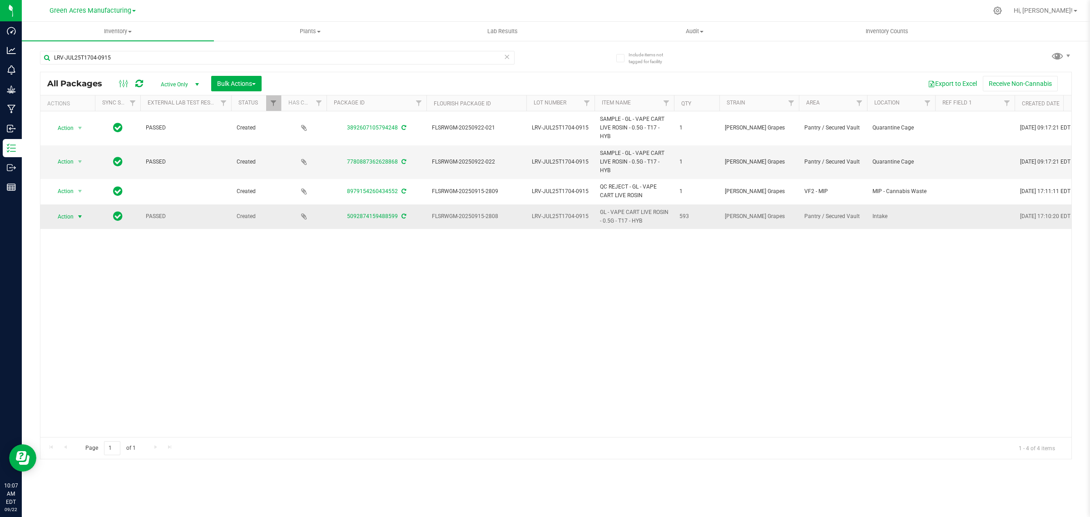
click at [66, 215] on span "Action" at bounding box center [62, 216] width 25 height 13
click at [75, 244] on li "Create package" at bounding box center [85, 246] width 70 height 14
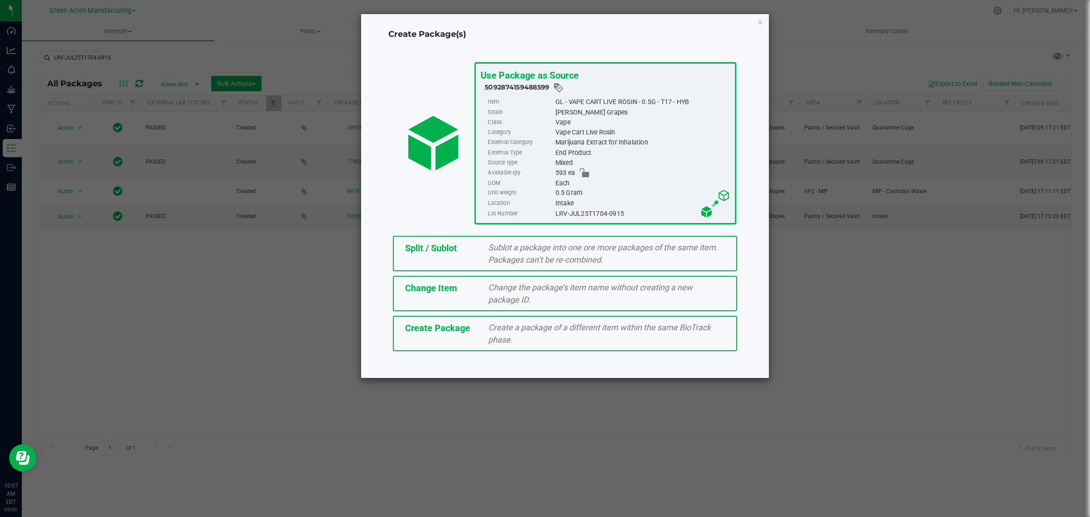
click at [428, 248] on span "Split / Sublot" at bounding box center [431, 248] width 52 height 11
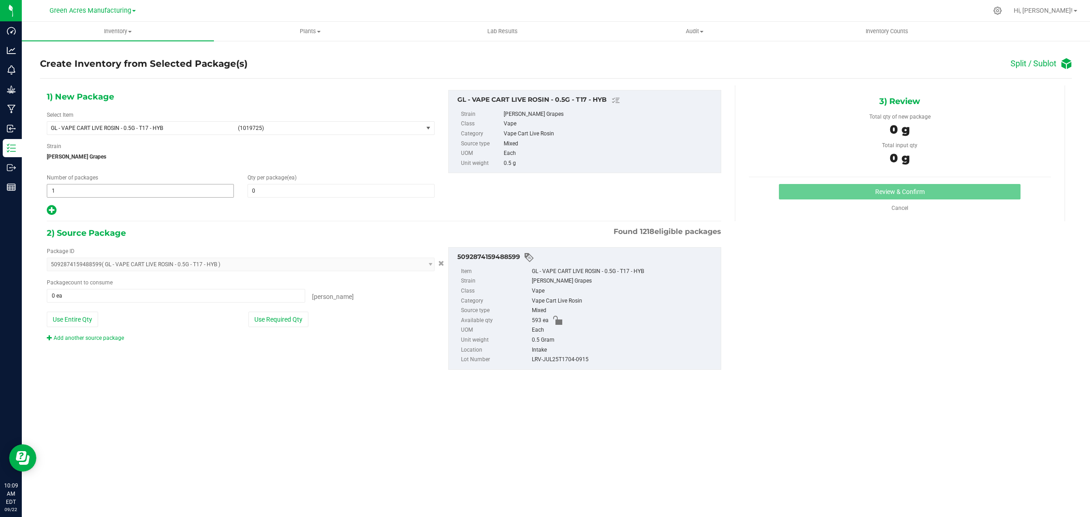
click at [143, 189] on span "1 1" at bounding box center [140, 191] width 187 height 14
click at [143, 189] on input "1" at bounding box center [140, 190] width 186 height 13
type input "74"
click at [260, 194] on span at bounding box center [341, 191] width 187 height 14
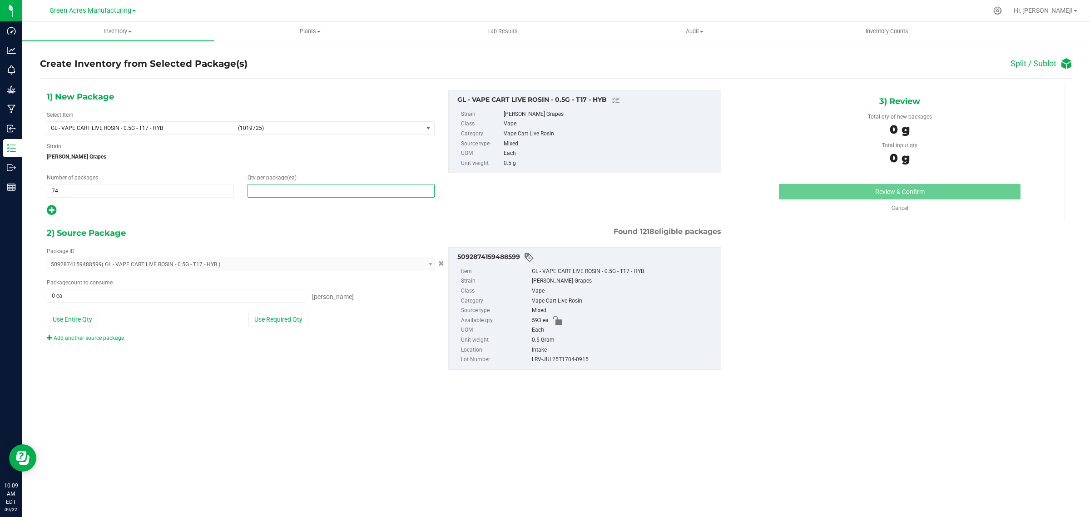
type input "8"
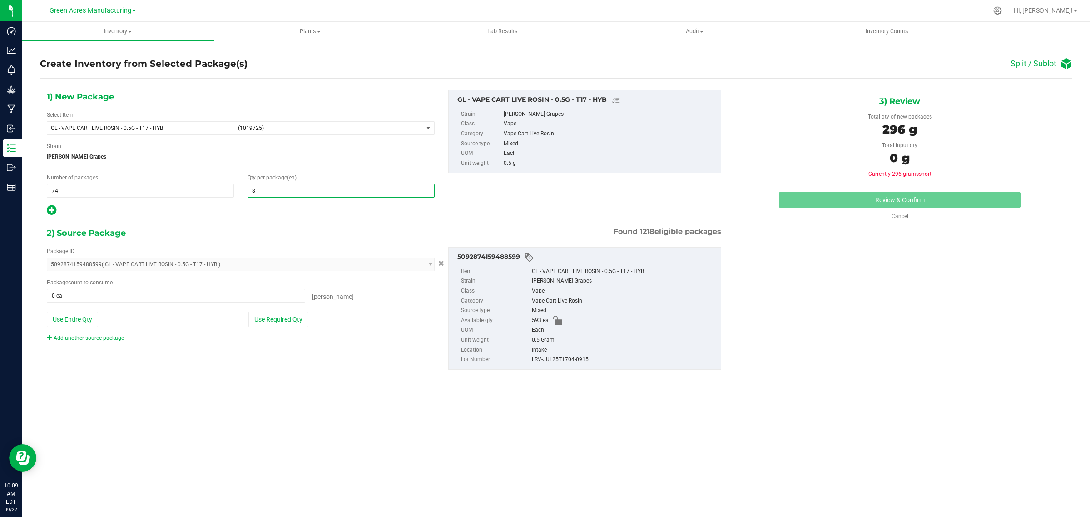
click at [50, 210] on icon at bounding box center [52, 209] width 10 height 11
type input "8"
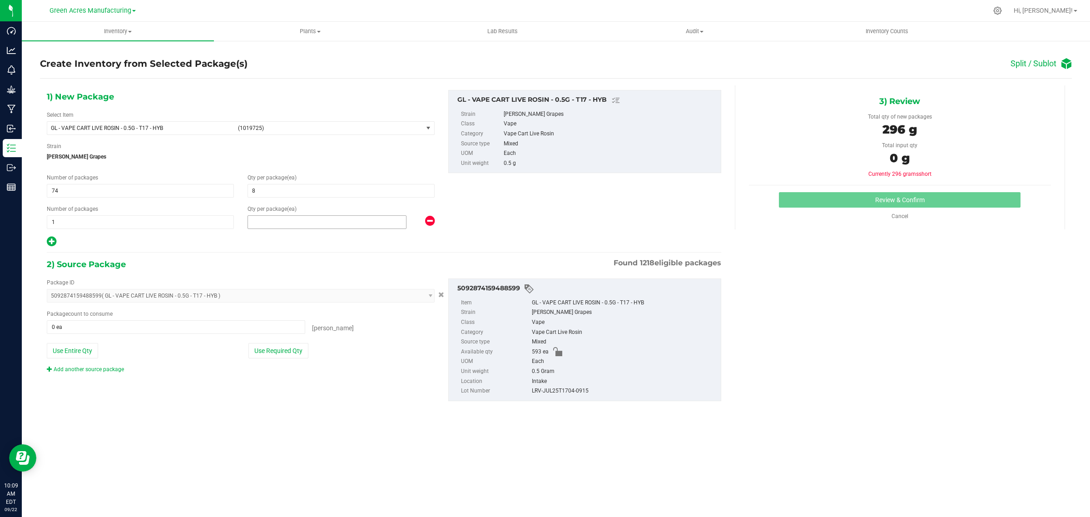
click at [262, 223] on span at bounding box center [327, 222] width 159 height 14
click at [262, 223] on input "text" at bounding box center [327, 222] width 158 height 13
type input "1"
click at [244, 235] on div "1) New Package Select Item GL - VAPE CART LIVE ROSIN - 0.5G - T17 - HYB (101972…" at bounding box center [241, 169] width 402 height 158
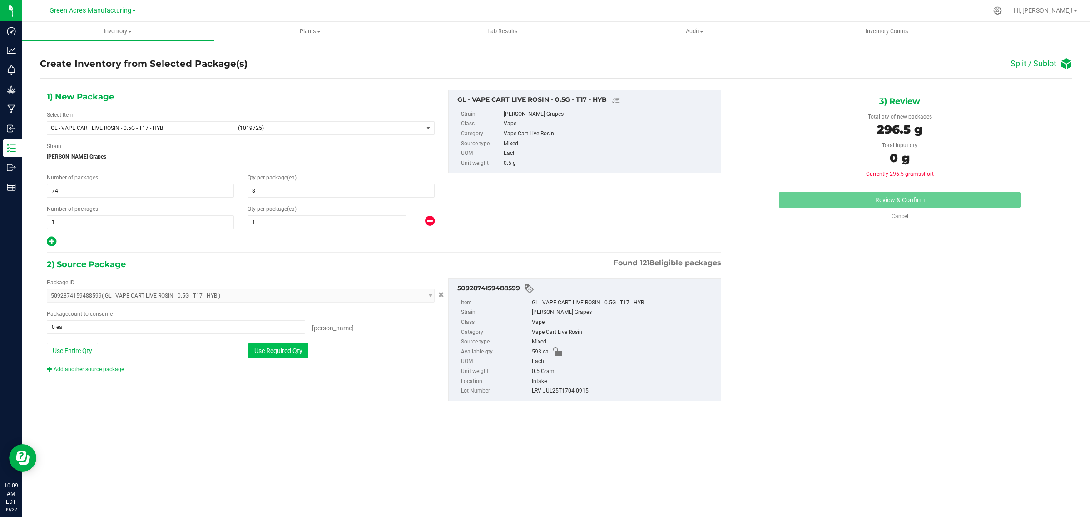
click at [272, 350] on button "Use Required Qty" at bounding box center [279, 350] width 60 height 15
type input "593 ea"
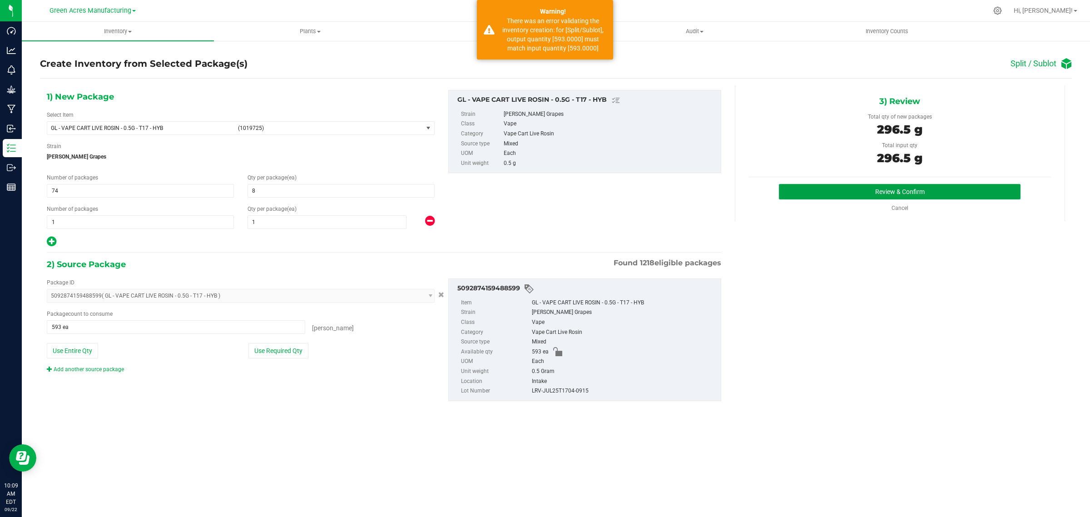
click at [844, 191] on button "Review & Confirm" at bounding box center [900, 191] width 242 height 15
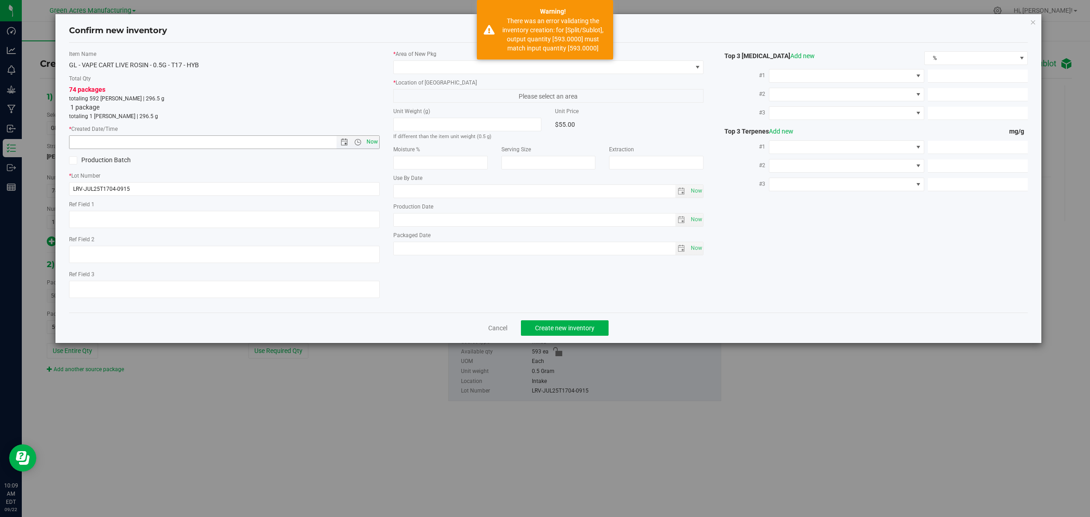
click at [375, 144] on span "Now" at bounding box center [371, 141] width 15 height 13
type input "9/22/2025 10:09 AM"
click at [696, 66] on span at bounding box center [697, 67] width 7 height 7
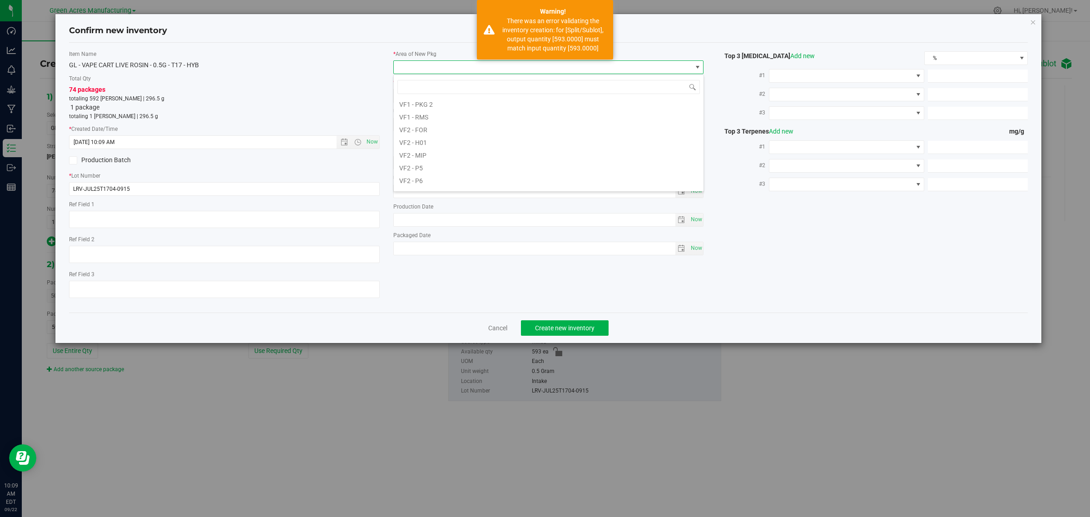
scroll to position [454, 0]
click at [432, 173] on li "VF2 - WHS" at bounding box center [549, 172] width 310 height 13
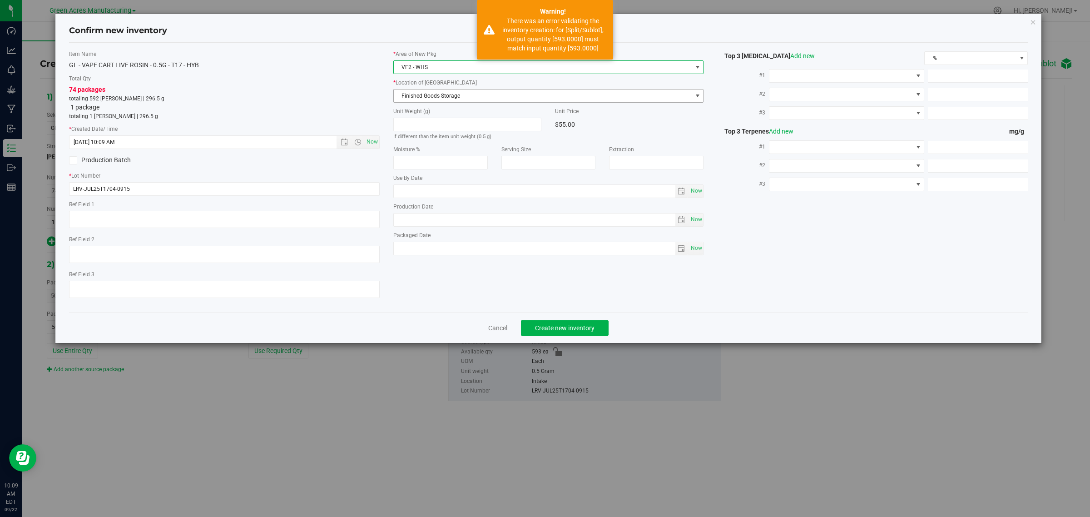
click at [442, 94] on span "Finished Goods Storage" at bounding box center [543, 96] width 299 height 13
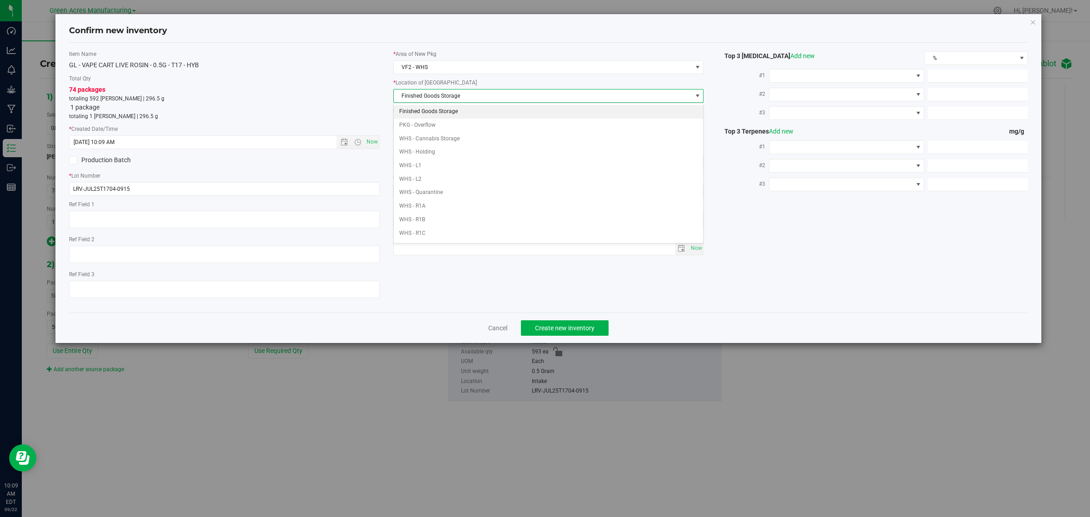
click at [425, 110] on li "Finished Goods Storage" at bounding box center [549, 112] width 310 height 14
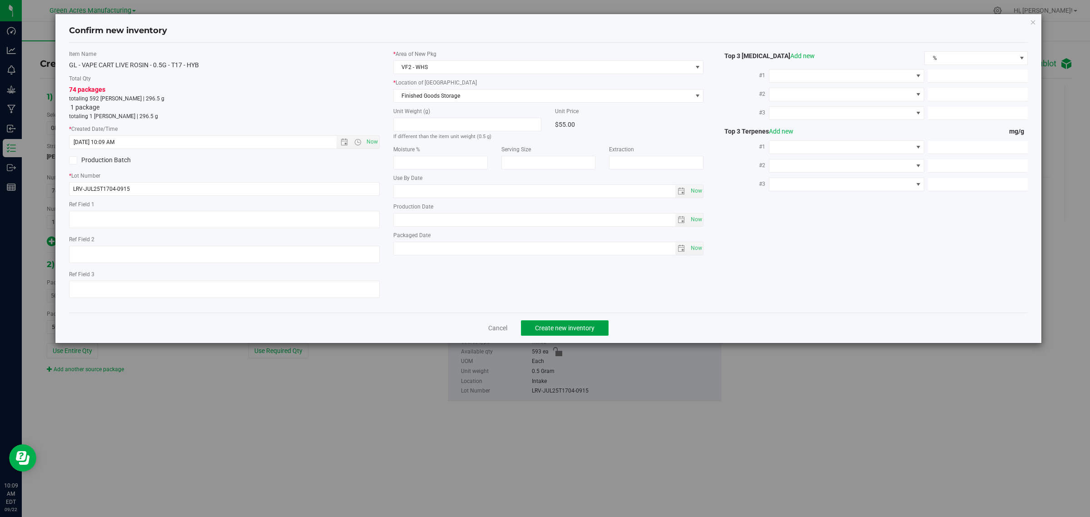
click at [558, 329] on span "Create new inventory" at bounding box center [565, 327] width 60 height 7
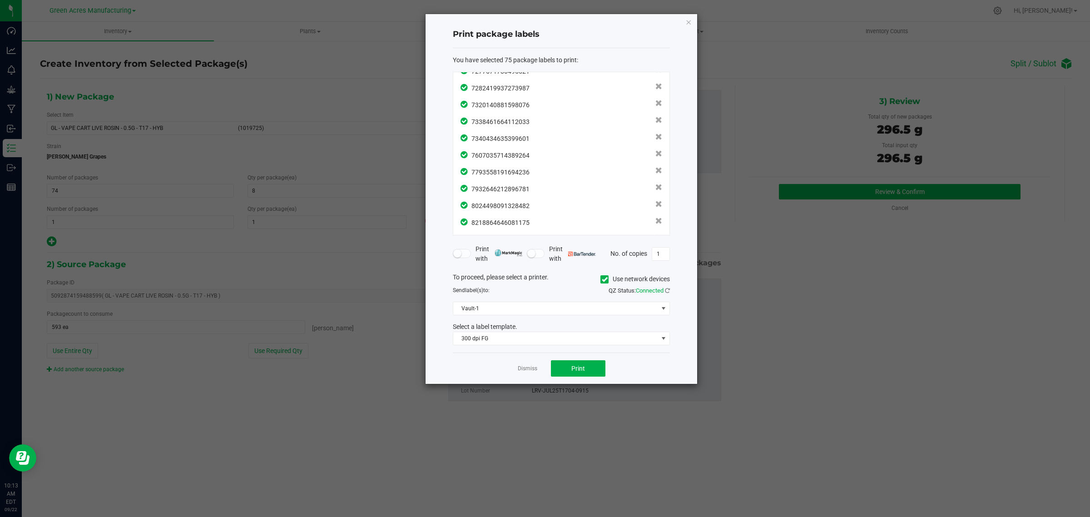
scroll to position [1105, 0]
click at [583, 366] on span "Print" at bounding box center [579, 368] width 14 height 7
click at [531, 371] on link "Dismiss" at bounding box center [528, 369] width 20 height 8
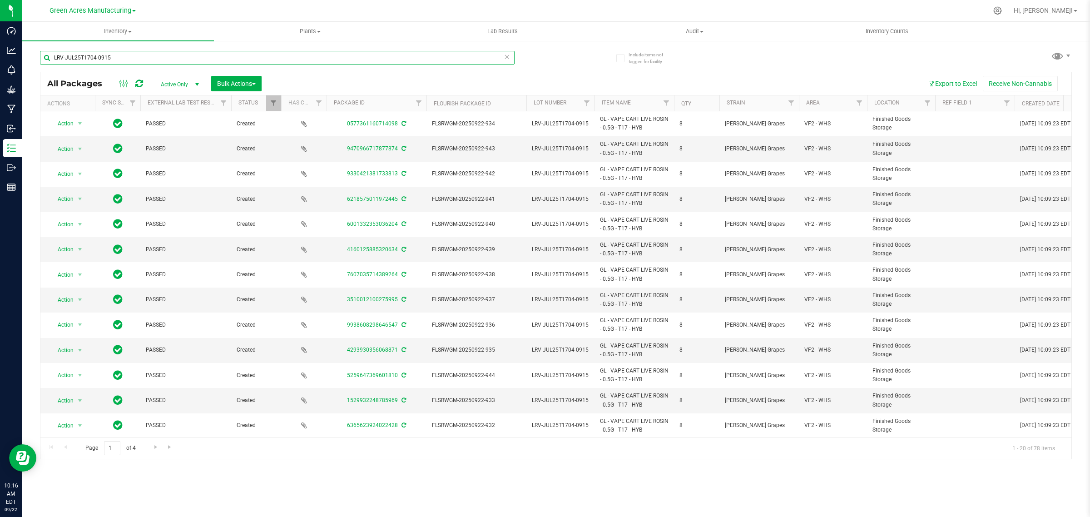
click at [126, 52] on input "LRV-JUL25T1704-0915" at bounding box center [277, 58] width 475 height 14
click at [125, 53] on input "LRV-JUL25T1704-0915" at bounding box center [277, 58] width 475 height 14
paste input "SEP25SOO03"
type input "SEP25SOO03-0915"
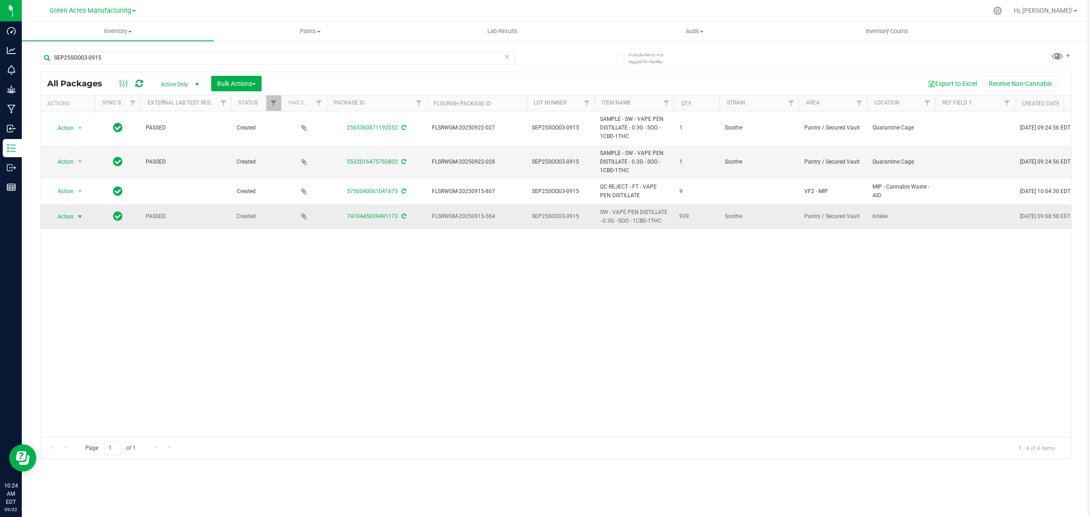
click at [80, 219] on span "select" at bounding box center [79, 216] width 7 height 7
click at [80, 244] on li "Create package" at bounding box center [85, 246] width 70 height 14
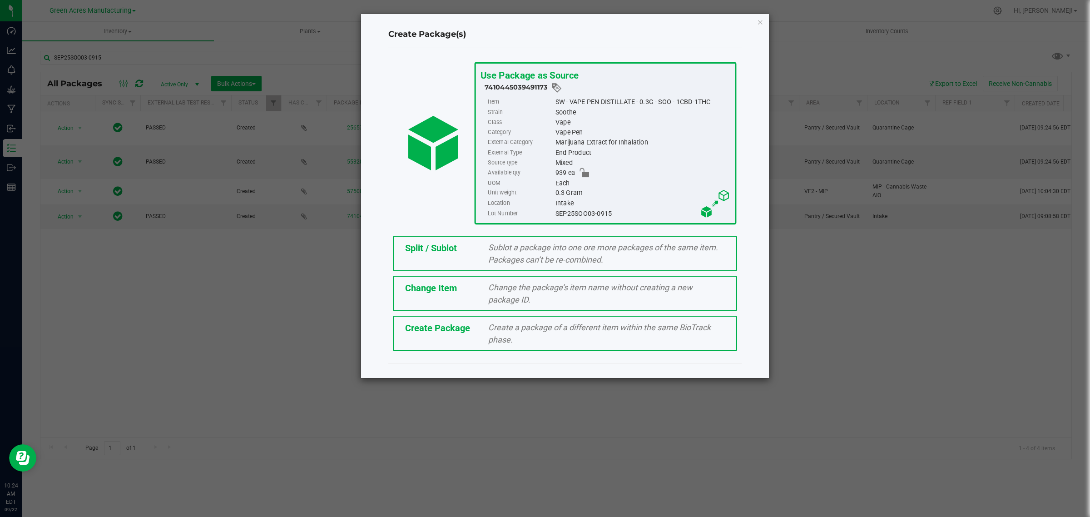
click at [452, 253] on div "Split / Sublot" at bounding box center [440, 248] width 84 height 14
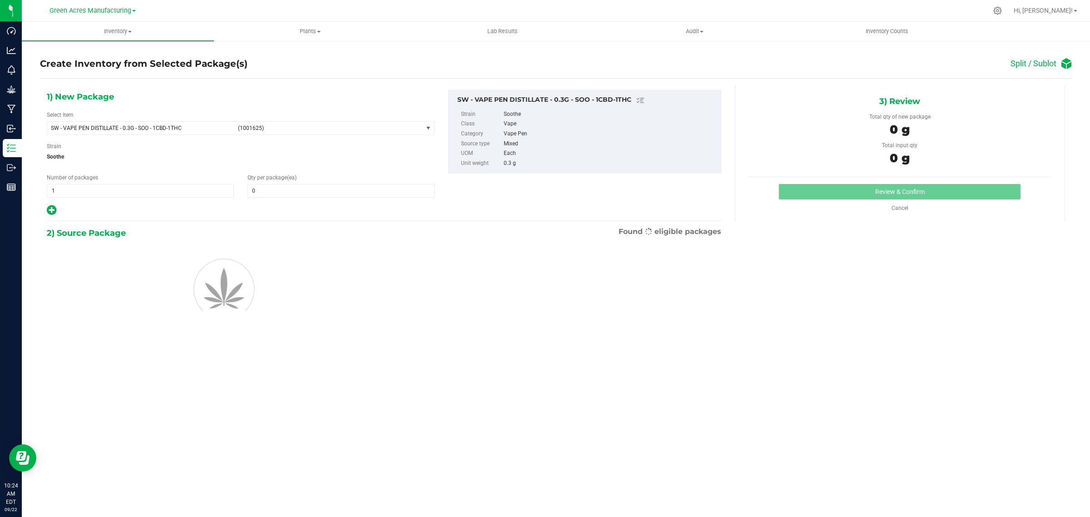
type input "0"
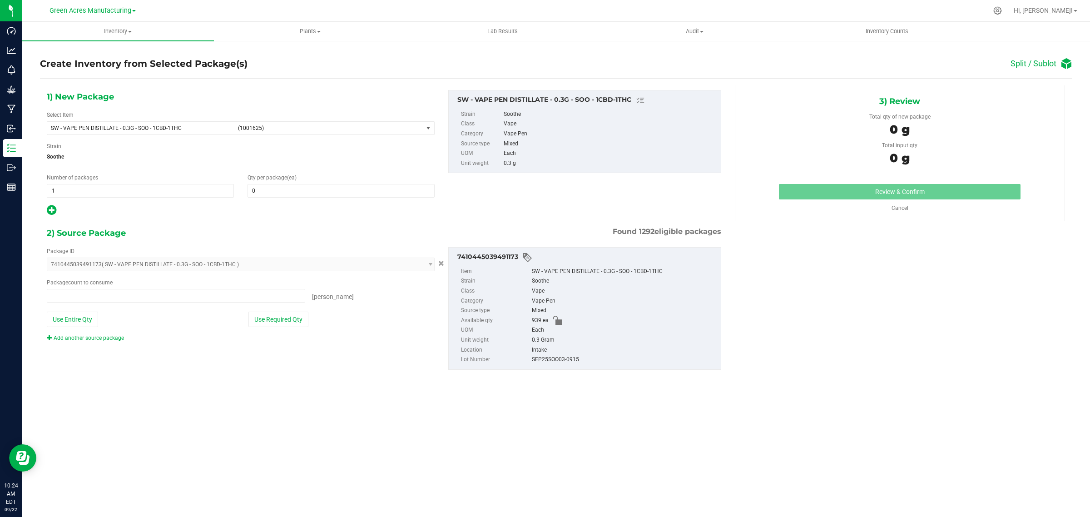
type input "0 ea"
click at [103, 187] on span "1 1" at bounding box center [140, 191] width 187 height 14
click at [103, 187] on input "1" at bounding box center [140, 190] width 186 height 13
type input "46"
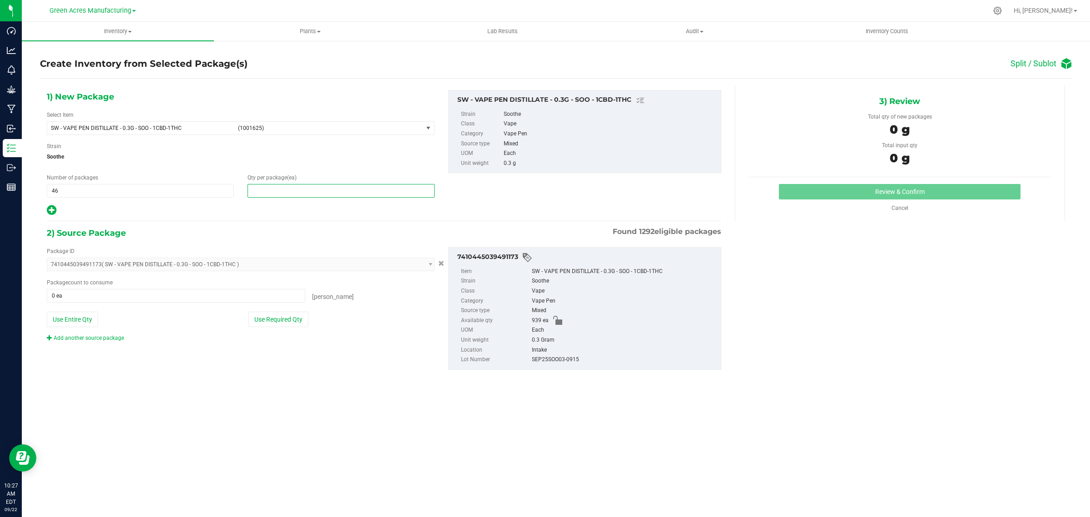
click at [289, 195] on span at bounding box center [341, 191] width 187 height 14
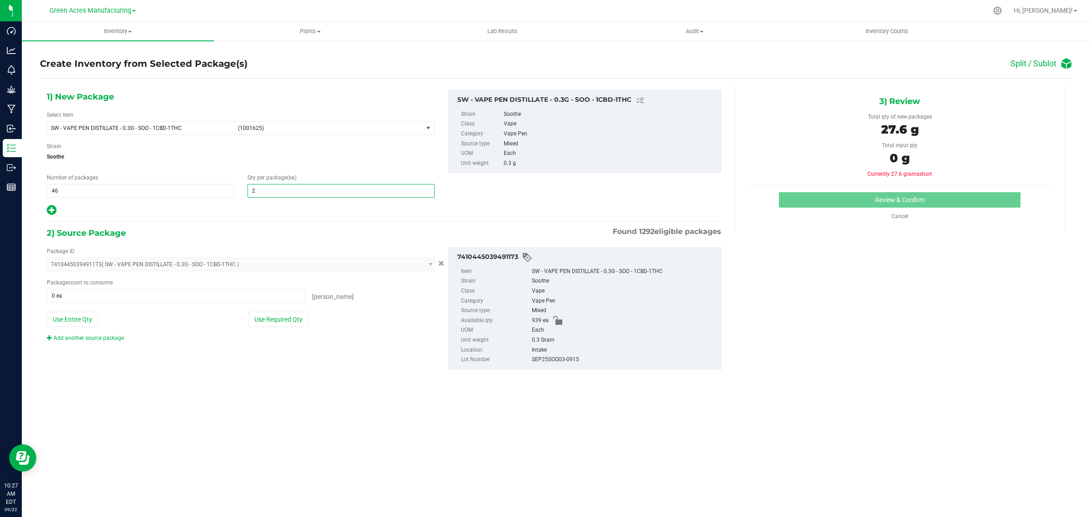
type input "20"
click at [50, 212] on icon at bounding box center [52, 209] width 10 height 11
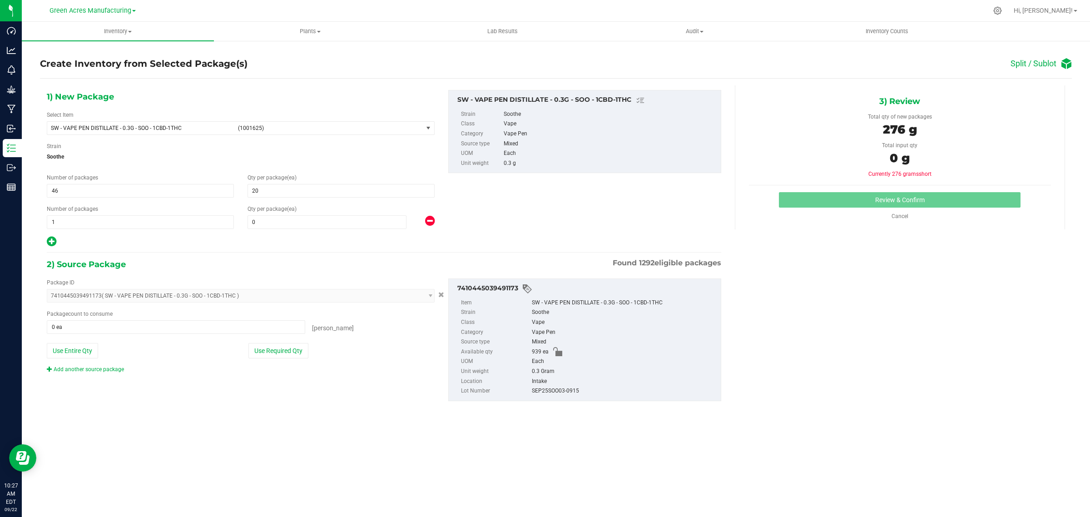
type input "20"
click at [288, 220] on span at bounding box center [327, 222] width 159 height 14
type input "19"
click at [271, 349] on button "Use Required Qty" at bounding box center [279, 350] width 60 height 15
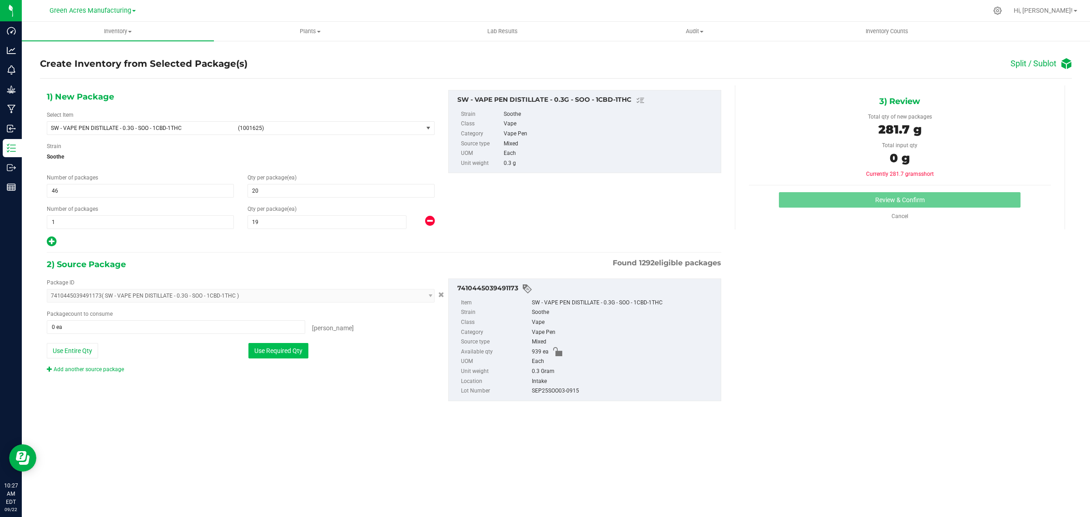
type input "939 ea"
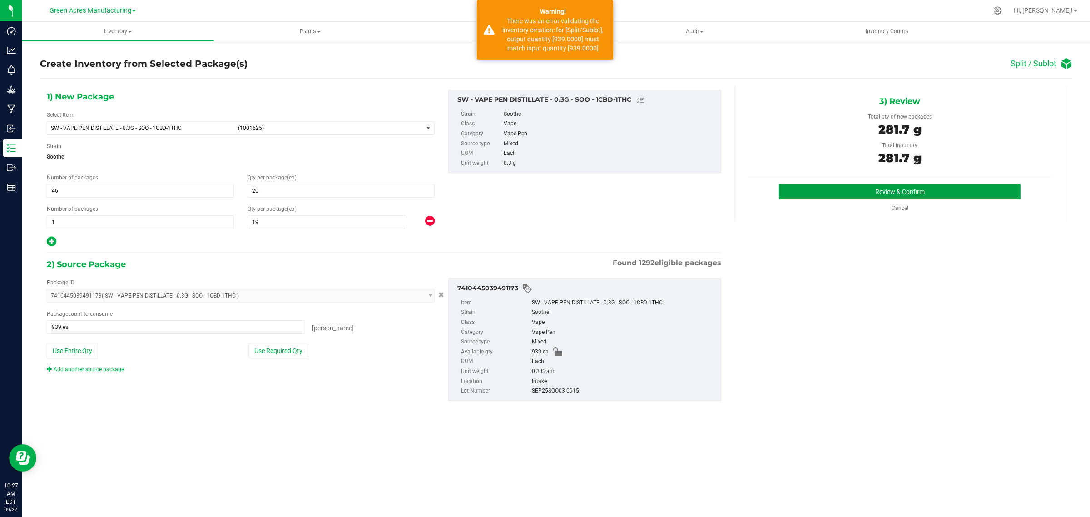
click at [841, 197] on button "Review & Confirm" at bounding box center [900, 191] width 242 height 15
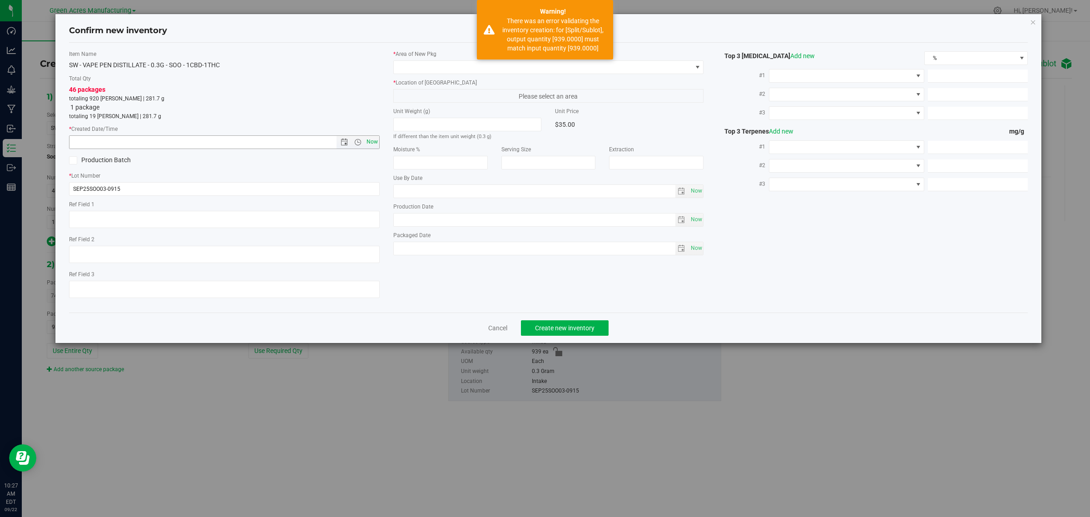
click at [373, 139] on span "Now" at bounding box center [371, 141] width 15 height 13
type input "9/22/2025 10:27 AM"
click at [677, 62] on span at bounding box center [543, 67] width 299 height 13
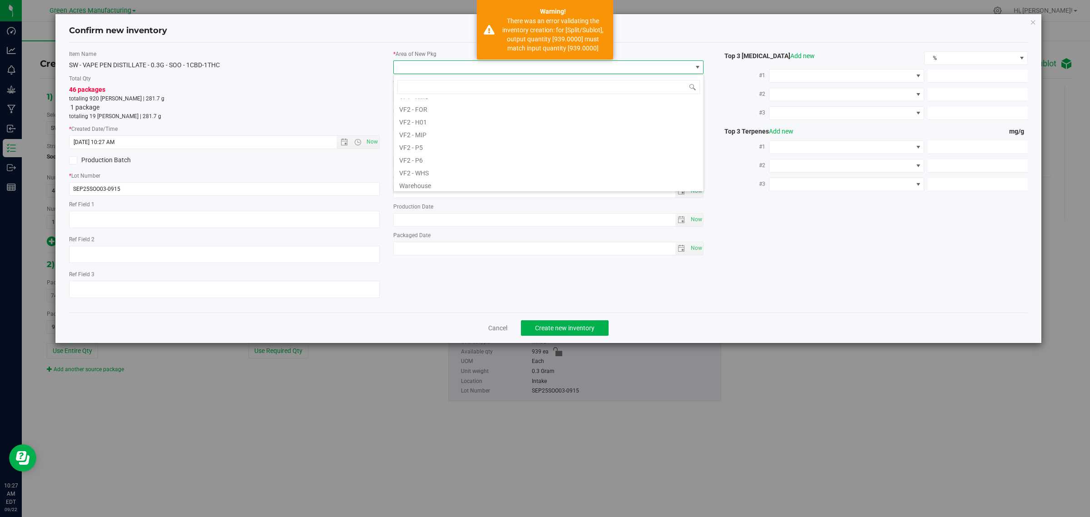
scroll to position [456, 0]
click at [438, 172] on li "VF2 - WHS" at bounding box center [549, 170] width 310 height 13
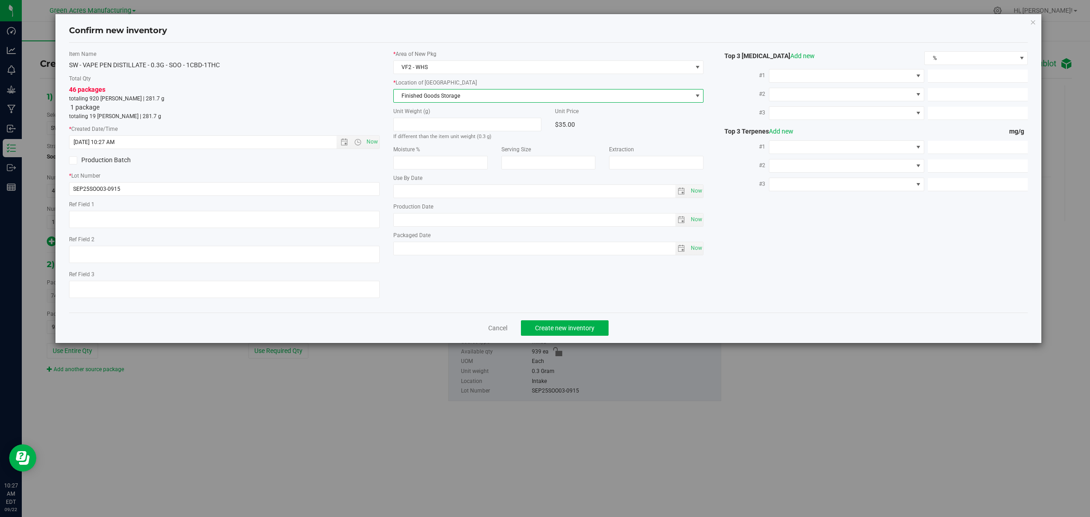
click at [451, 97] on span "Finished Goods Storage" at bounding box center [543, 96] width 299 height 13
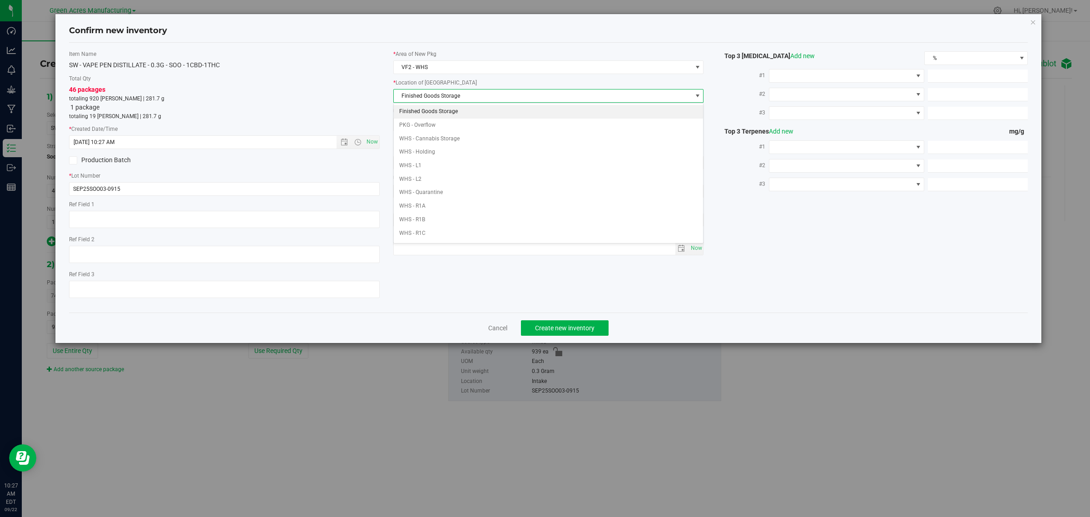
click at [446, 110] on li "Finished Goods Storage" at bounding box center [549, 112] width 310 height 14
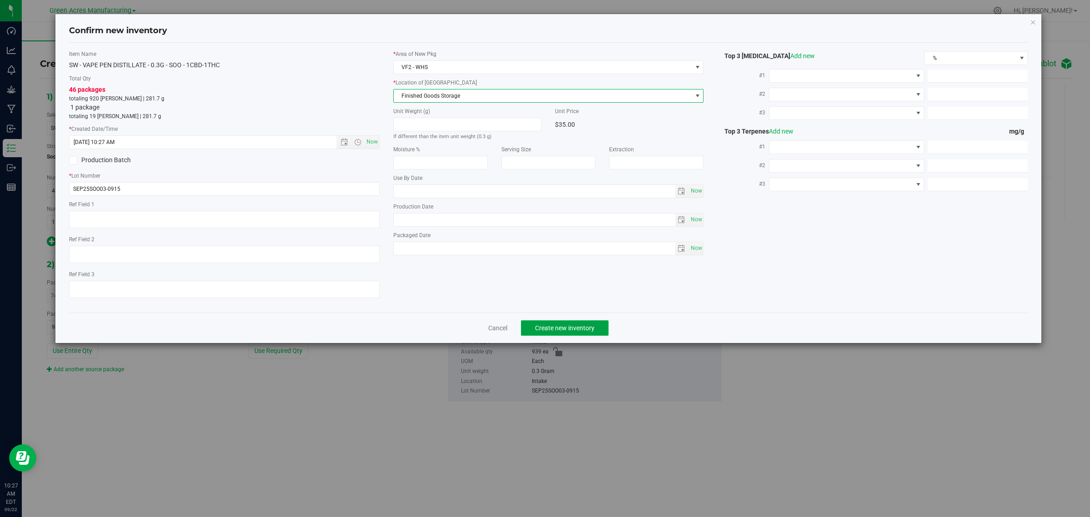
click at [560, 326] on span "Create new inventory" at bounding box center [565, 327] width 60 height 7
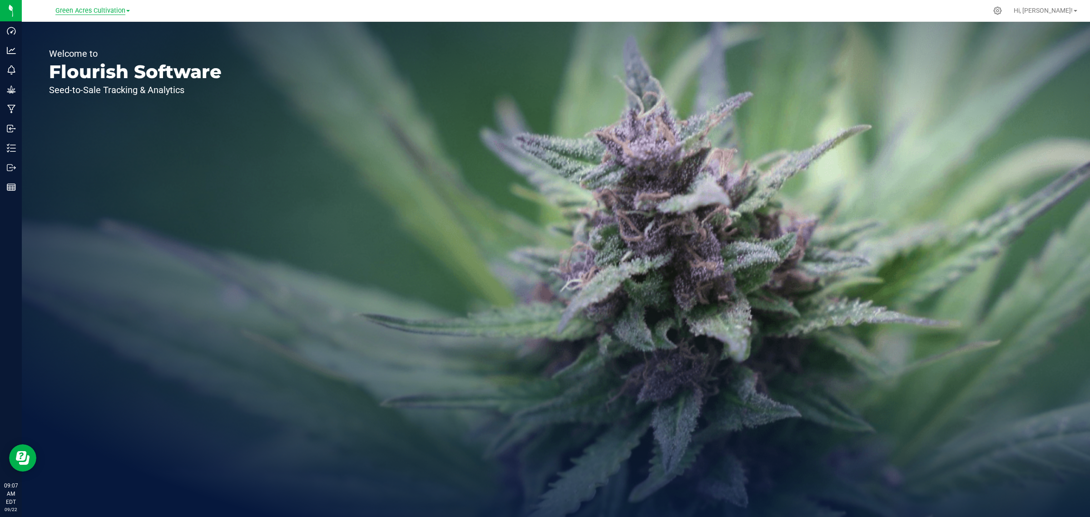
click at [92, 13] on span "Green Acres Cultivation" at bounding box center [90, 11] width 70 height 8
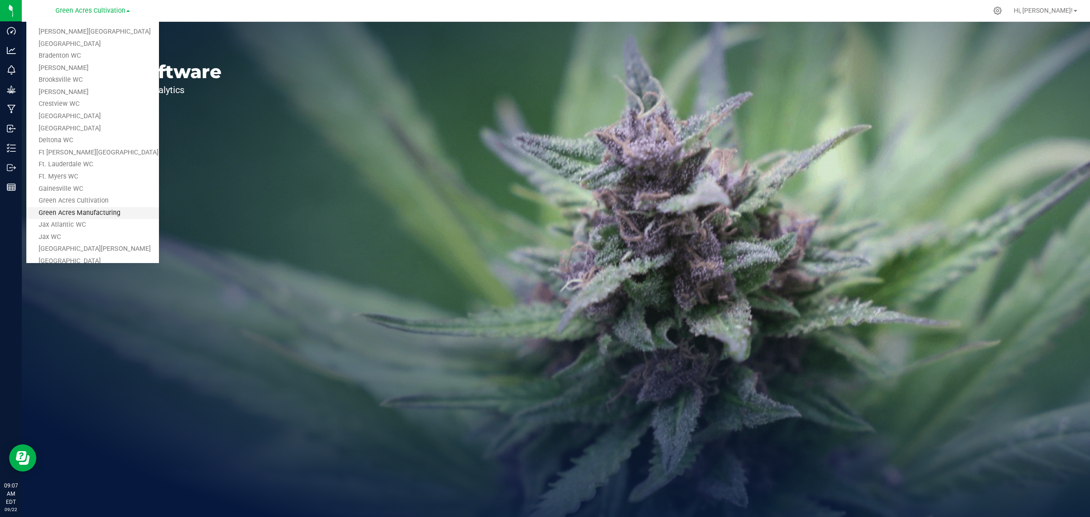
click at [96, 210] on link "Green Acres Manufacturing" at bounding box center [92, 213] width 133 height 12
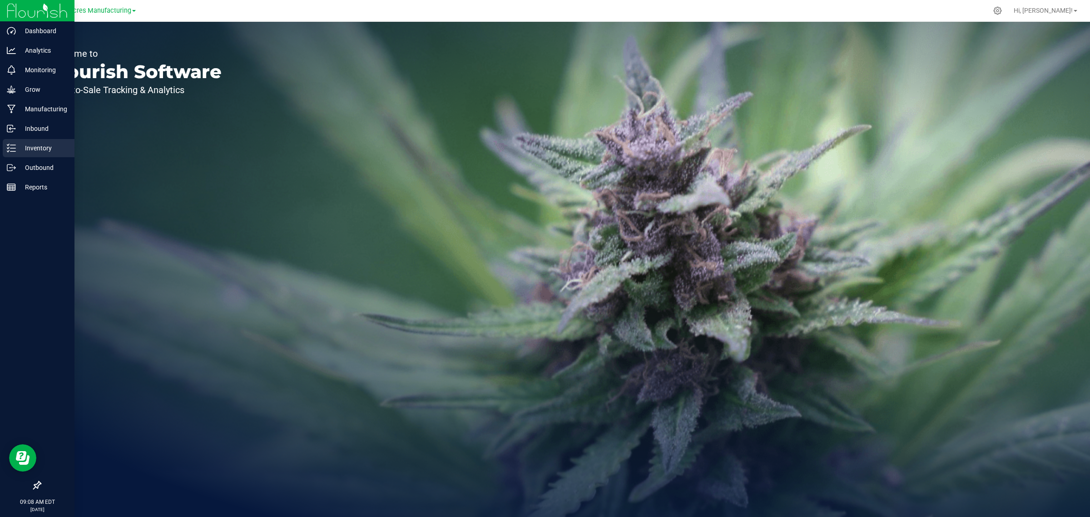
click at [25, 147] on p "Inventory" at bounding box center [43, 148] width 55 height 11
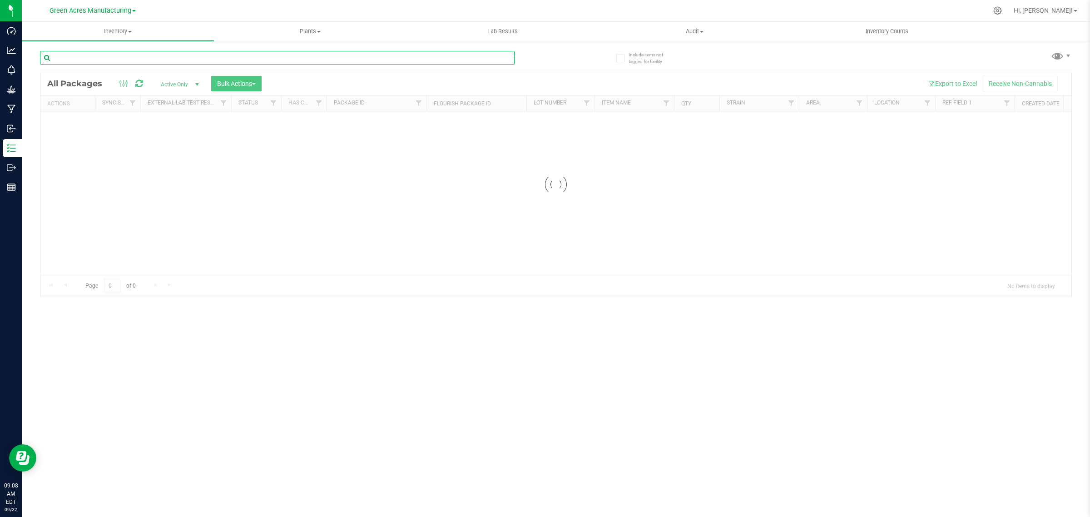
click at [101, 54] on input "text" at bounding box center [277, 58] width 475 height 14
paste input "5-AUG25RHB01-0915"
type input "5-AUG25RHB01-0915"
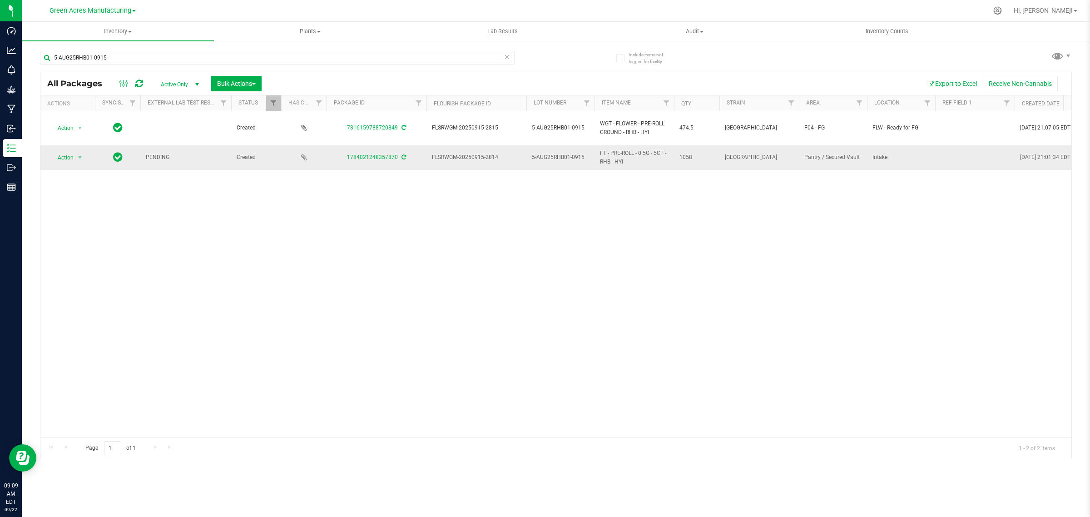
click at [403, 154] on icon at bounding box center [404, 156] width 5 height 5
click at [69, 151] on span "Action" at bounding box center [62, 157] width 25 height 13
click at [67, 177] on li "Create package" at bounding box center [85, 178] width 70 height 14
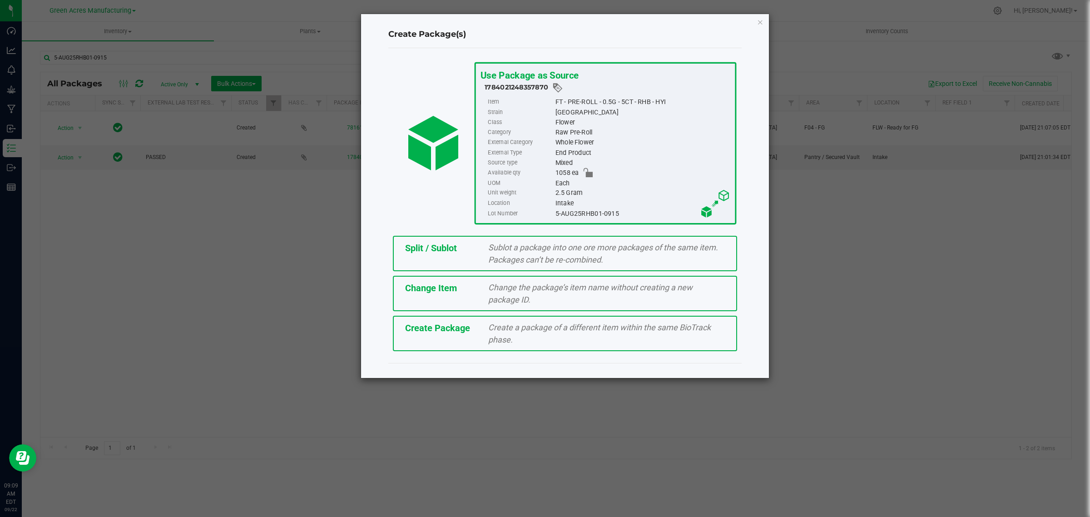
click at [437, 339] on div "Create Package Create a package of a different item within the same BioTrack ph…" at bounding box center [565, 333] width 344 height 35
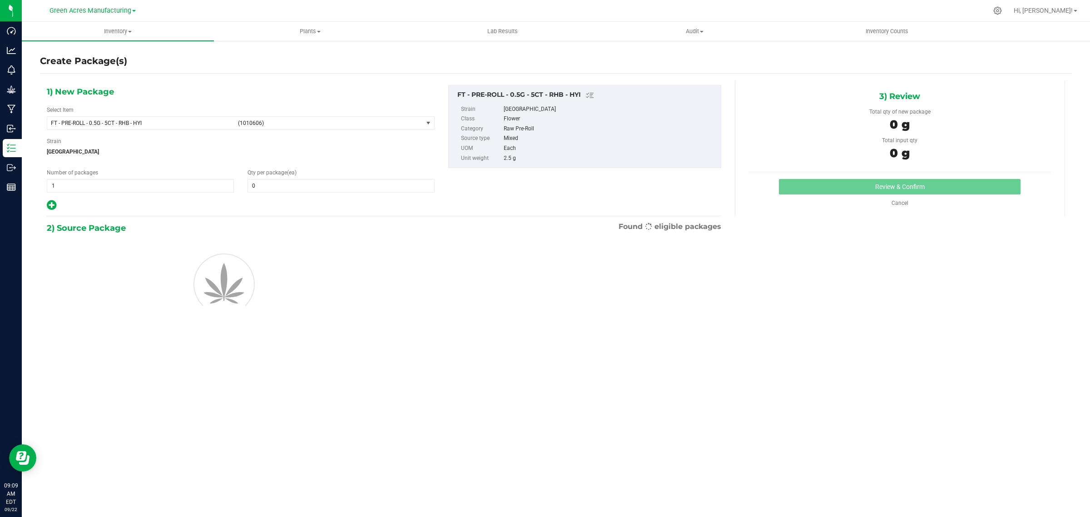
type input "0"
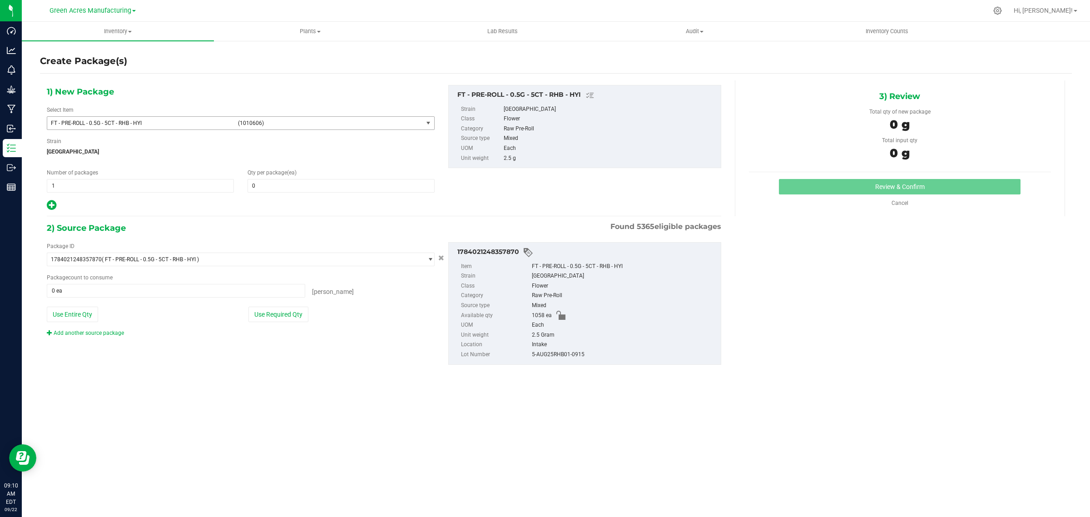
click at [428, 121] on span "select" at bounding box center [428, 122] width 7 height 7
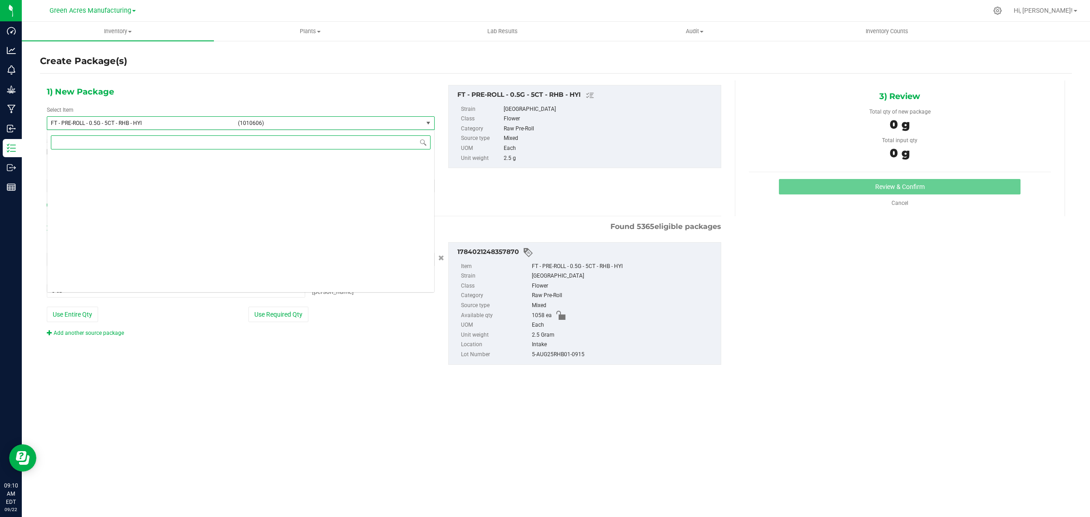
scroll to position [41423, 0]
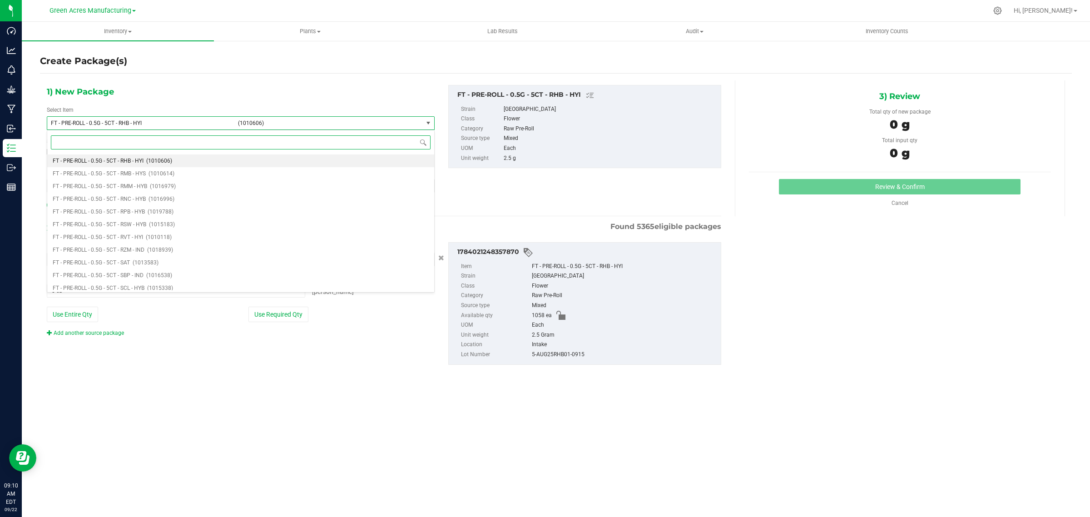
click at [376, 140] on input at bounding box center [241, 142] width 380 height 14
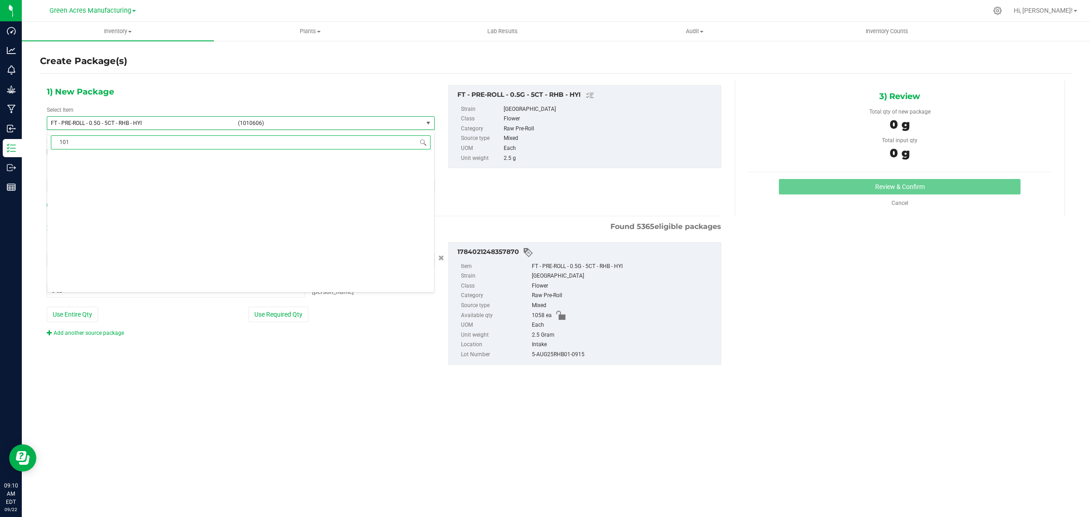
scroll to position [0, 0]
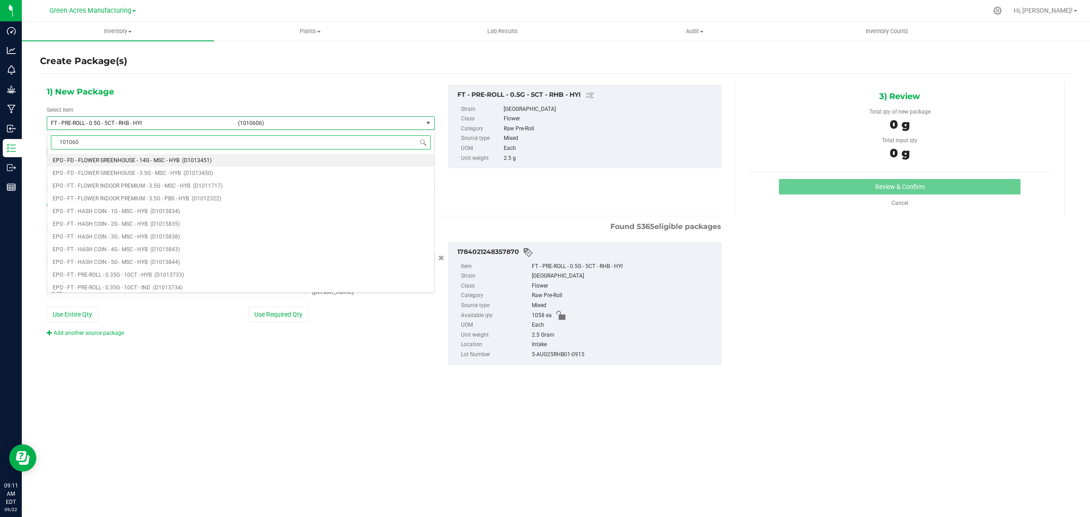
type input "1010606"
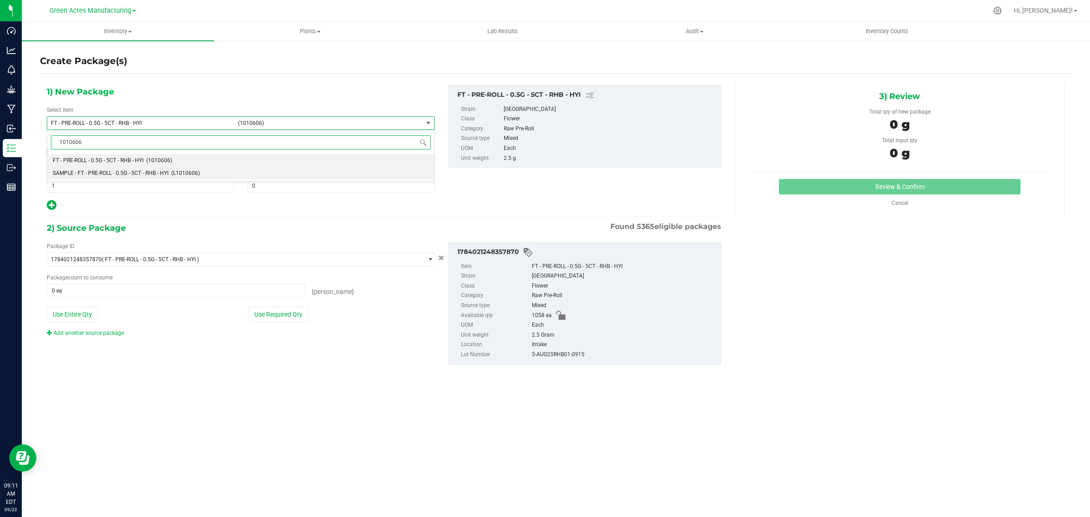
click at [205, 171] on li "SAMPLE - FT - PRE-ROLL - 0.5G - 5CT - RHB - HYI (L1010606)" at bounding box center [240, 173] width 387 height 13
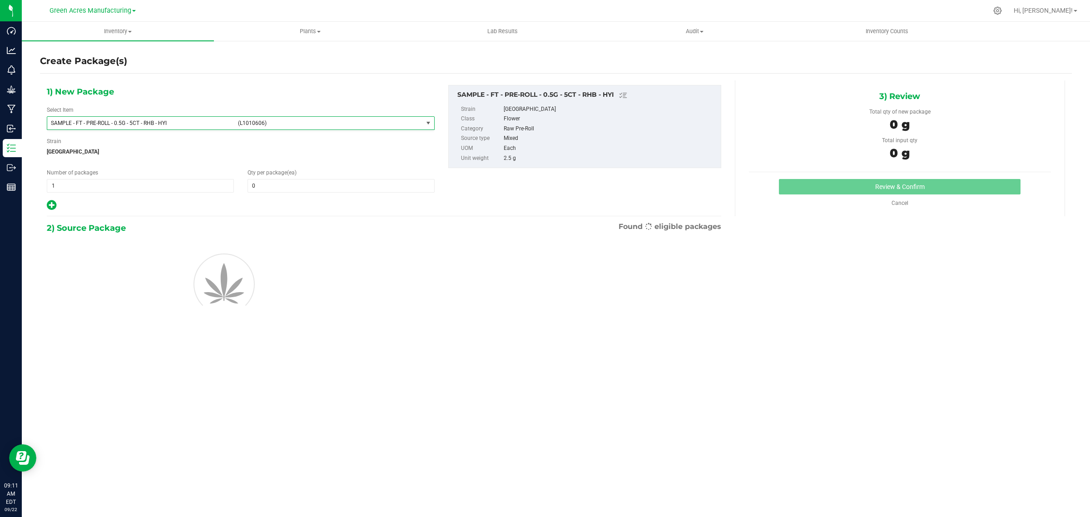
type input "0"
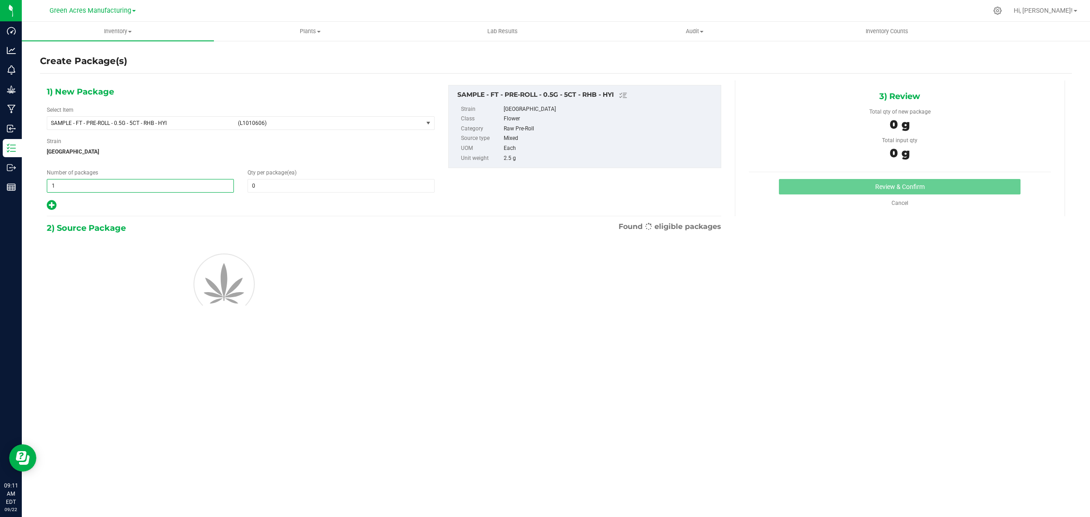
click at [126, 189] on span "1 1" at bounding box center [140, 186] width 187 height 14
click at [126, 189] on input "1" at bounding box center [140, 185] width 186 height 13
type input "2"
click at [266, 189] on input "0" at bounding box center [341, 185] width 186 height 13
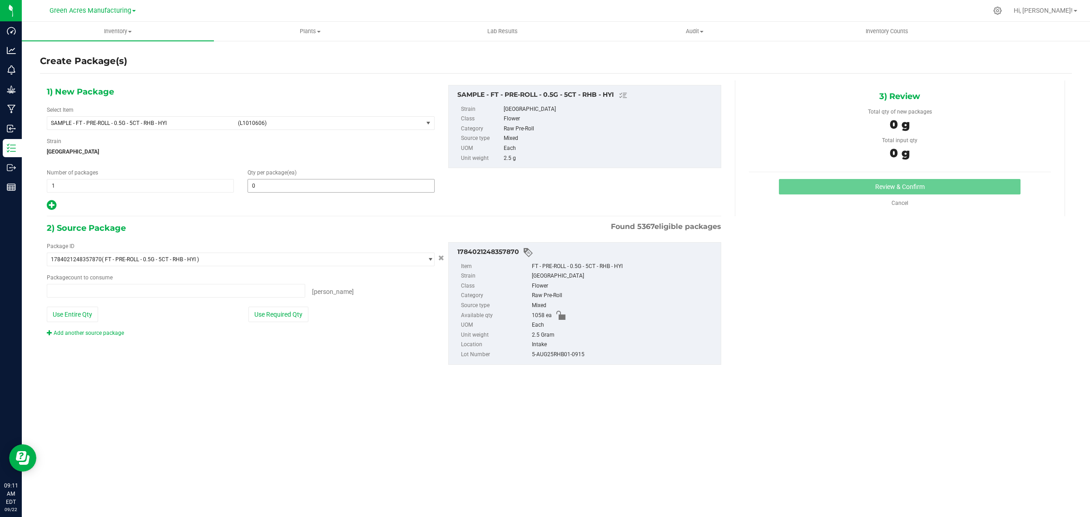
type input "2"
type input "0 ea"
type input "1"
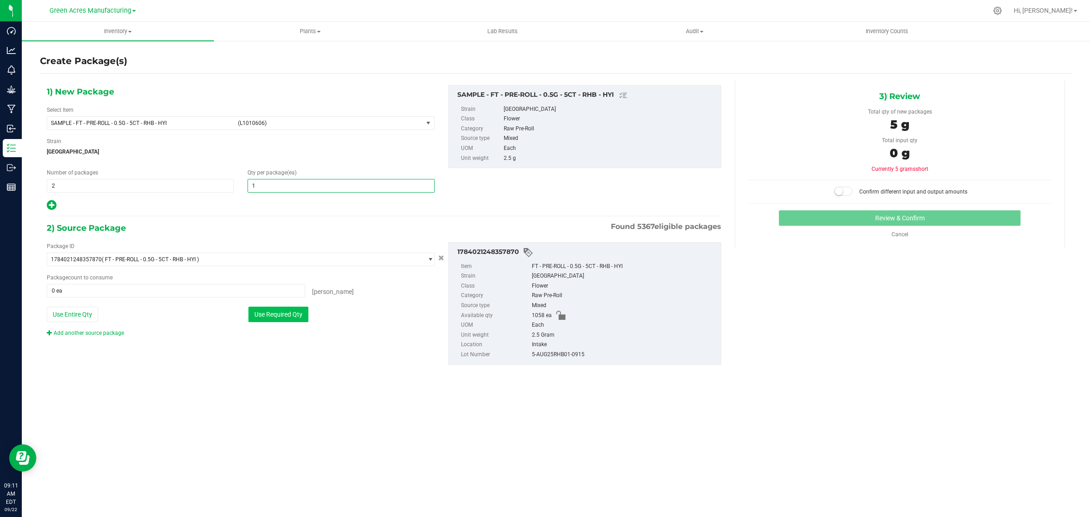
type input "1"
click at [260, 312] on button "Use Required Qty" at bounding box center [279, 314] width 60 height 15
type input "2 ea"
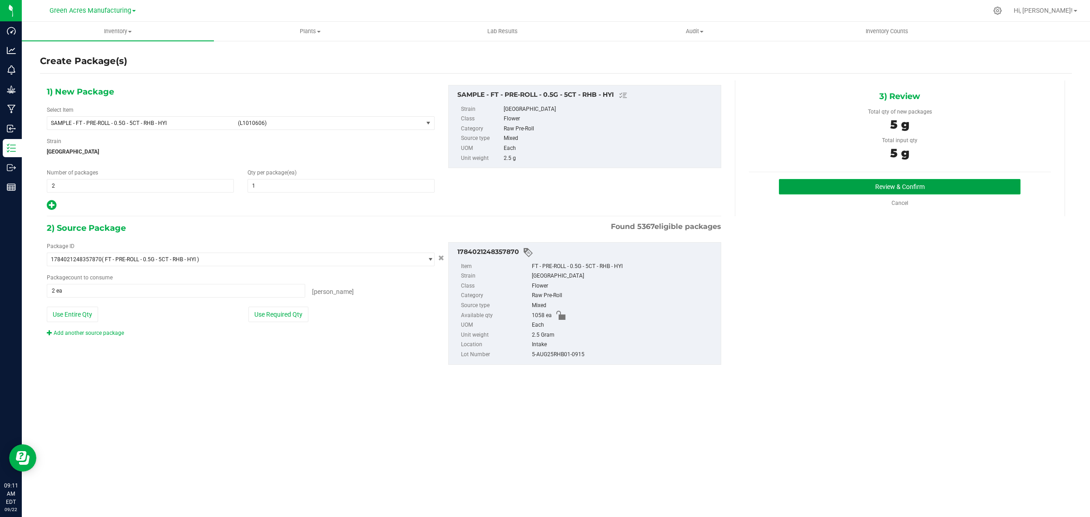
click at [808, 189] on button "Review & Confirm" at bounding box center [900, 186] width 242 height 15
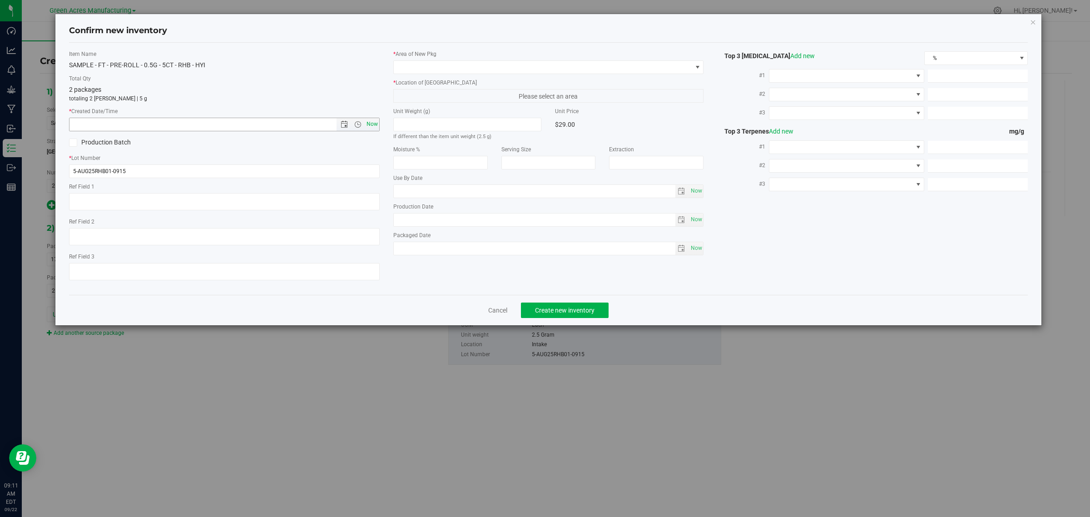
click at [373, 125] on span "Now" at bounding box center [371, 124] width 15 height 13
type input "9/22/2025 9:11 AM"
click at [465, 68] on span at bounding box center [543, 67] width 299 height 13
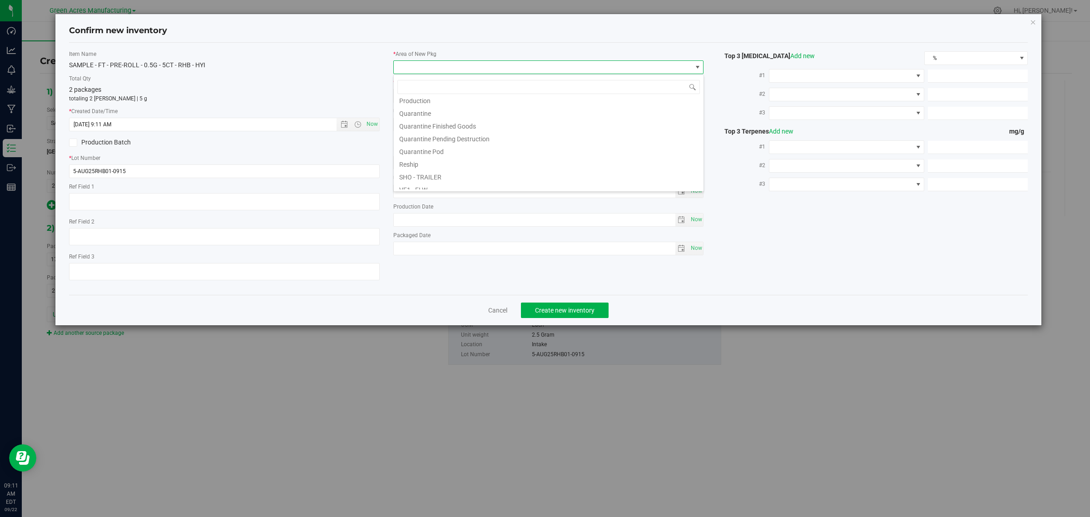
scroll to position [229, 0]
click at [426, 144] on li "Pantry / Secured Vault" at bounding box center [549, 143] width 310 height 13
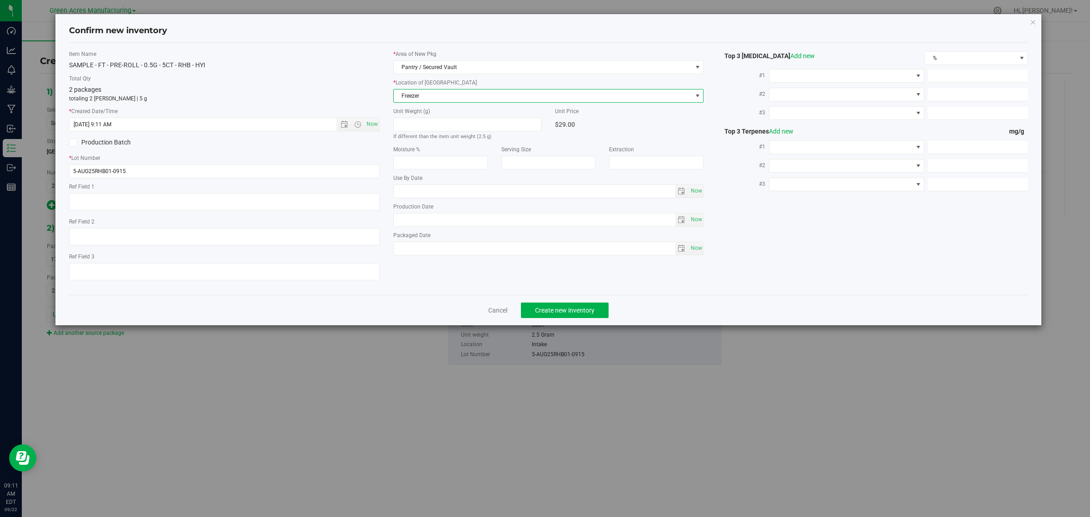
click at [423, 96] on span "Freezer" at bounding box center [543, 96] width 299 height 13
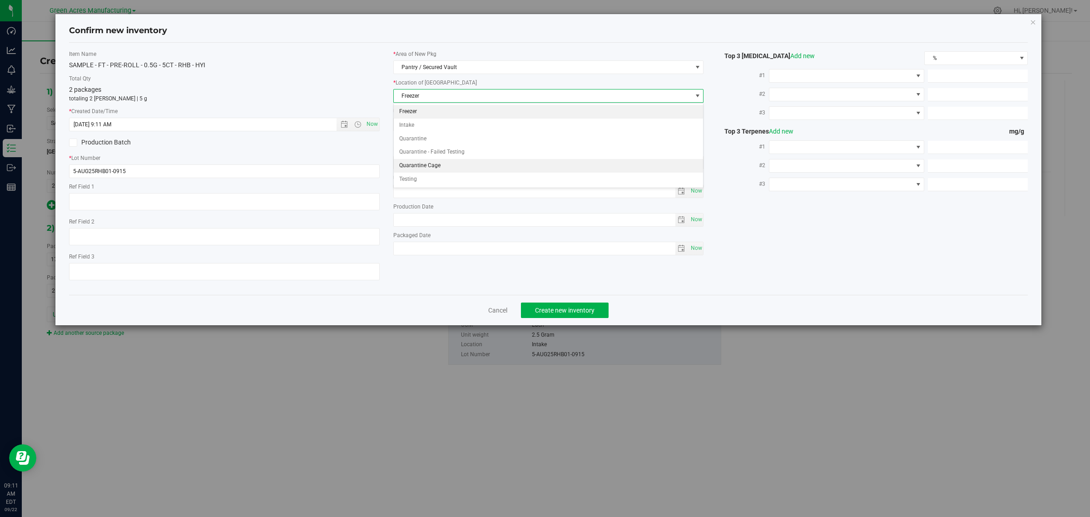
click at [428, 161] on li "Quarantine Cage" at bounding box center [549, 166] width 310 height 14
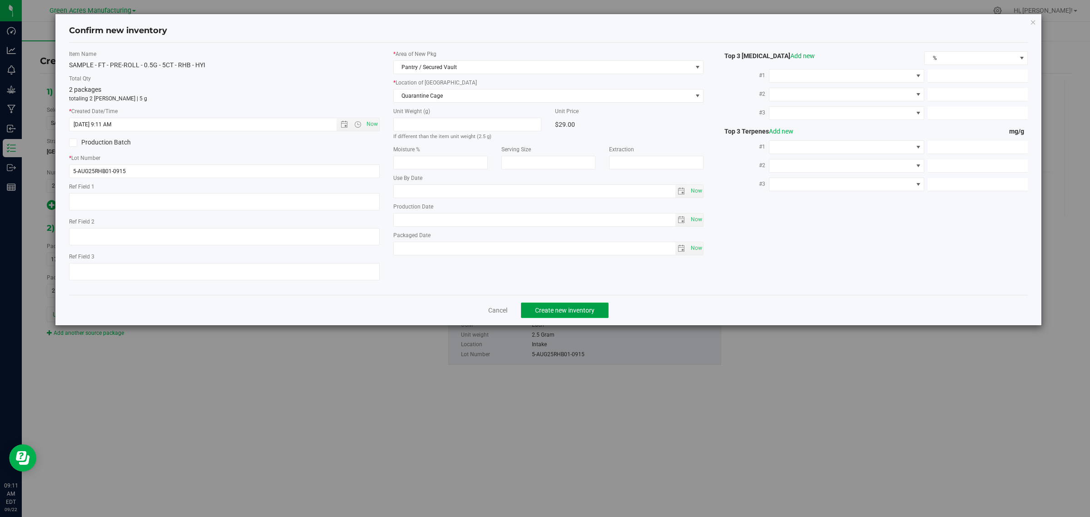
click at [563, 308] on span "Create new inventory" at bounding box center [565, 310] width 60 height 7
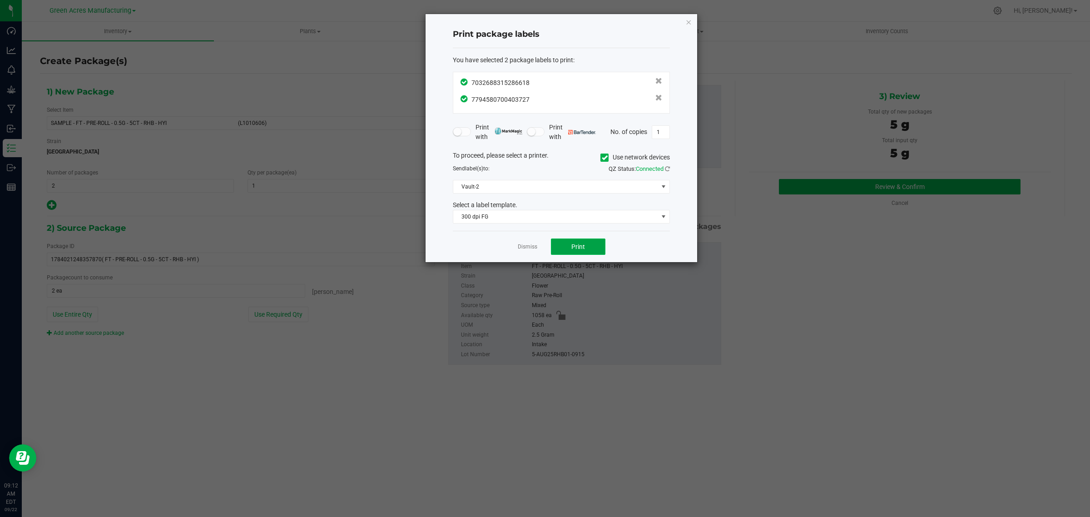
click at [578, 250] on span "Print" at bounding box center [579, 246] width 14 height 7
click at [519, 247] on link "Dismiss" at bounding box center [528, 247] width 20 height 8
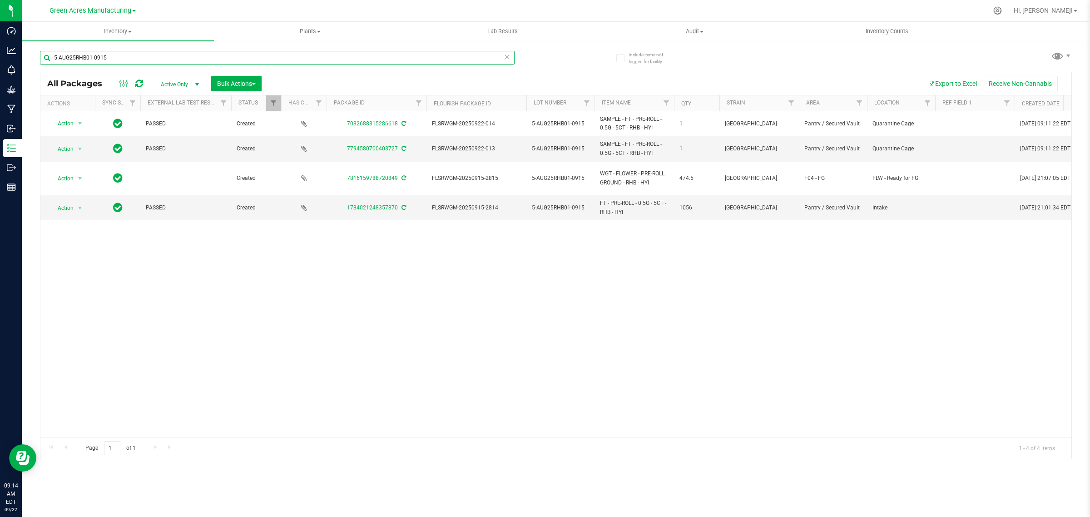
click at [134, 59] on input "5-AUG25RHB01-0915" at bounding box center [277, 58] width 475 height 14
paste input "K-SEP257UP"
type input "K-SEP257UP01-0915"
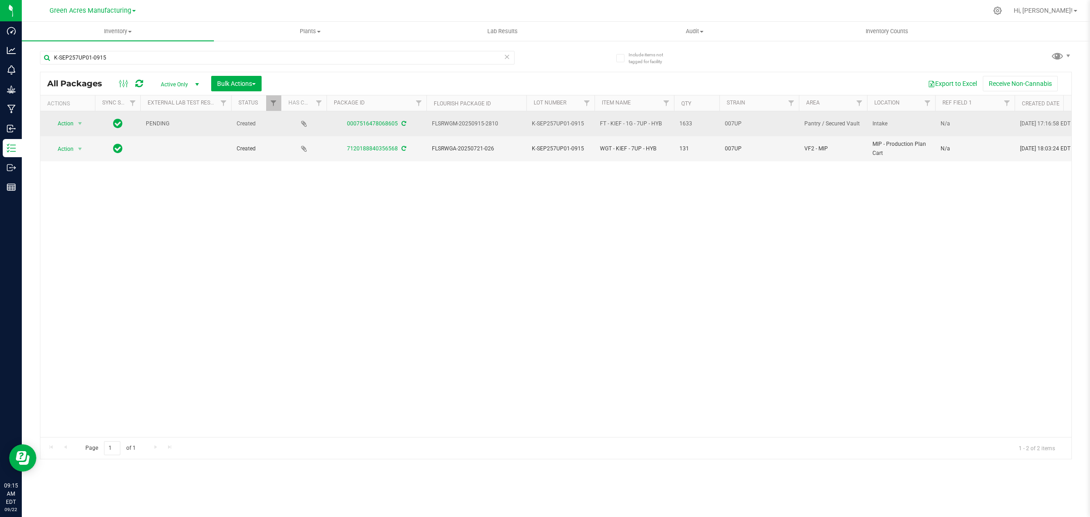
click at [402, 121] on icon at bounding box center [404, 123] width 5 height 5
click at [71, 121] on span "Action" at bounding box center [62, 123] width 25 height 13
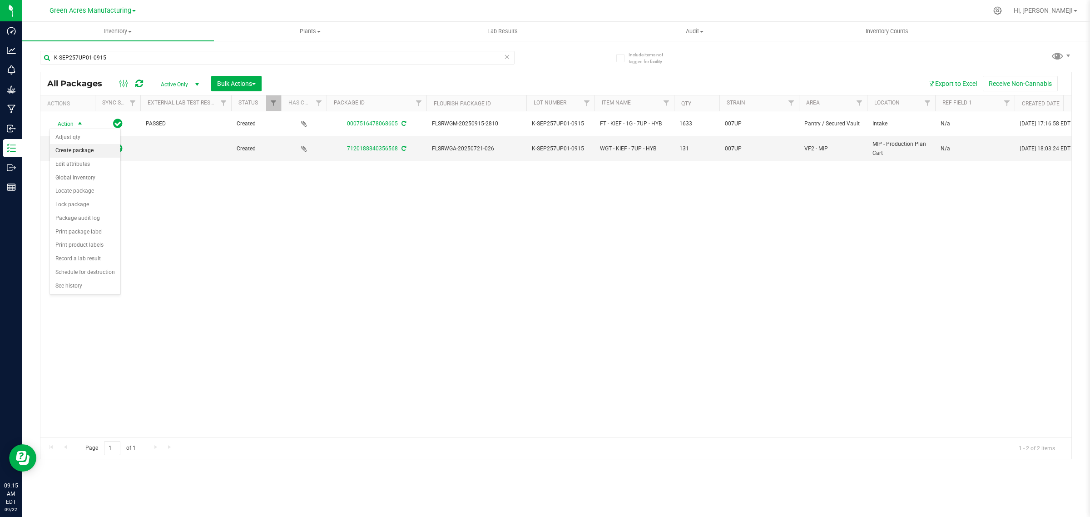
click at [72, 148] on li "Create package" at bounding box center [85, 151] width 70 height 14
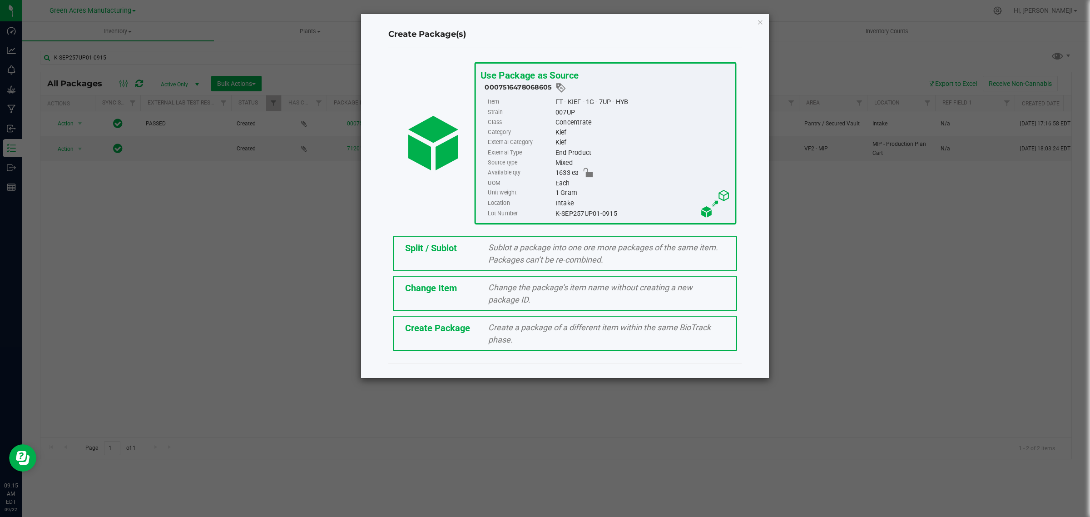
click at [441, 324] on span "Create Package" at bounding box center [437, 328] width 65 height 11
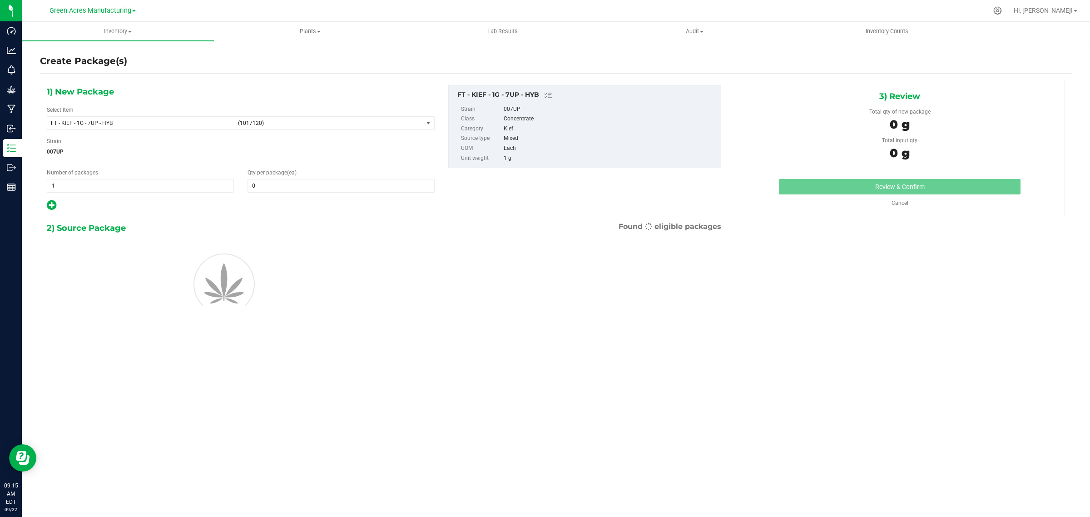
type input "0"
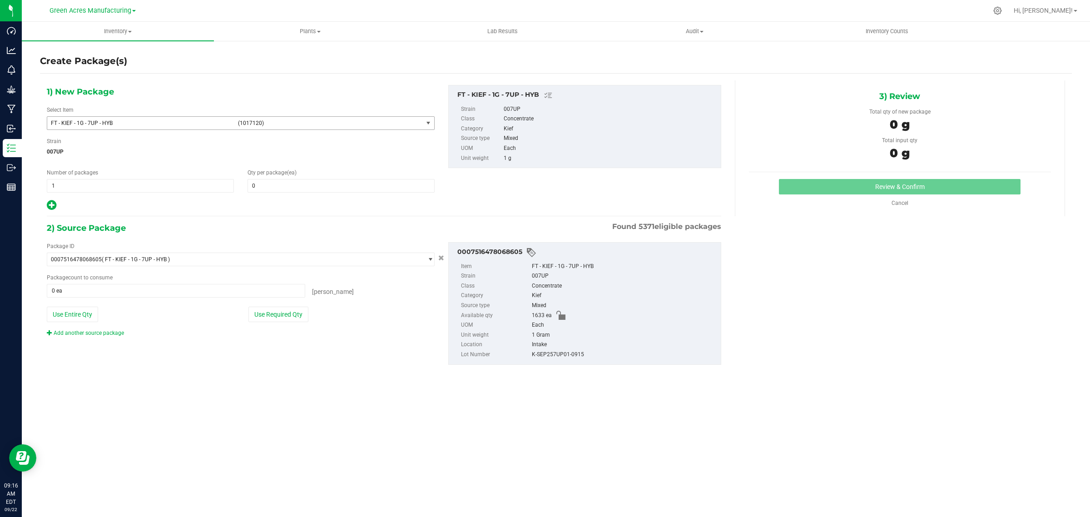
click at [428, 120] on span "select" at bounding box center [428, 122] width 7 height 7
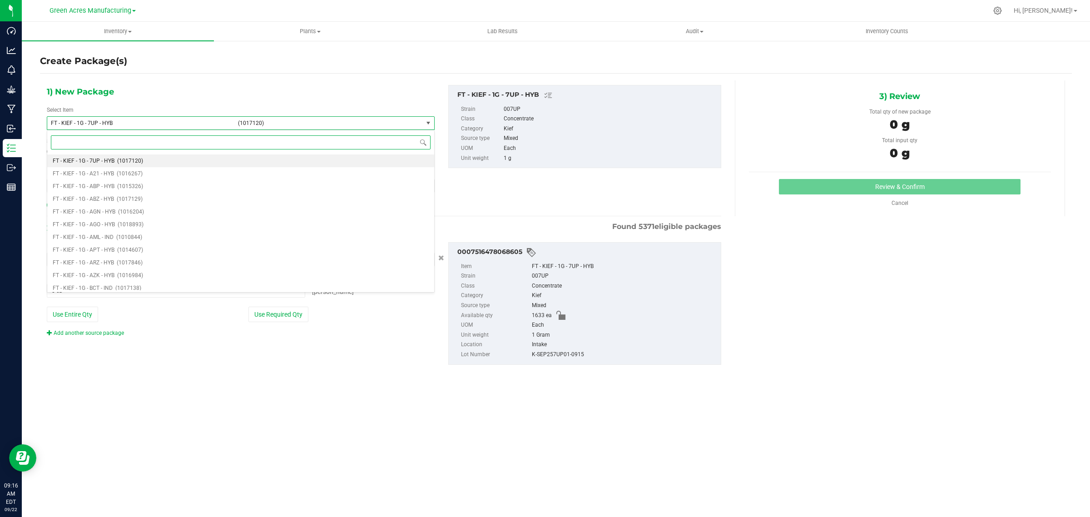
click at [344, 145] on input at bounding box center [241, 142] width 380 height 14
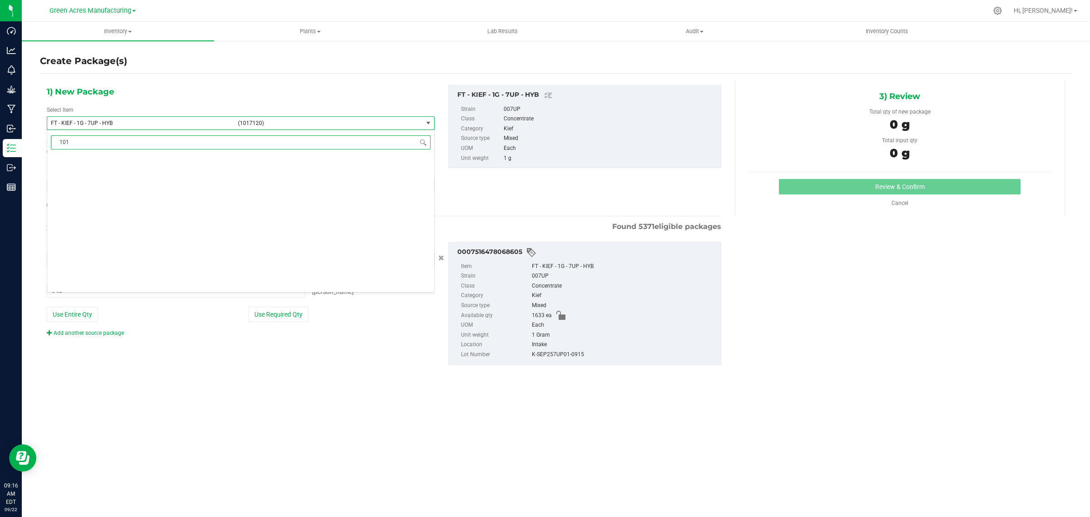
scroll to position [0, 0]
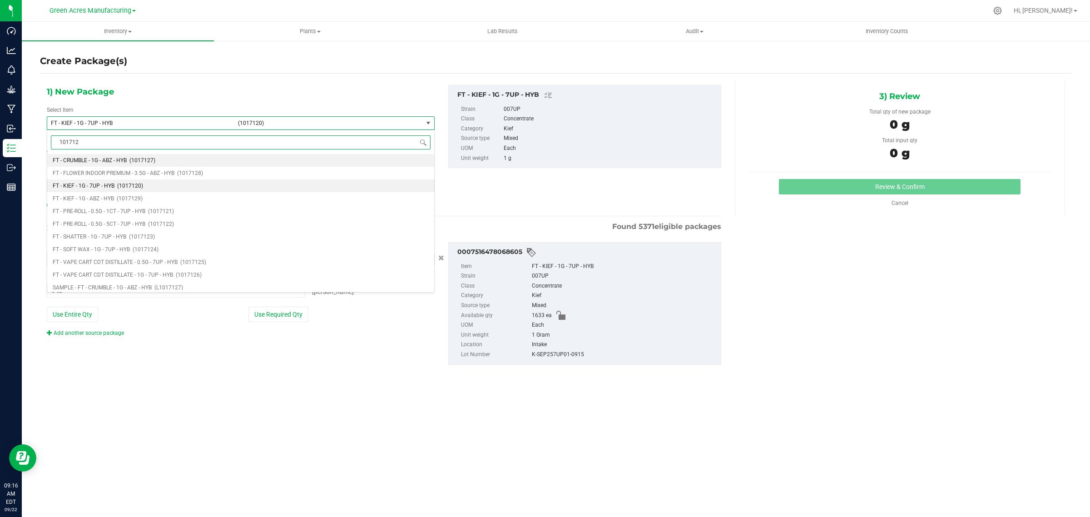
type input "1017120"
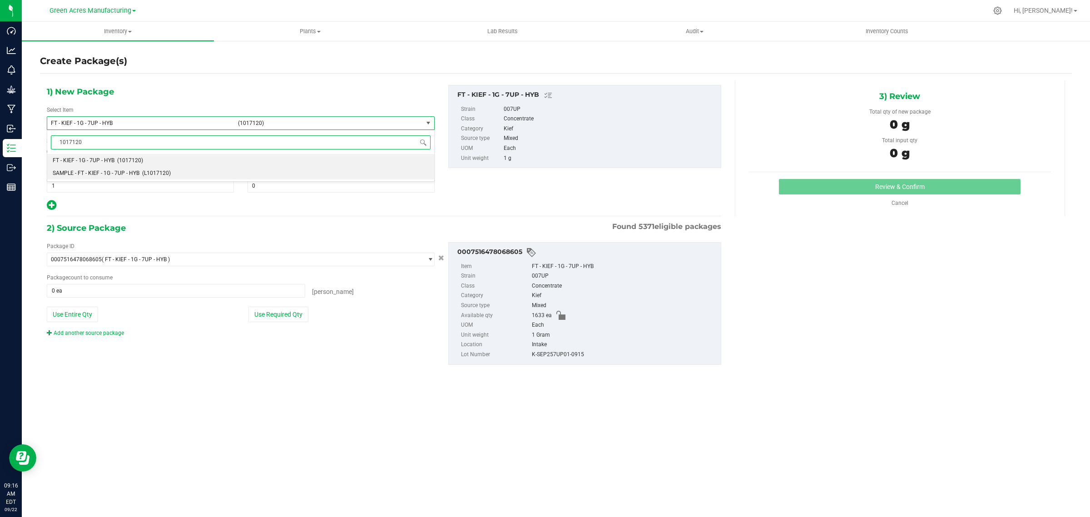
click at [219, 175] on li "SAMPLE - FT - KIEF - 1G - 7UP - HYB (L1017120)" at bounding box center [240, 173] width 387 height 13
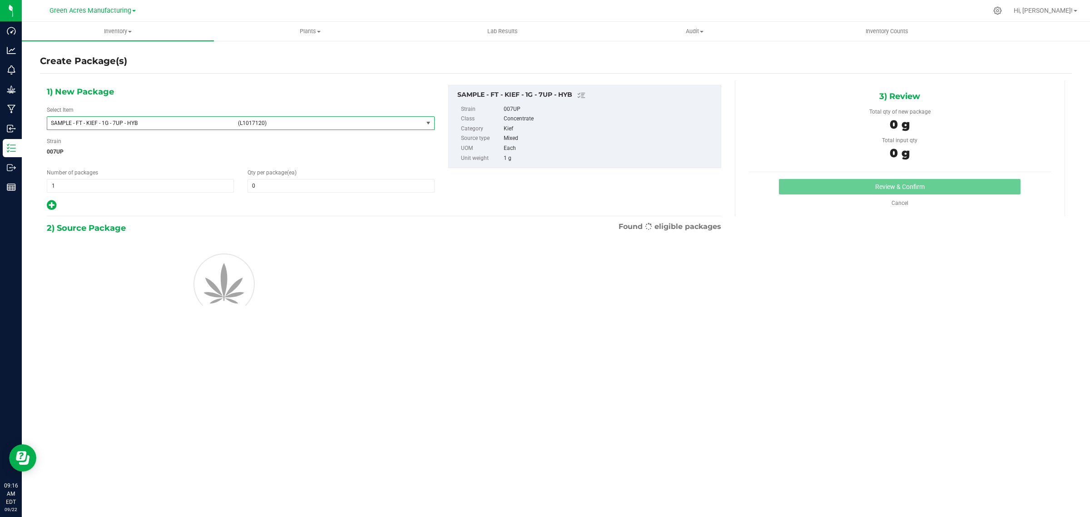
type input "0"
click at [114, 189] on span "1 1" at bounding box center [140, 186] width 187 height 14
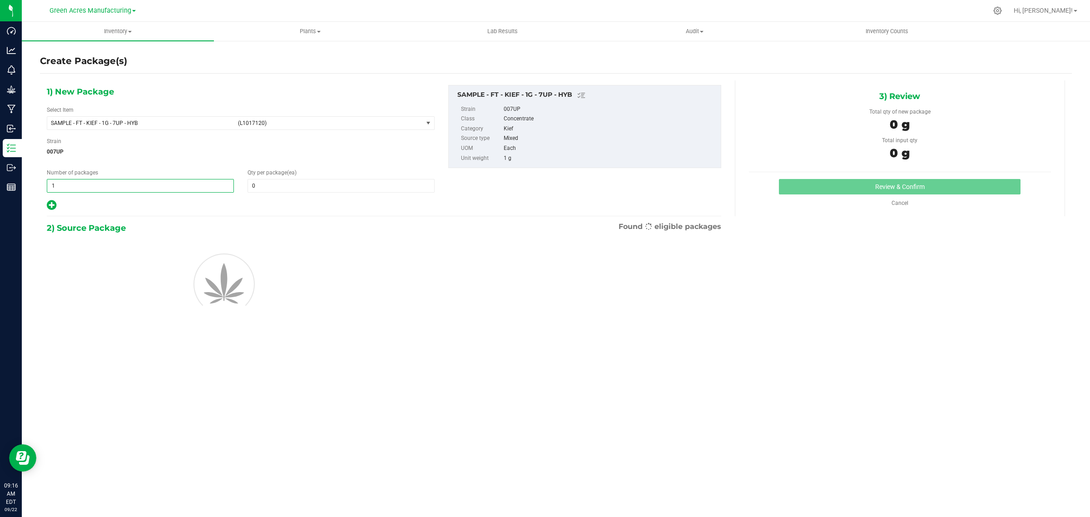
click at [114, 189] on input "1" at bounding box center [140, 185] width 186 height 13
type input "2"
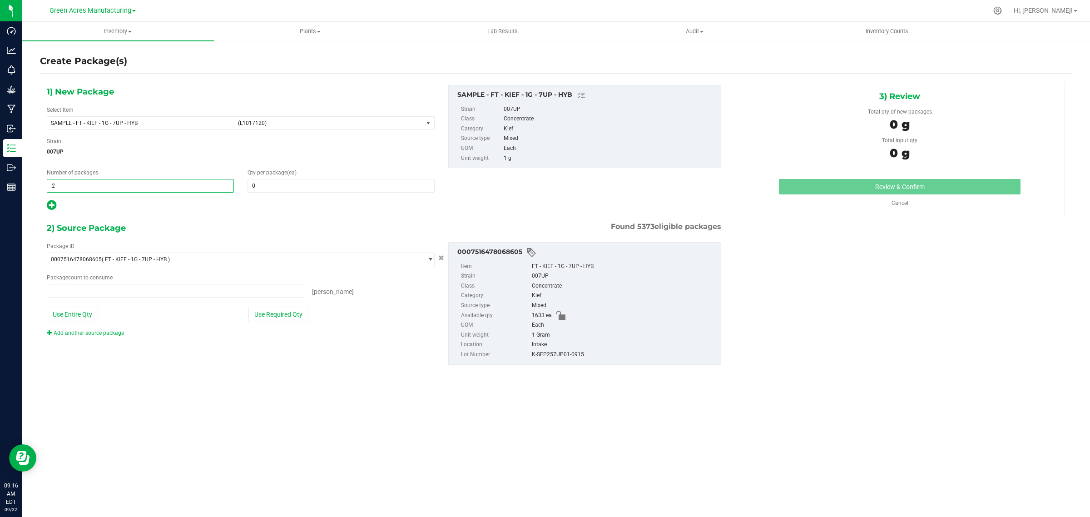
type input "0 ea"
type input "2"
drag, startPoint x: 269, startPoint y: 188, endPoint x: 257, endPoint y: 188, distance: 11.8
click at [257, 188] on span at bounding box center [341, 186] width 187 height 14
type input "1"
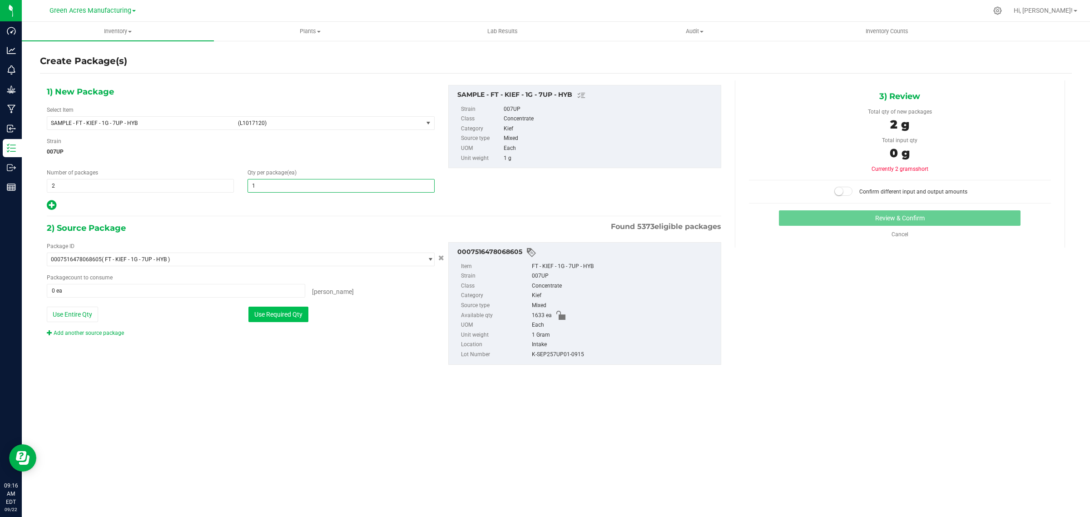
type input "1"
click at [264, 315] on button "Use Required Qty" at bounding box center [279, 314] width 60 height 15
type input "2 ea"
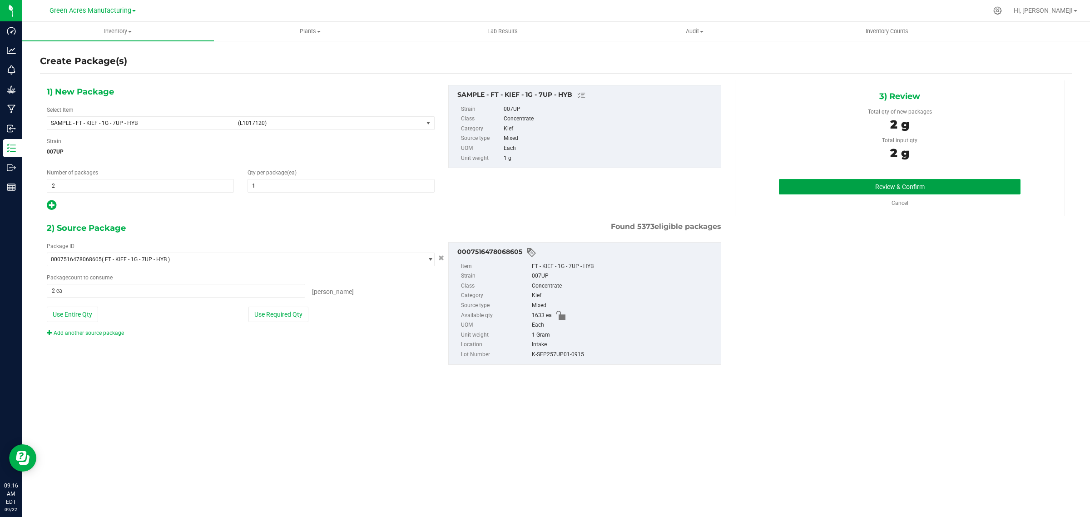
click at [875, 186] on button "Review & Confirm" at bounding box center [900, 186] width 242 height 15
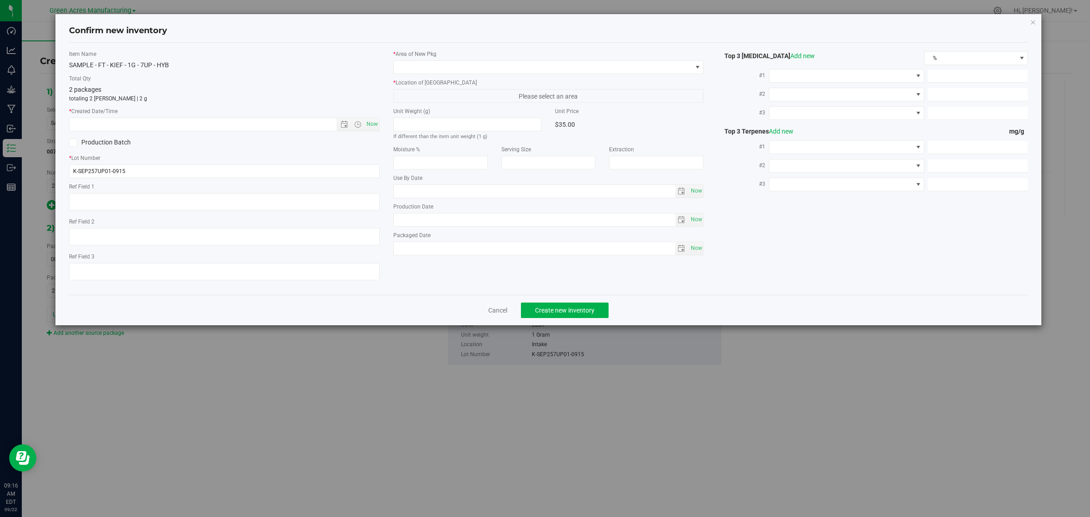
type textarea "N/a"
click at [366, 124] on span "Now" at bounding box center [371, 124] width 15 height 13
type input "[DATE] 9:16 AM"
click at [428, 68] on span at bounding box center [543, 67] width 299 height 13
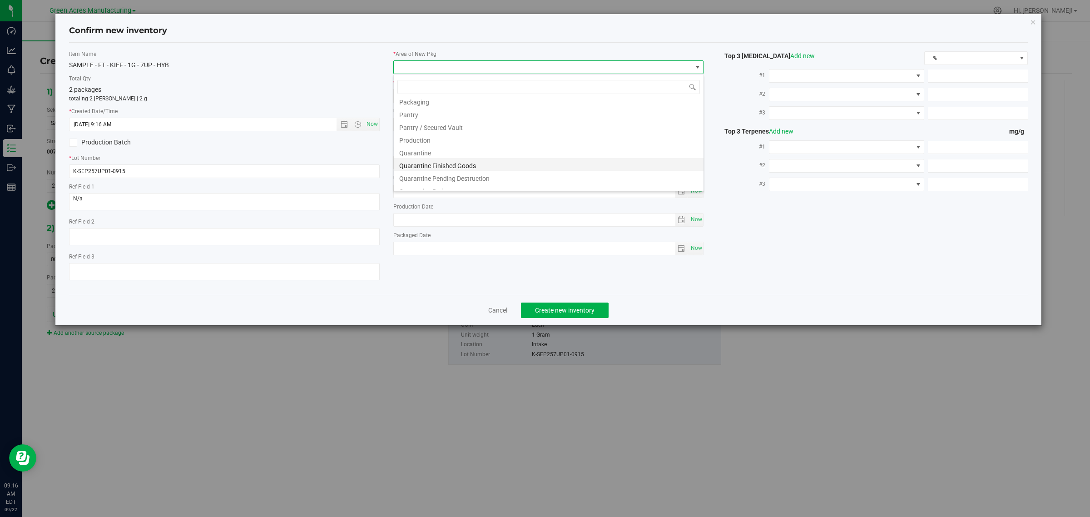
scroll to position [227, 0]
click at [446, 148] on li "Pantry / Secured Vault" at bounding box center [549, 145] width 310 height 13
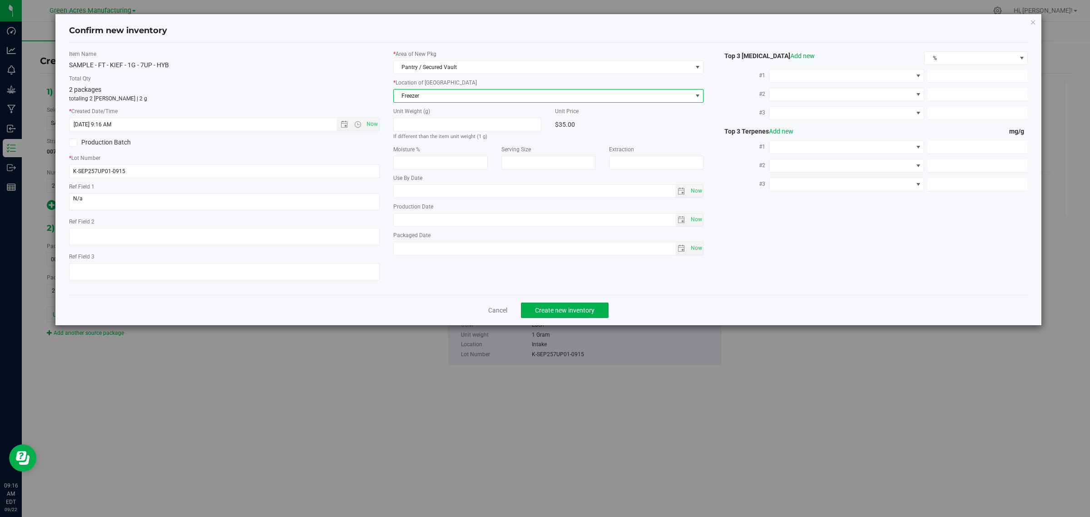
click at [437, 99] on span "Freezer" at bounding box center [543, 96] width 299 height 13
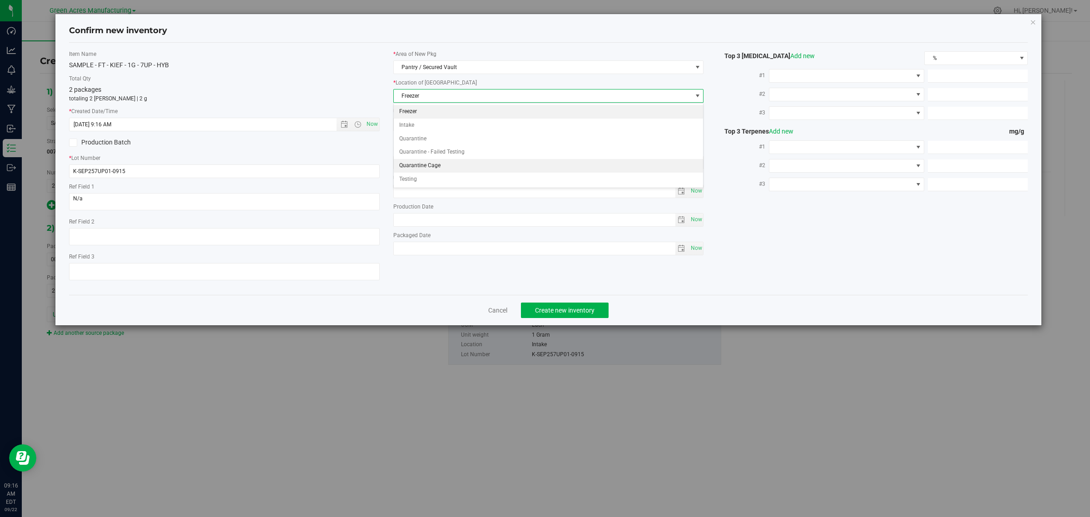
click at [458, 163] on li "Quarantine Cage" at bounding box center [549, 166] width 310 height 14
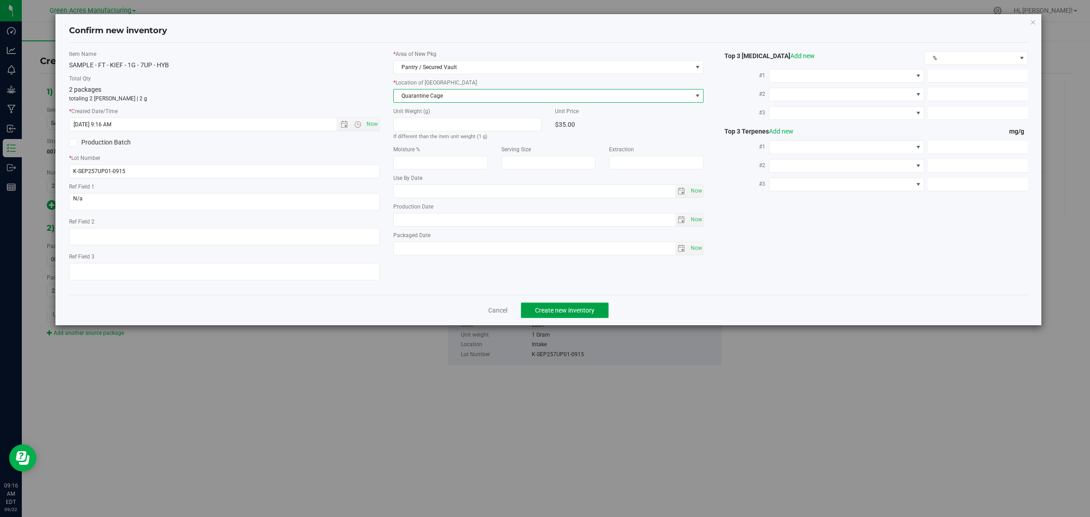
click at [539, 308] on span "Create new inventory" at bounding box center [565, 310] width 60 height 7
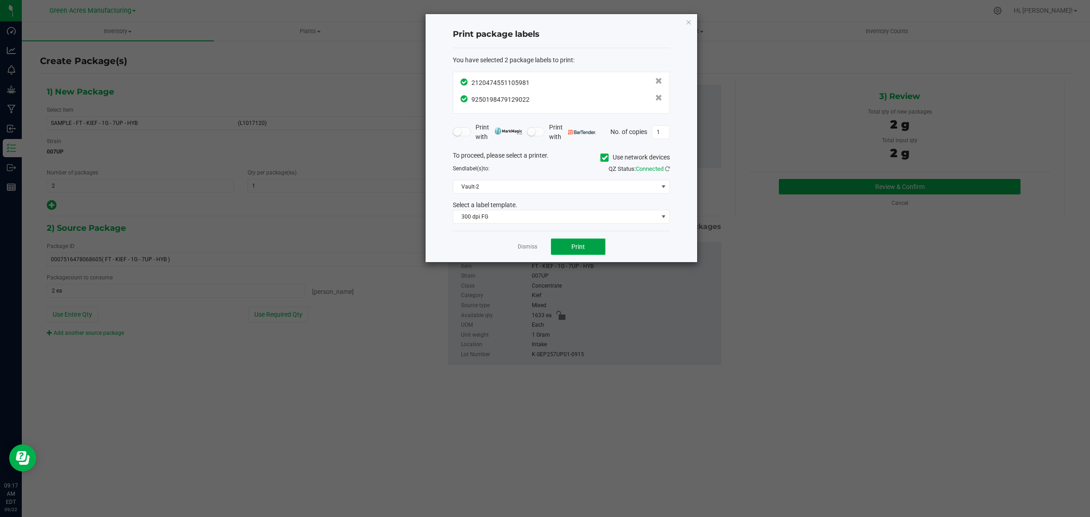
click at [568, 246] on button "Print" at bounding box center [578, 247] width 55 height 16
click at [526, 250] on link "Dismiss" at bounding box center [528, 247] width 20 height 8
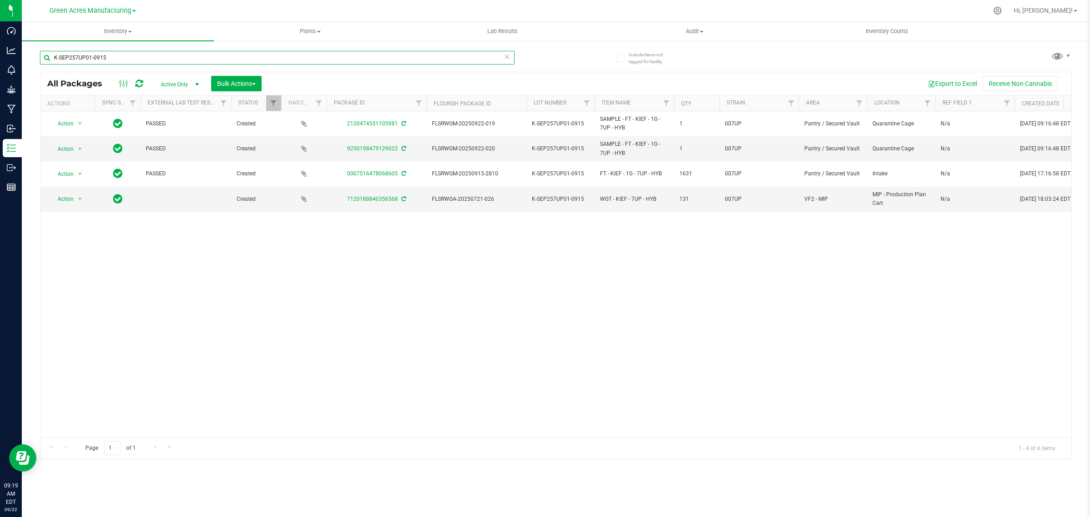
click at [132, 60] on input "K-SEP257UP01-0915" at bounding box center [277, 58] width 475 height 14
paste input "SEP25T1601B"
type input "SEP25T1601B-0915"
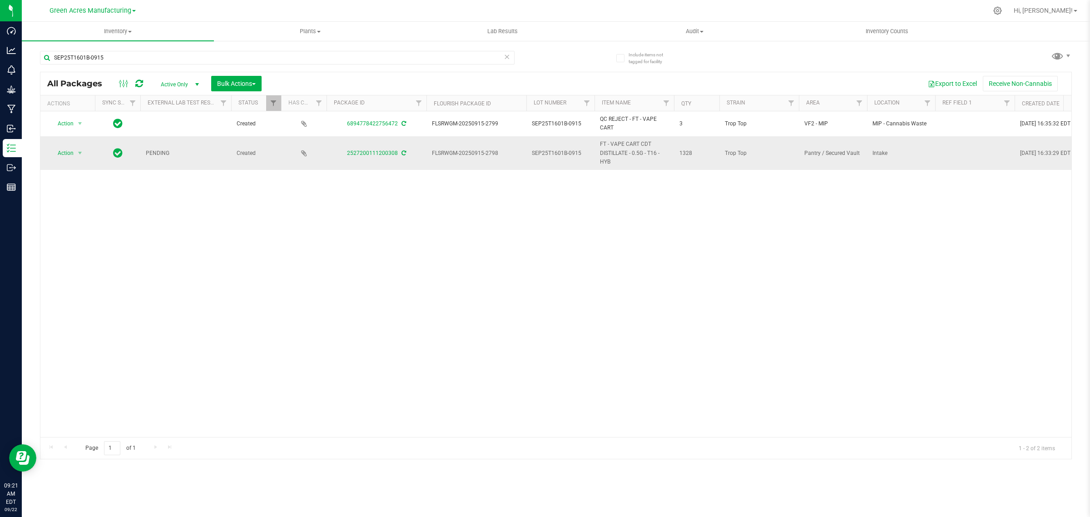
click at [403, 153] on icon at bounding box center [404, 152] width 5 height 5
click at [78, 152] on span "select" at bounding box center [79, 152] width 7 height 7
click at [75, 179] on li "Create package" at bounding box center [85, 183] width 70 height 14
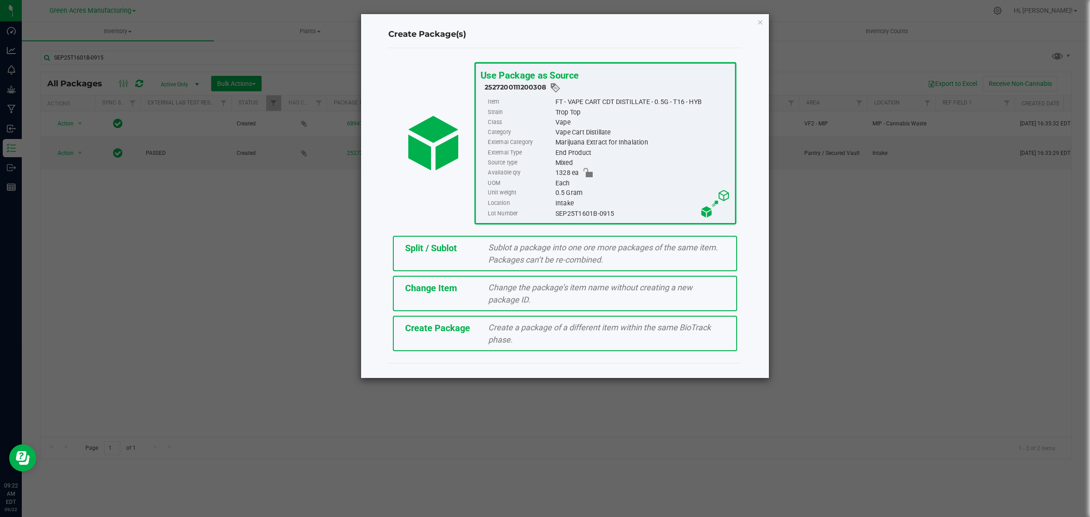
click at [458, 332] on div "Create Package" at bounding box center [440, 328] width 84 height 14
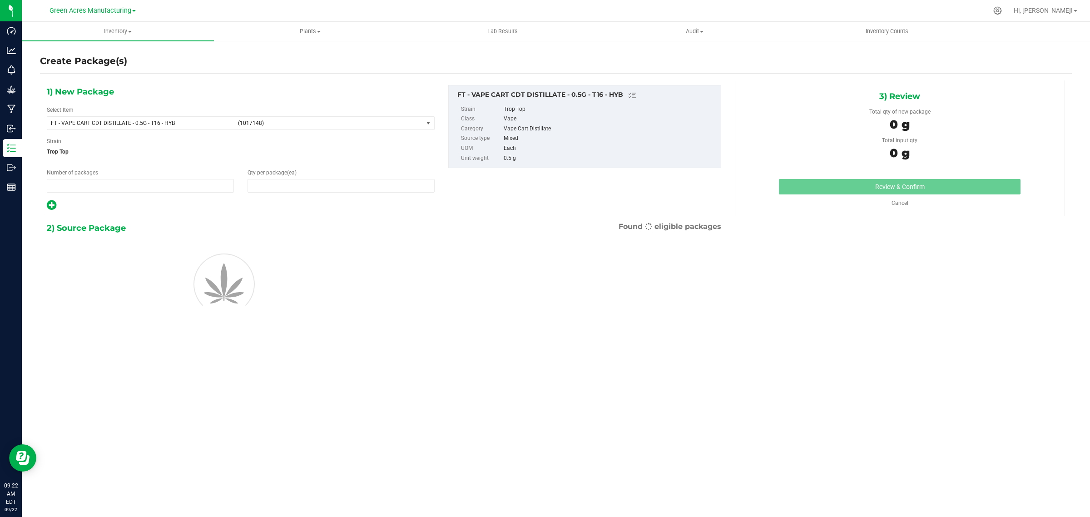
type input "1"
type input "0"
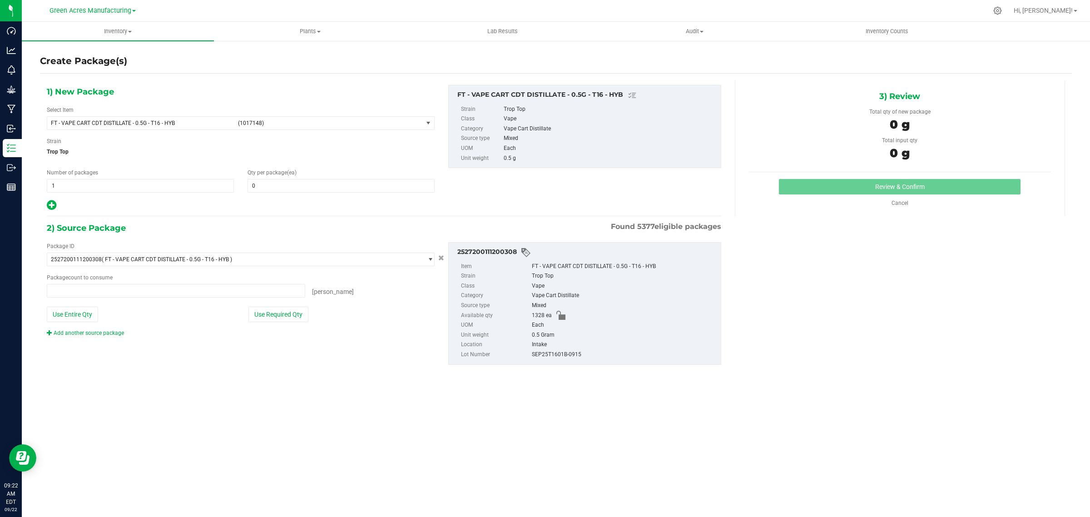
type input "0 ea"
click at [428, 124] on span "select" at bounding box center [428, 122] width 7 height 7
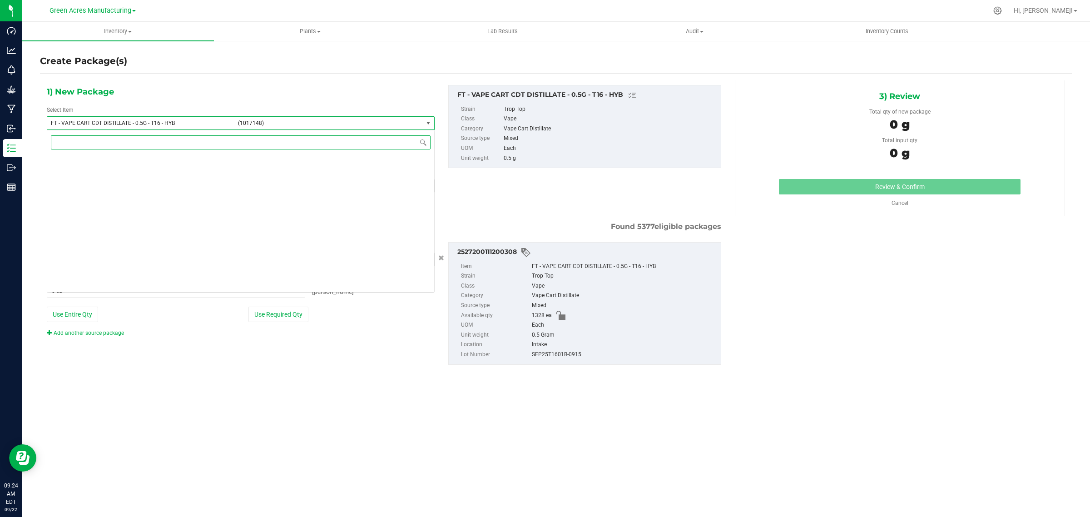
scroll to position [55990, 0]
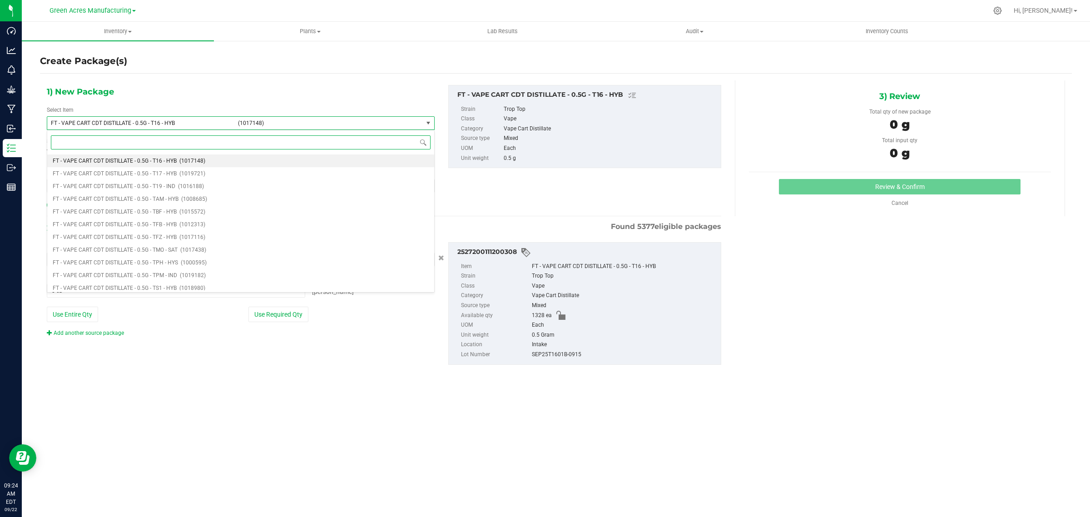
click at [353, 143] on input at bounding box center [241, 142] width 380 height 14
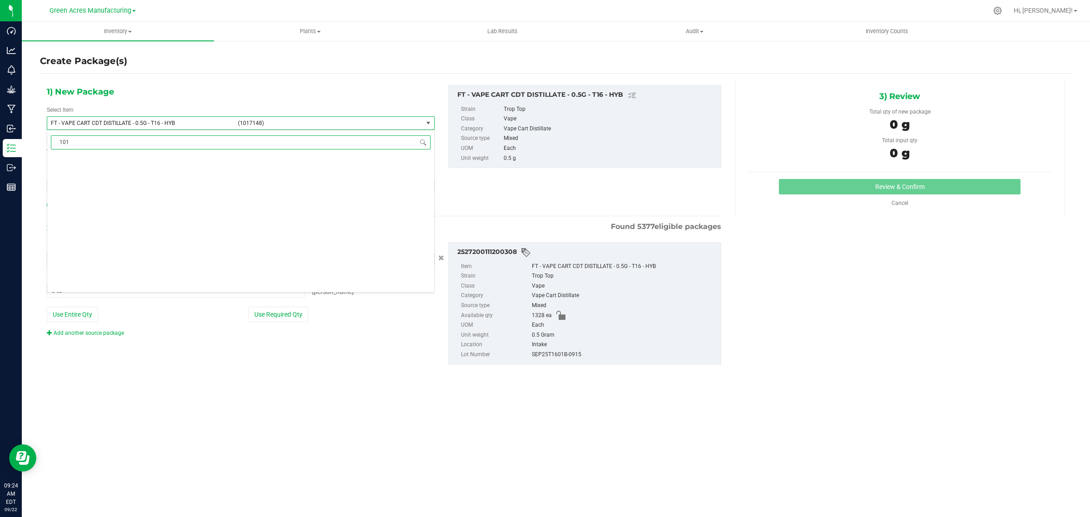
scroll to position [0, 0]
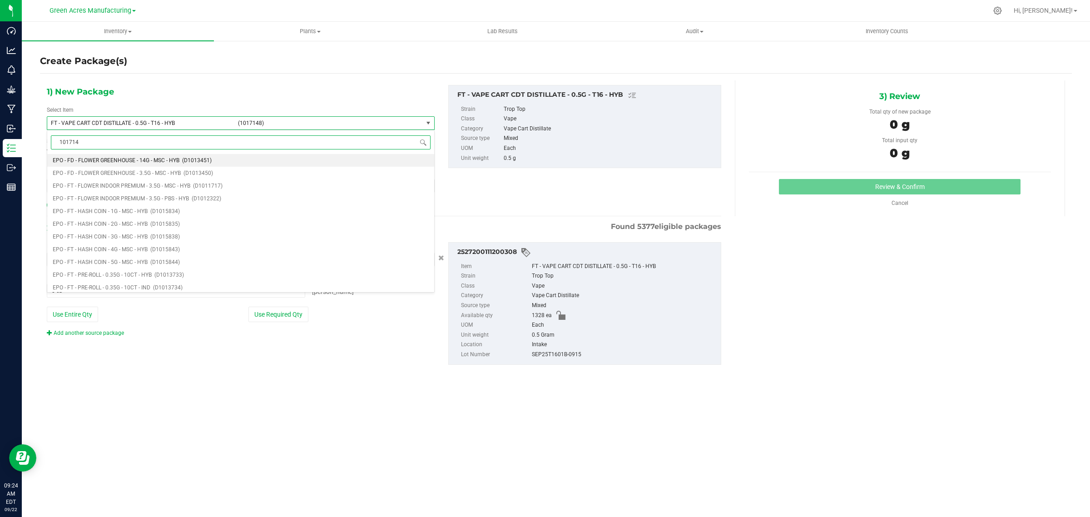
type input "1017148"
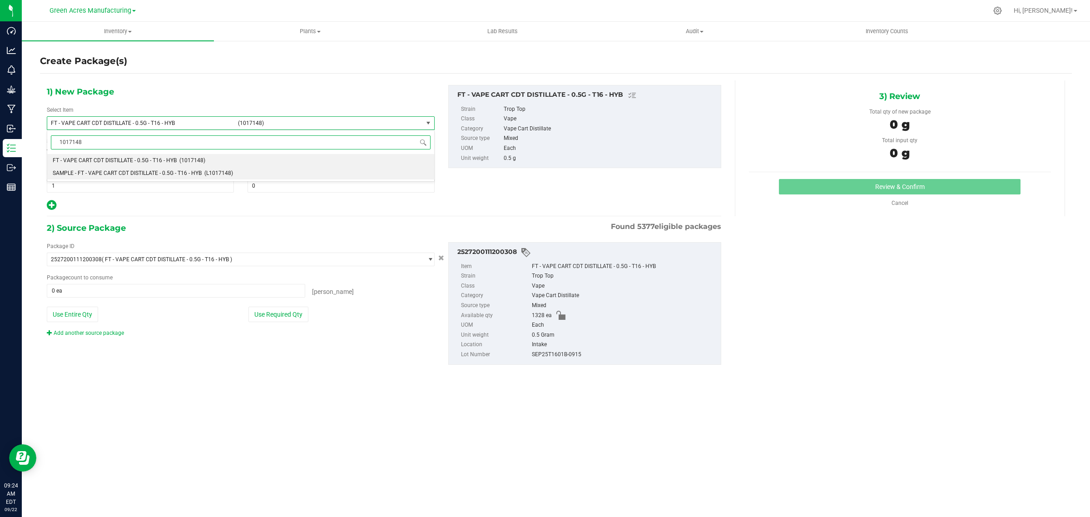
click at [195, 169] on li "SAMPLE - FT - VAPE CART CDT DISTILLATE - 0.5G - T16 - HYB (L1017148)" at bounding box center [240, 173] width 387 height 13
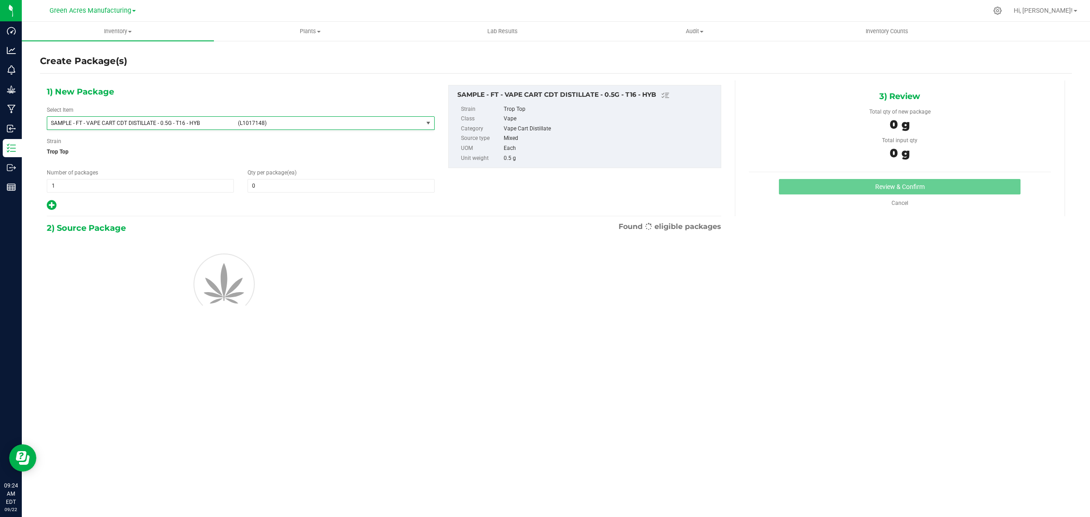
type input "0"
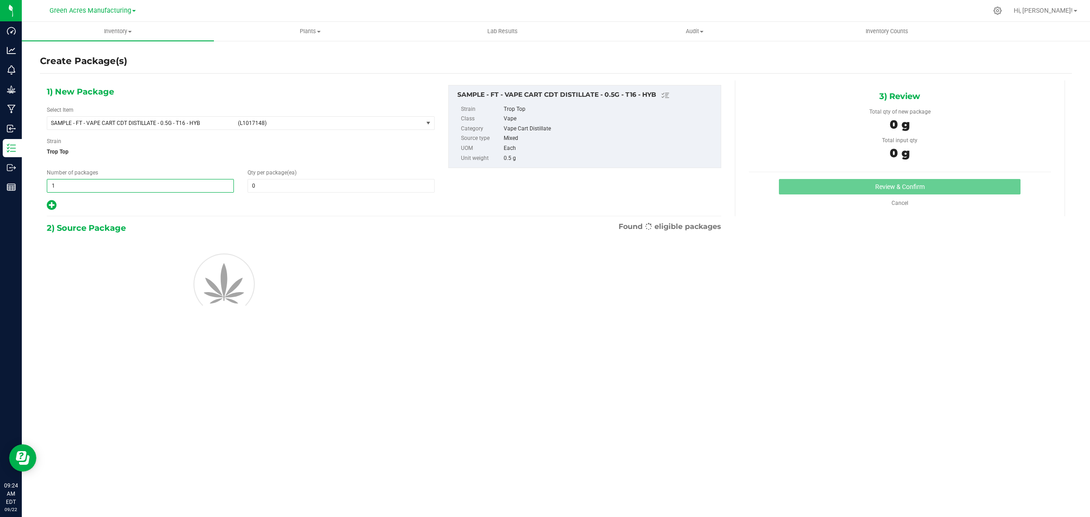
click at [65, 189] on span "1 1" at bounding box center [140, 186] width 187 height 14
click at [65, 189] on input "1" at bounding box center [140, 185] width 186 height 13
type input "2"
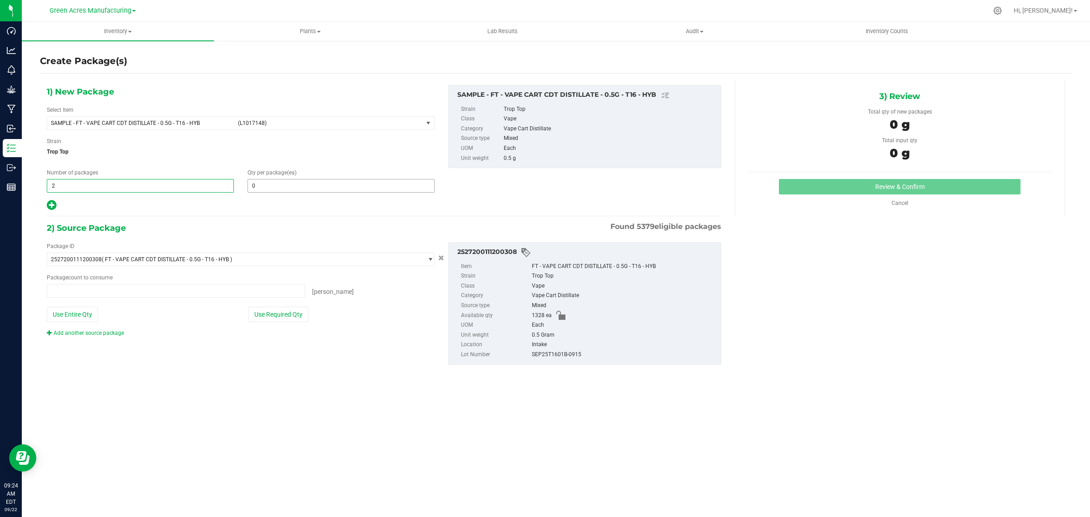
type input "0 ea"
type input "2"
drag, startPoint x: 266, startPoint y: 187, endPoint x: 237, endPoint y: 187, distance: 29.1
click at [237, 187] on div "Number of packages 2 2 Qty per package (ea)" at bounding box center [241, 181] width 402 height 24
type input "1"
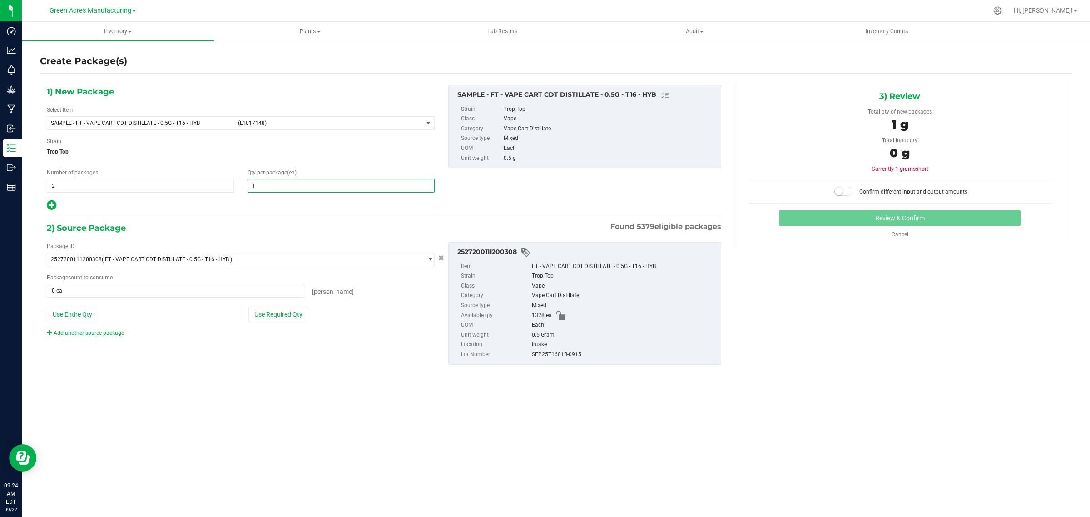
type input "1"
click at [259, 208] on div at bounding box center [241, 205] width 388 height 12
click at [264, 314] on button "Use Required Qty" at bounding box center [279, 314] width 60 height 15
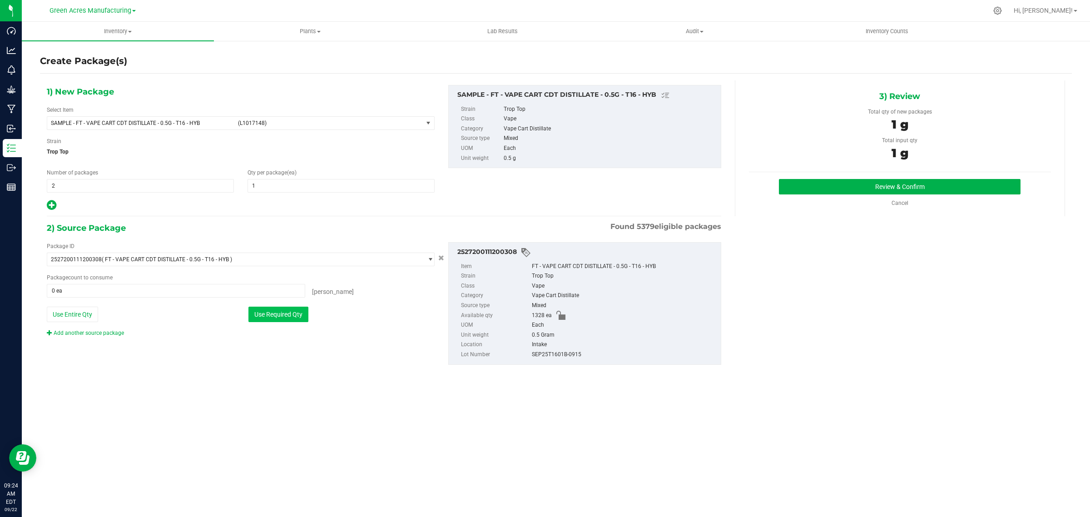
type input "2 ea"
click at [898, 187] on button "Review & Confirm" at bounding box center [900, 186] width 242 height 15
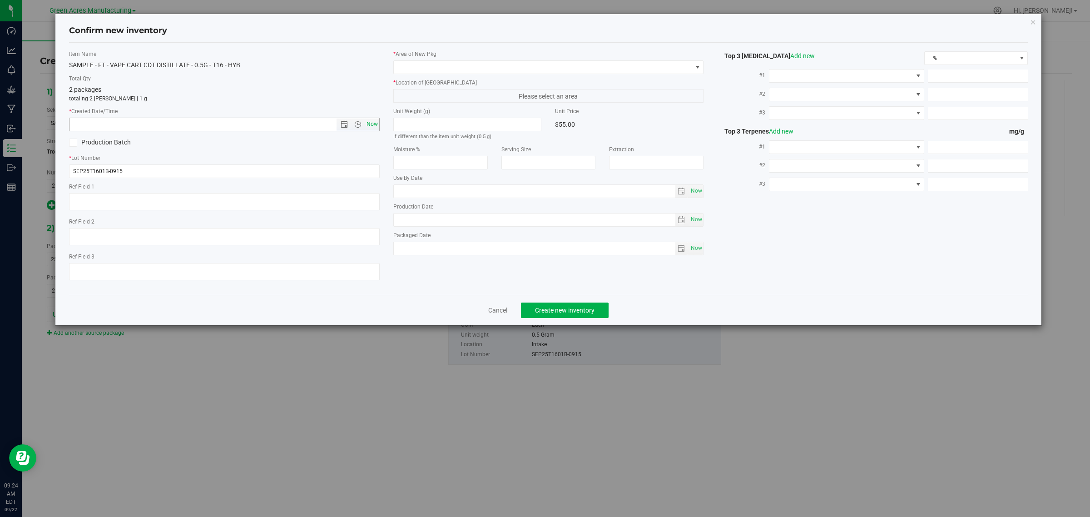
click at [372, 124] on span "Now" at bounding box center [371, 124] width 15 height 13
type input "9/22/2025 9:24 AM"
click at [428, 67] on span at bounding box center [543, 67] width 299 height 13
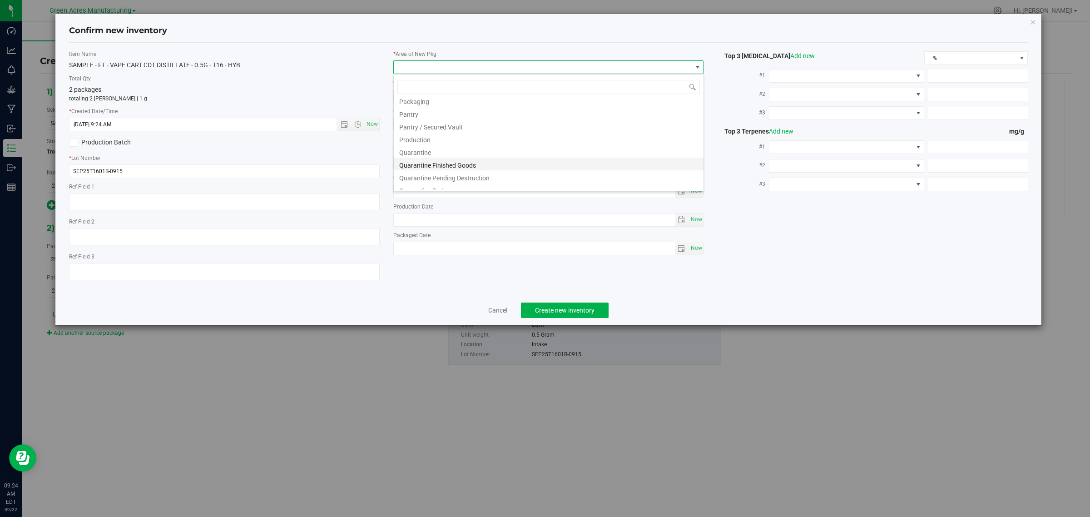
scroll to position [227, 0]
click at [442, 143] on li "Pantry / Secured Vault" at bounding box center [549, 145] width 310 height 13
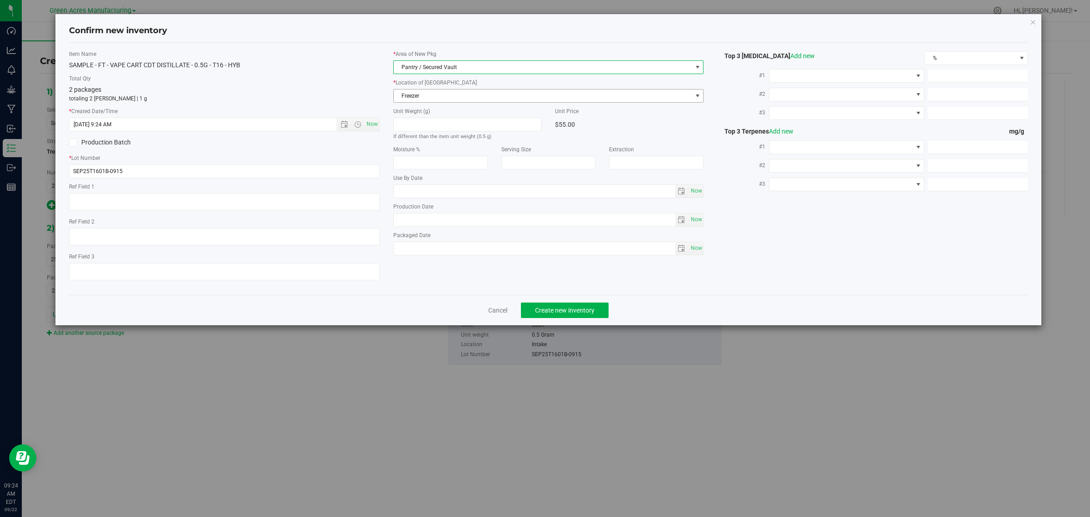
click at [432, 97] on span "Freezer" at bounding box center [543, 96] width 299 height 13
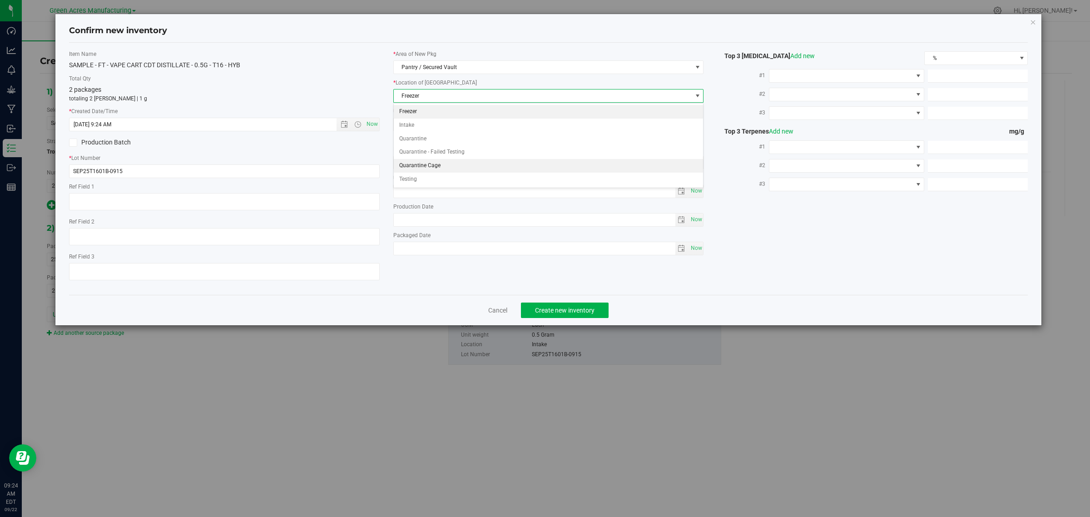
click at [428, 164] on li "Quarantine Cage" at bounding box center [549, 166] width 310 height 14
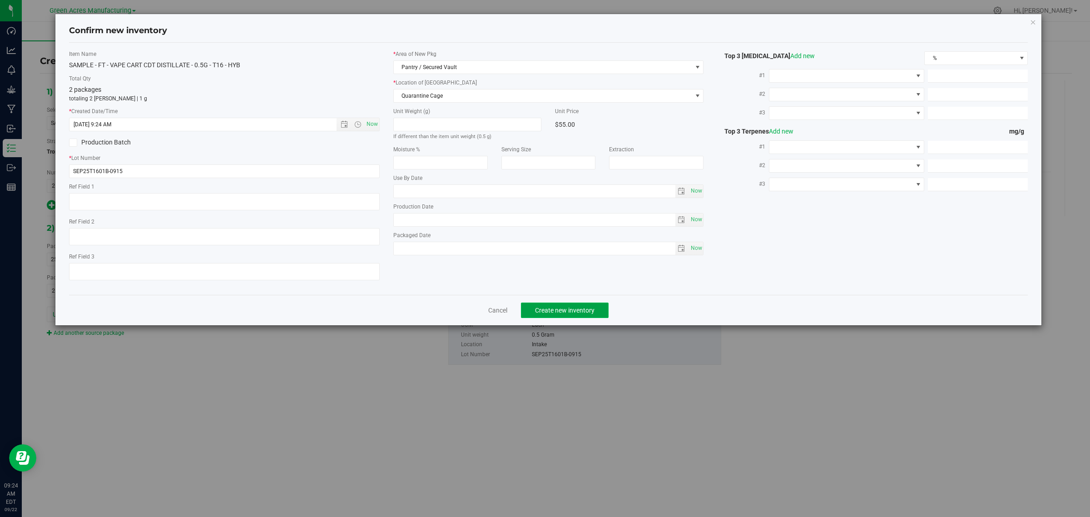
click at [540, 314] on span "Create new inventory" at bounding box center [565, 310] width 60 height 7
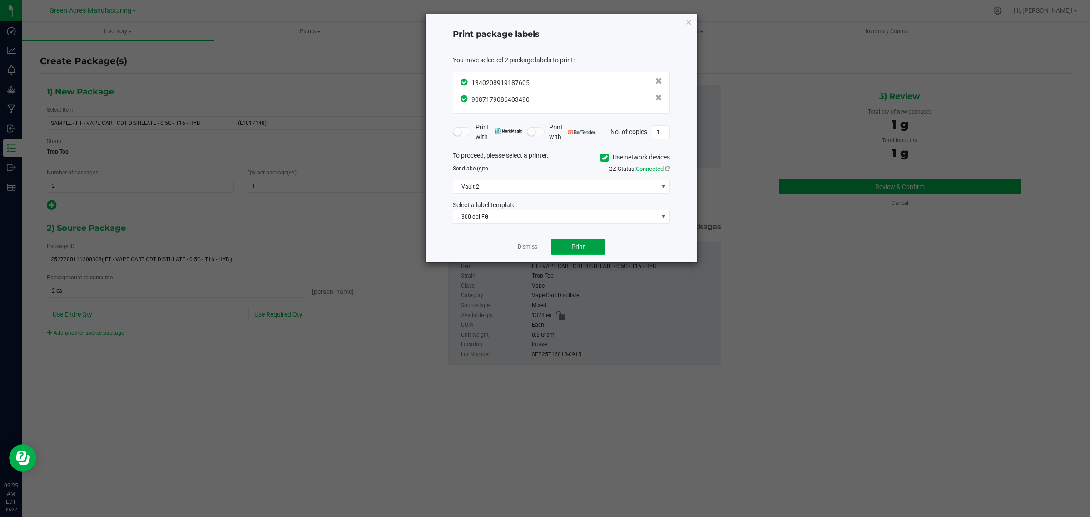
click at [573, 244] on span "Print" at bounding box center [579, 246] width 14 height 7
click at [526, 248] on link "Dismiss" at bounding box center [528, 247] width 20 height 8
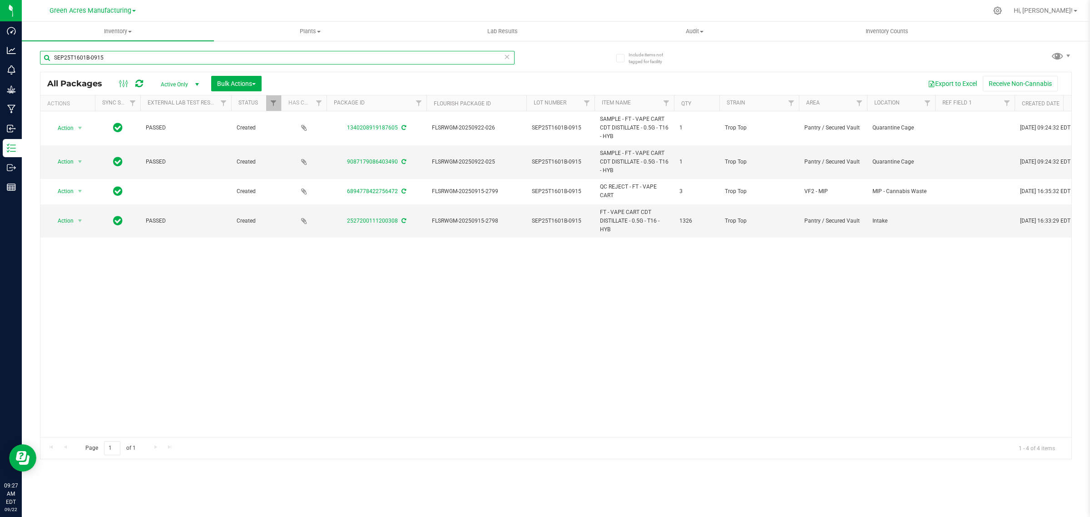
click at [156, 60] on input "SEP25T1601B-0915" at bounding box center [277, 58] width 475 height 14
paste input "N250911RE1"
type input "SN250911RE1-0915"
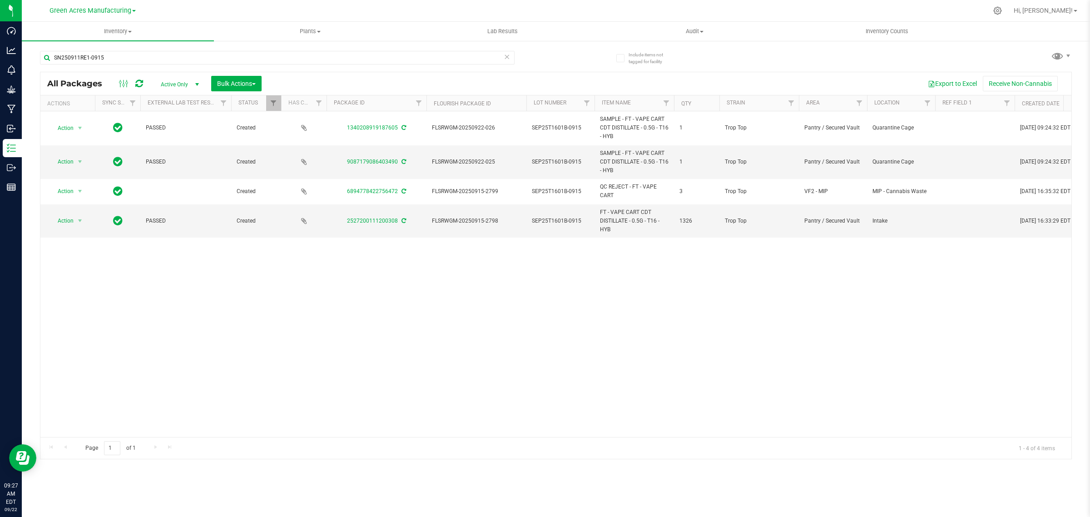
click at [211, 347] on div "Action Action Adjust qty Create package Edit attributes Global inventory Locate…" at bounding box center [555, 274] width 1031 height 326
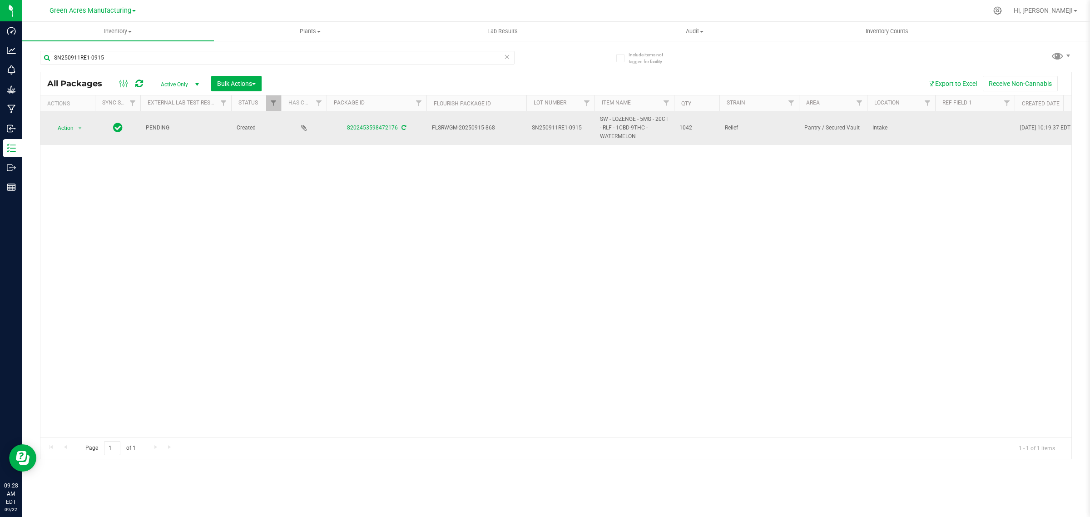
click at [403, 126] on icon at bounding box center [404, 127] width 5 height 5
click at [83, 127] on span "select" at bounding box center [79, 127] width 7 height 7
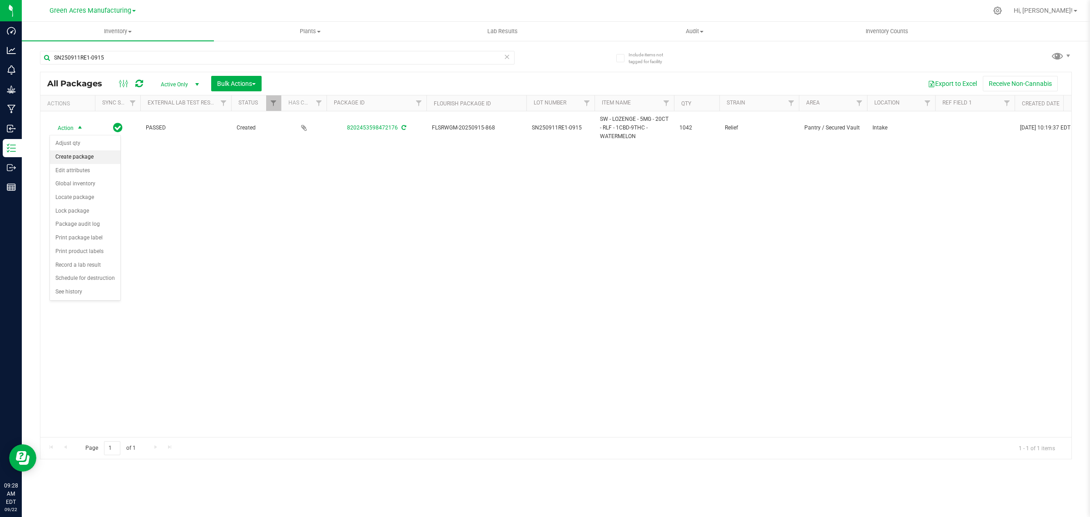
click at [67, 157] on li "Create package" at bounding box center [85, 157] width 70 height 14
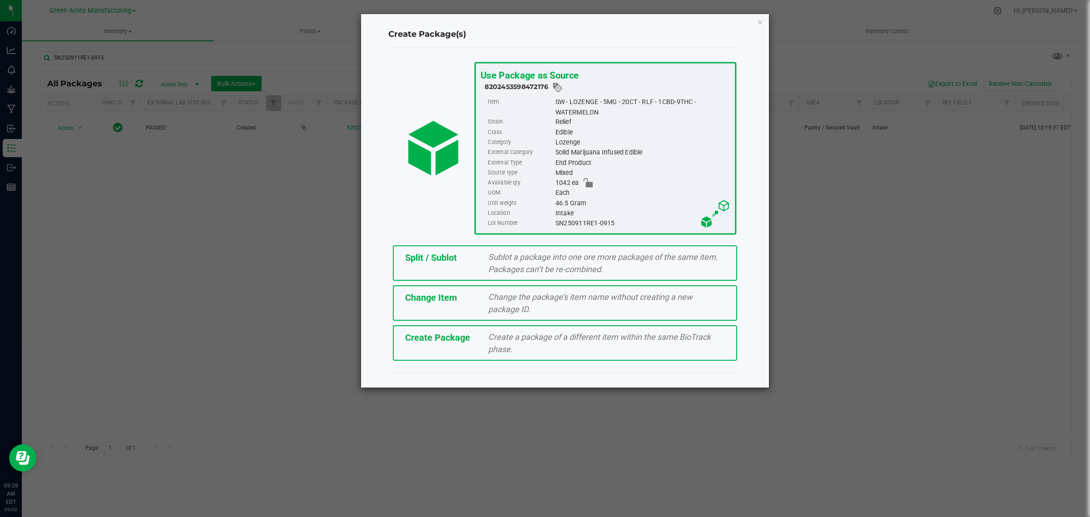
click at [439, 339] on span "Create Package" at bounding box center [437, 337] width 65 height 11
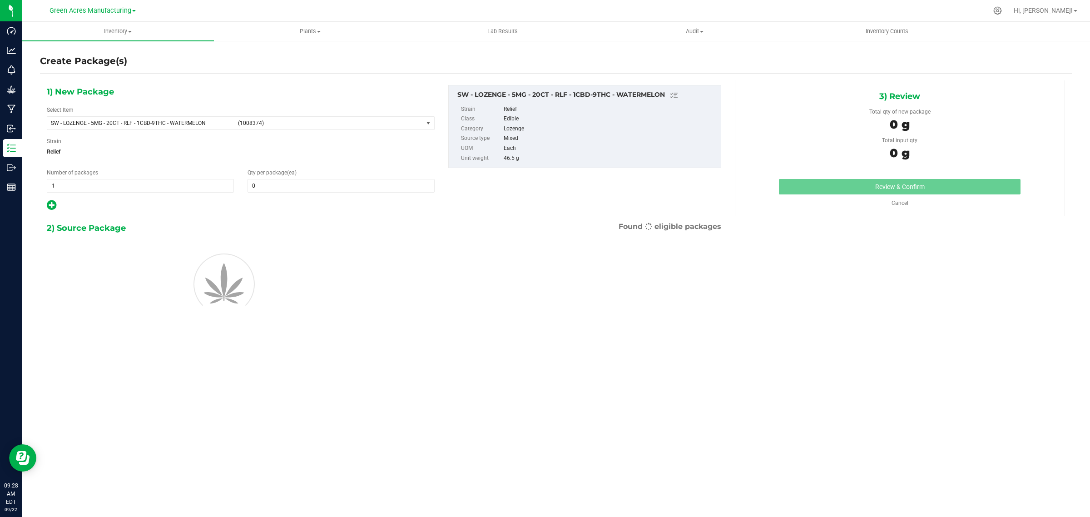
type input "0"
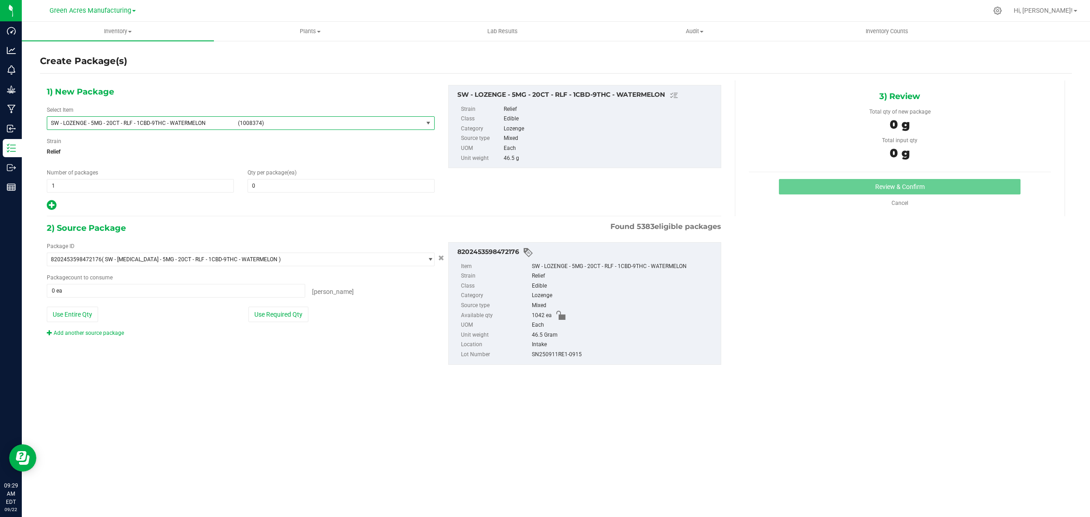
click at [428, 122] on span "select" at bounding box center [428, 122] width 7 height 7
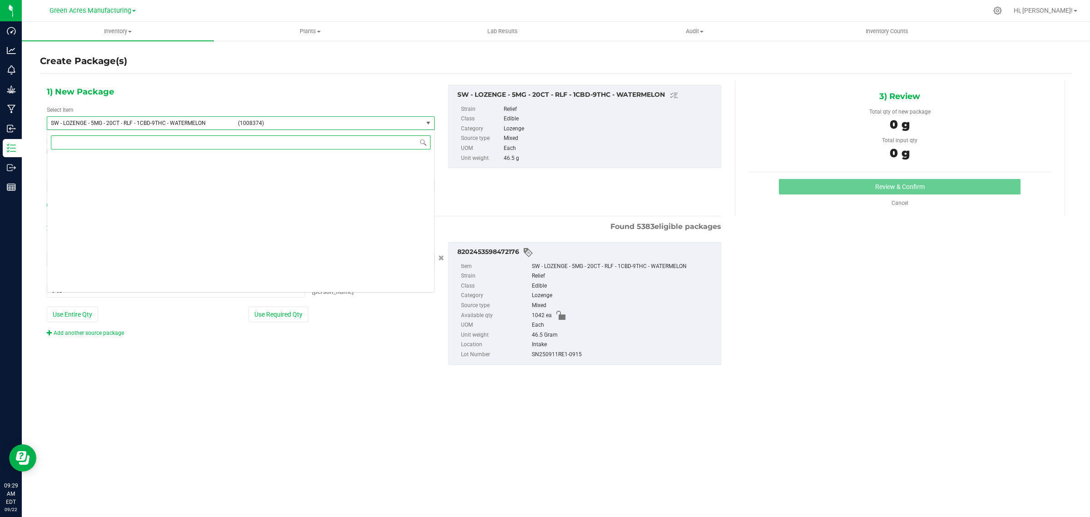
scroll to position [156192, 0]
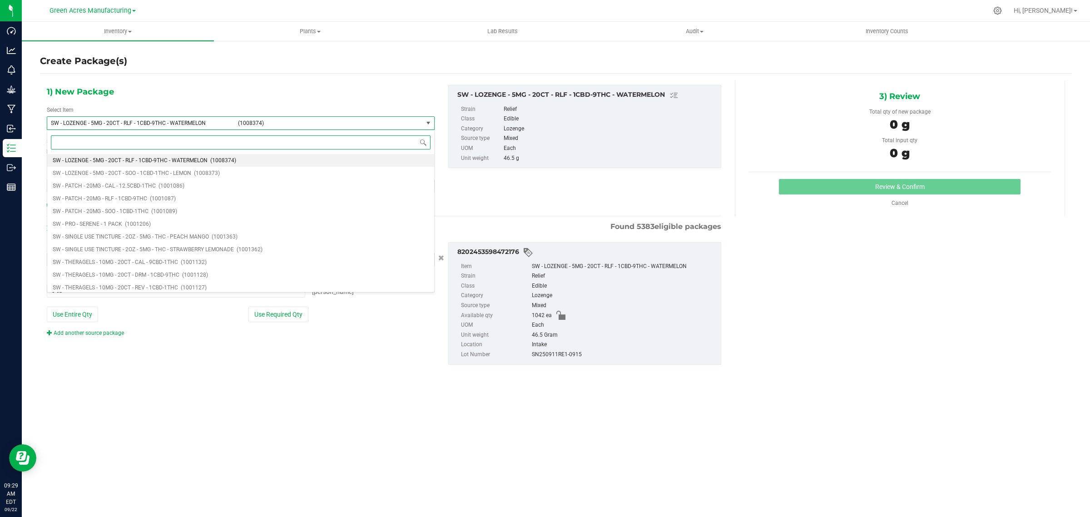
click at [326, 144] on input at bounding box center [241, 142] width 380 height 14
type input "1008374"
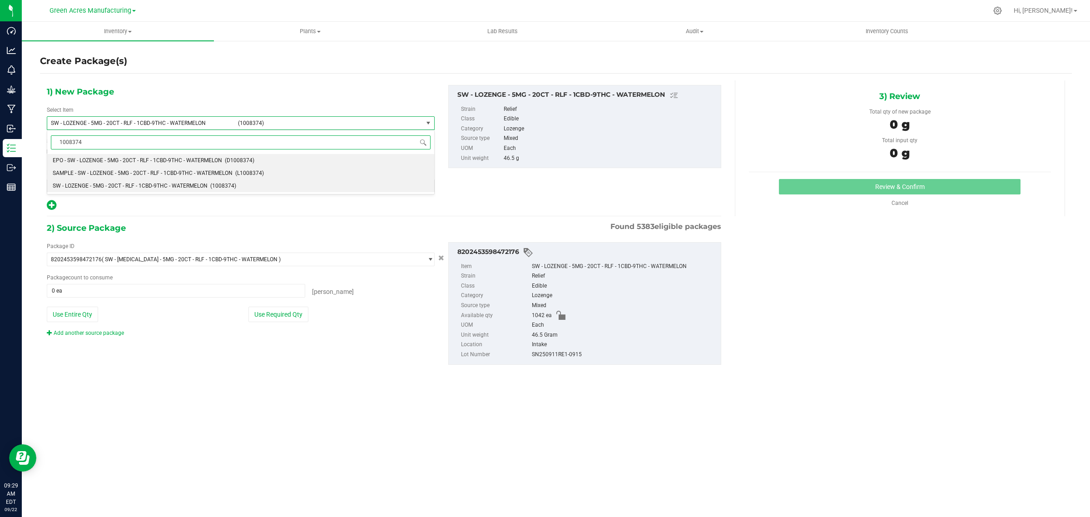
click at [153, 173] on span "SAMPLE - SW - LOZENGE - 5MG - 20CT - RLF - 1CBD-9THC - WATERMELON" at bounding box center [143, 173] width 180 height 6
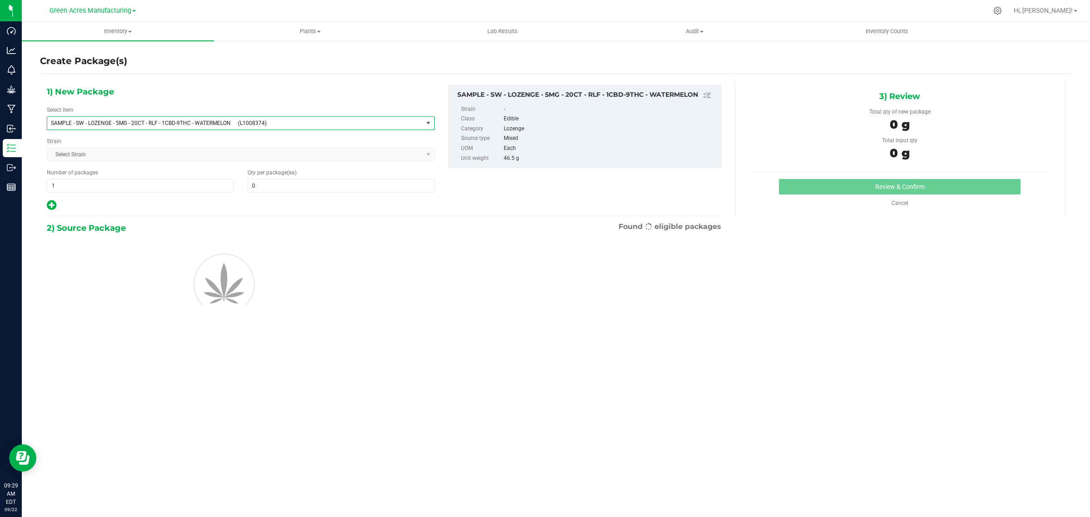
type input "0"
click at [66, 186] on span "1 1" at bounding box center [140, 186] width 187 height 14
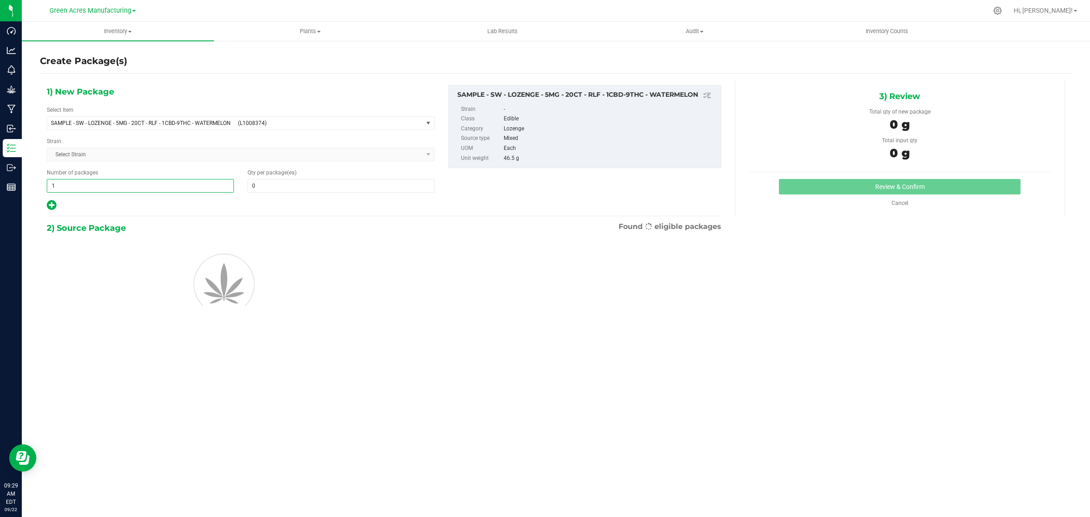
click at [66, 186] on input "1" at bounding box center [140, 185] width 186 height 13
type input "2"
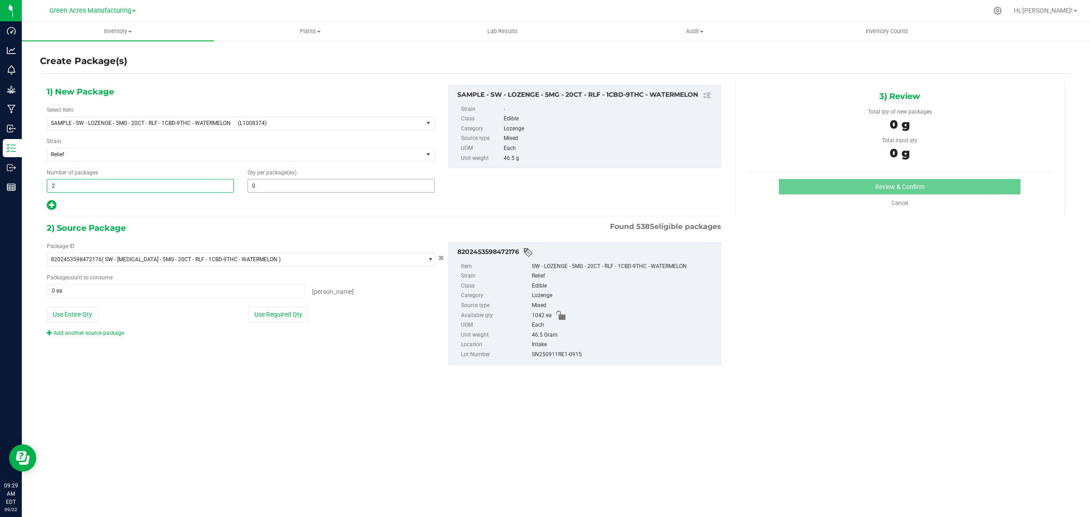
type input "2"
click at [285, 184] on span at bounding box center [341, 186] width 187 height 14
type input "1"
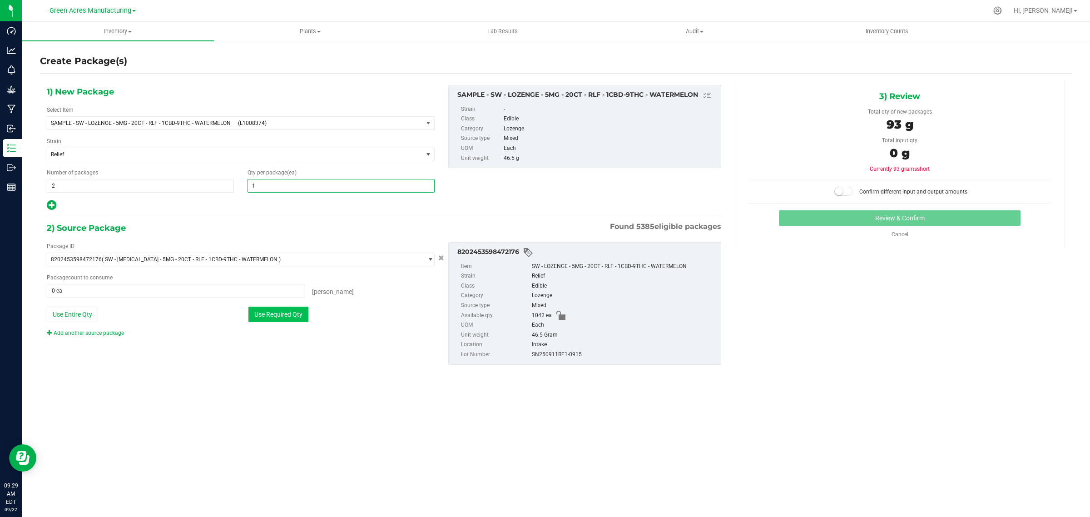
type input "1"
click at [283, 318] on button "Use Required Qty" at bounding box center [279, 314] width 60 height 15
type input "2 ea"
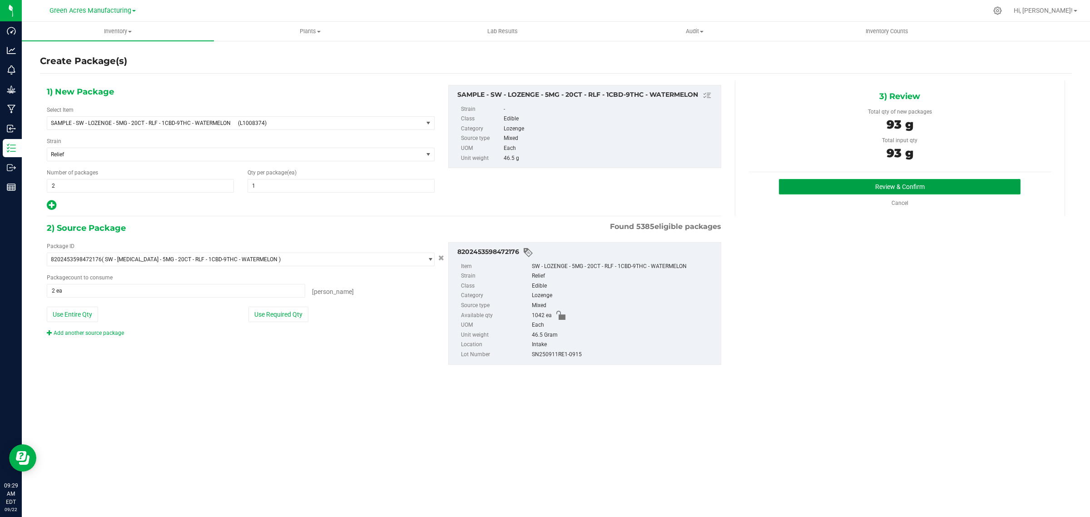
click at [903, 184] on button "Review & Confirm" at bounding box center [900, 186] width 242 height 15
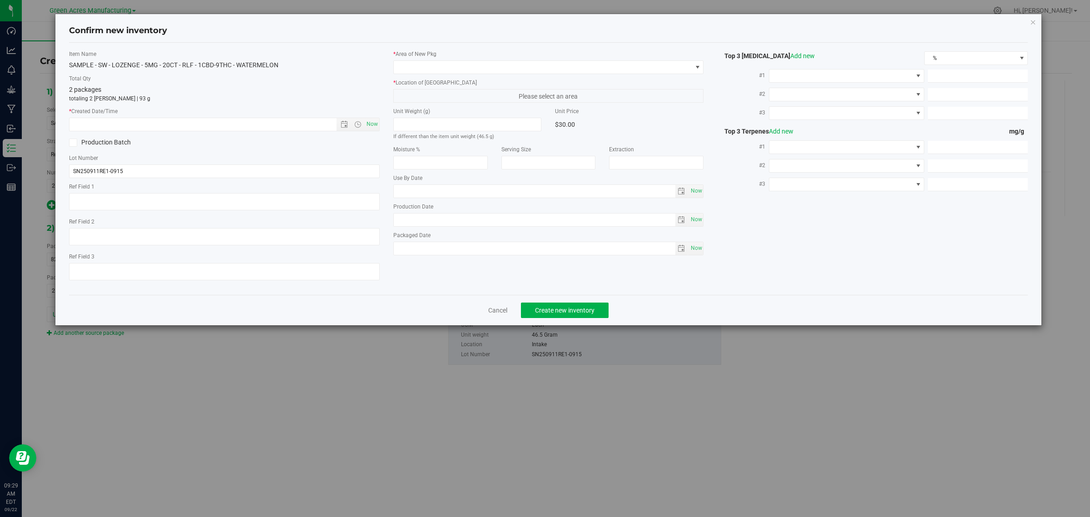
type input "[DATE]"
click at [373, 124] on span "Now" at bounding box center [371, 124] width 15 height 13
type input "9/22/2025 9:29 AM"
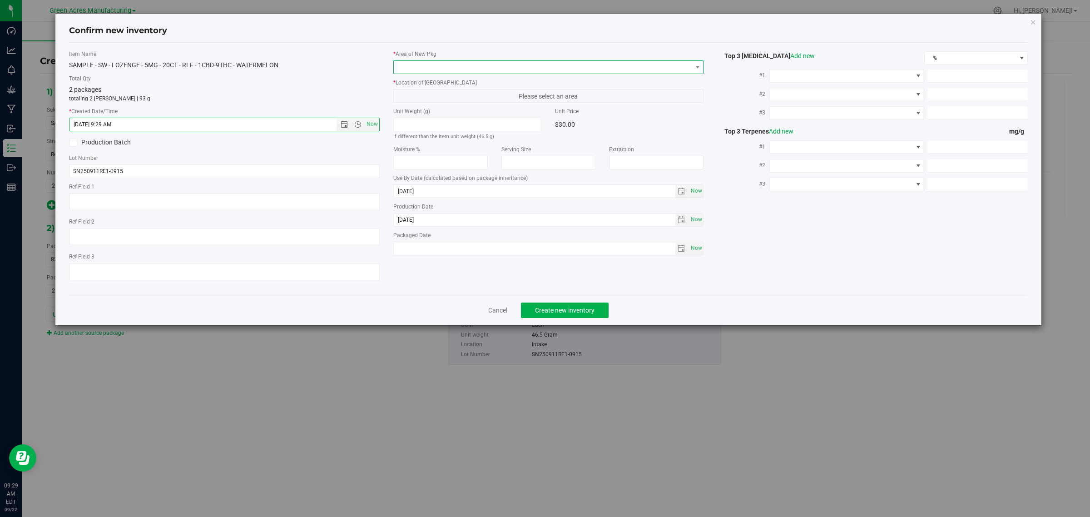
click at [449, 69] on span at bounding box center [543, 67] width 299 height 13
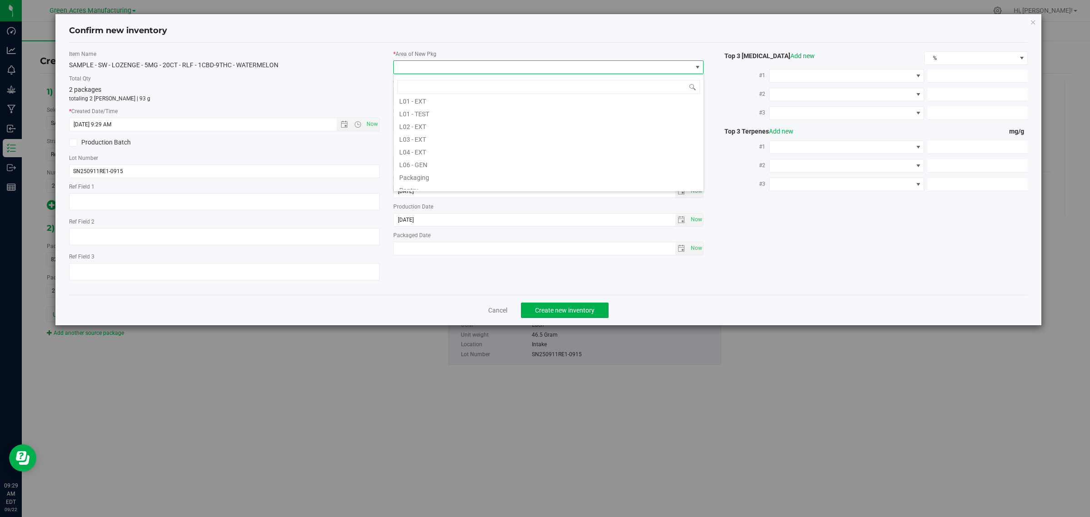
scroll to position [227, 0]
click at [451, 146] on li "Pantry / Secured Vault" at bounding box center [549, 145] width 310 height 13
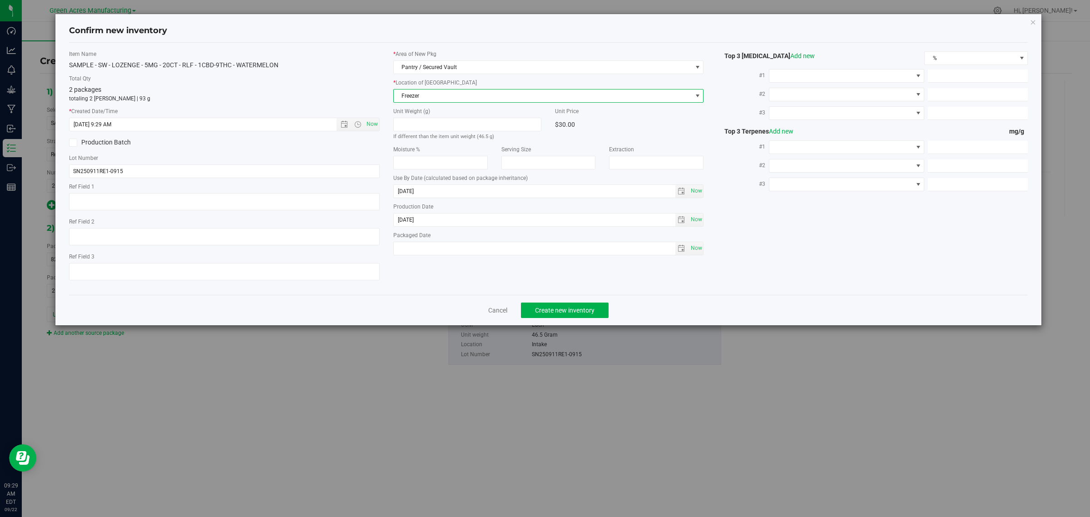
click at [427, 98] on span "Freezer" at bounding box center [543, 96] width 299 height 13
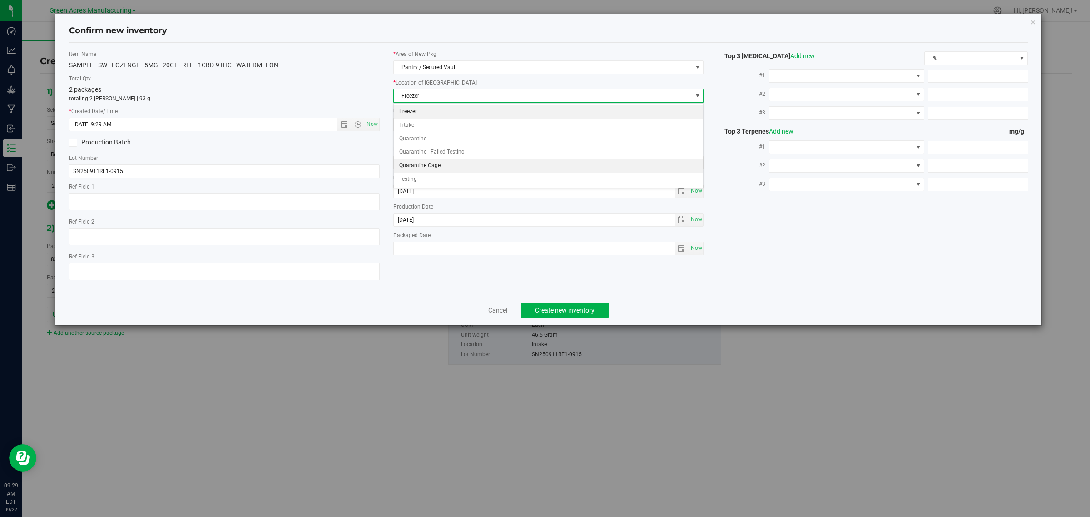
click at [443, 166] on li "Quarantine Cage" at bounding box center [549, 166] width 310 height 14
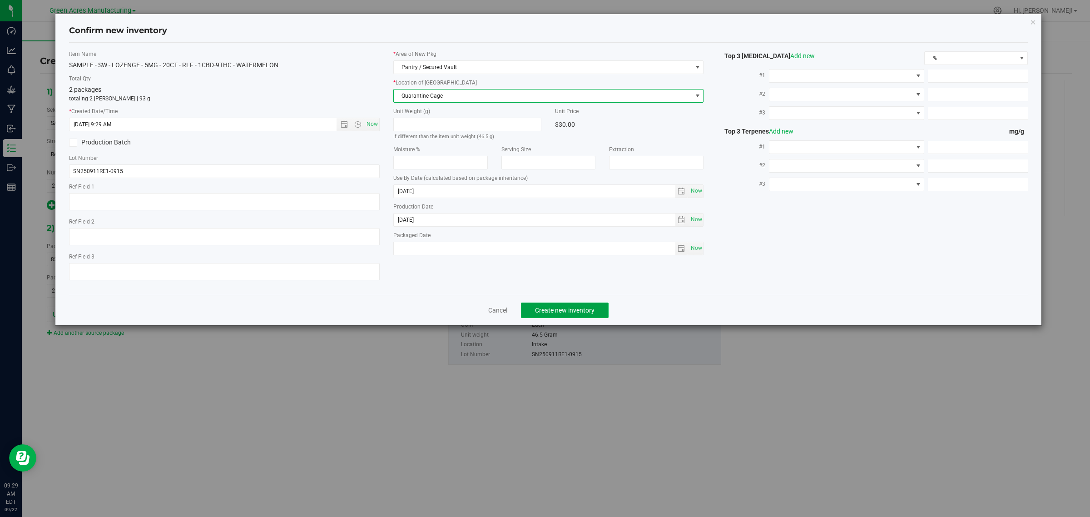
click at [558, 312] on span "Create new inventory" at bounding box center [565, 310] width 60 height 7
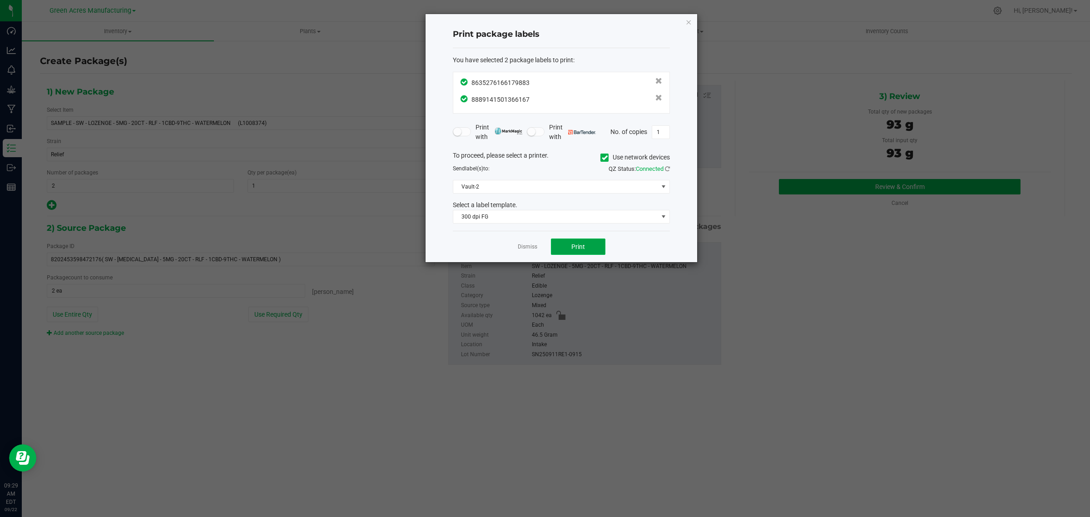
click at [573, 250] on span "Print" at bounding box center [579, 246] width 14 height 7
click at [530, 248] on link "Dismiss" at bounding box center [528, 247] width 20 height 8
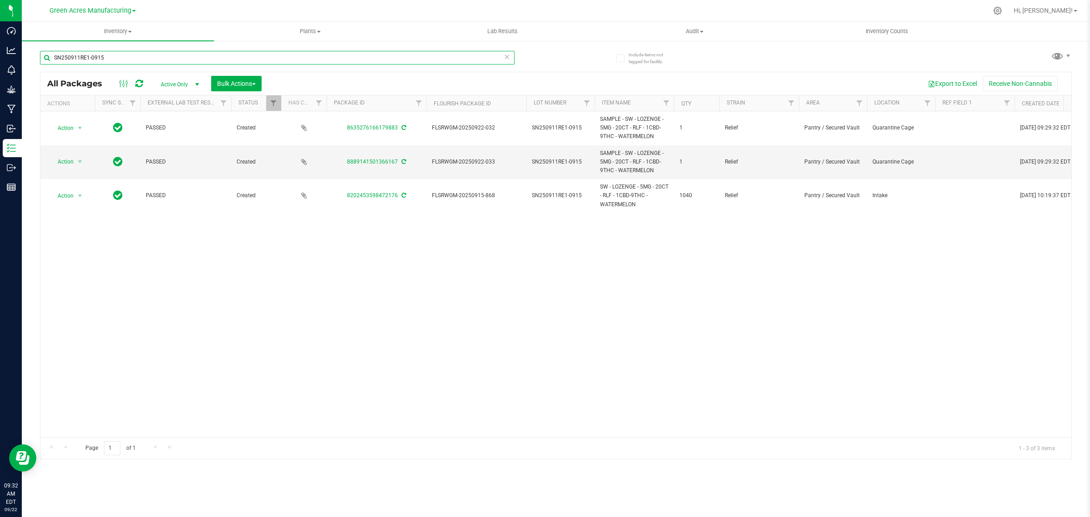
click at [154, 55] on input "SN250911RE1-0915" at bounding box center [277, 58] width 475 height 14
paste input "5-AUG25RHB0"
type input "5-AUG25RHB01-0915"
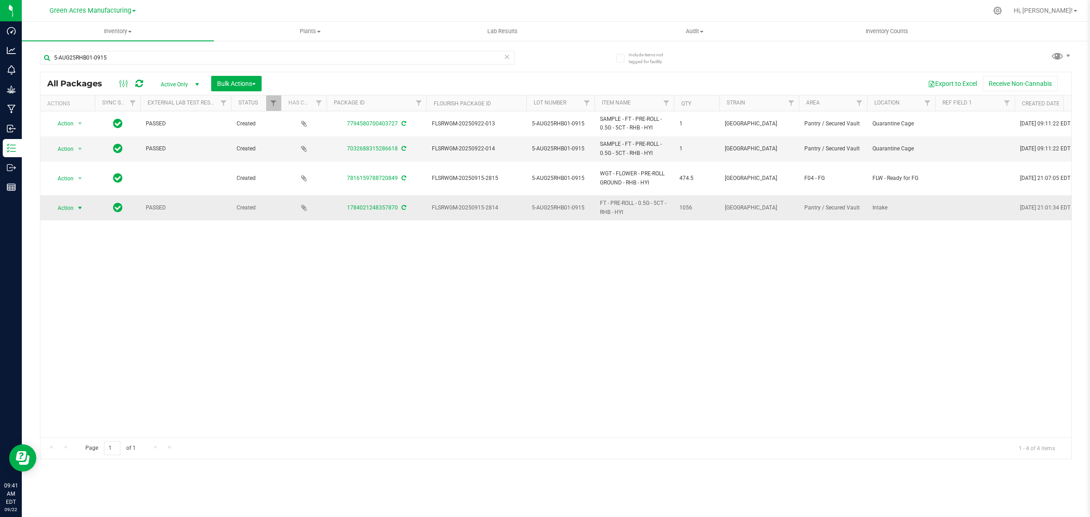
click at [77, 204] on span "select" at bounding box center [79, 207] width 7 height 7
click at [66, 229] on li "Create package" at bounding box center [85, 229] width 70 height 14
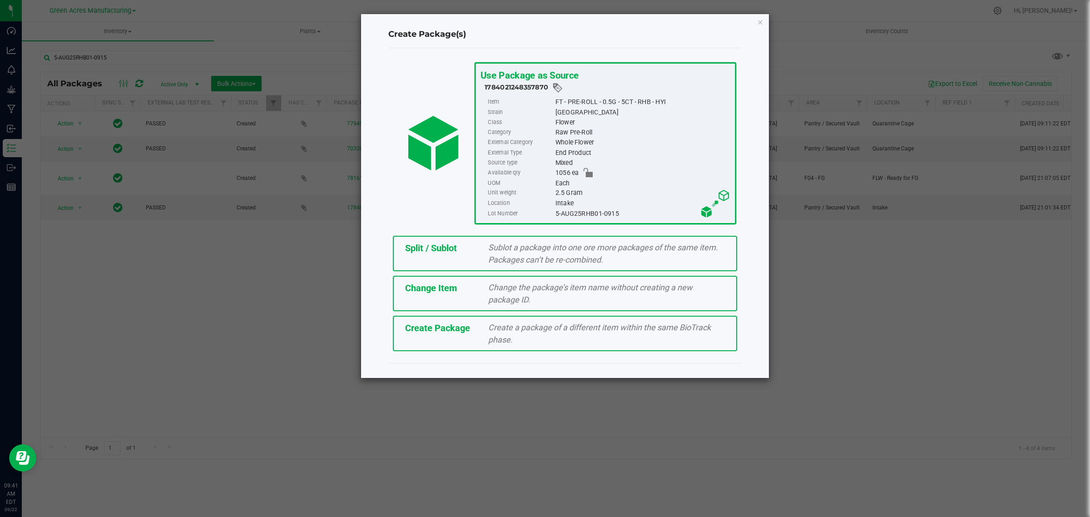
click at [444, 248] on span "Split / Sublot" at bounding box center [431, 248] width 52 height 11
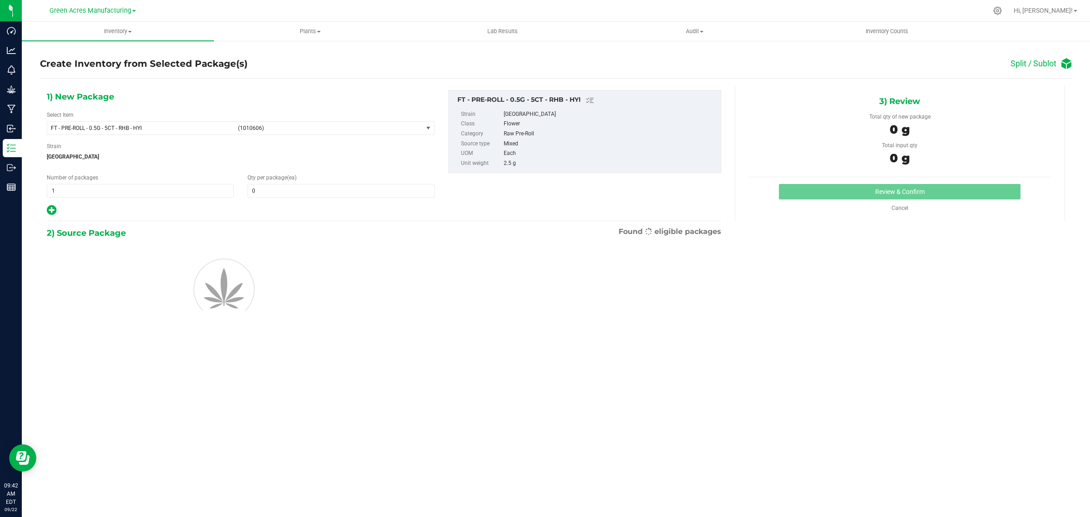
type input "0"
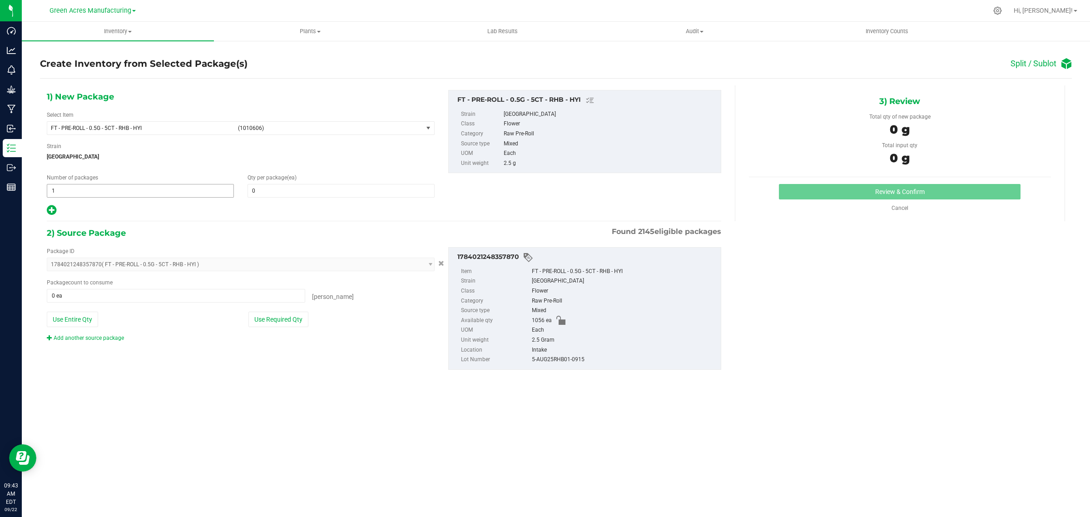
click at [123, 194] on span "1 1" at bounding box center [140, 191] width 187 height 14
click at [123, 194] on input "1" at bounding box center [140, 190] width 186 height 13
type input "88"
click at [269, 189] on span at bounding box center [341, 191] width 187 height 14
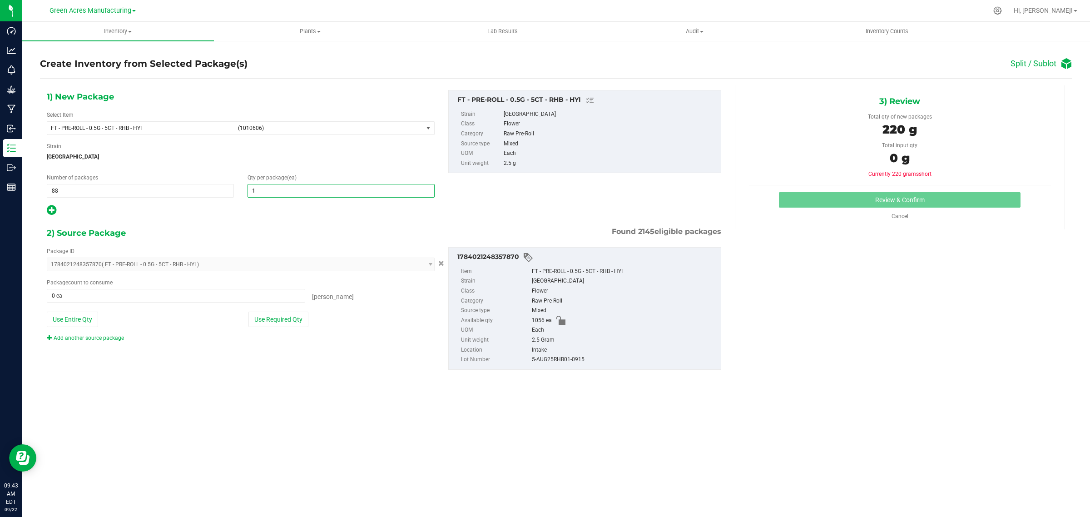
type input "12"
click at [57, 211] on div at bounding box center [241, 210] width 388 height 12
click at [55, 210] on icon at bounding box center [52, 209] width 10 height 11
type input "12"
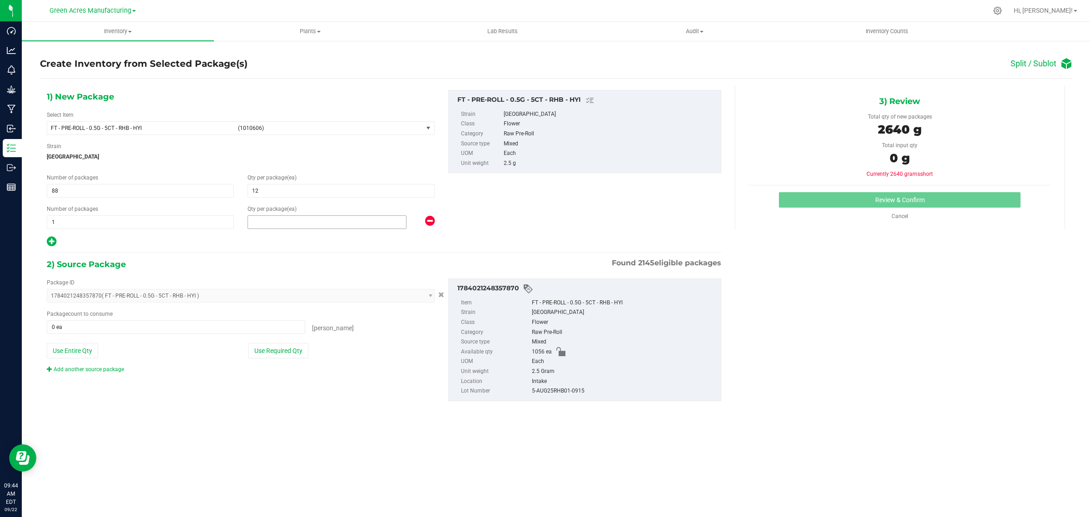
click at [266, 221] on span at bounding box center [327, 222] width 159 height 14
click at [266, 221] on input "text" at bounding box center [327, 222] width 158 height 13
type input "0"
click at [428, 220] on icon at bounding box center [430, 220] width 10 height 11
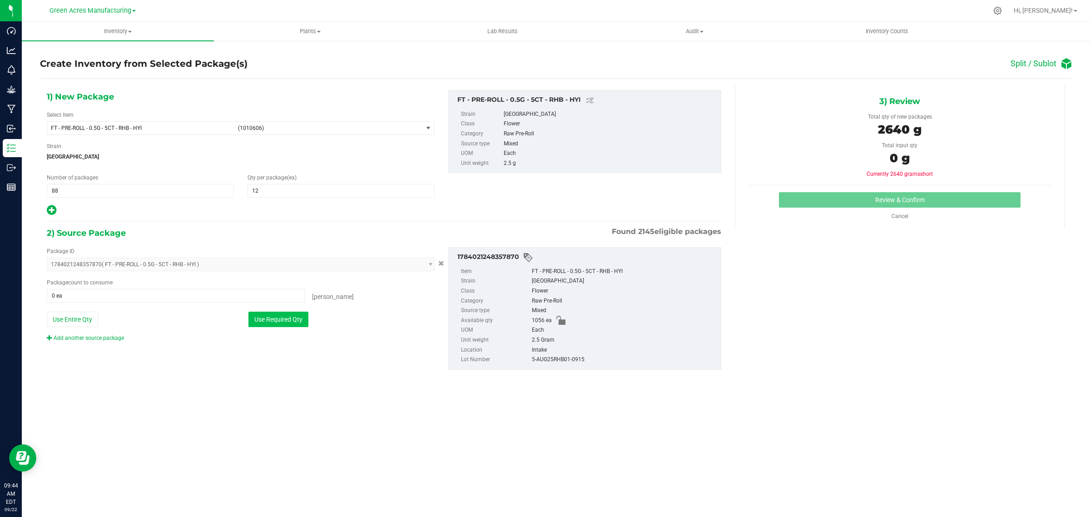
click at [282, 324] on button "Use Required Qty" at bounding box center [279, 319] width 60 height 15
type input "1056 ea"
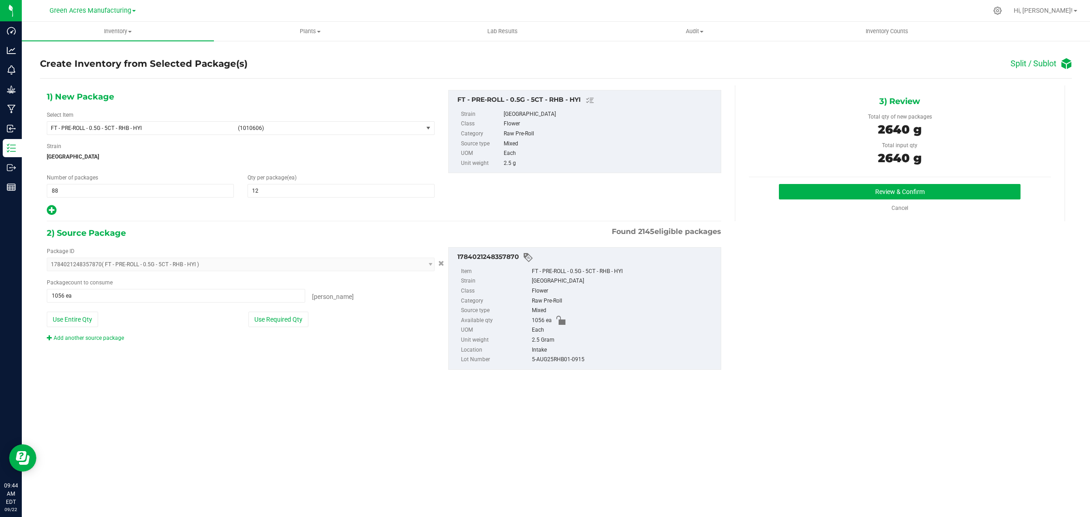
click at [42, 316] on div "Package ID 1784021248357870 ( FT - PRE-ROLL - 0.5G - 5CT - RHB - HYI ) 00019860…" at bounding box center [241, 294] width 402 height 95
click at [63, 317] on button "Use Entire Qty" at bounding box center [72, 319] width 51 height 15
click at [885, 188] on button "Review & Confirm" at bounding box center [900, 191] width 242 height 15
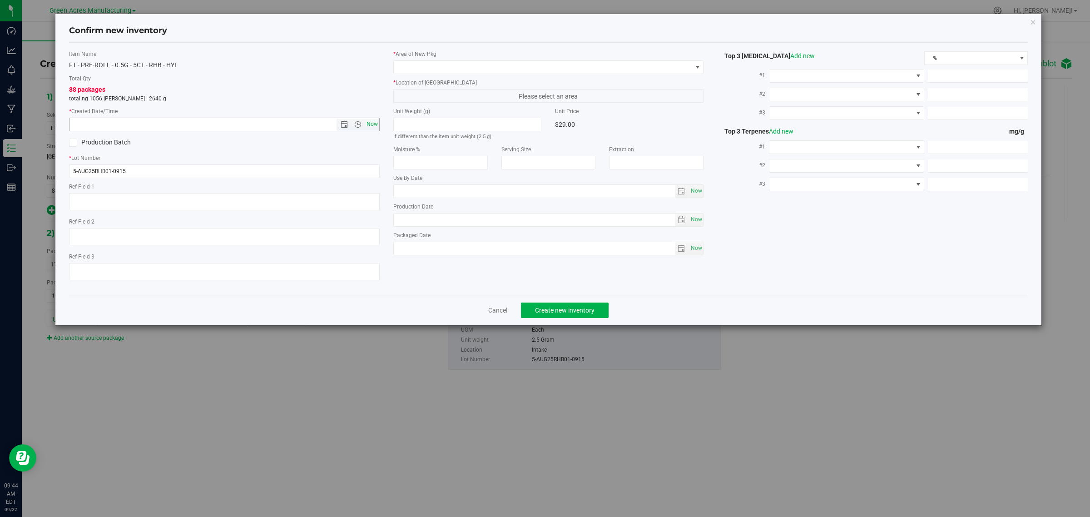
click at [376, 124] on span "Now" at bounding box center [371, 124] width 15 height 13
type input "9/22/2025 9:44 AM"
click at [408, 70] on span at bounding box center [543, 67] width 299 height 13
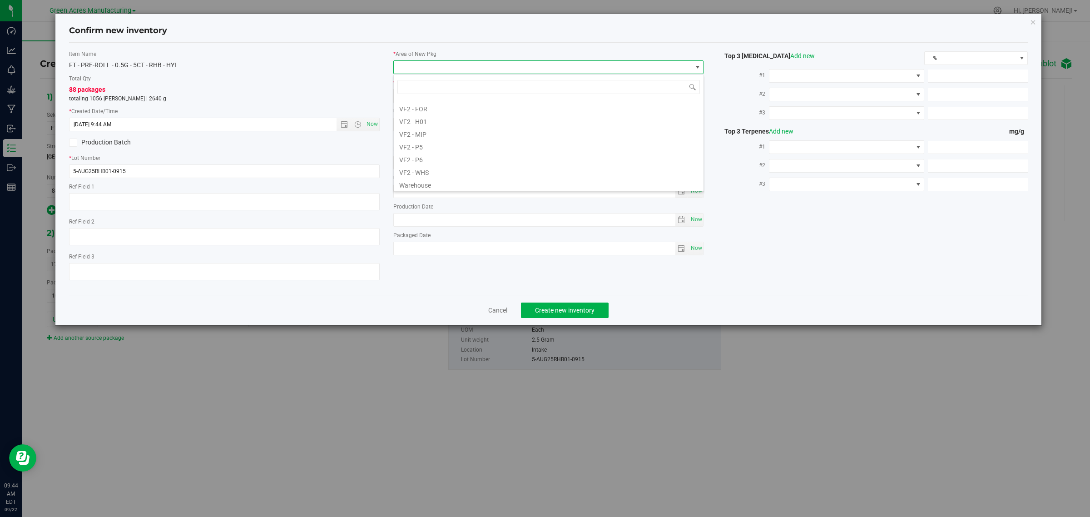
scroll to position [456, 0]
click at [416, 165] on li "VF2 - WHS" at bounding box center [549, 170] width 310 height 13
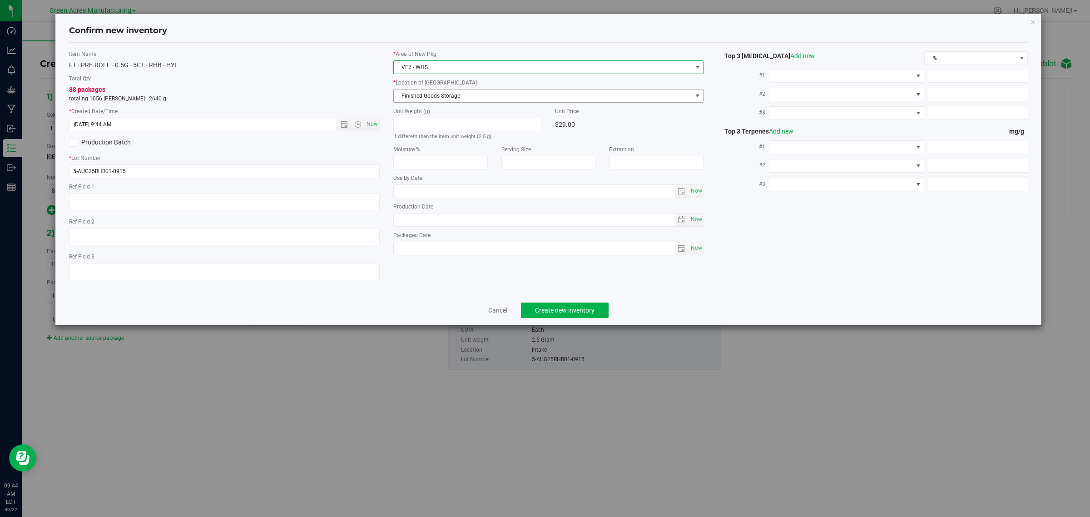
click at [448, 95] on span "Finished Goods Storage" at bounding box center [543, 96] width 299 height 13
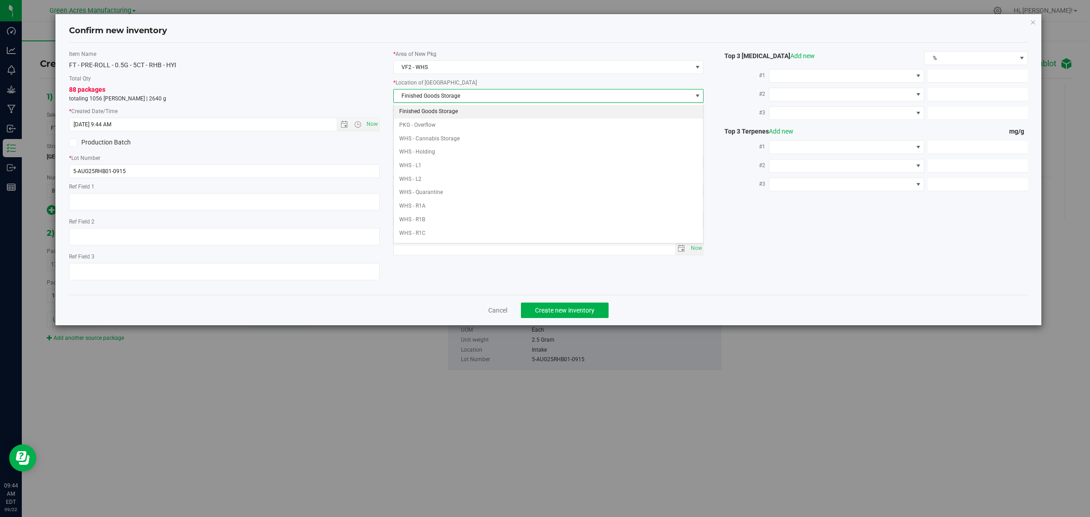
click at [438, 108] on li "Finished Goods Storage" at bounding box center [549, 112] width 310 height 14
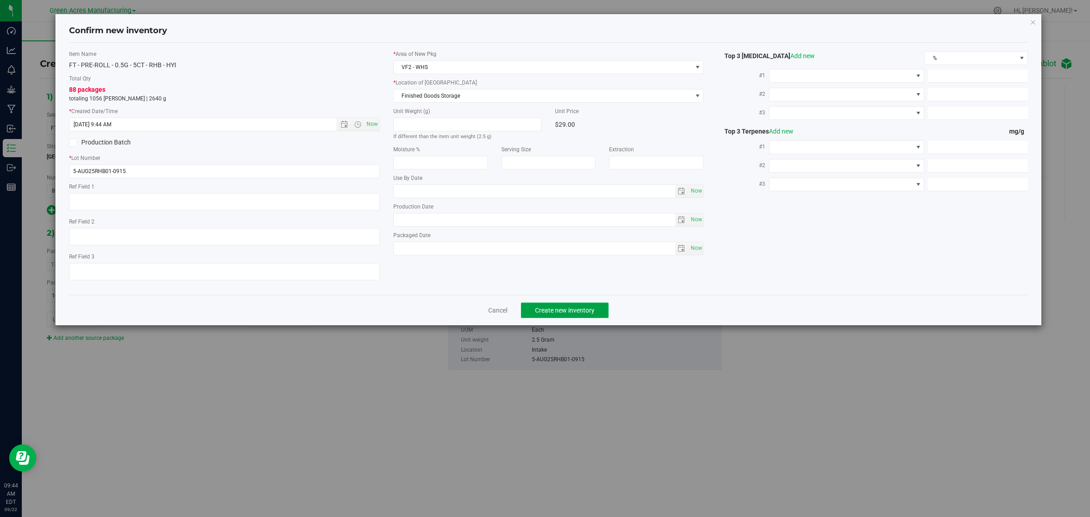
click at [544, 312] on span "Create new inventory" at bounding box center [565, 310] width 60 height 7
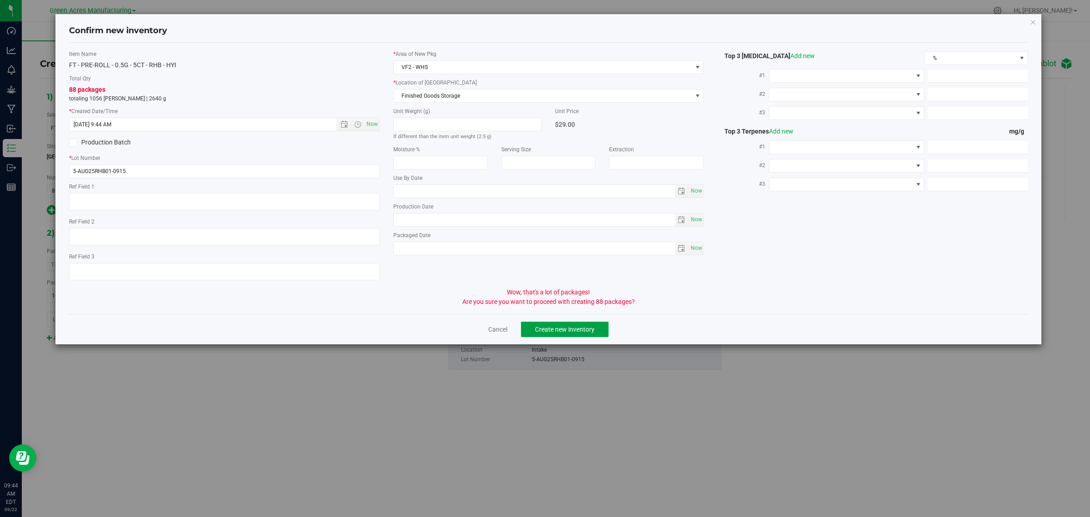
click at [549, 332] on span "Create new inventory" at bounding box center [565, 329] width 60 height 7
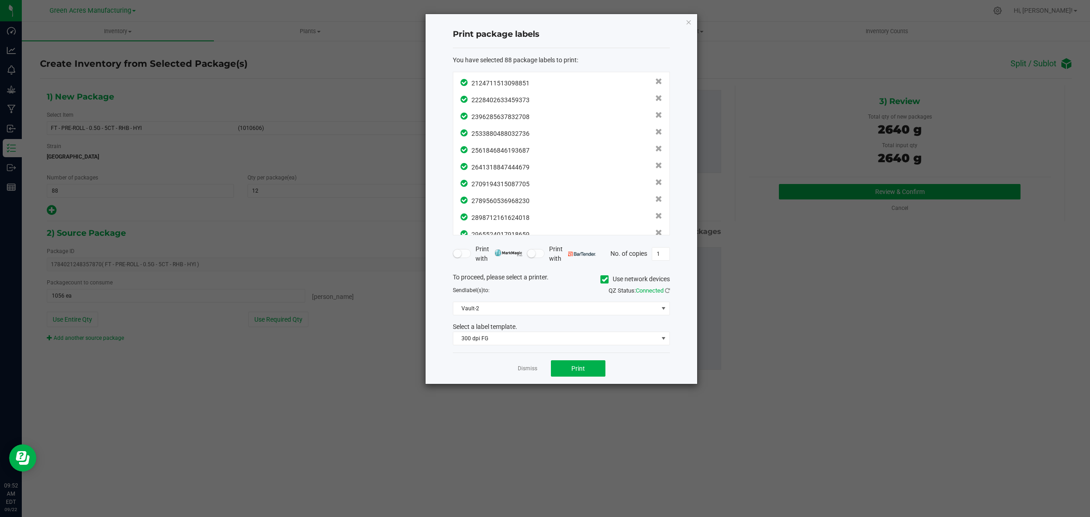
scroll to position [0, 0]
click at [573, 366] on span "Print" at bounding box center [579, 368] width 14 height 7
click at [576, 367] on span "Print" at bounding box center [579, 368] width 14 height 7
click at [666, 305] on span at bounding box center [663, 308] width 7 height 7
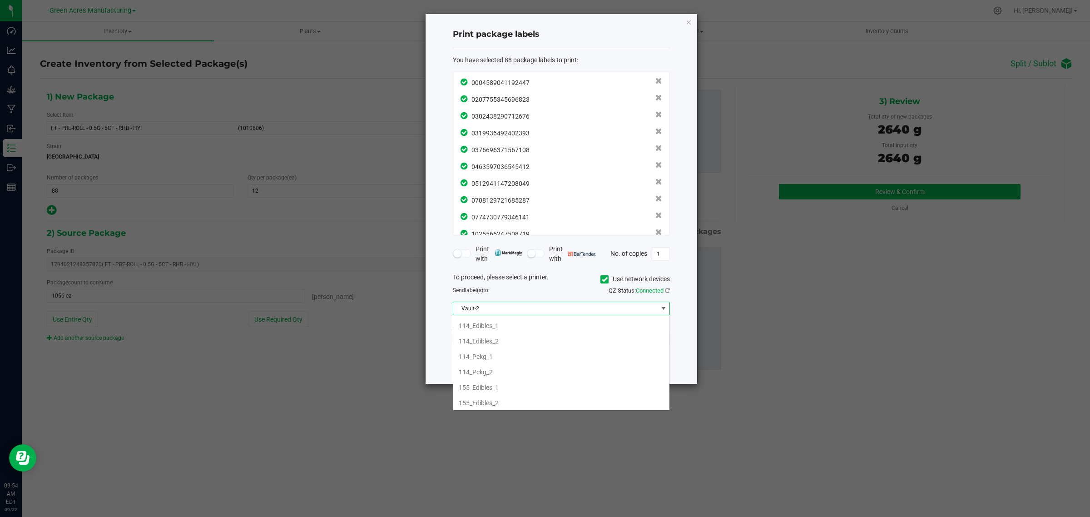
scroll to position [14, 217]
click at [489, 388] on li "Vault-1" at bounding box center [561, 379] width 216 height 15
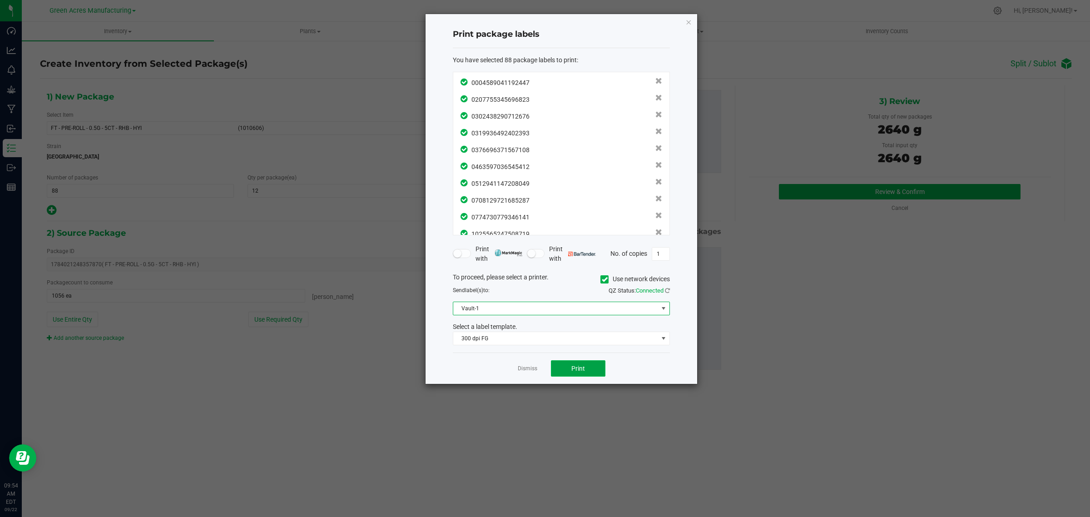
click at [560, 366] on button "Print" at bounding box center [578, 368] width 55 height 16
click at [524, 371] on link "Dismiss" at bounding box center [528, 369] width 20 height 8
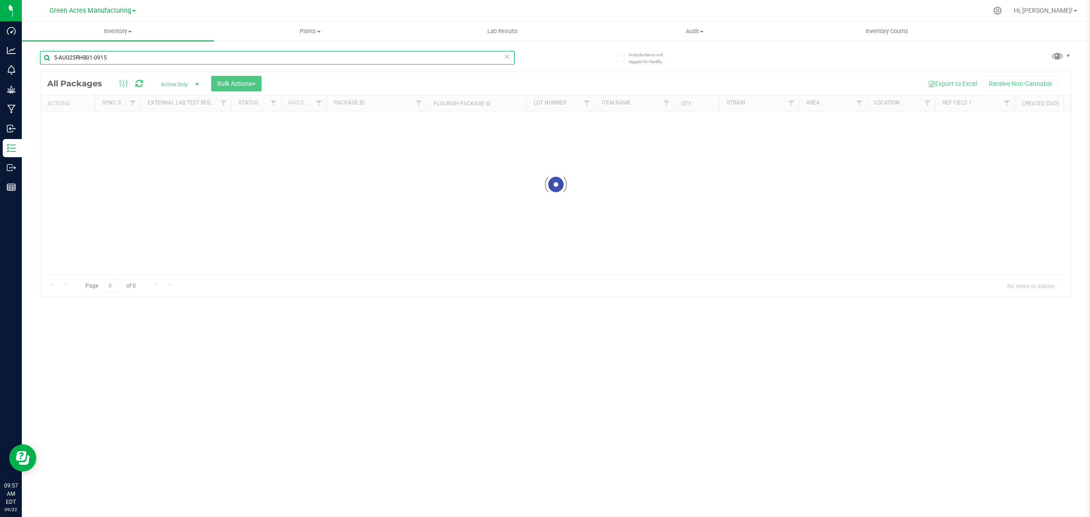
click at [76, 57] on input "5-AUG25RHB01-0915" at bounding box center [277, 58] width 475 height 14
paste input "K-SEP257UP"
type input "K-SEP257UP01-0915"
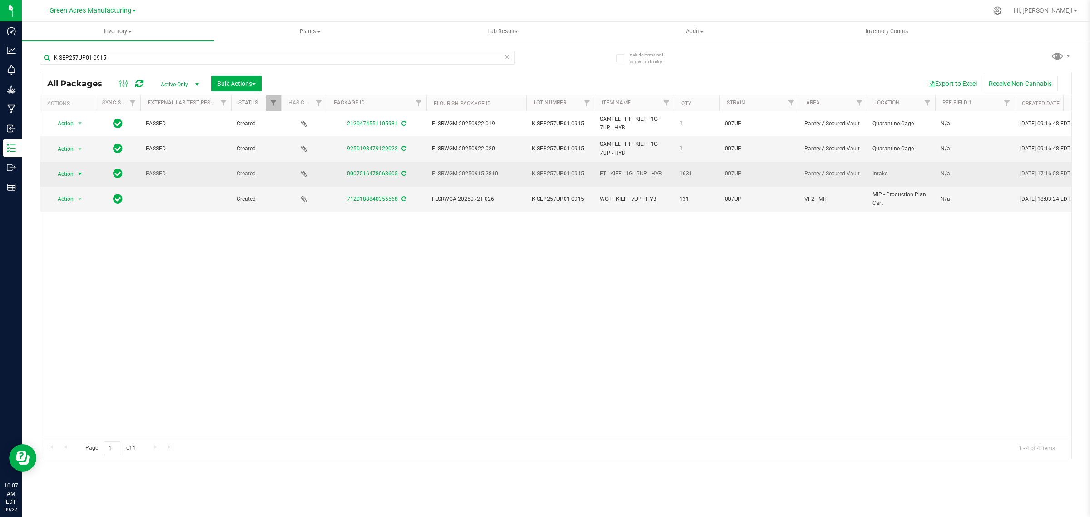
click at [83, 173] on span "select" at bounding box center [79, 173] width 7 height 7
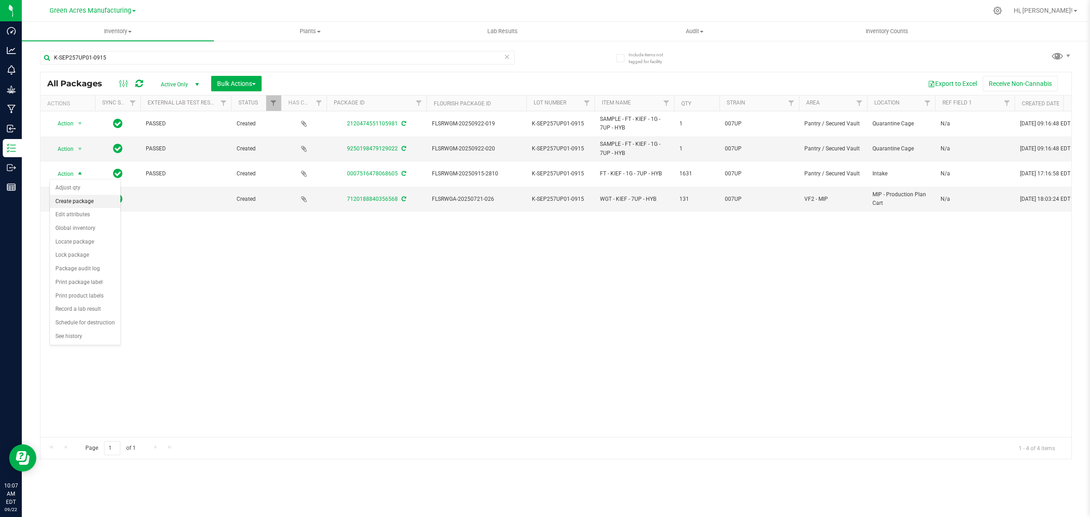
click at [85, 199] on li "Create package" at bounding box center [85, 202] width 70 height 14
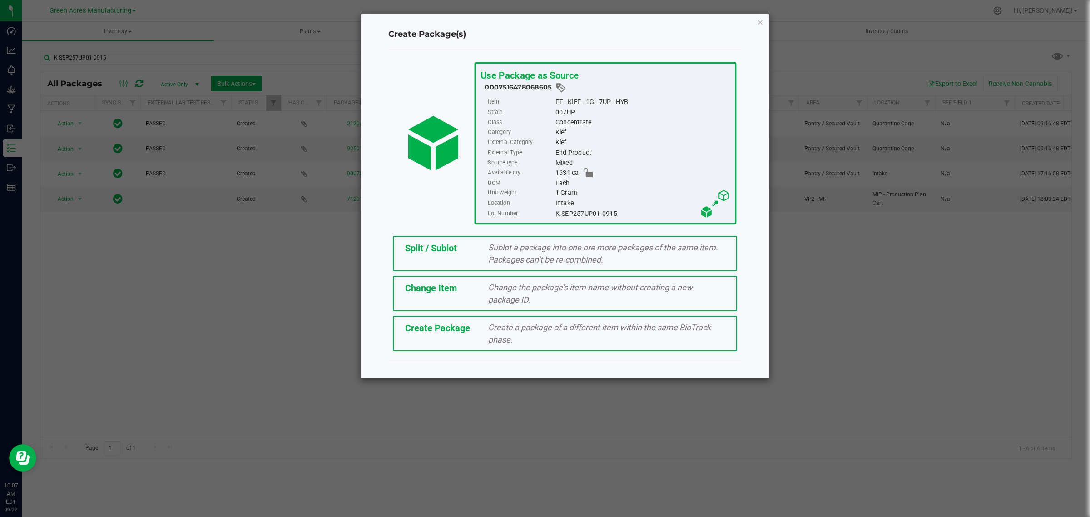
click at [420, 244] on span "Split / Sublot" at bounding box center [431, 248] width 52 height 11
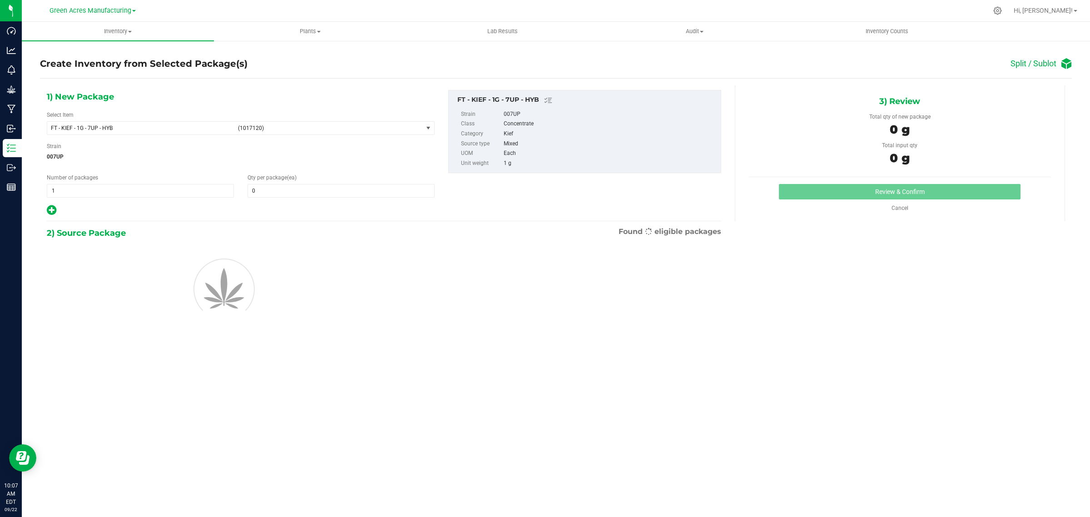
type input "0"
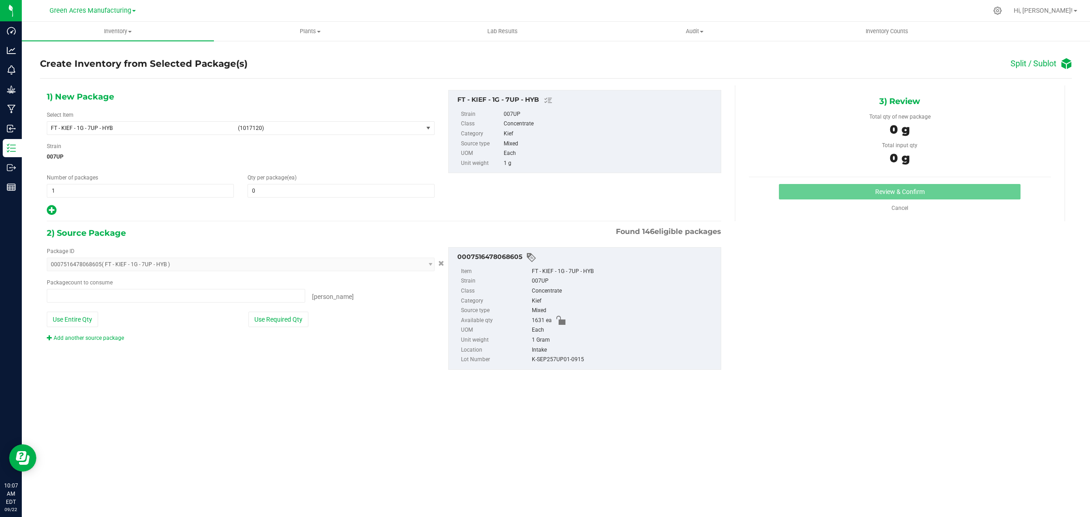
type input "0 ea"
click at [106, 188] on span "1 1" at bounding box center [140, 191] width 187 height 14
click at [106, 188] on input "1" at bounding box center [140, 190] width 186 height 13
type input "203"
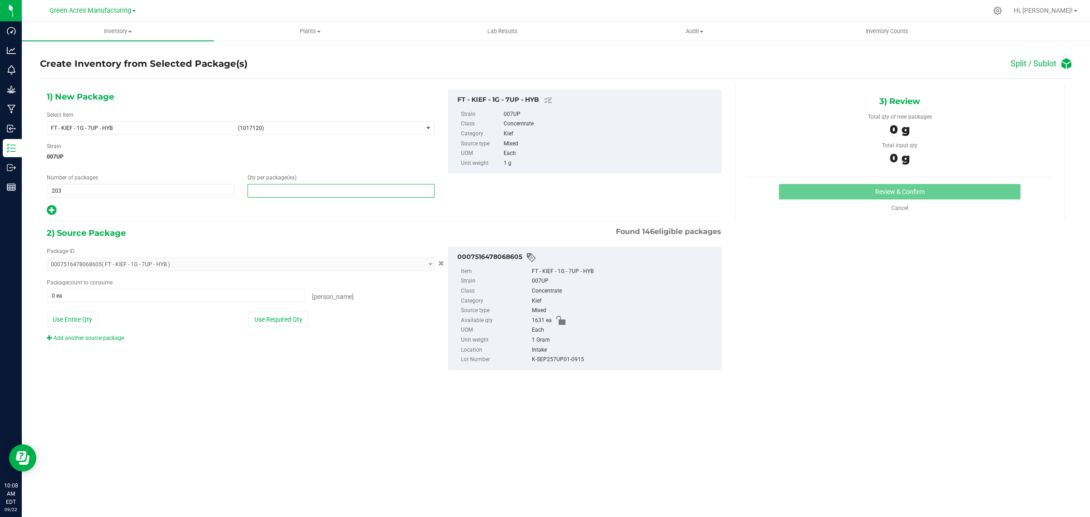
click at [263, 192] on span at bounding box center [341, 191] width 187 height 14
type input "8"
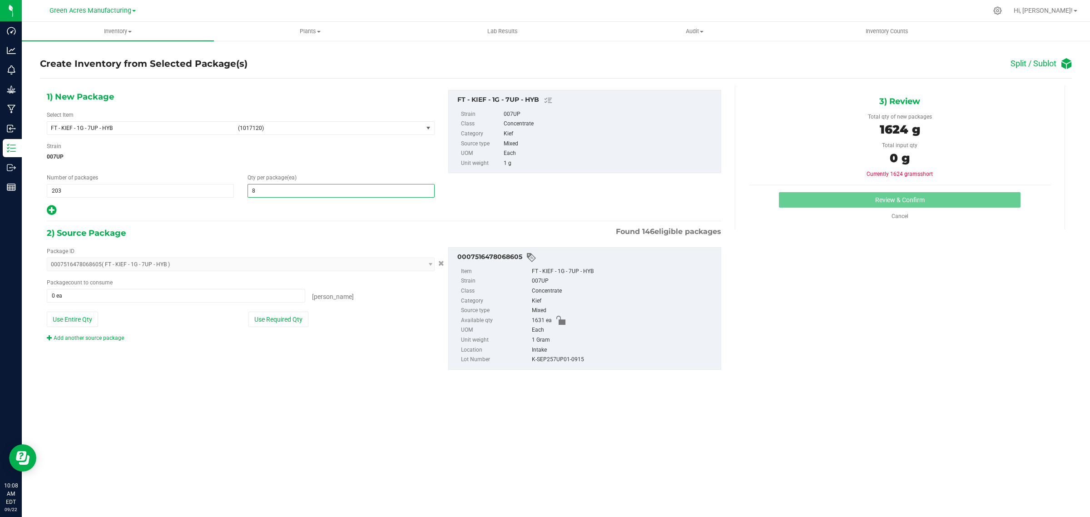
click at [47, 211] on icon at bounding box center [52, 209] width 10 height 11
type input "8"
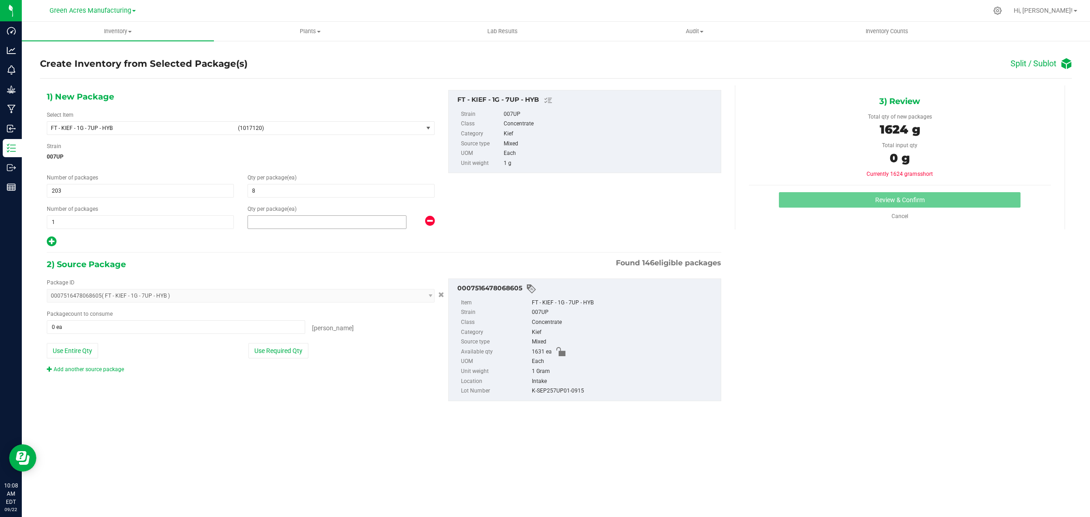
click at [262, 224] on span at bounding box center [327, 222] width 159 height 14
click at [262, 224] on input "text" at bounding box center [327, 222] width 158 height 13
type input "7"
click at [239, 244] on div at bounding box center [241, 242] width 388 height 12
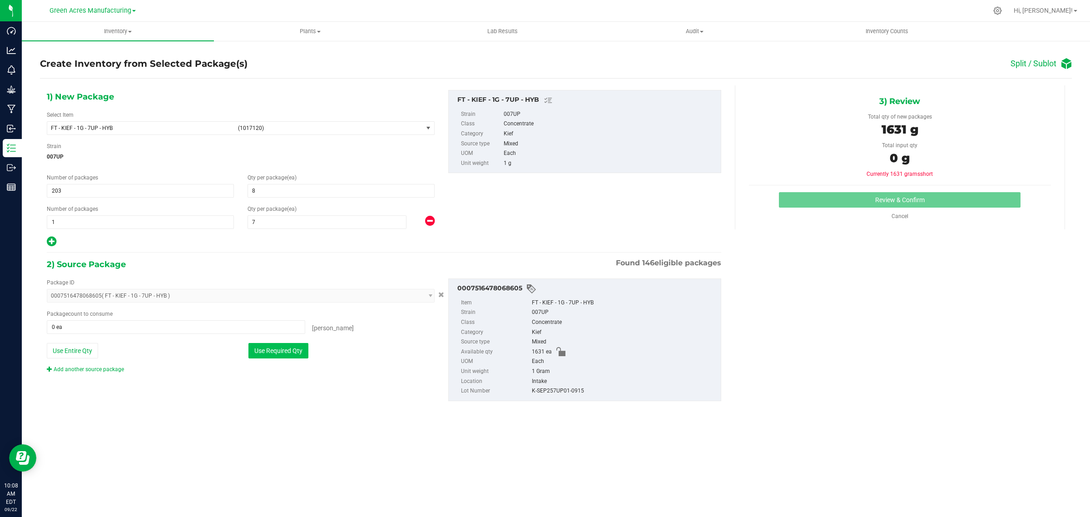
click at [283, 358] on button "Use Required Qty" at bounding box center [279, 350] width 60 height 15
type input "1631 ea"
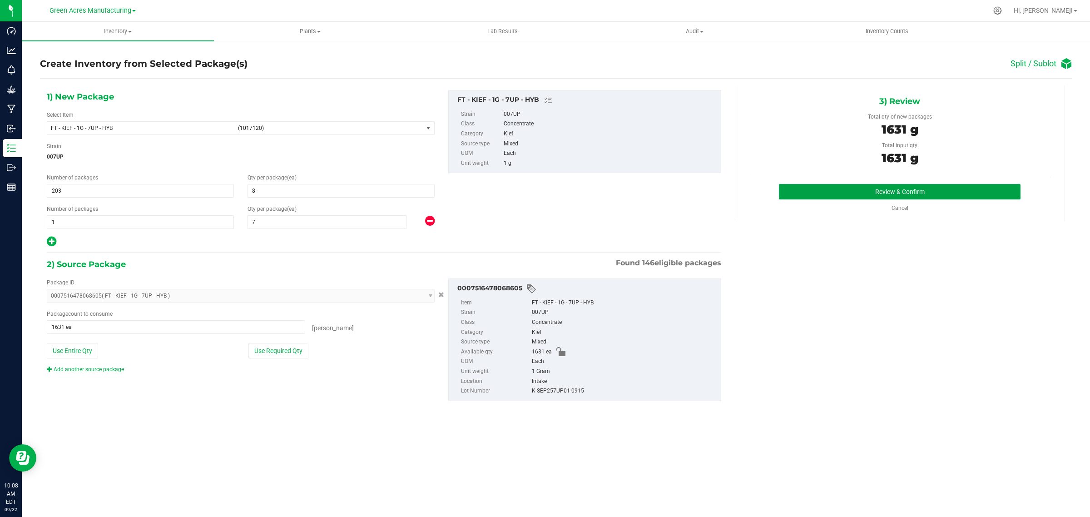
click at [838, 192] on button "Review & Confirm" at bounding box center [900, 191] width 242 height 15
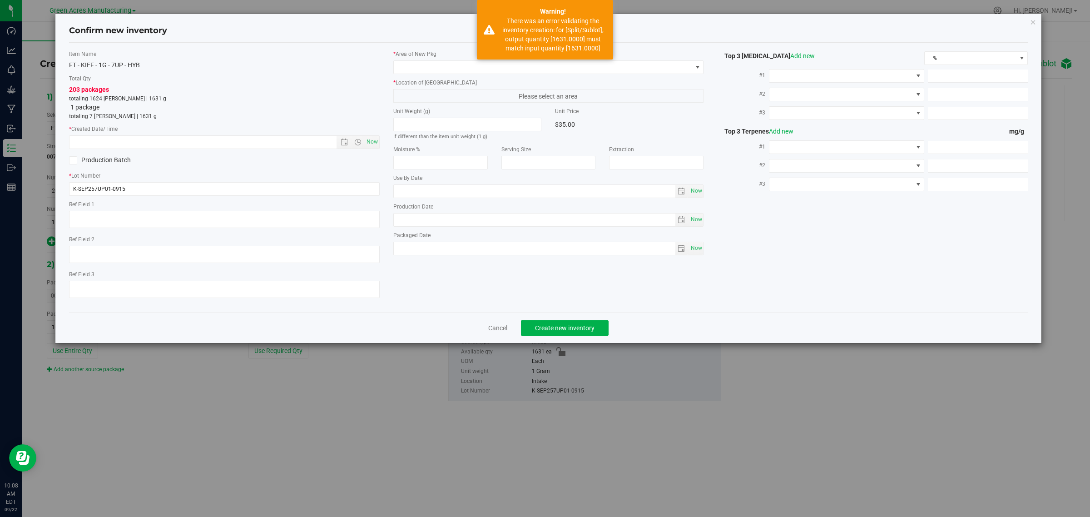
type textarea "N/a"
click at [376, 144] on span "Now" at bounding box center [371, 141] width 15 height 13
type input "9/22/2025 10:08 AM"
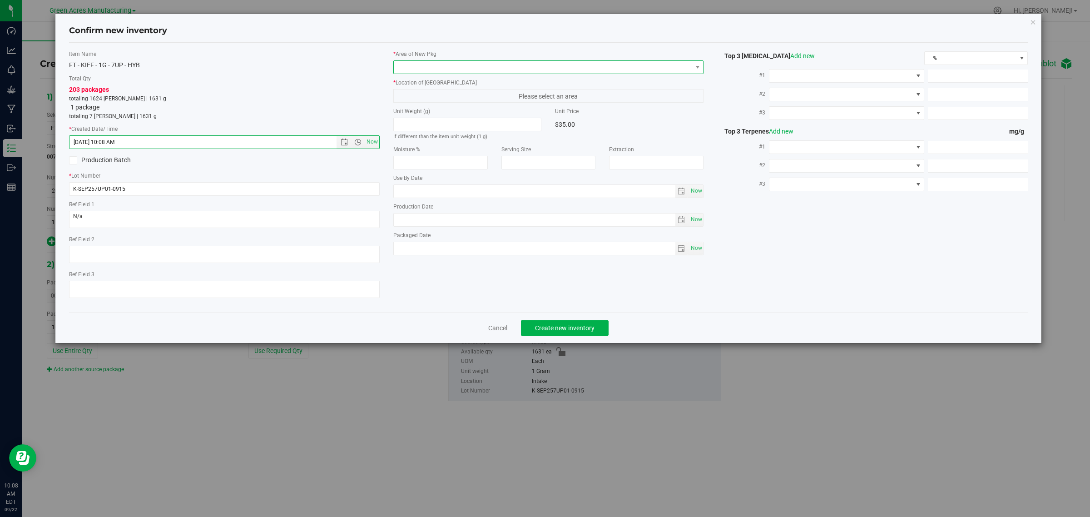
click at [428, 71] on span at bounding box center [543, 67] width 299 height 13
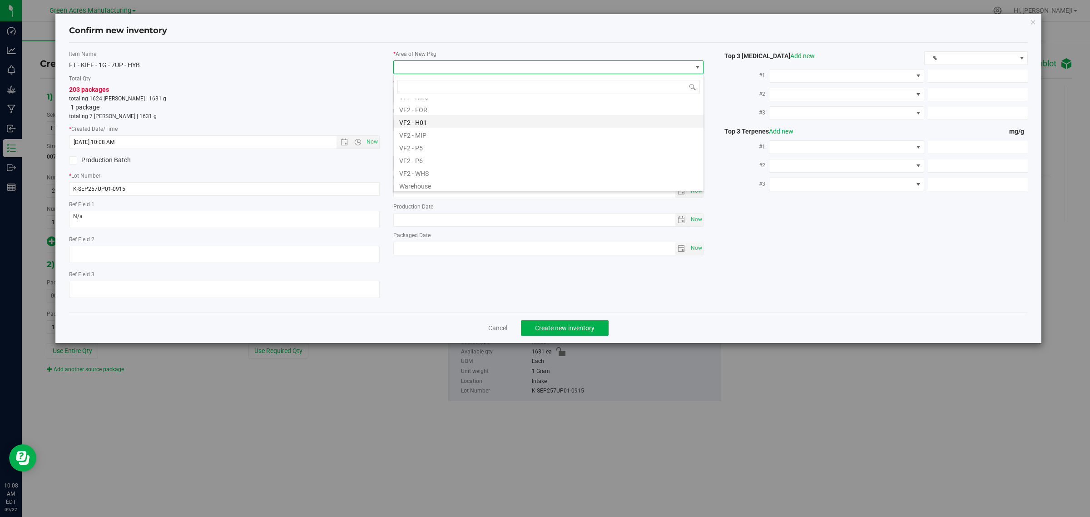
scroll to position [456, 0]
click at [428, 171] on li "VF2 - WHS" at bounding box center [549, 170] width 310 height 13
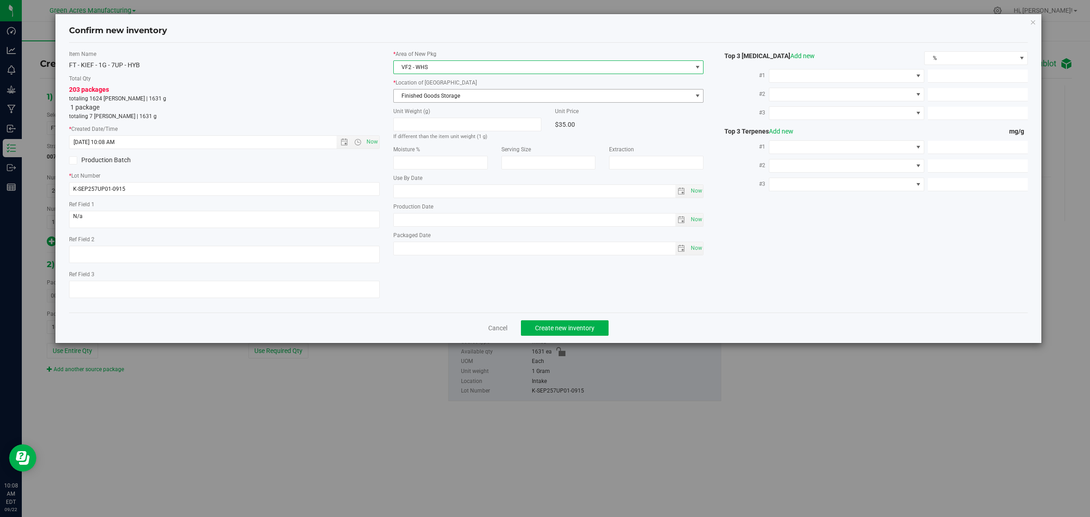
click at [428, 94] on span "Finished Goods Storage" at bounding box center [543, 96] width 299 height 13
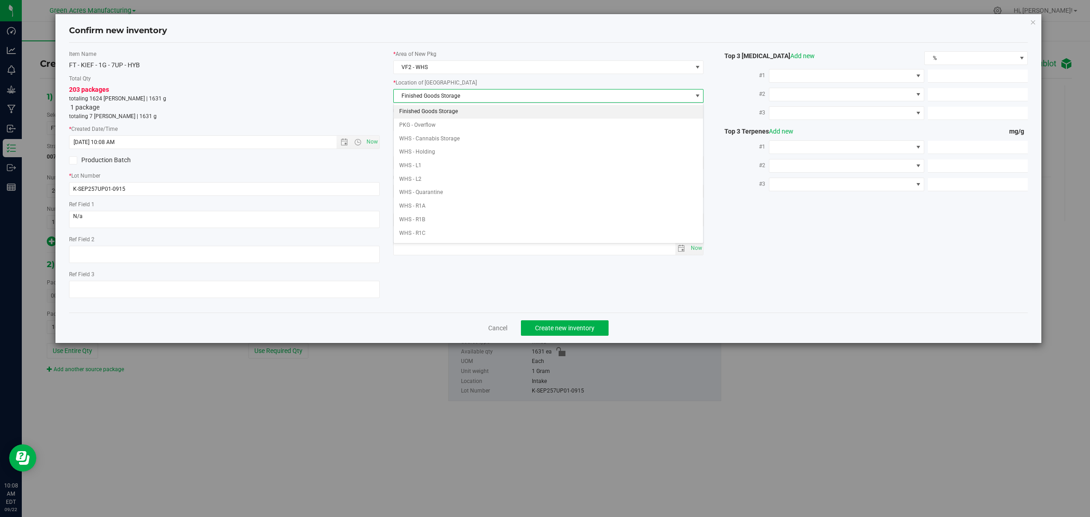
click at [428, 109] on li "Finished Goods Storage" at bounding box center [549, 112] width 310 height 14
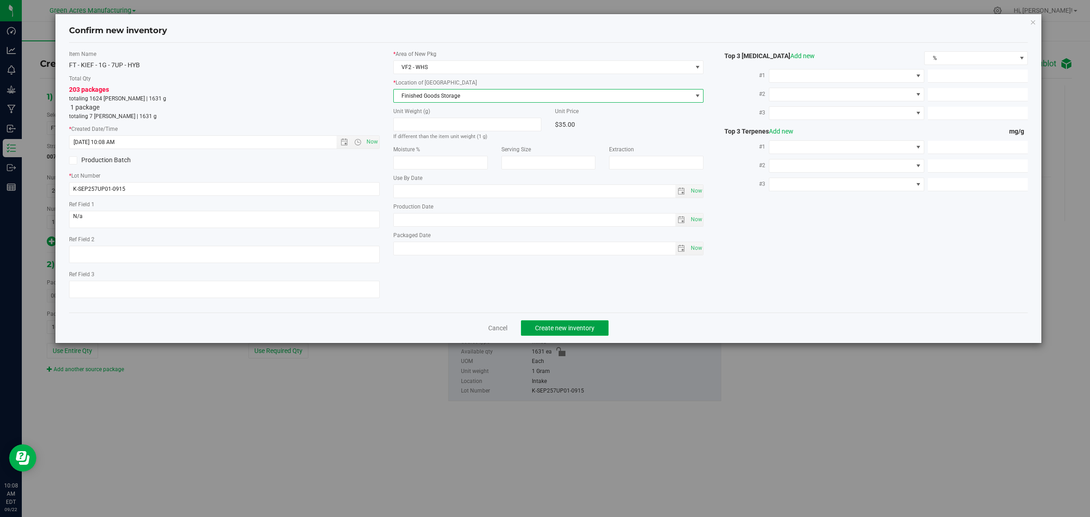
click at [553, 328] on span "Create new inventory" at bounding box center [565, 327] width 60 height 7
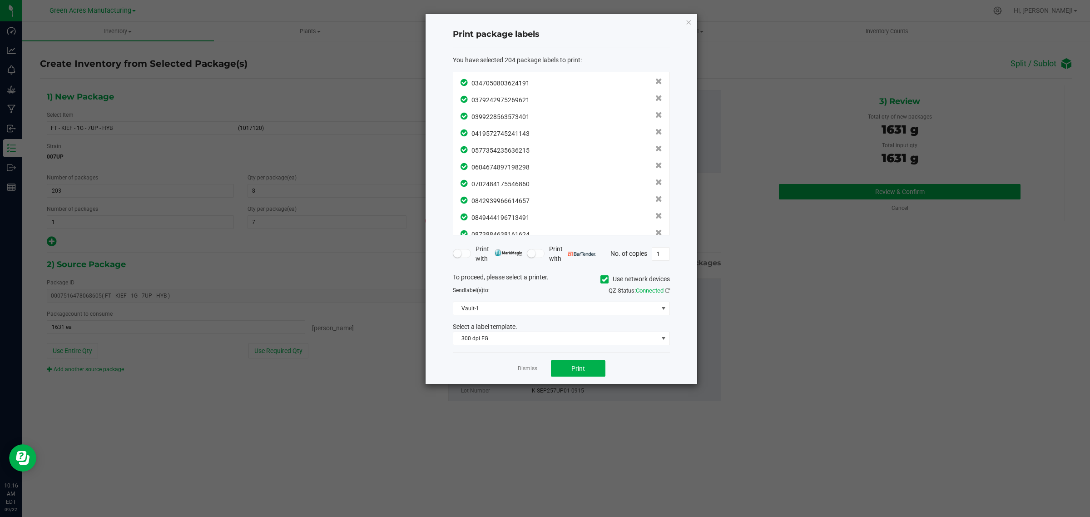
scroll to position [0, 0]
click at [578, 368] on span "Print" at bounding box center [579, 368] width 14 height 7
click at [526, 364] on app-cancel-button "Dismiss" at bounding box center [528, 369] width 20 height 10
click at [529, 372] on link "Dismiss" at bounding box center [528, 369] width 20 height 8
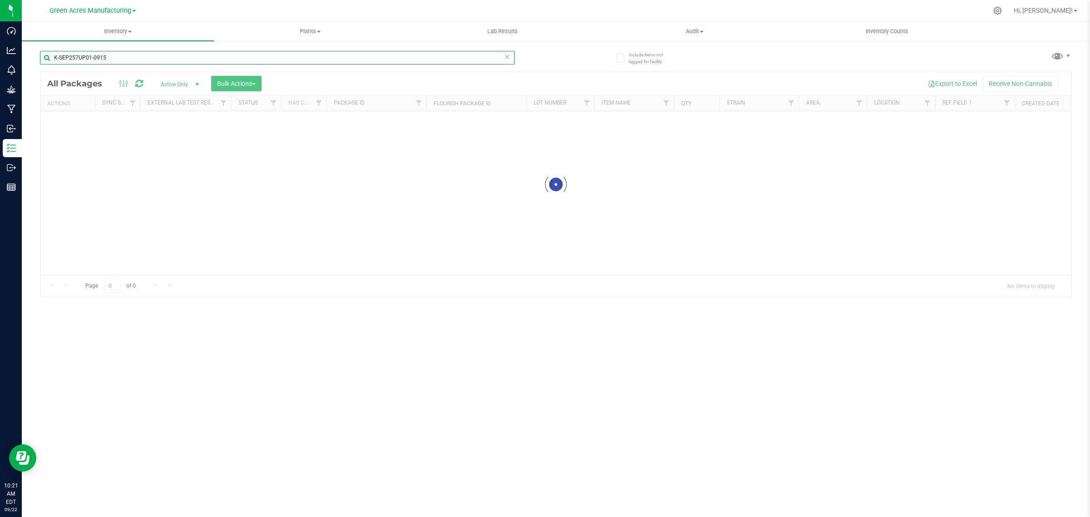
click at [173, 55] on input "K-SEP257UP01-0915" at bounding box center [277, 58] width 475 height 14
paste input "SEP25T1601B"
type input "SEP25T1601B-0915"
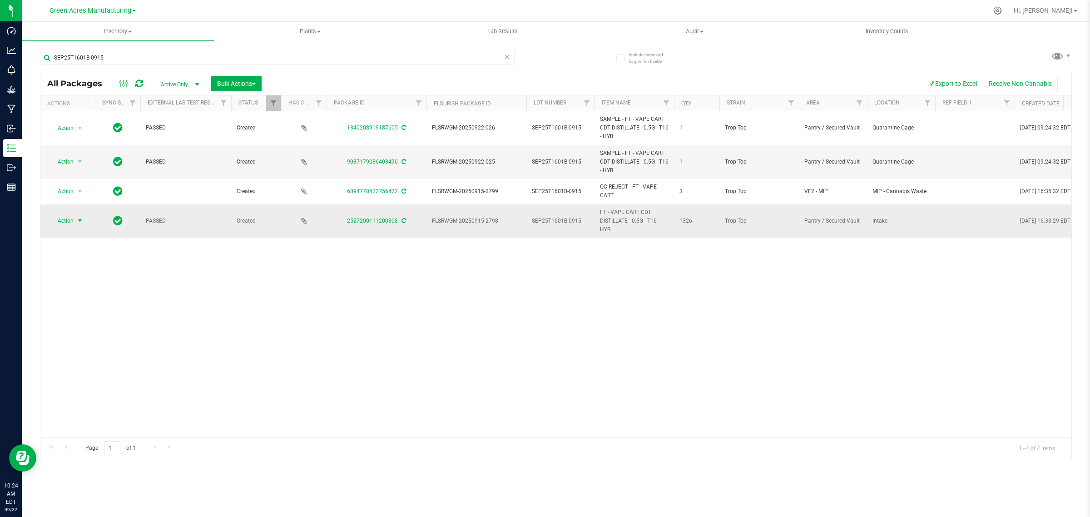
click at [66, 219] on span "Action" at bounding box center [62, 220] width 25 height 13
click at [66, 249] on li "Create package" at bounding box center [85, 251] width 70 height 14
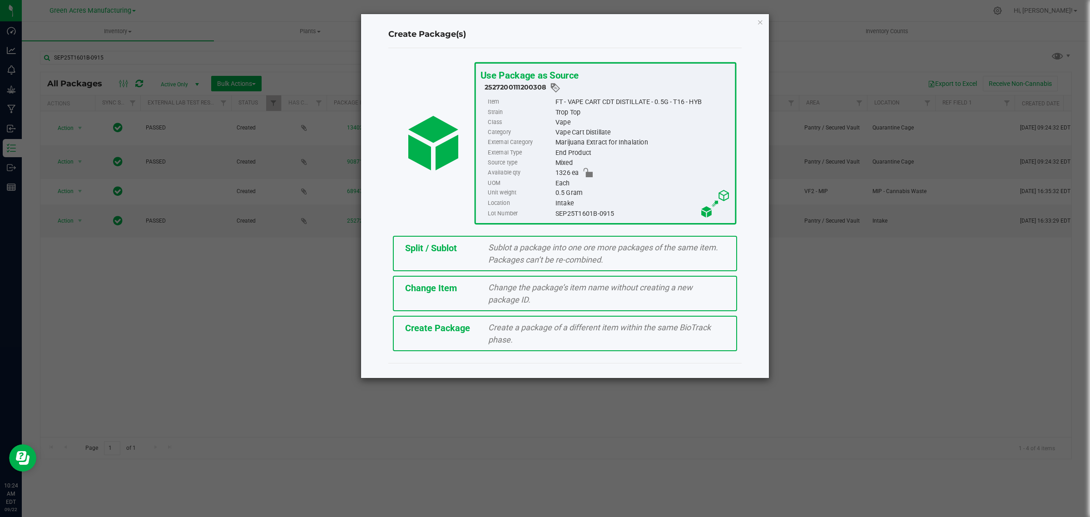
click at [429, 251] on span "Split / Sublot" at bounding box center [431, 248] width 52 height 11
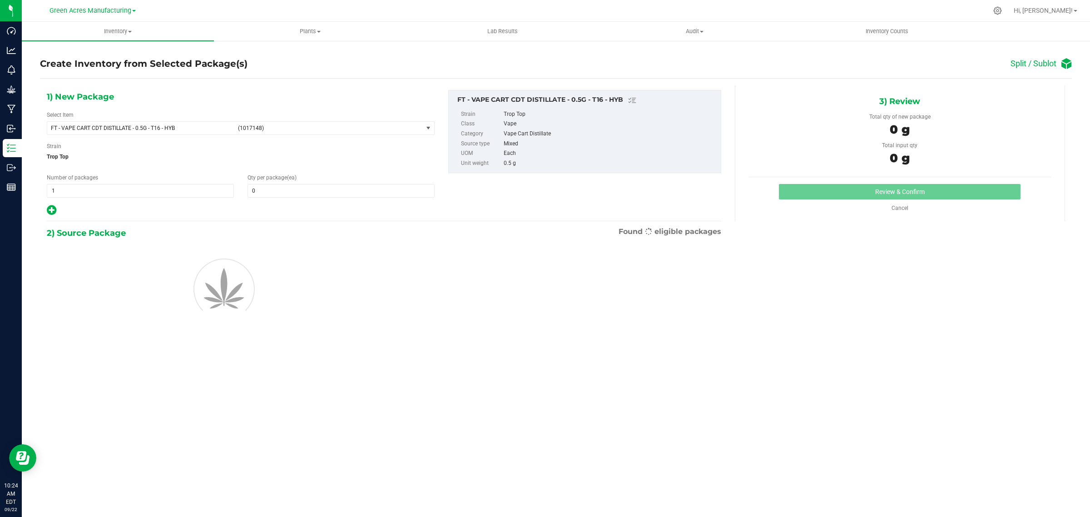
type input "0"
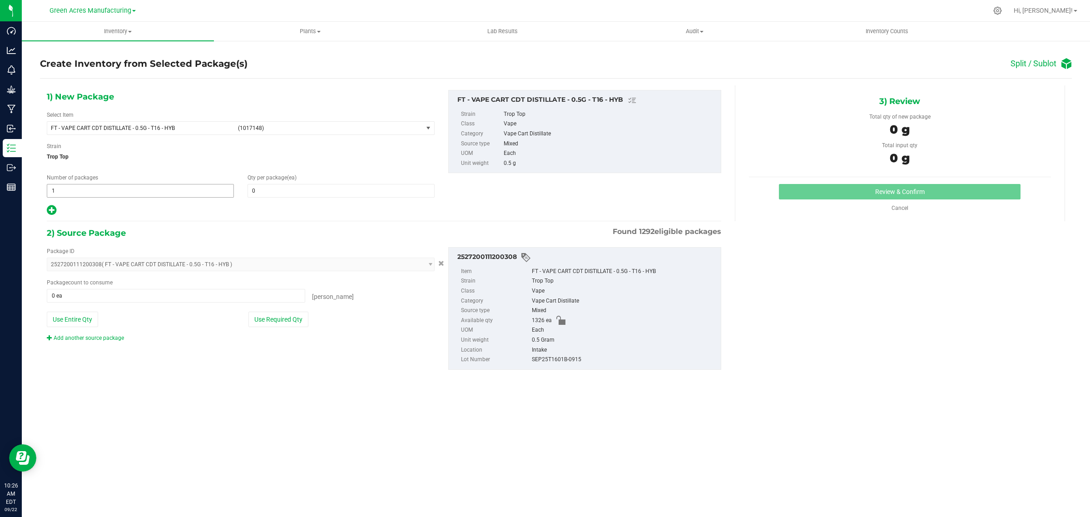
click at [92, 191] on span "1 1" at bounding box center [140, 191] width 187 height 14
click at [92, 191] on input "1" at bounding box center [140, 190] width 186 height 13
type input "110"
click at [262, 191] on span "0 0" at bounding box center [341, 191] width 187 height 14
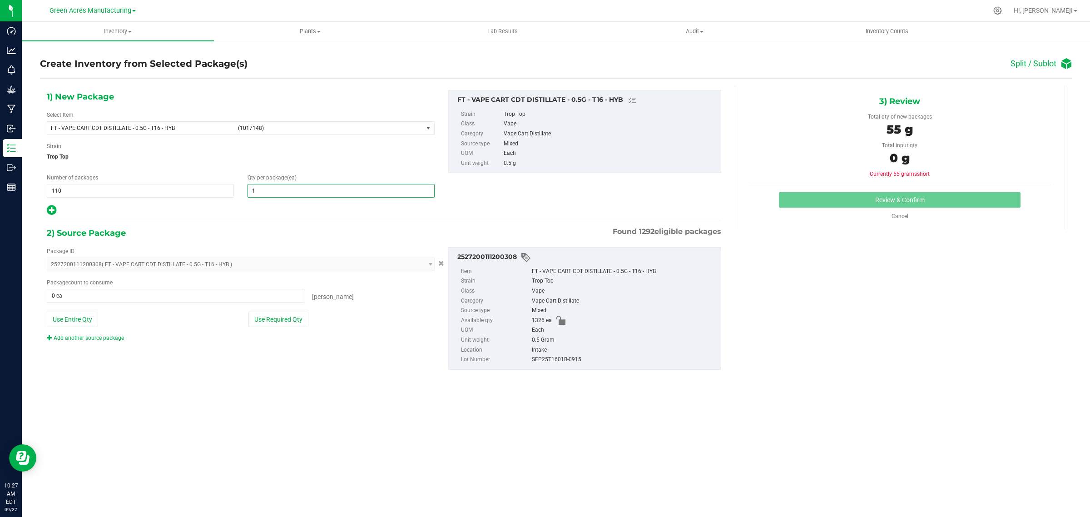
type input "12"
click at [55, 209] on icon at bounding box center [52, 209] width 10 height 11
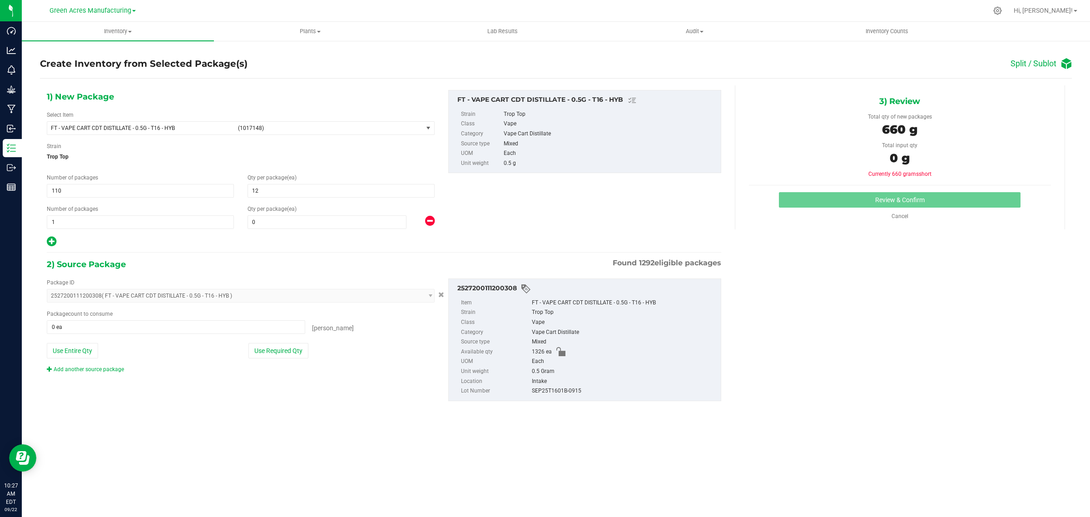
type input "12"
click at [271, 226] on span at bounding box center [327, 222] width 159 height 14
click at [271, 226] on input "text" at bounding box center [327, 222] width 158 height 13
type input "6"
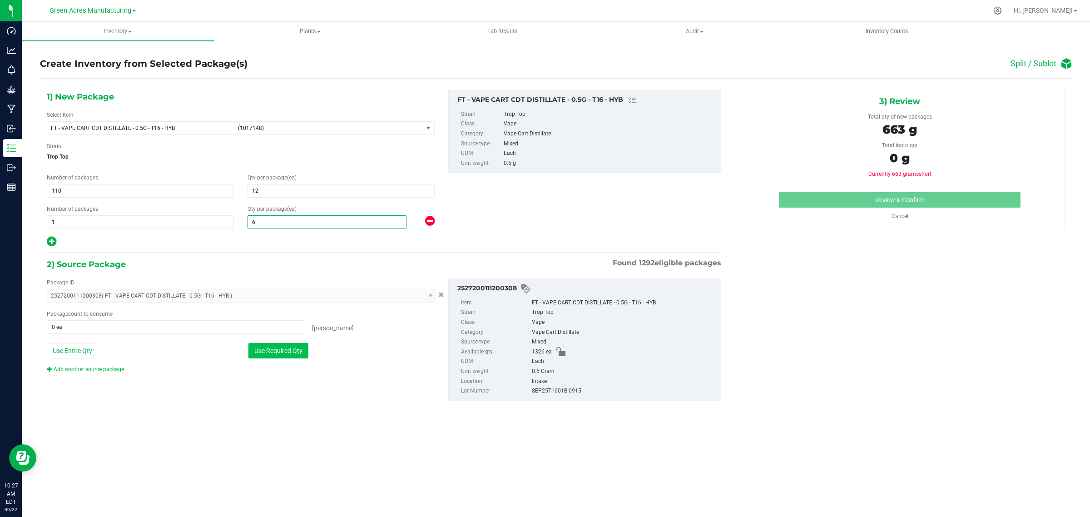
click at [276, 352] on button "Use Required Qty" at bounding box center [279, 350] width 60 height 15
type input "1326 ea"
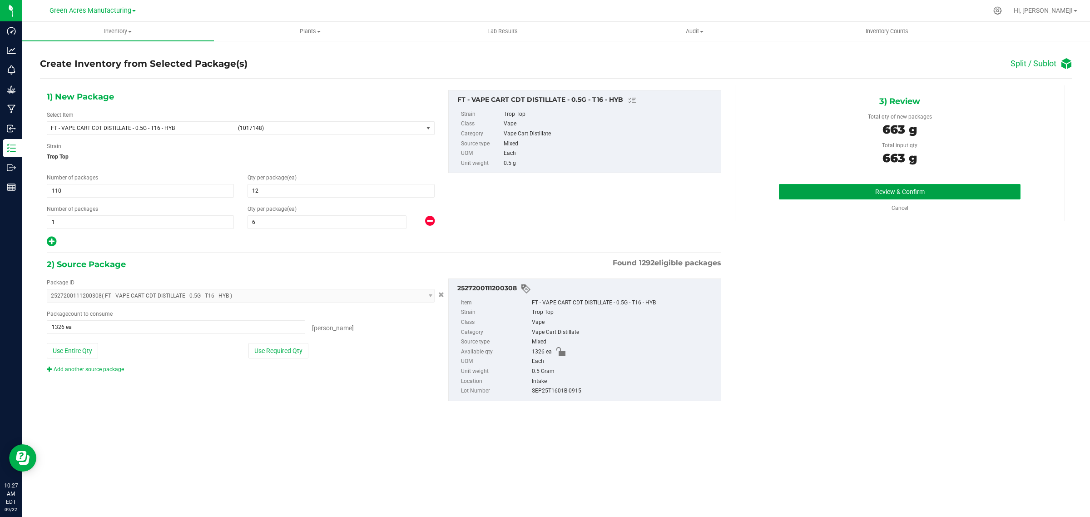
click at [836, 187] on button "Review & Confirm" at bounding box center [900, 191] width 242 height 15
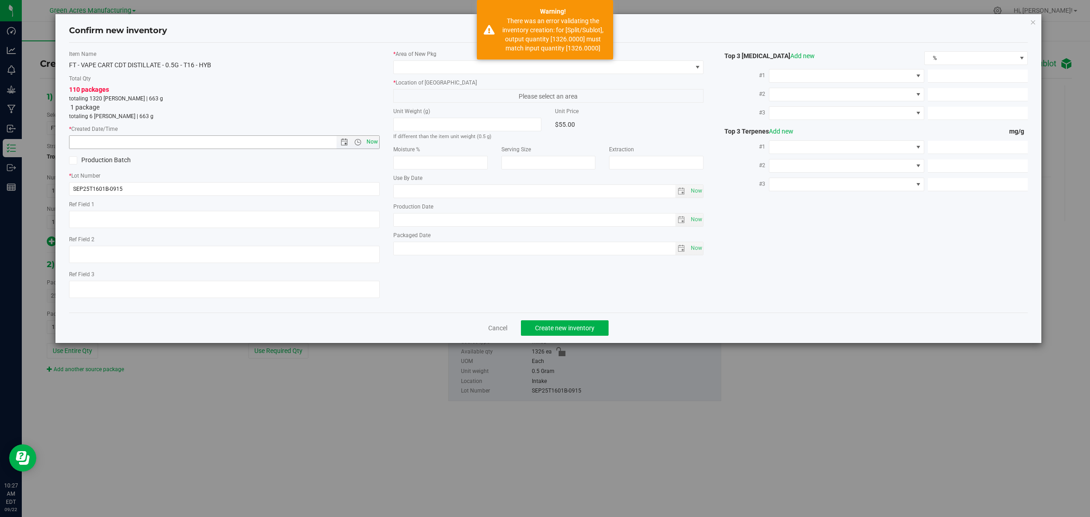
click at [369, 142] on span "Now" at bounding box center [371, 141] width 15 height 13
type input "9/22/2025 10:27 AM"
click at [430, 67] on span at bounding box center [543, 67] width 299 height 13
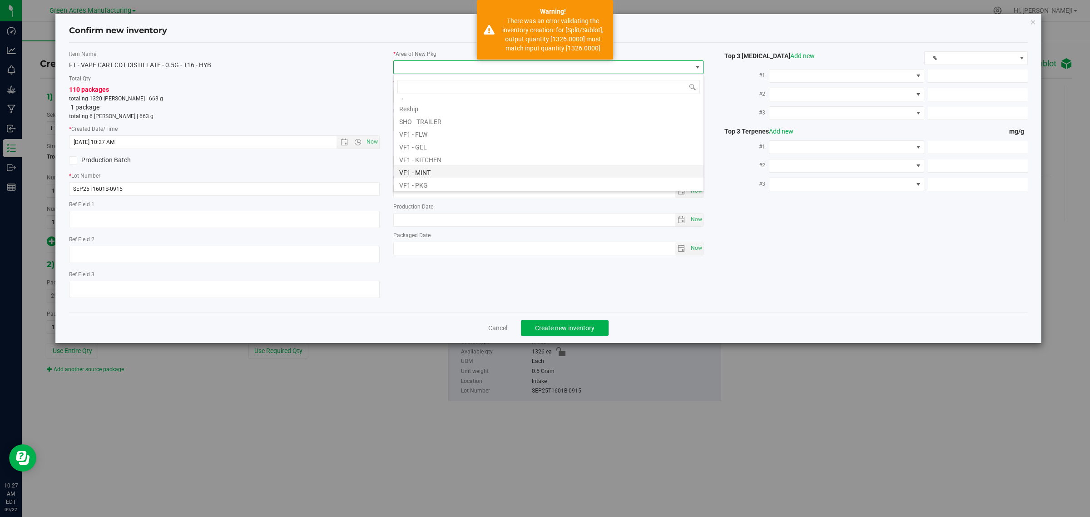
scroll to position [456, 0]
click at [435, 172] on li "VF2 - WHS" at bounding box center [549, 170] width 310 height 13
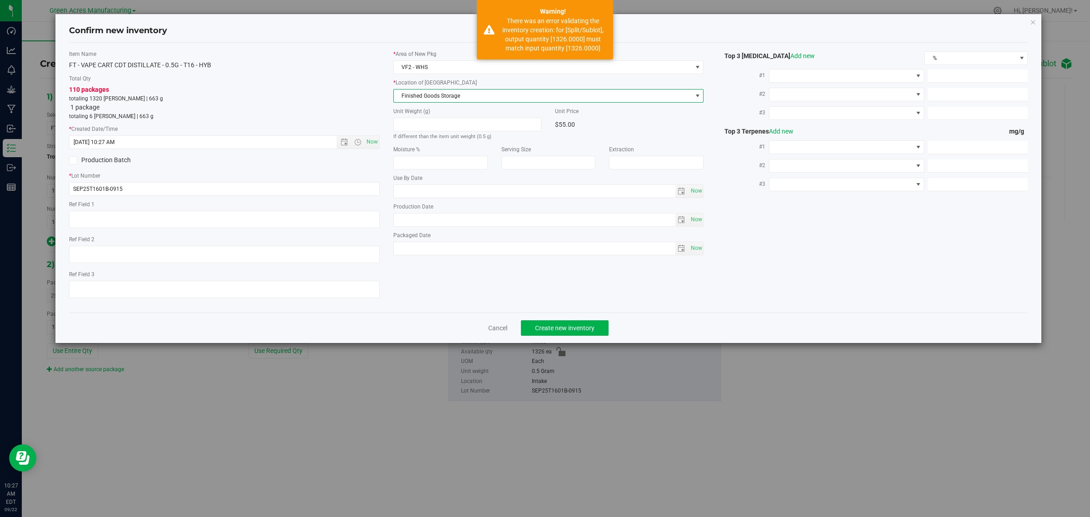
click at [433, 95] on span "Finished Goods Storage" at bounding box center [543, 96] width 299 height 13
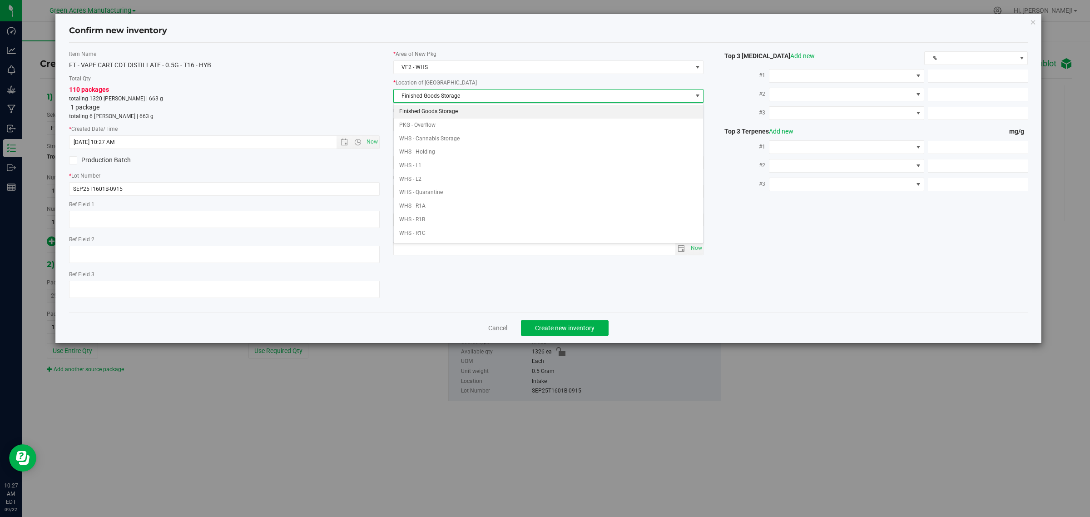
click at [433, 110] on li "Finished Goods Storage" at bounding box center [549, 112] width 310 height 14
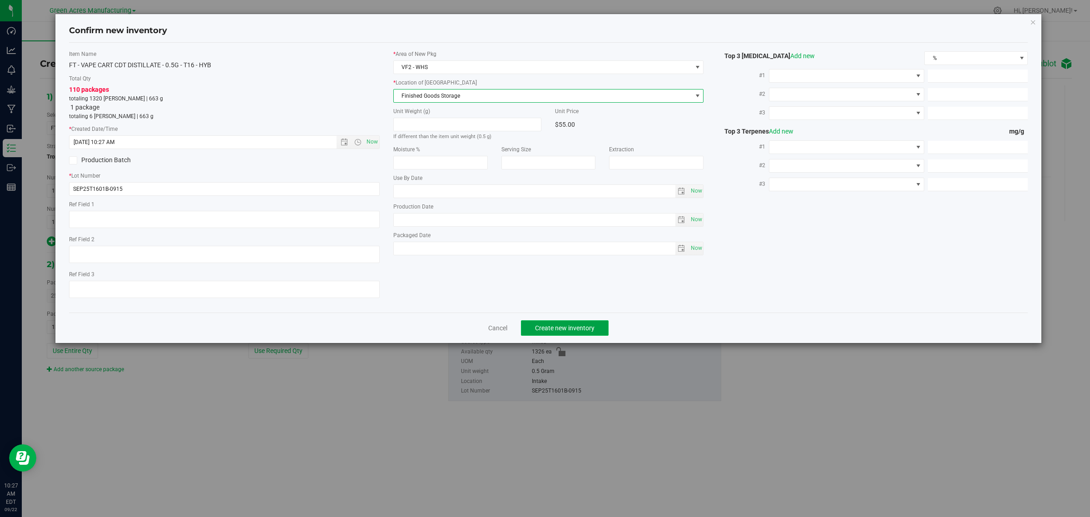
click at [556, 325] on span "Create new inventory" at bounding box center [565, 327] width 60 height 7
